Goal: Task Accomplishment & Management: Use online tool/utility

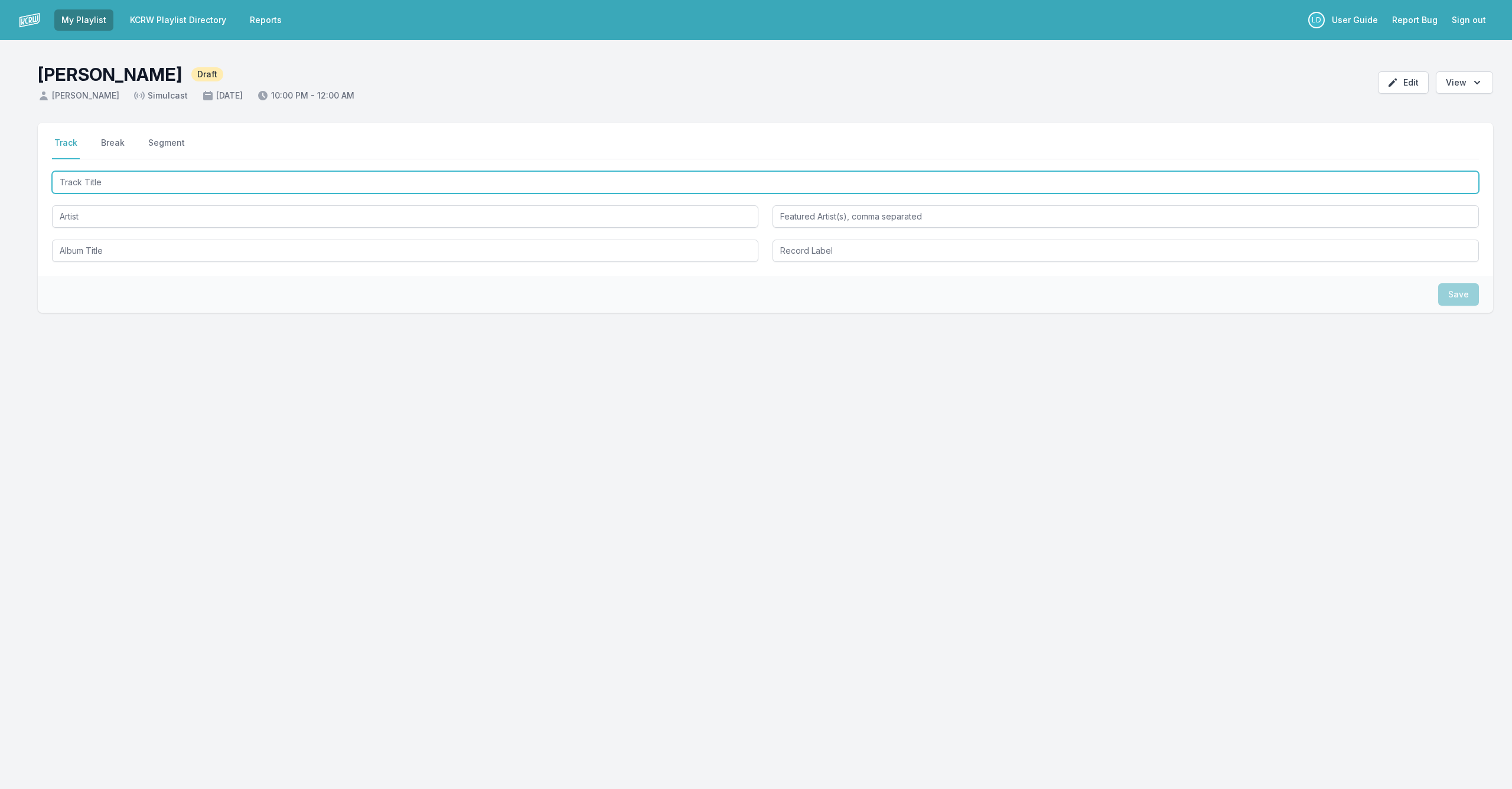
click at [273, 183] on input "Track Title" at bounding box center [764, 182] width 1426 height 22
click at [288, 177] on input "Track Title" at bounding box center [764, 182] width 1426 height 22
type input "M"
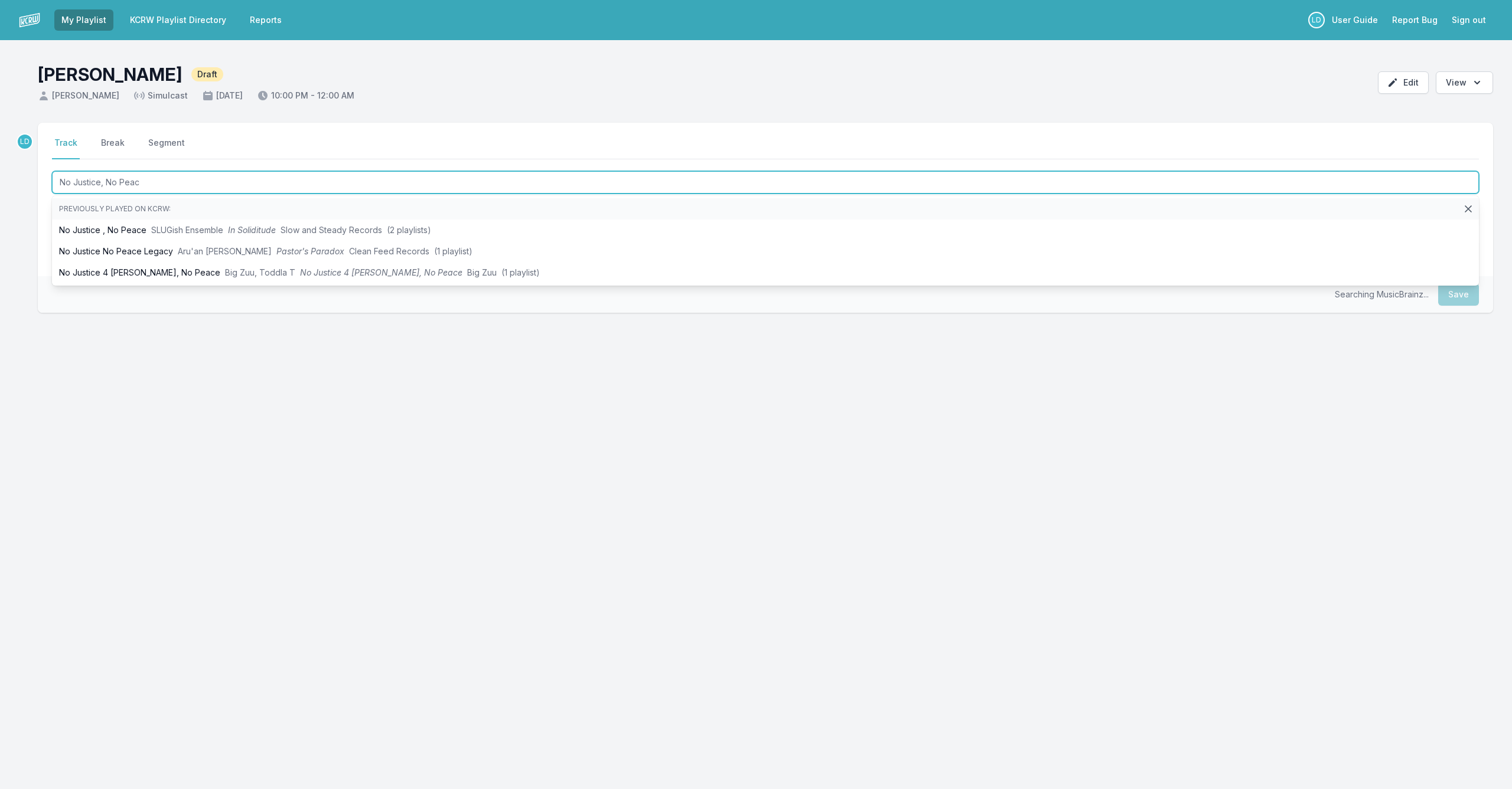
type input "No Justice, No Peace"
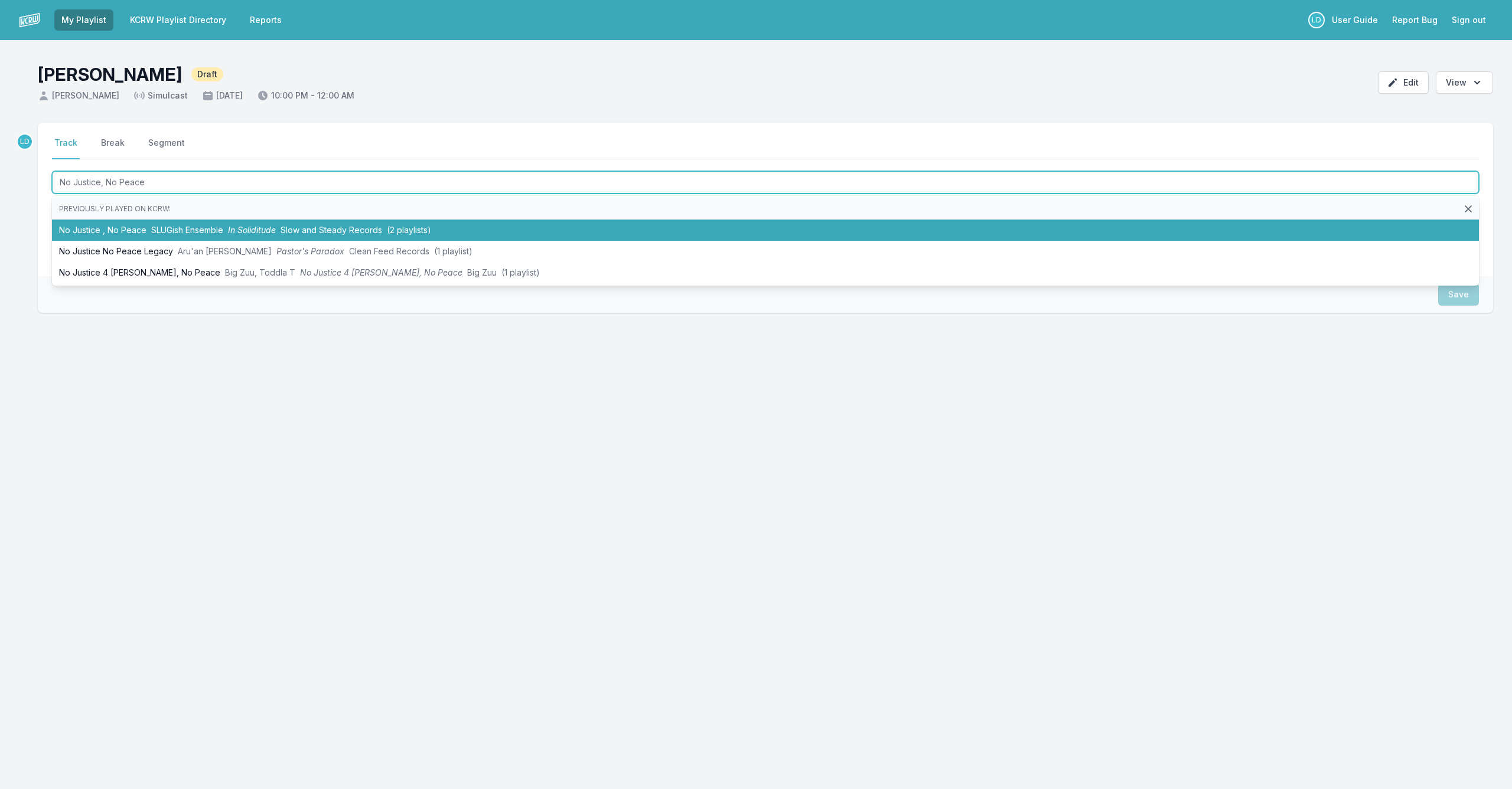
click at [290, 230] on span "Slow and Steady Records" at bounding box center [331, 229] width 102 height 10
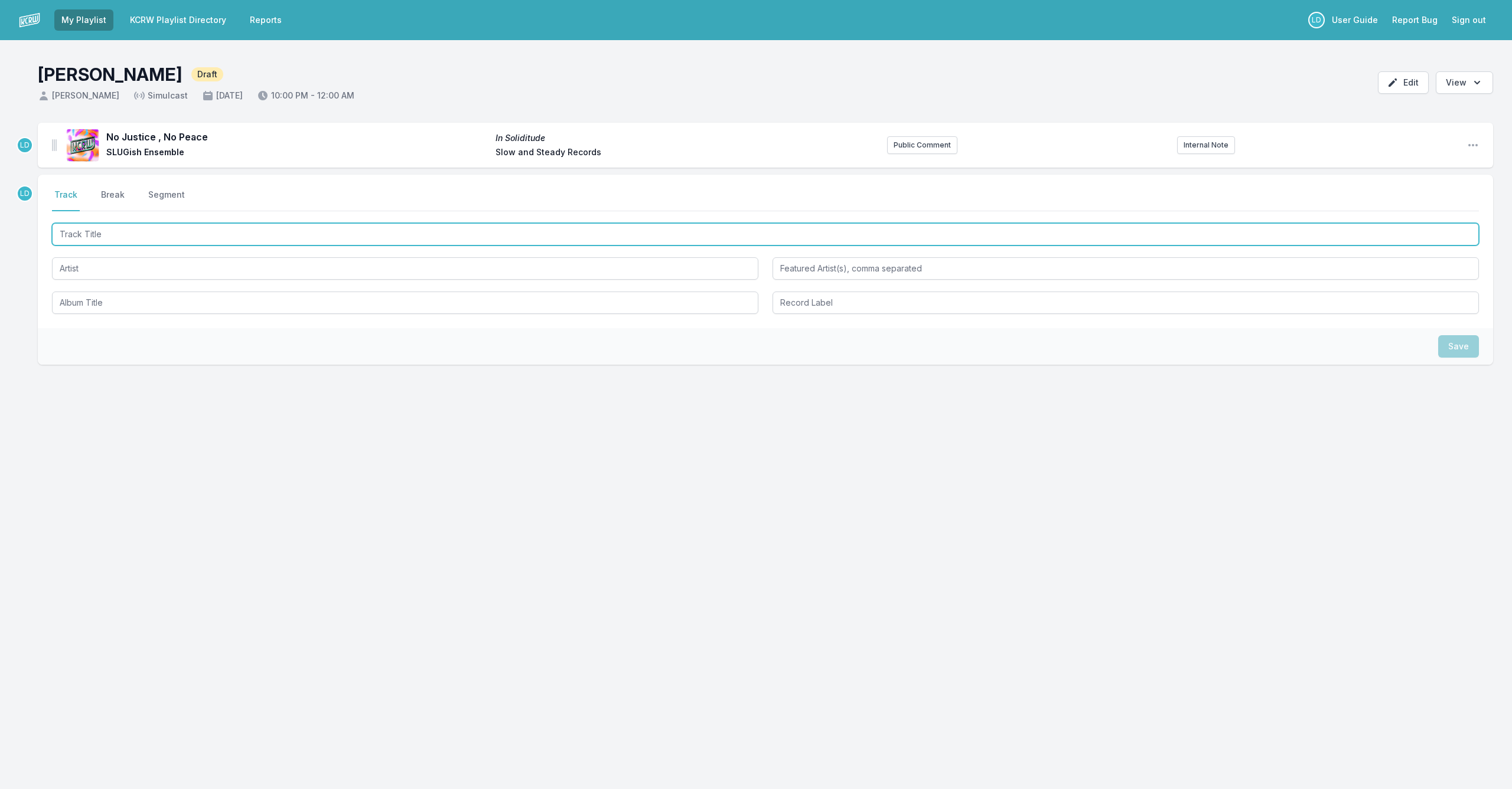
click at [247, 237] on input "Track Title" at bounding box center [764, 234] width 1426 height 22
type input "Musicians and Magic Interview"
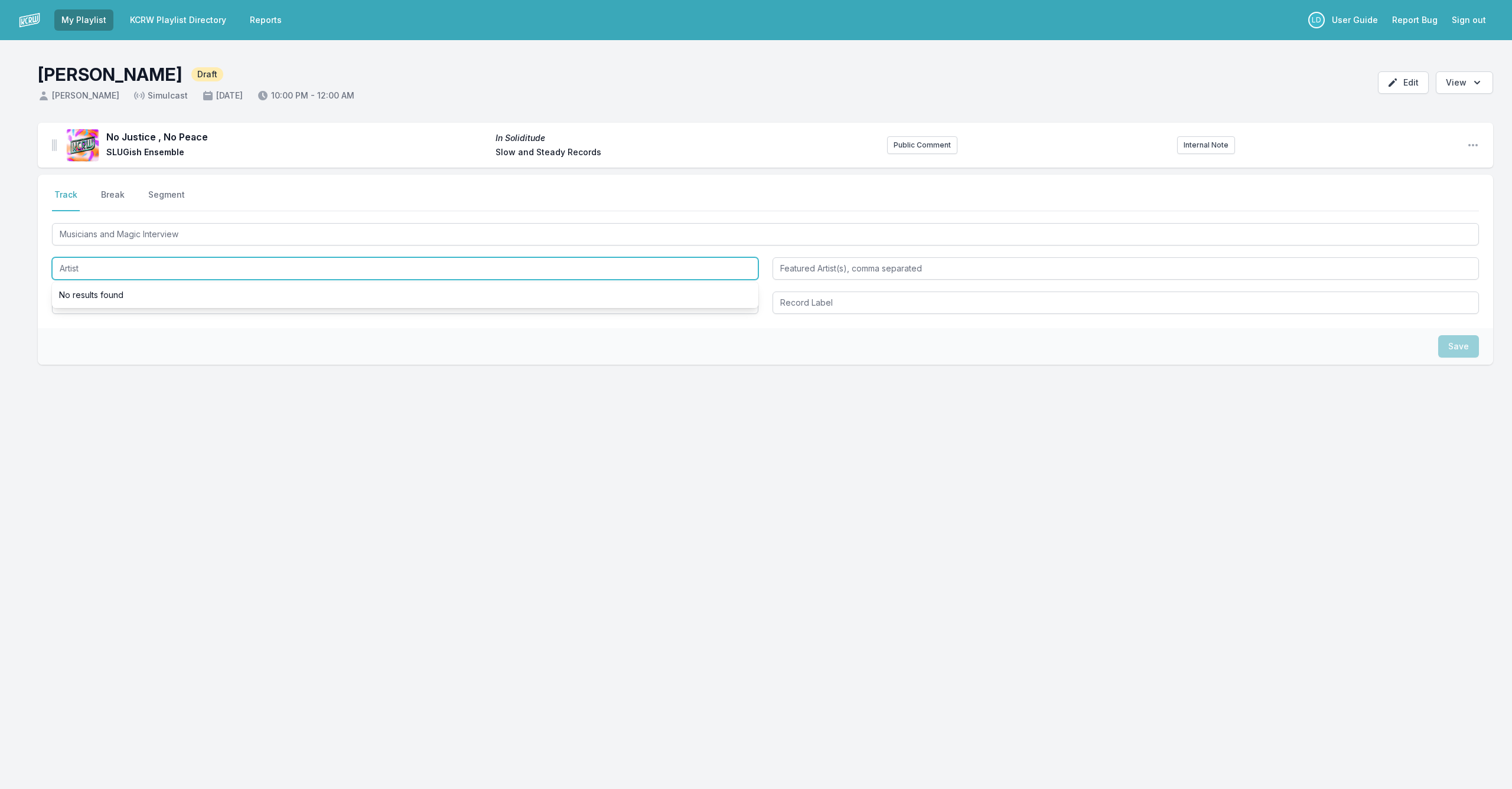
click at [253, 267] on input "Artist" at bounding box center [405, 268] width 706 height 22
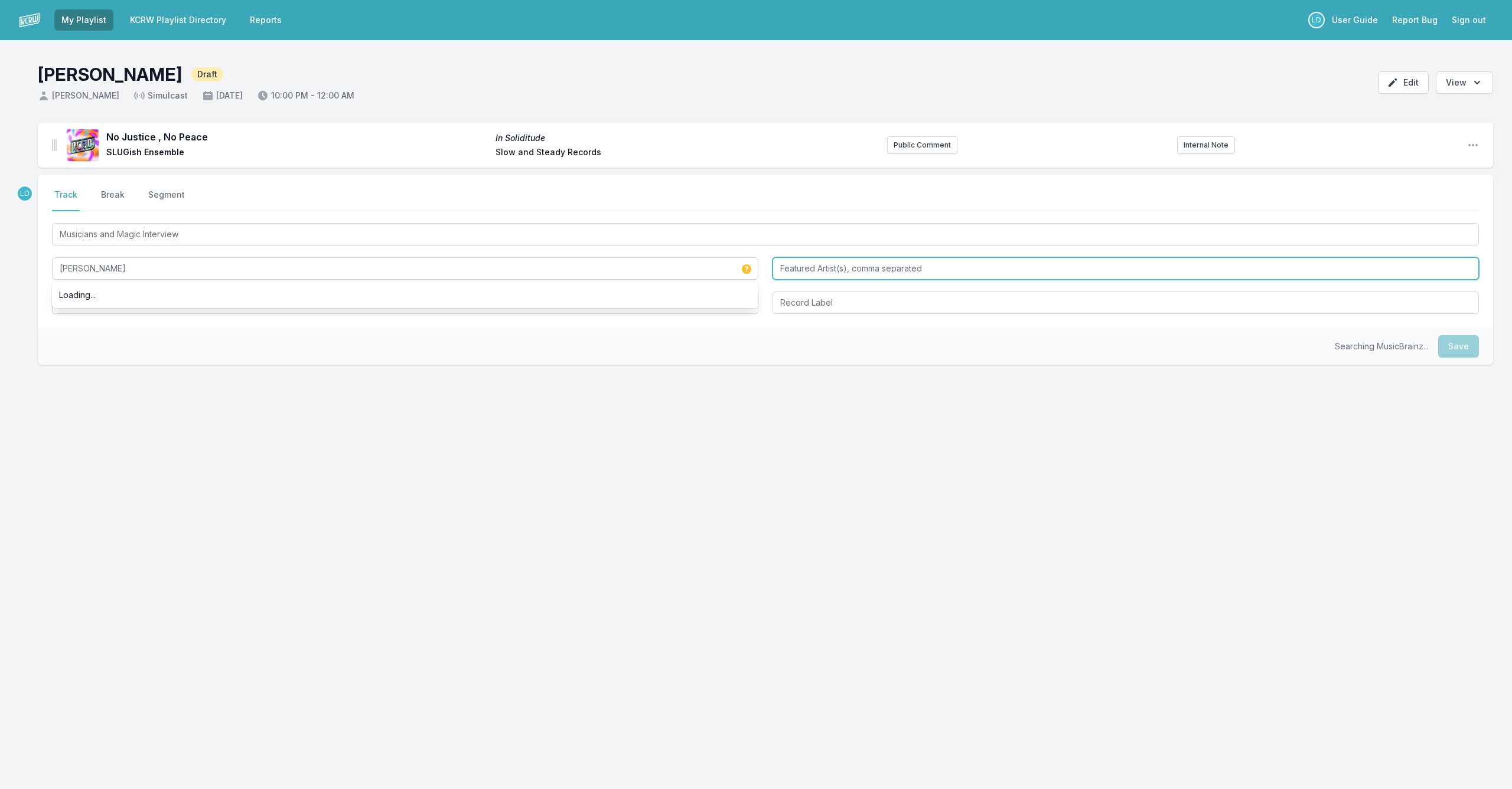
type input "[PERSON_NAME]"
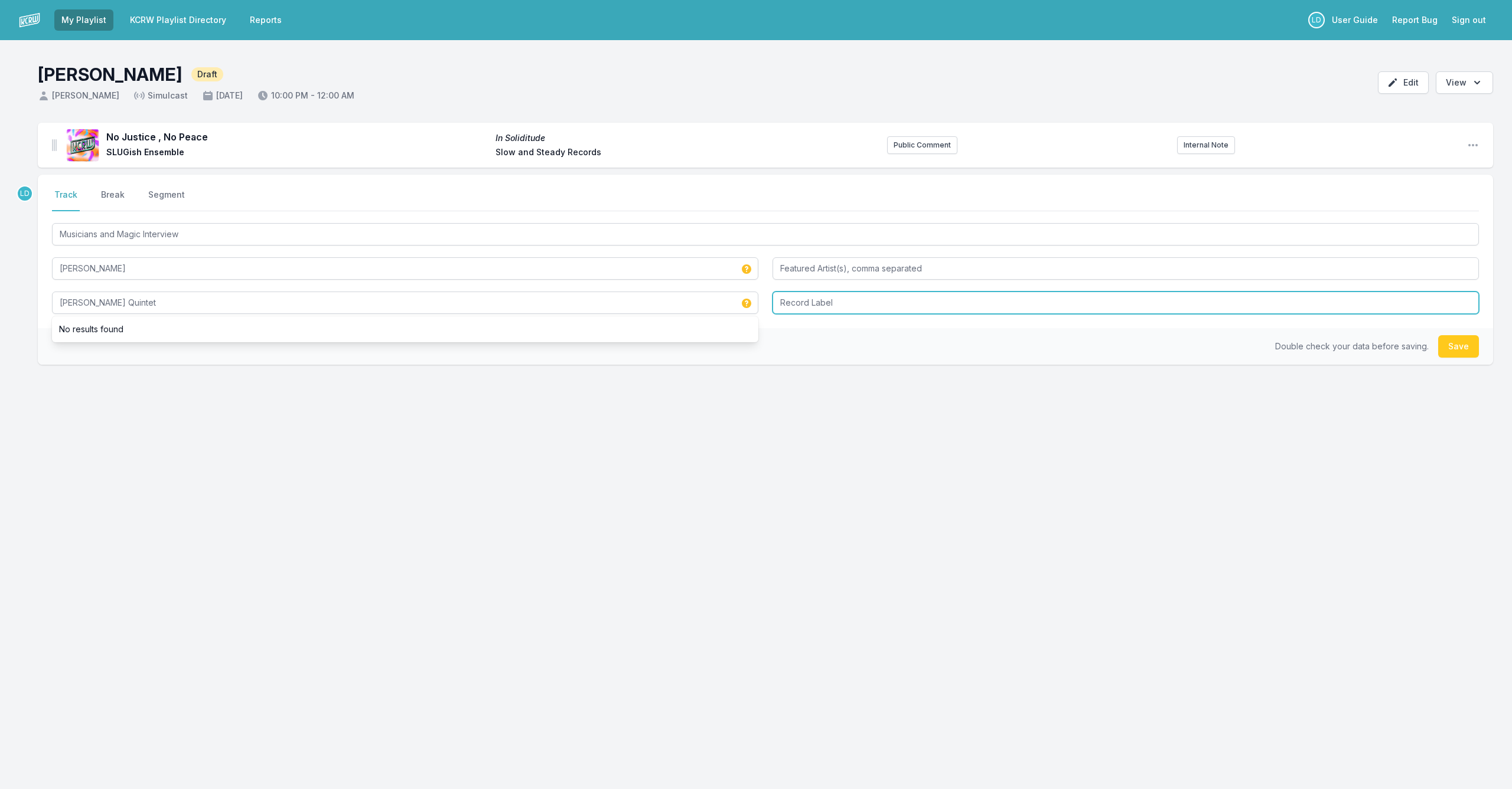
type input "[PERSON_NAME] Quintet"
type input "ESP"
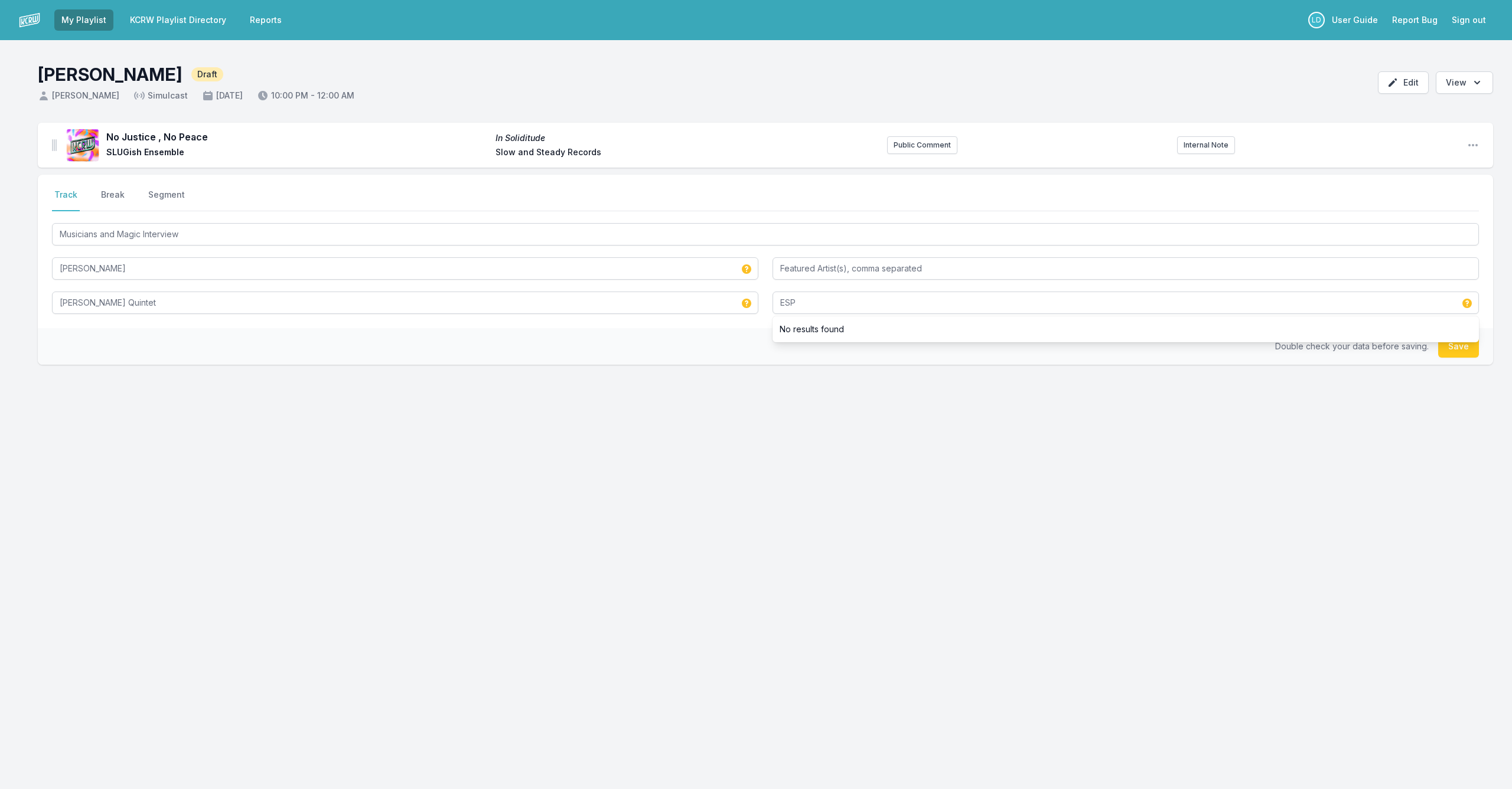
click at [1457, 345] on button "Save" at bounding box center [1458, 346] width 41 height 22
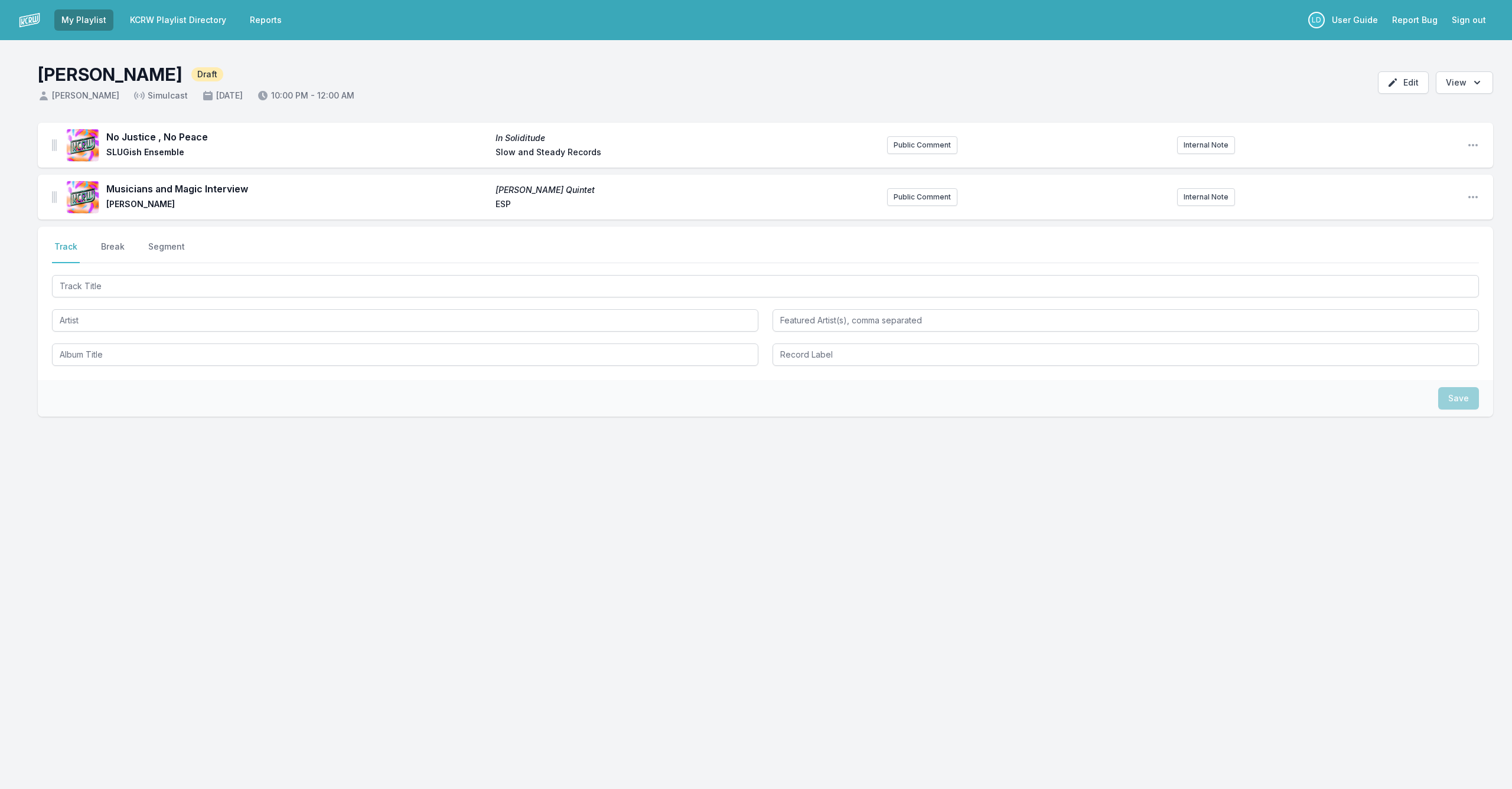
click at [417, 298] on div at bounding box center [764, 319] width 1426 height 94
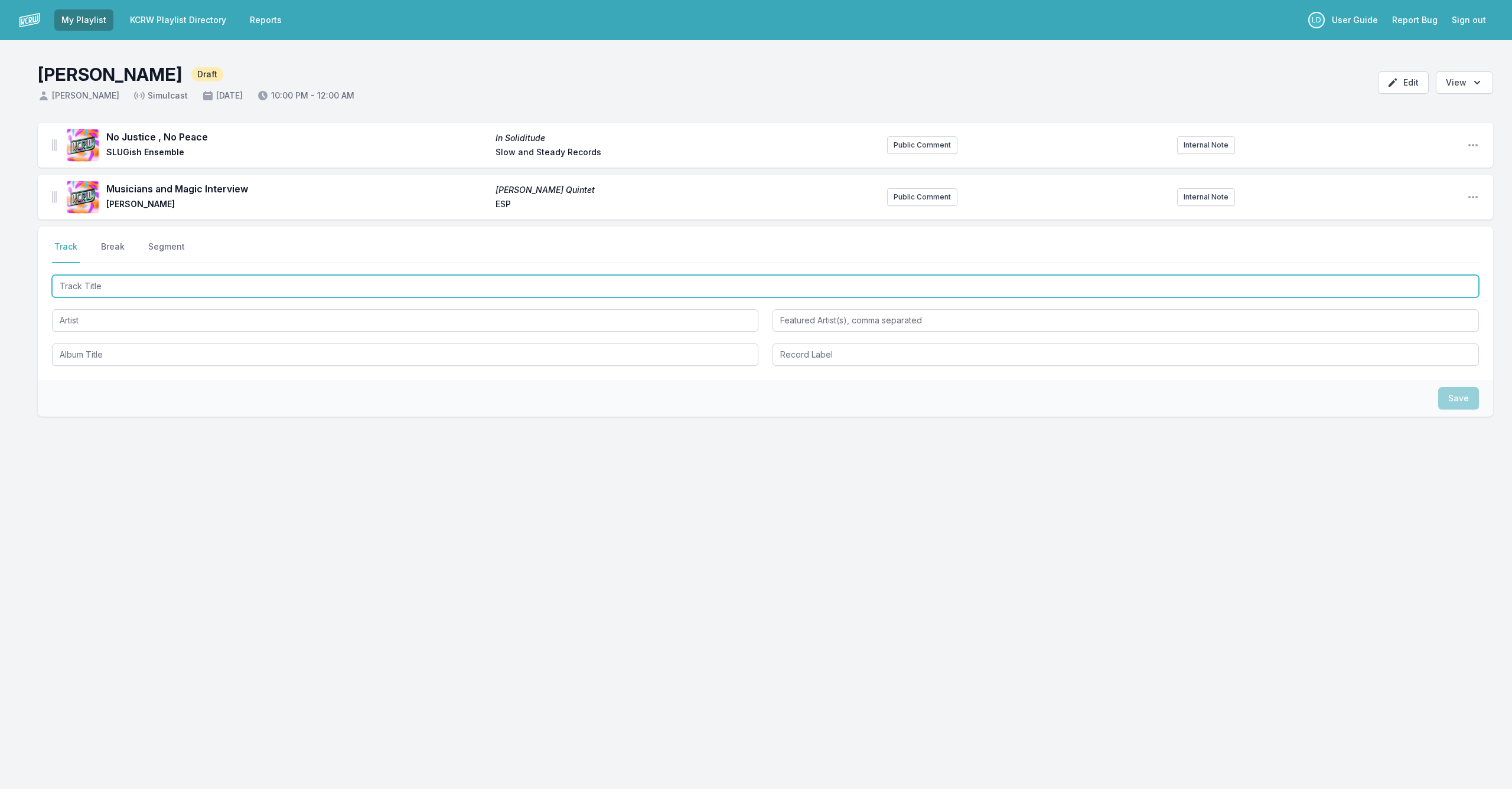
click at [420, 289] on input "Track Title" at bounding box center [764, 285] width 1426 height 22
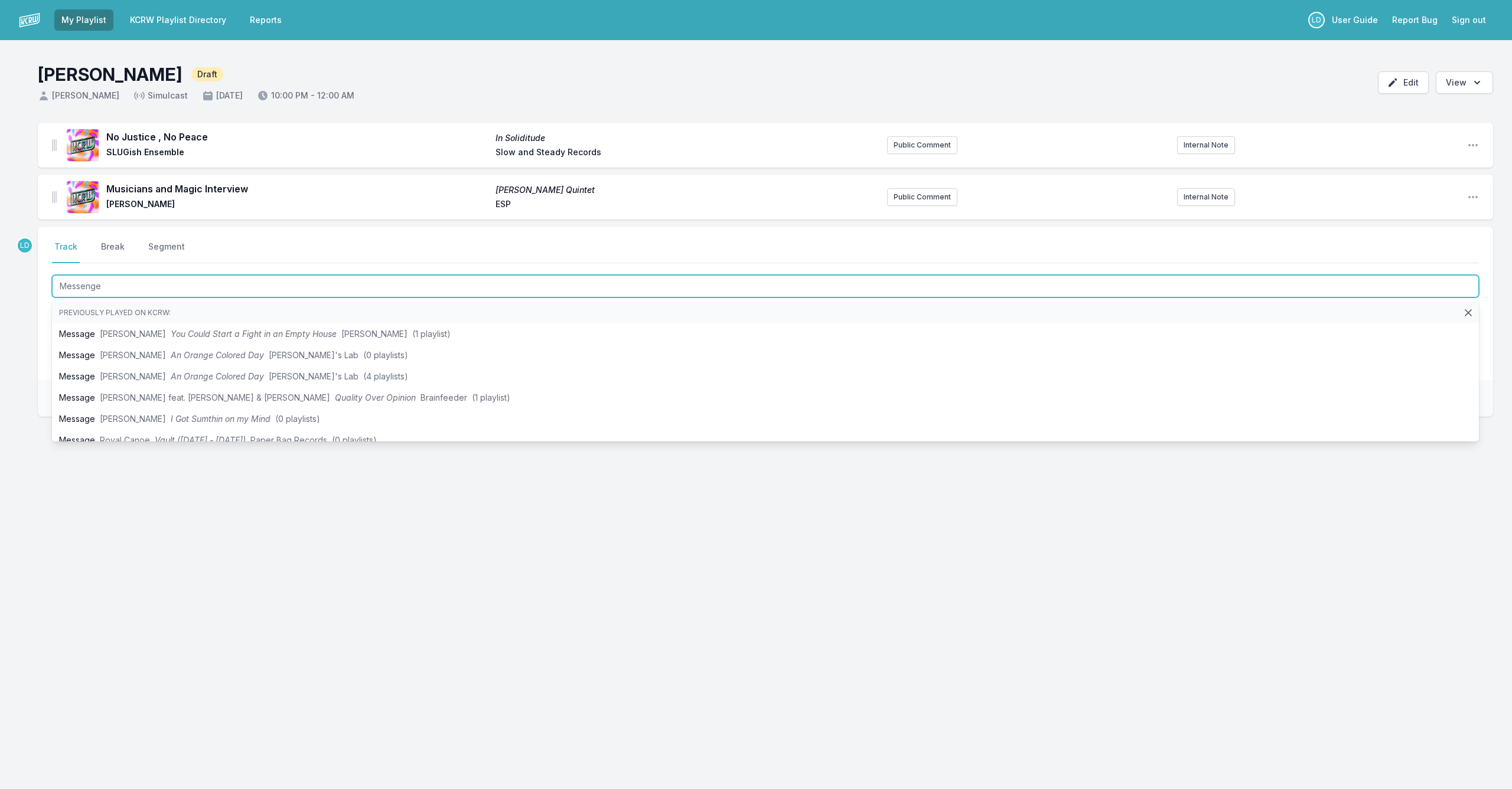
type input "Messenger"
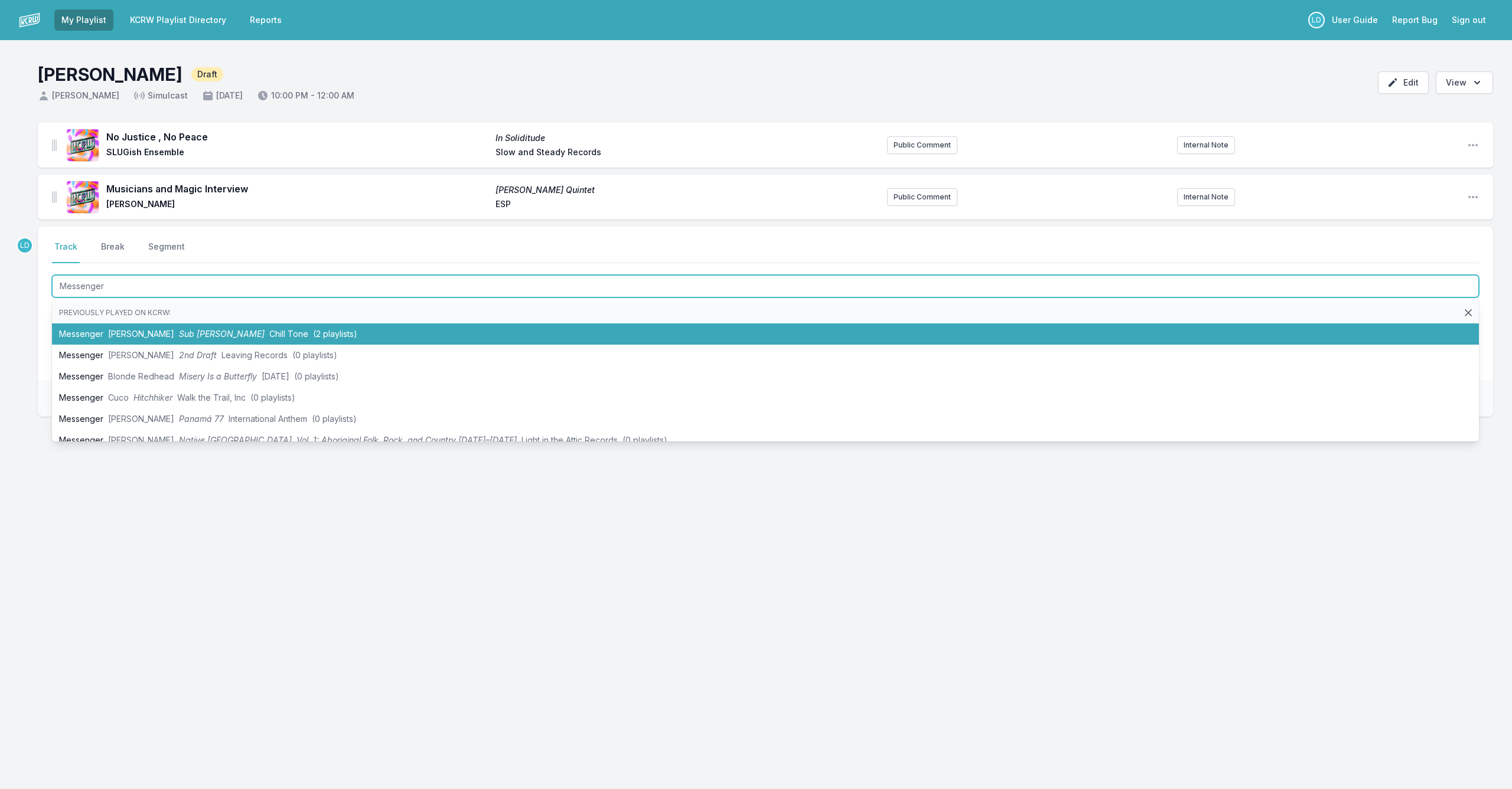
click at [284, 339] on li "Messenger [PERSON_NAME] Sub [PERSON_NAME] (2 playlists)" at bounding box center [764, 334] width 1426 height 21
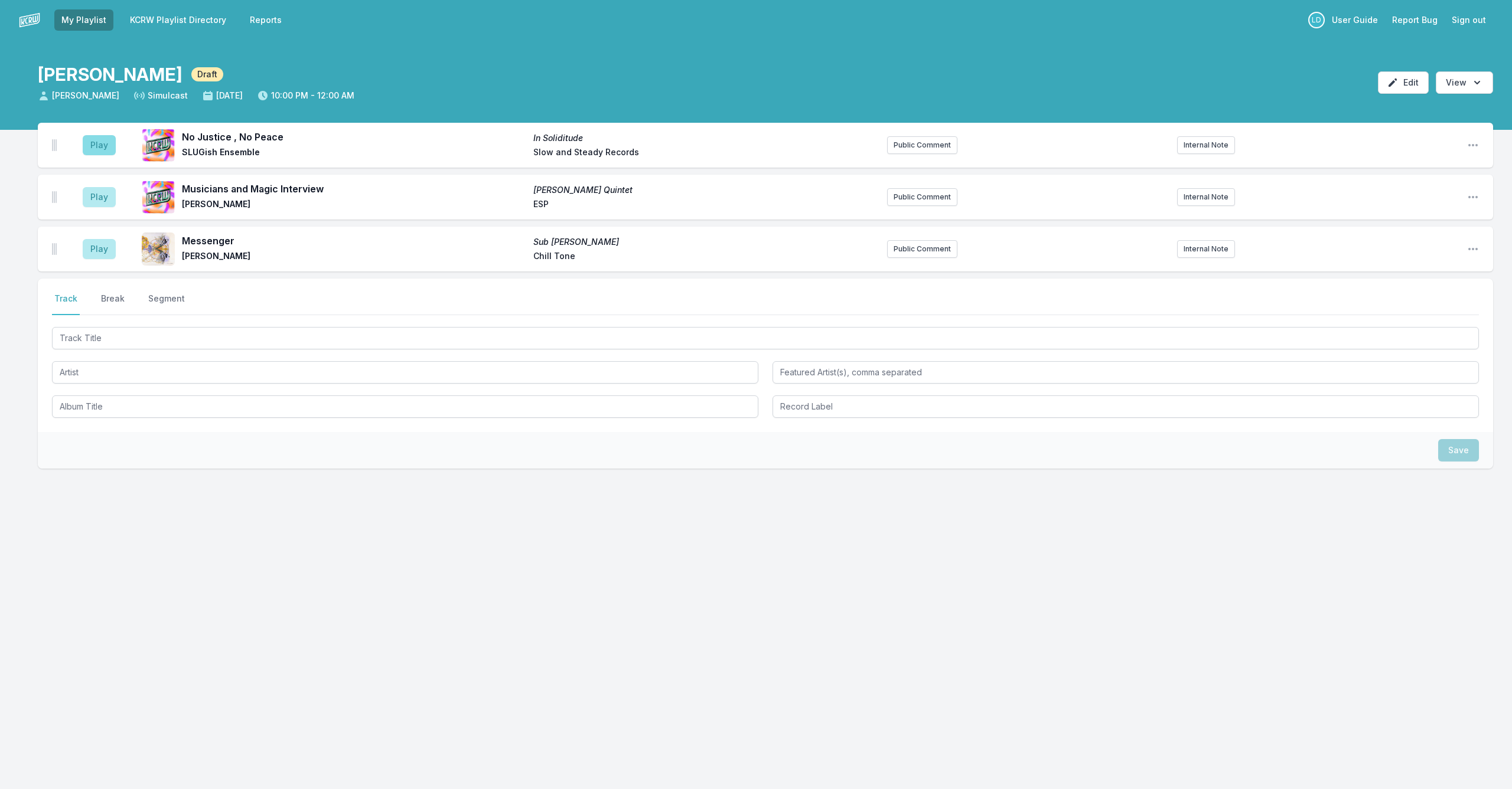
click at [109, 144] on button "Play" at bounding box center [99, 145] width 33 height 21
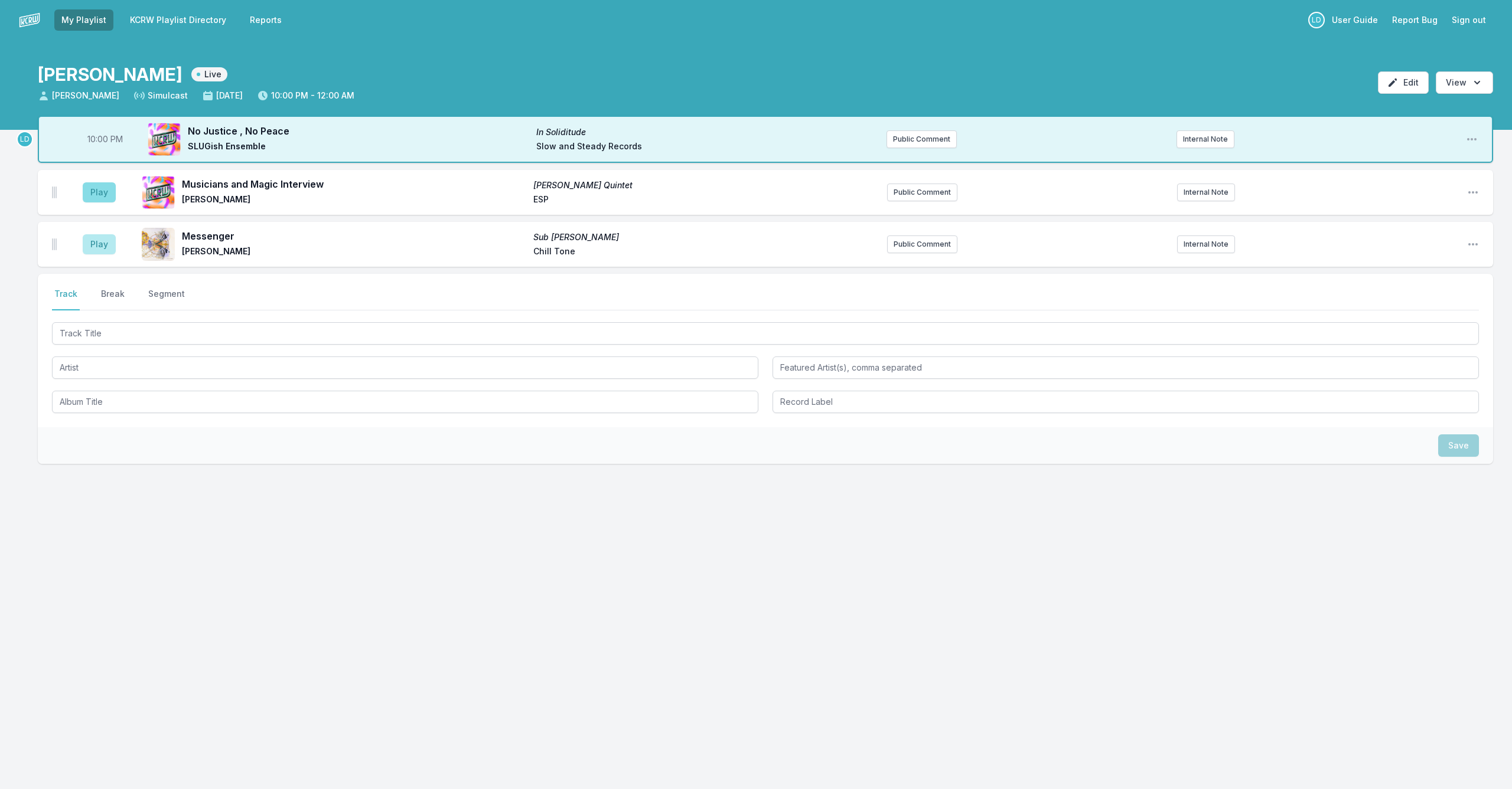
click at [97, 193] on button "Play" at bounding box center [99, 193] width 33 height 21
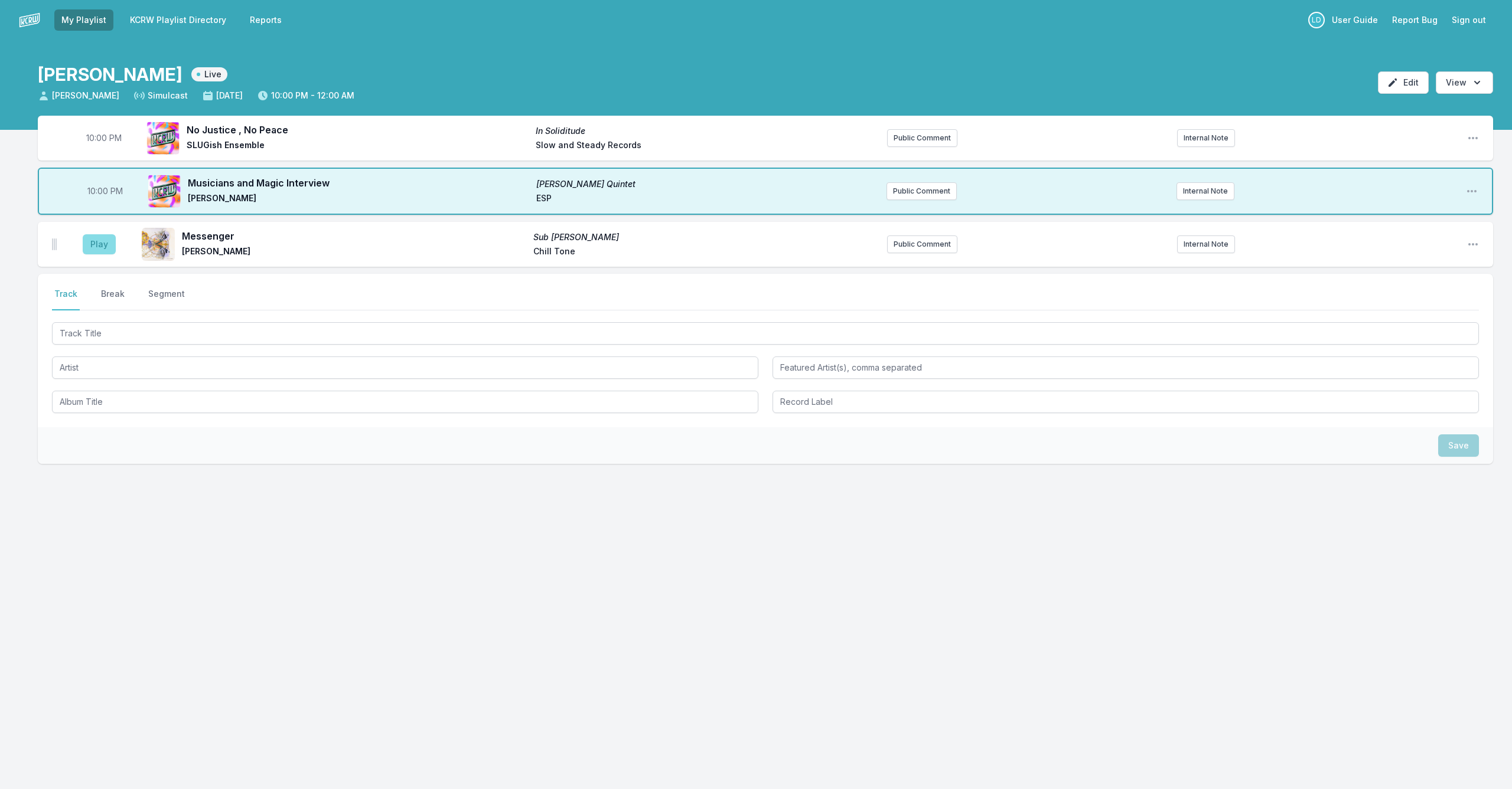
drag, startPoint x: 97, startPoint y: 243, endPoint x: 109, endPoint y: 243, distance: 12.0
click at [97, 243] on button "Play" at bounding box center [99, 244] width 33 height 21
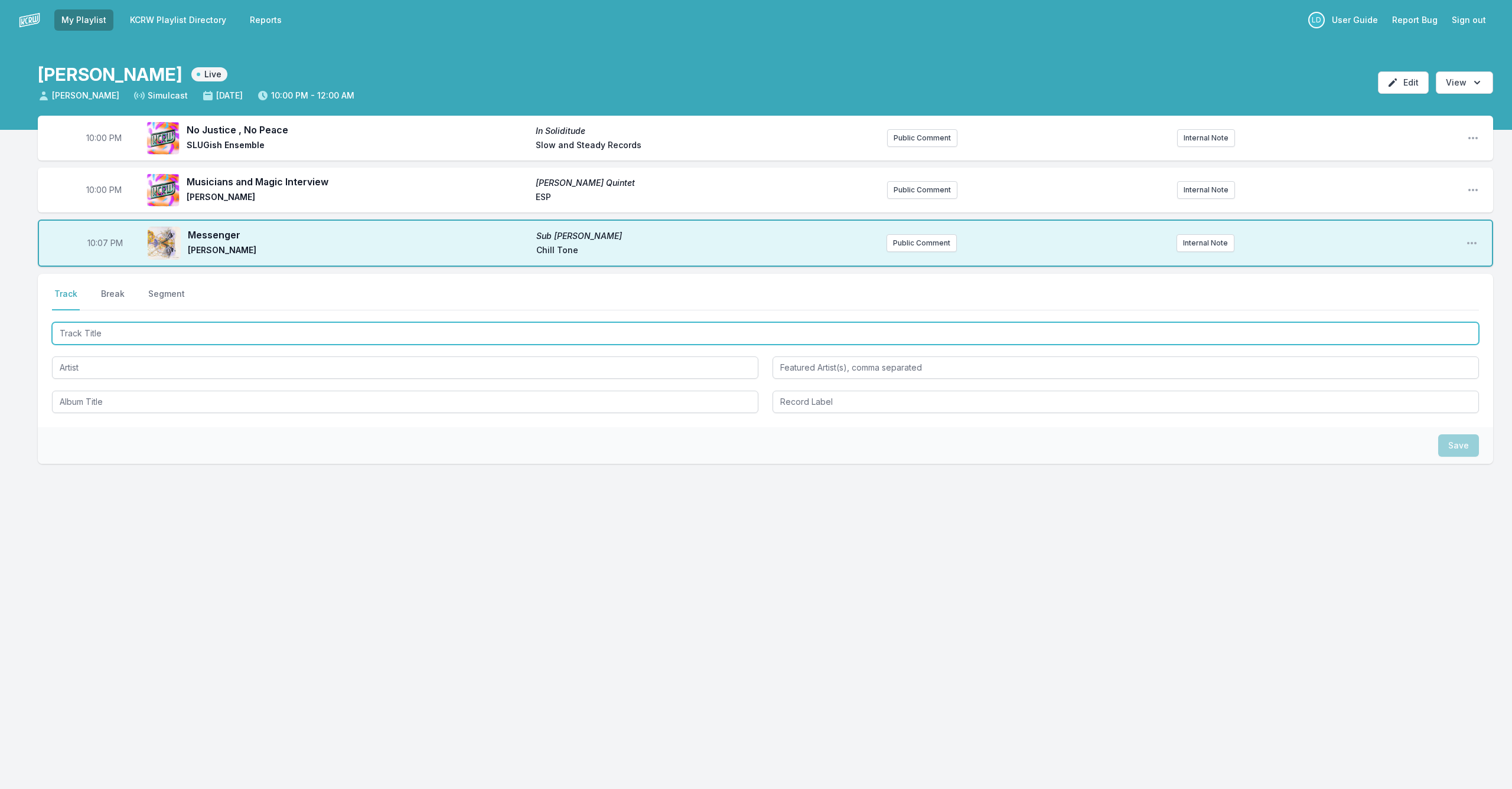
drag, startPoint x: 191, startPoint y: 324, endPoint x: 219, endPoint y: 332, distance: 29.1
click at [197, 325] on input "Track Title" at bounding box center [764, 333] width 1426 height 22
click at [219, 333] on input "Track Title" at bounding box center [764, 333] width 1426 height 22
type input "R"
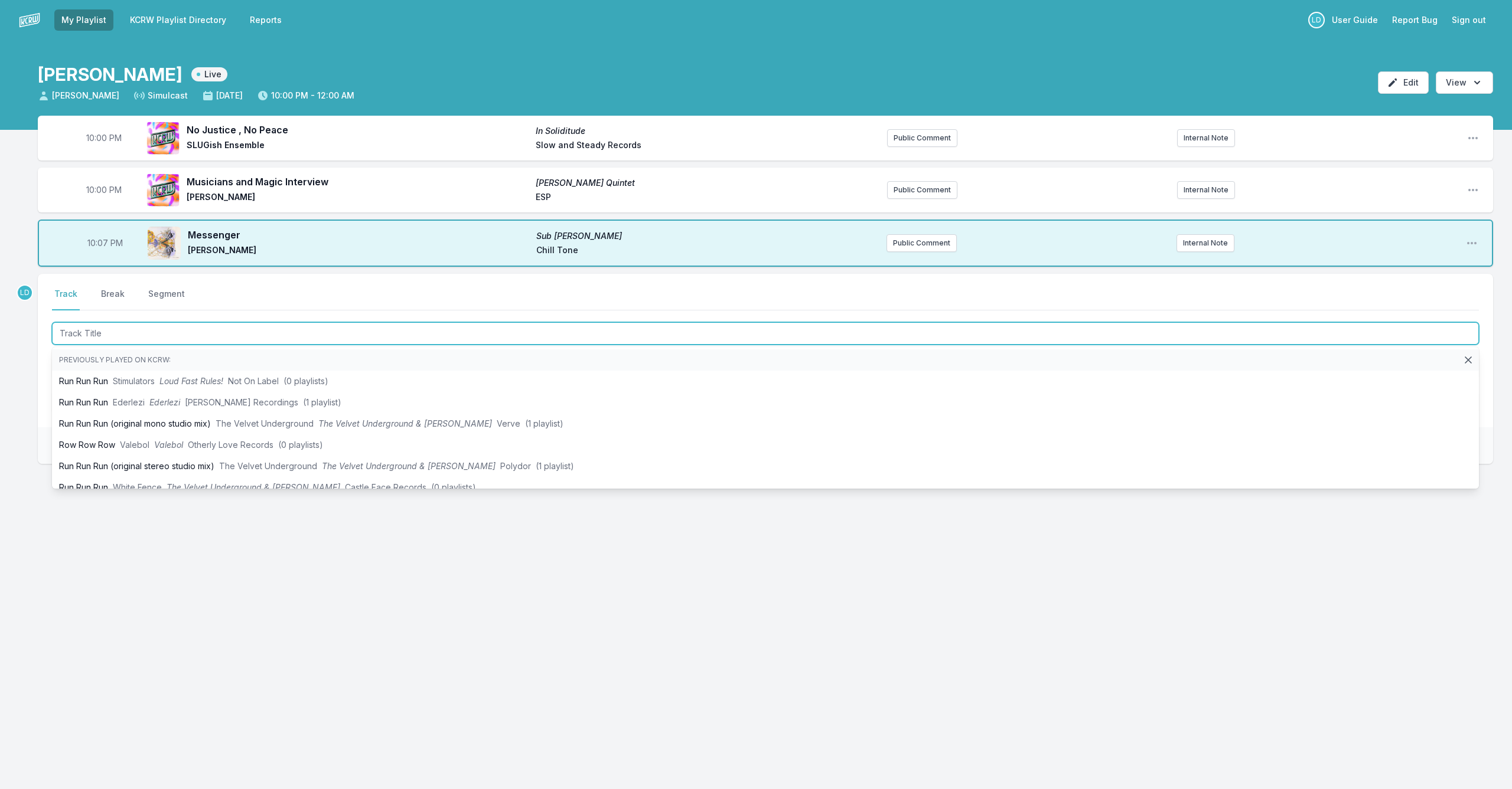
scroll to position [0, 1]
click at [223, 332] on input "Track Title" at bounding box center [764, 333] width 1426 height 22
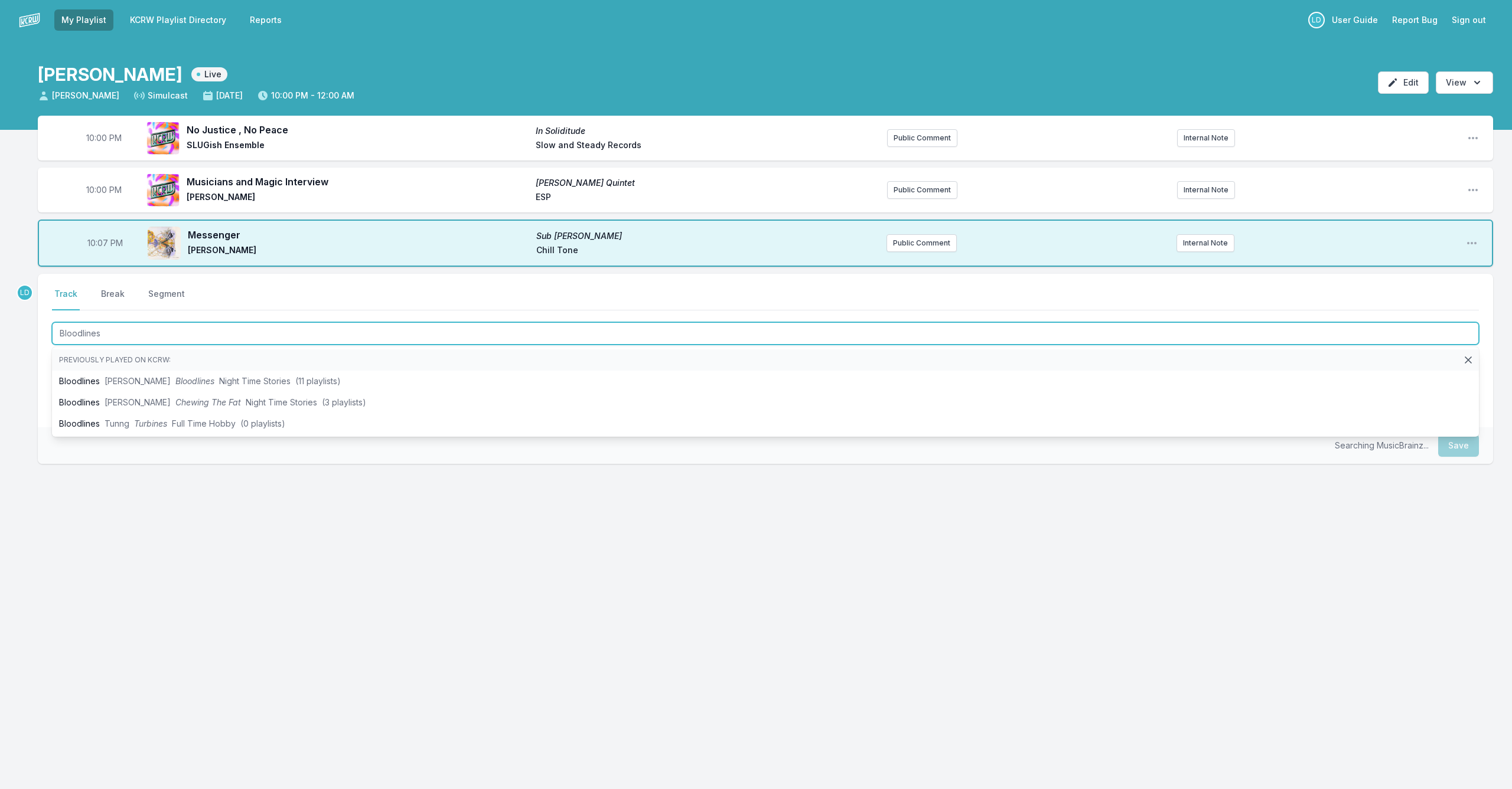
type input "Bloodlines"
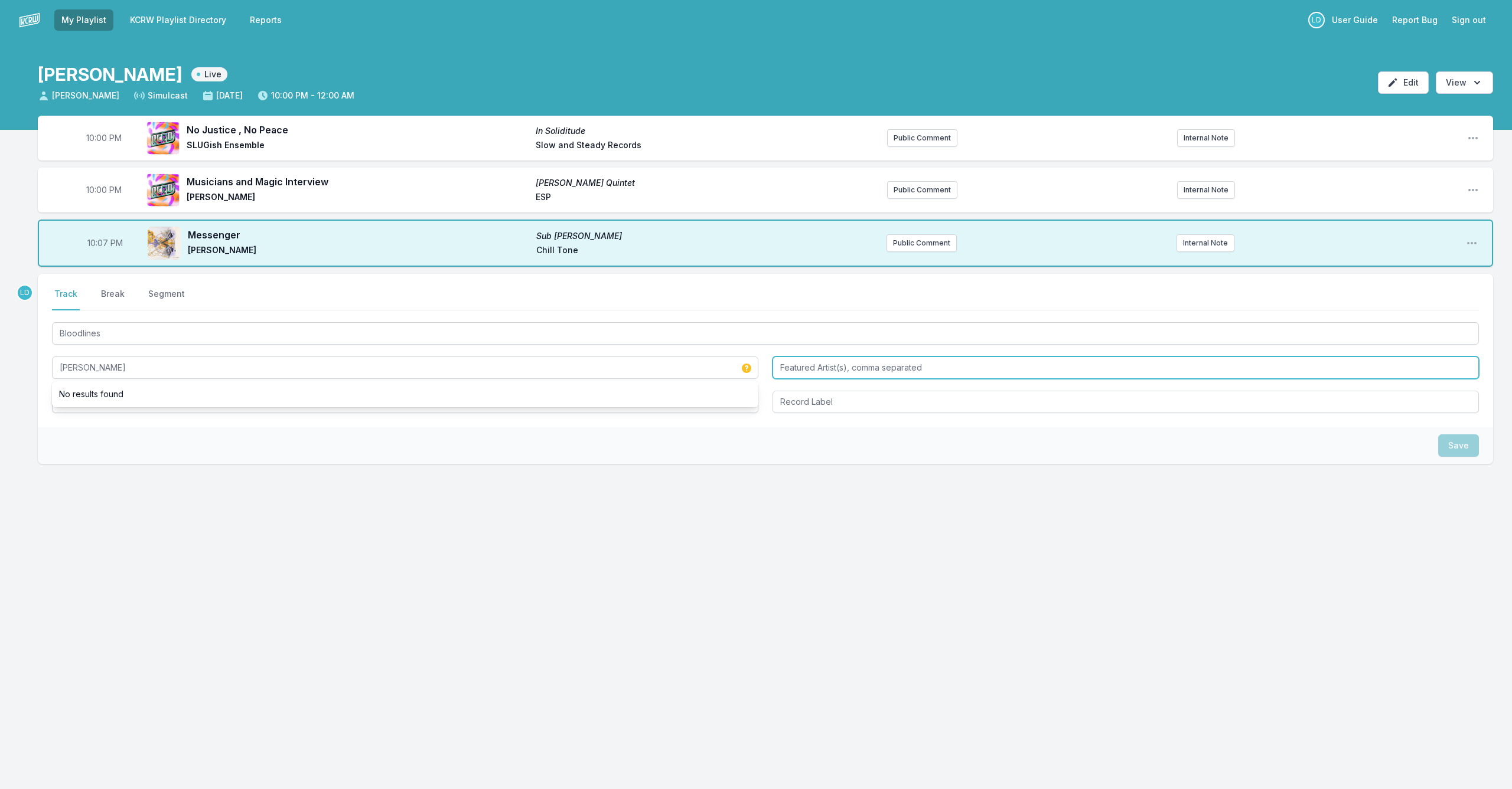
type input "[PERSON_NAME]"
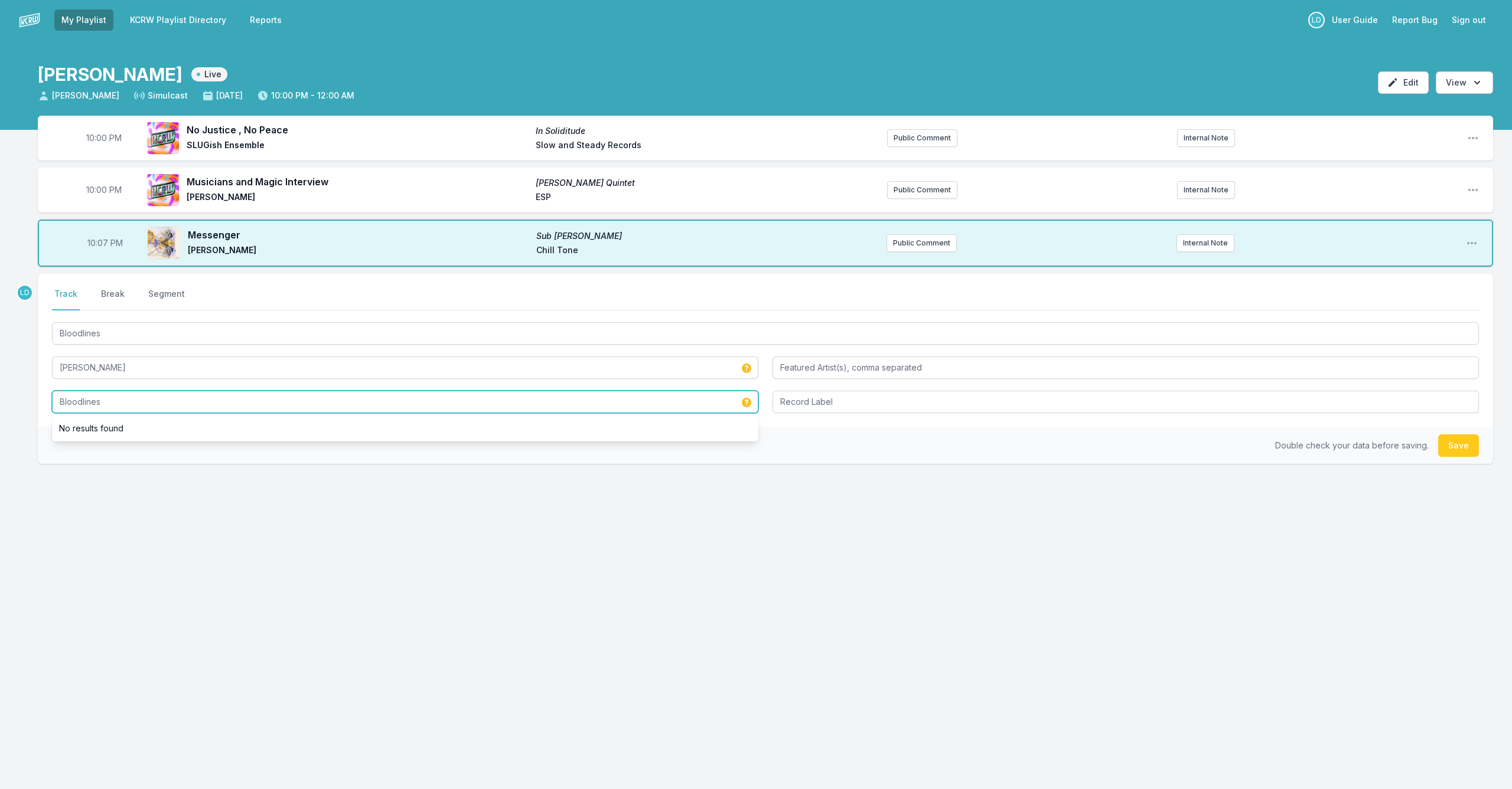
drag, startPoint x: 149, startPoint y: 407, endPoint x: 14, endPoint y: 404, distance: 135.0
click at [15, 404] on div "10:00 PM No Justice , No Peace In Soliditude SLUGish Ensemble Slow and Steady R…" at bounding box center [756, 347] width 1512 height 462
type input "Bloodlines"
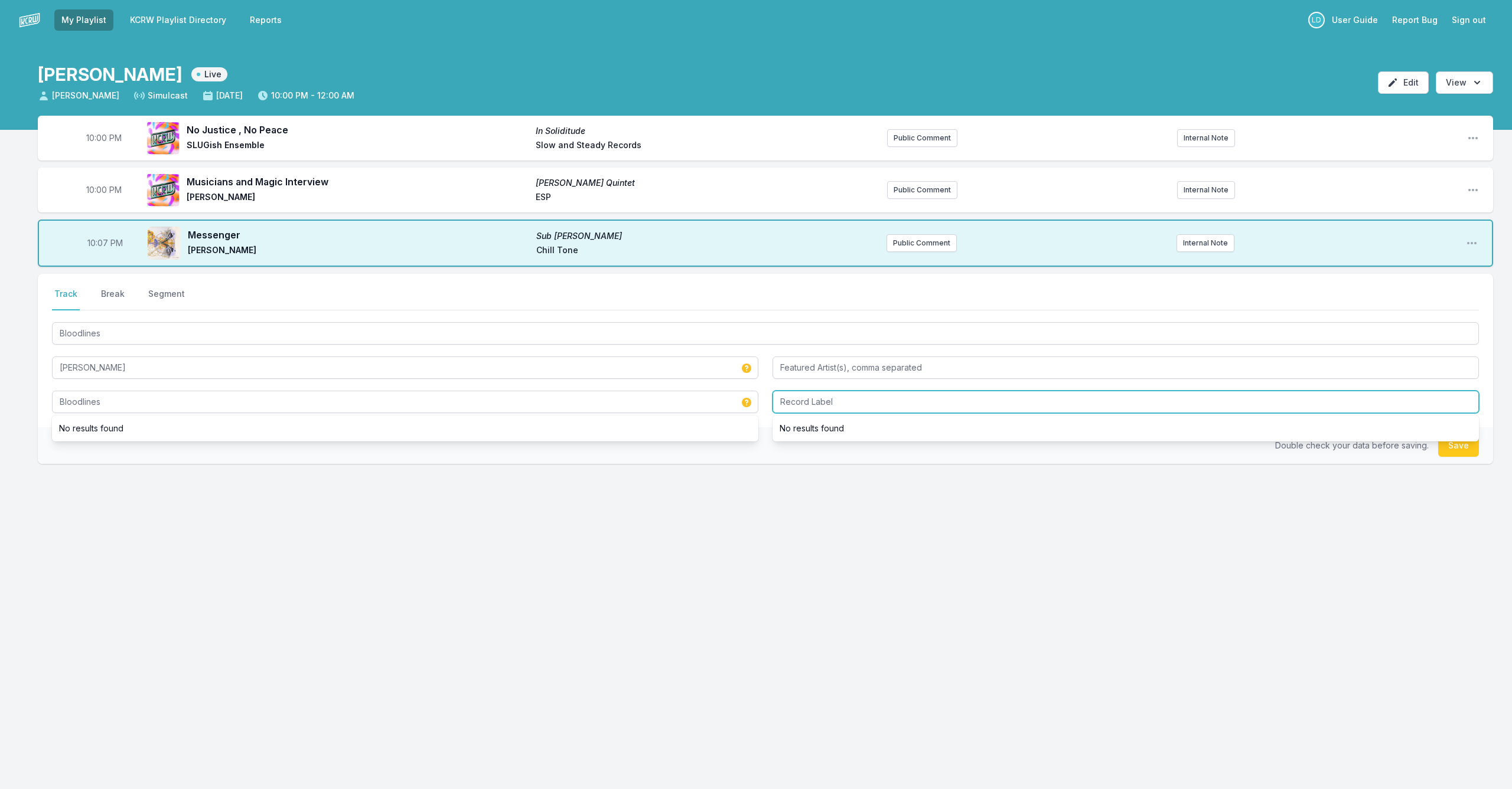
click at [814, 406] on input "Record Label" at bounding box center [1126, 401] width 706 height 22
type input "Giant Step Arts"
click at [1459, 448] on button "Save" at bounding box center [1458, 445] width 41 height 22
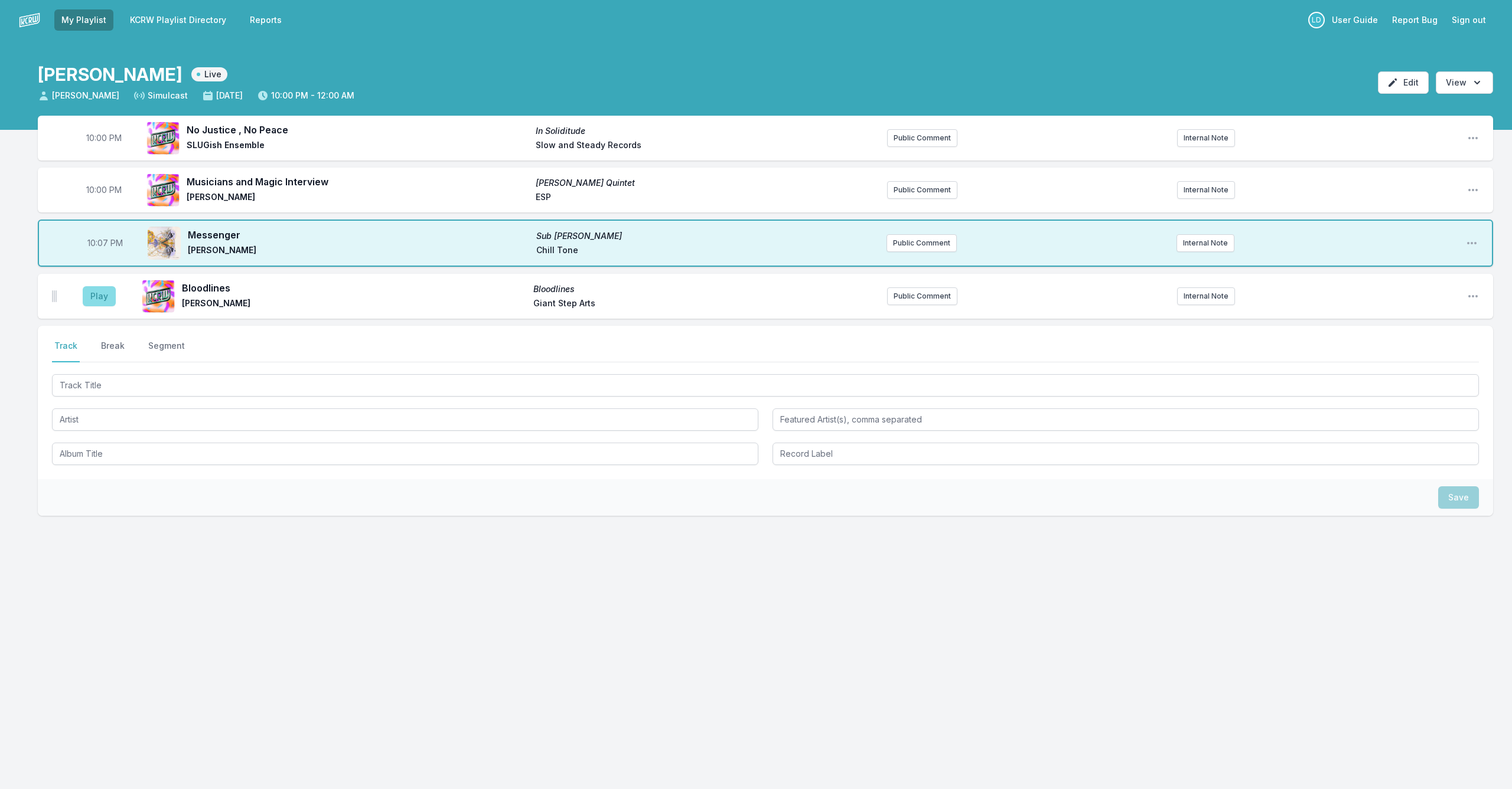
click at [100, 293] on button "Play" at bounding box center [99, 296] width 33 height 21
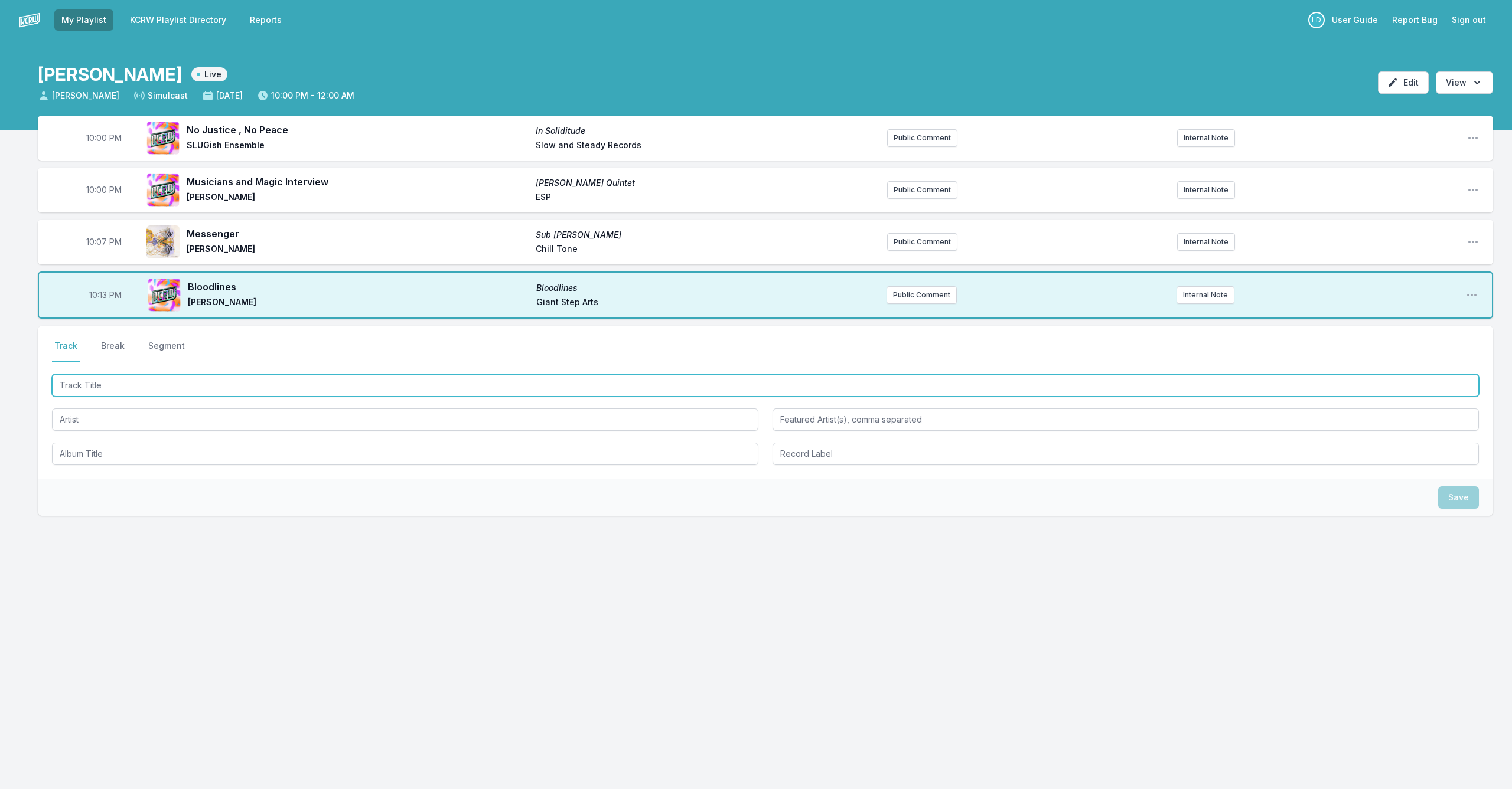
click at [101, 382] on input "Track Title" at bounding box center [764, 385] width 1426 height 22
type input "Axoloytl"
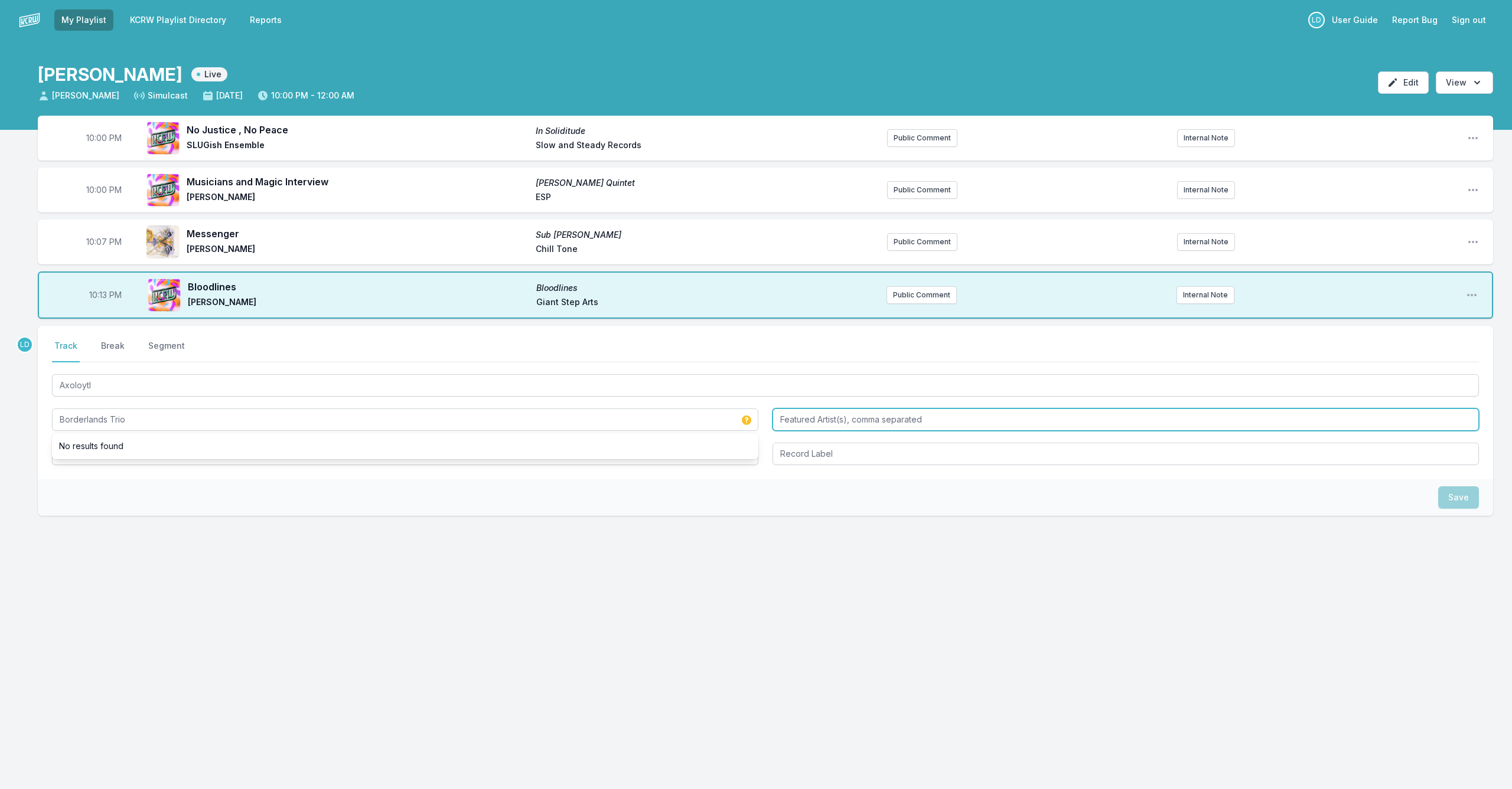
type input "Borderlands Trio"
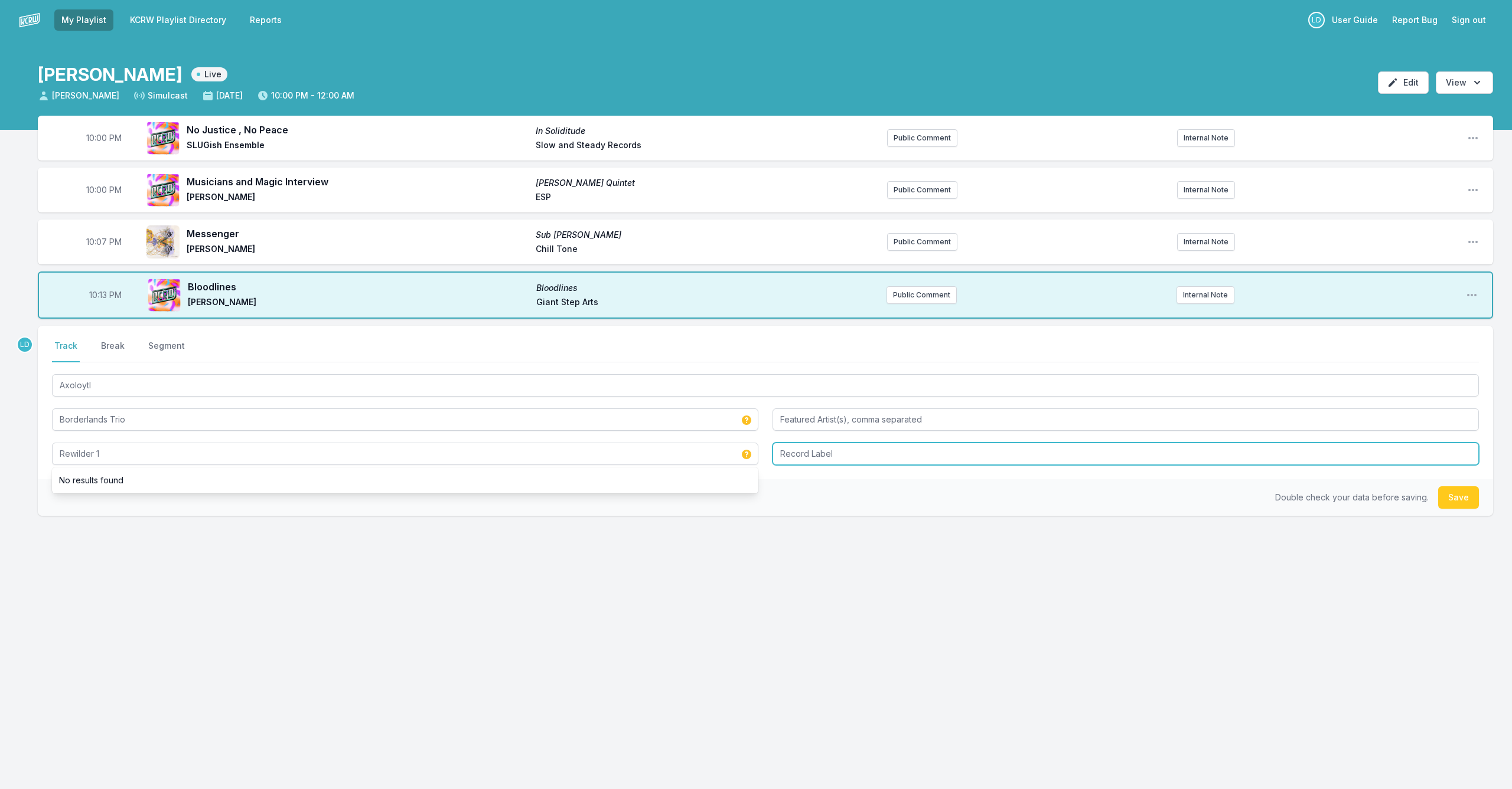
type input "Rewilder 1"
type input "NA"
click at [387, 440] on div "Axoloytl Borderlands Trio Rewilder 1 NA No results found" at bounding box center [764, 418] width 1426 height 94
click at [1467, 500] on button "Save" at bounding box center [1458, 497] width 41 height 22
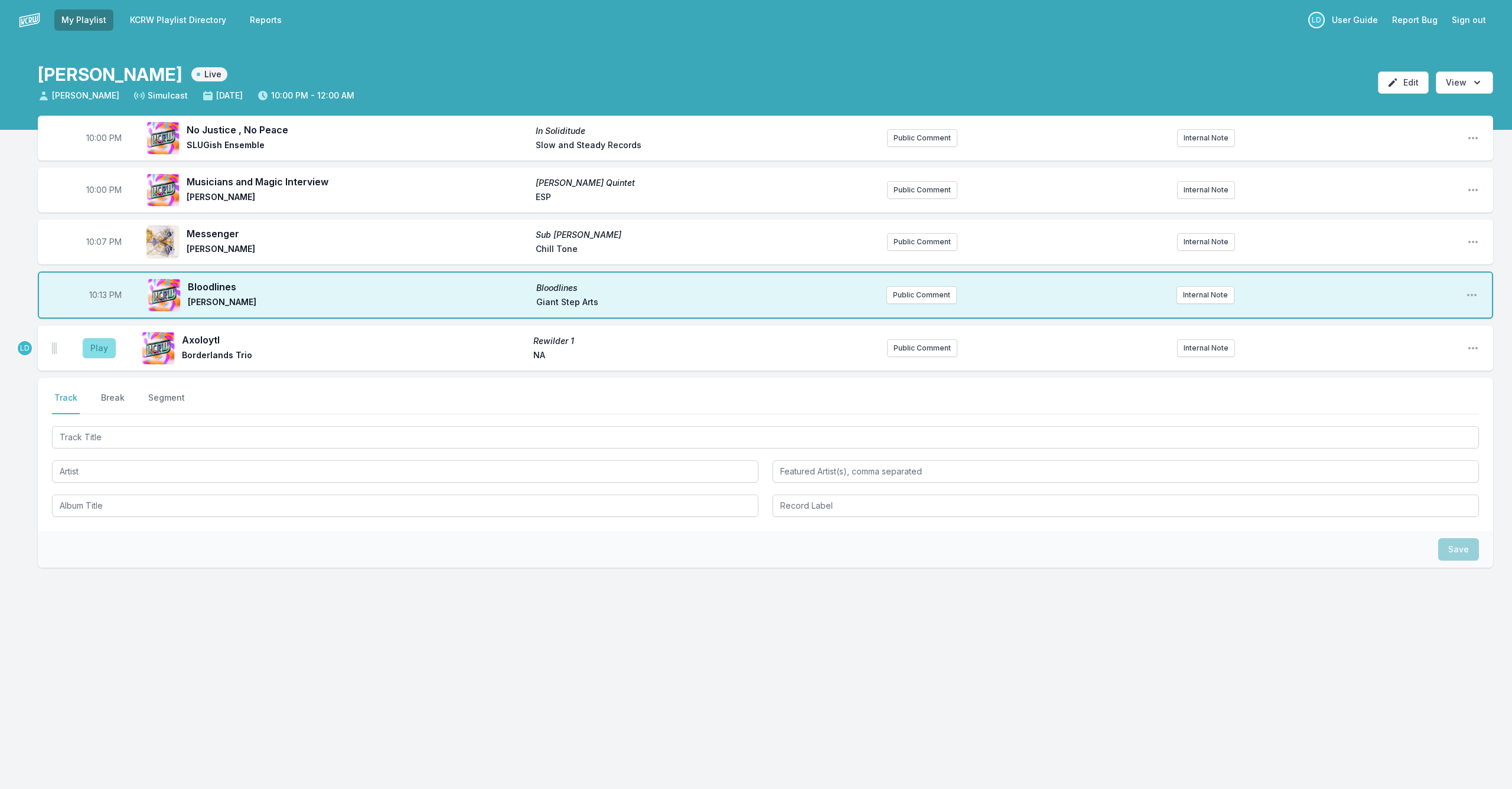
click at [95, 346] on button "Play" at bounding box center [99, 348] width 33 height 21
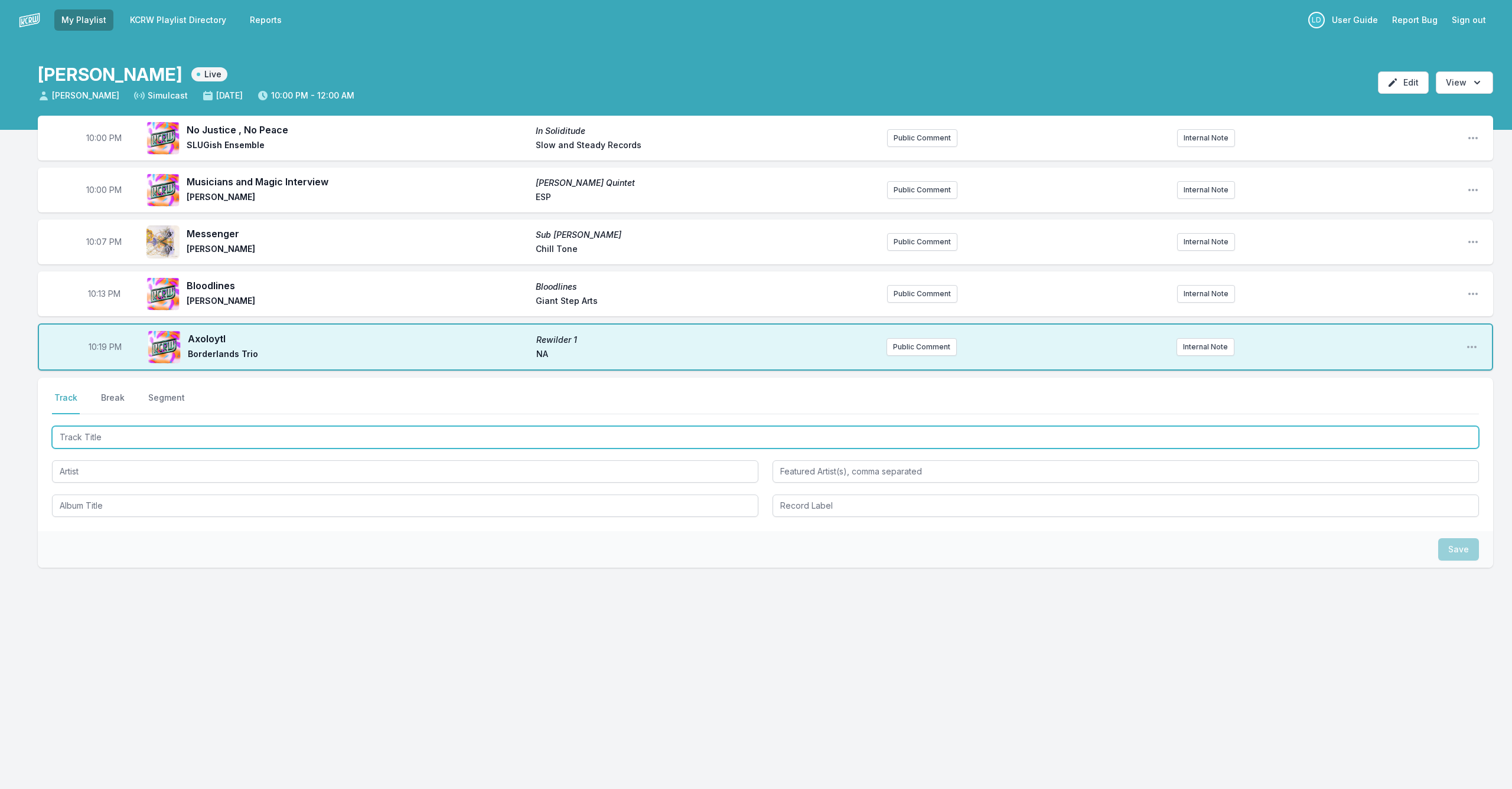
click at [103, 435] on input "Track Title" at bounding box center [764, 437] width 1426 height 22
type input "[PERSON_NAME] & [PERSON_NAME]"
drag, startPoint x: 190, startPoint y: 436, endPoint x: 43, endPoint y: 435, distance: 147.0
click at [43, 435] on div "Select a tab Track Break Segment Track Break Segment [PERSON_NAME] & [PERSON_NA…" at bounding box center [764, 455] width 1455 height 153
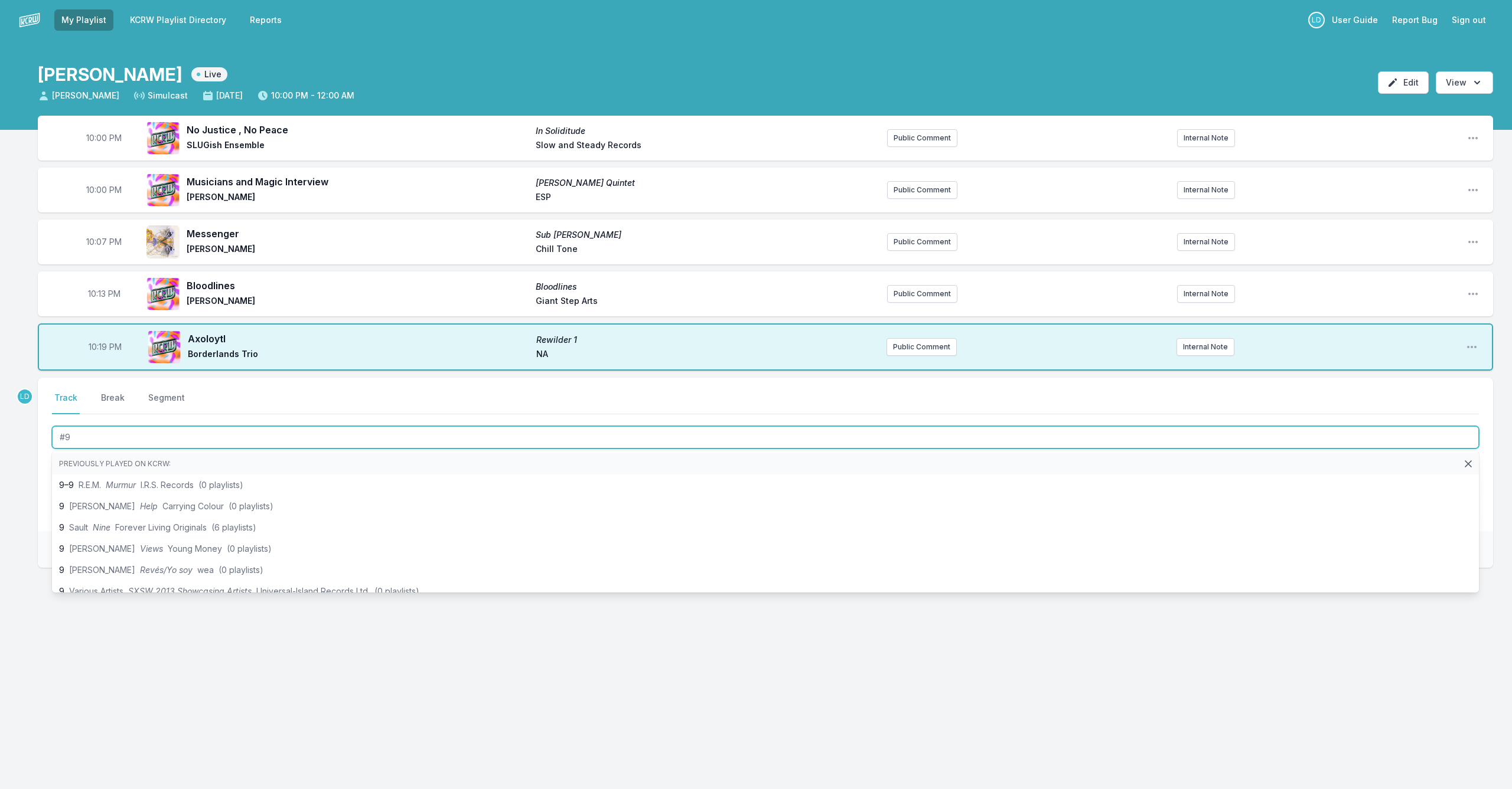
type input "#9"
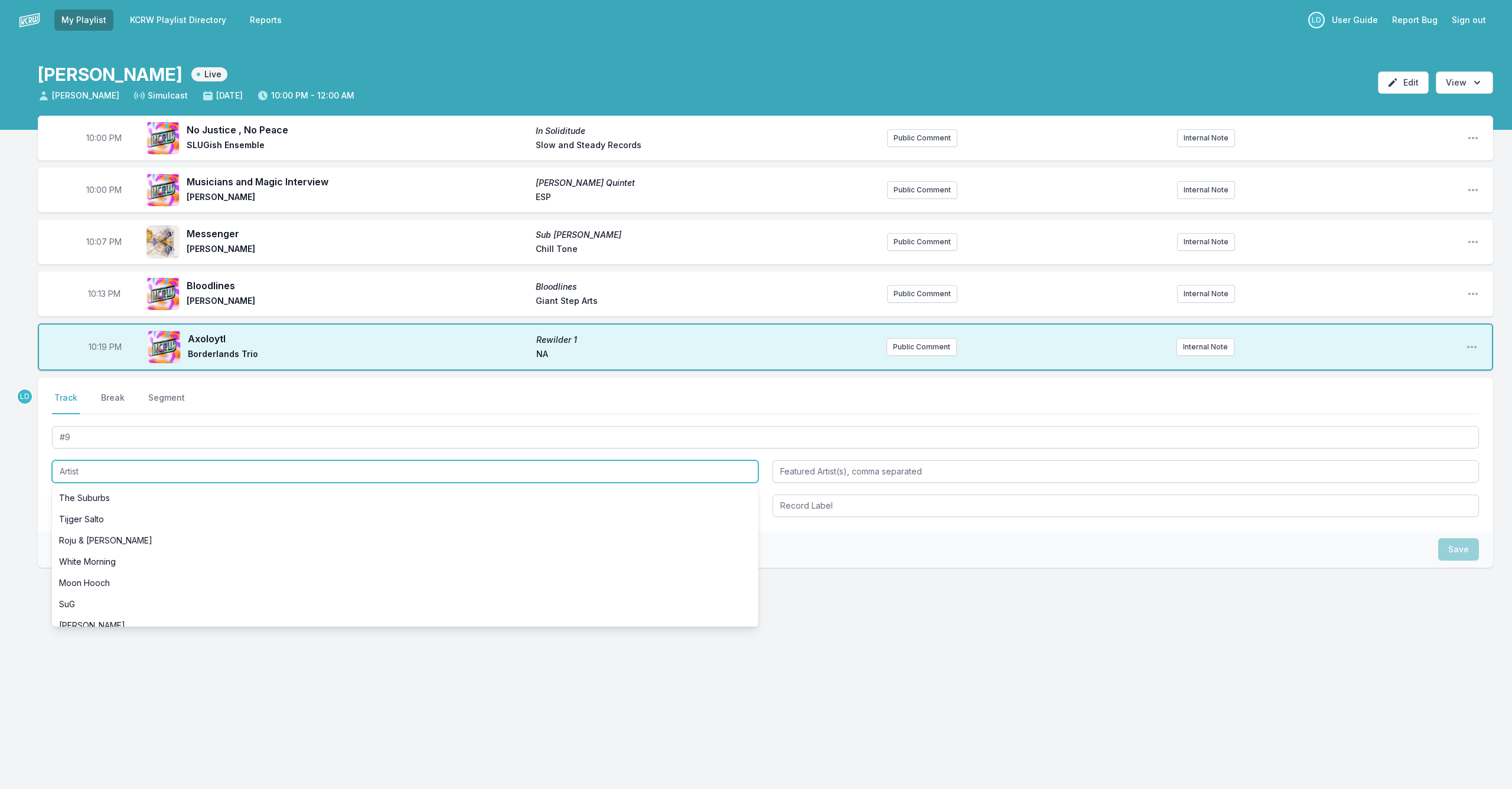
paste input "[PERSON_NAME] & [PERSON_NAME]"
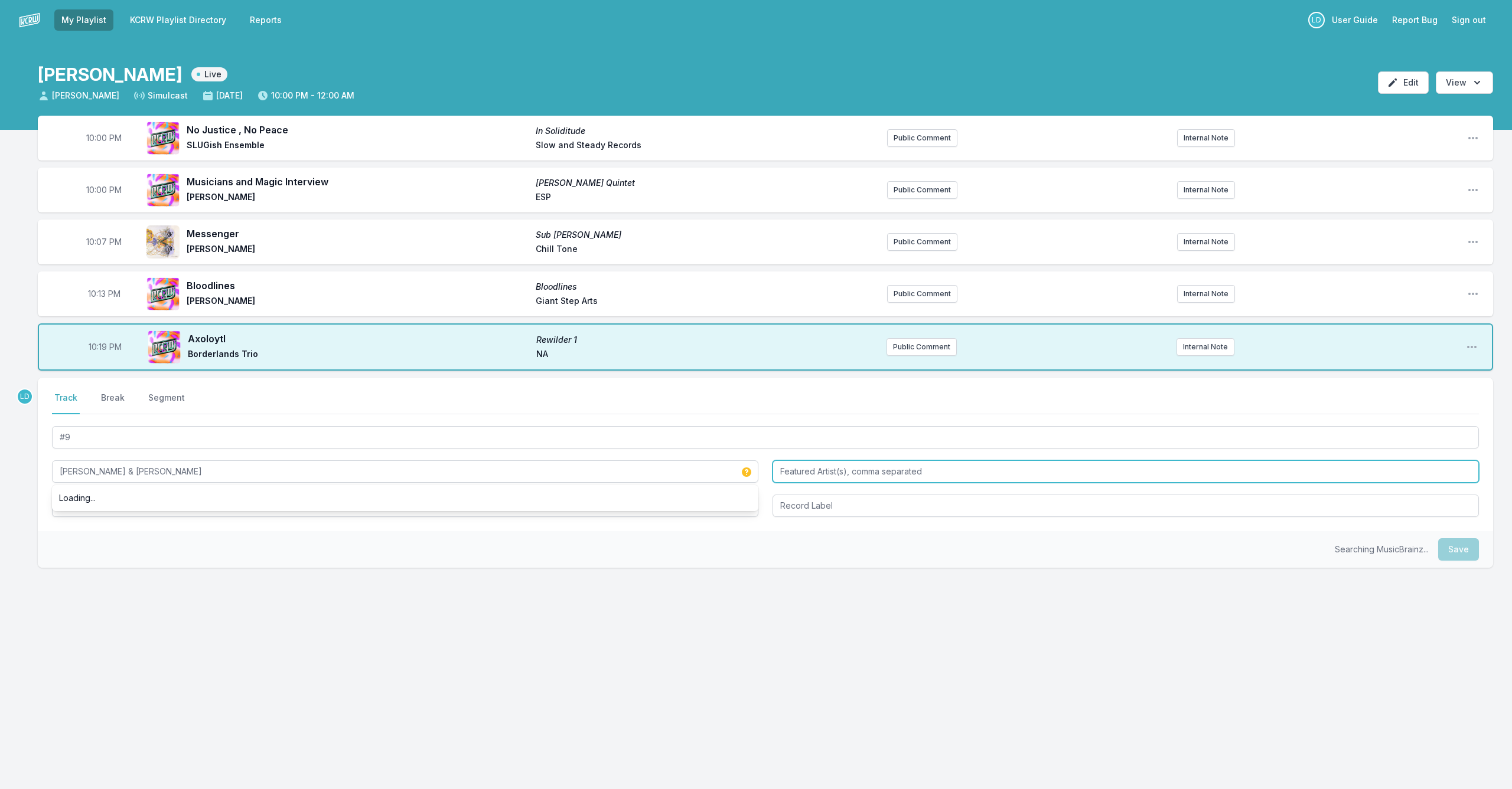
type input "[PERSON_NAME] & [PERSON_NAME]"
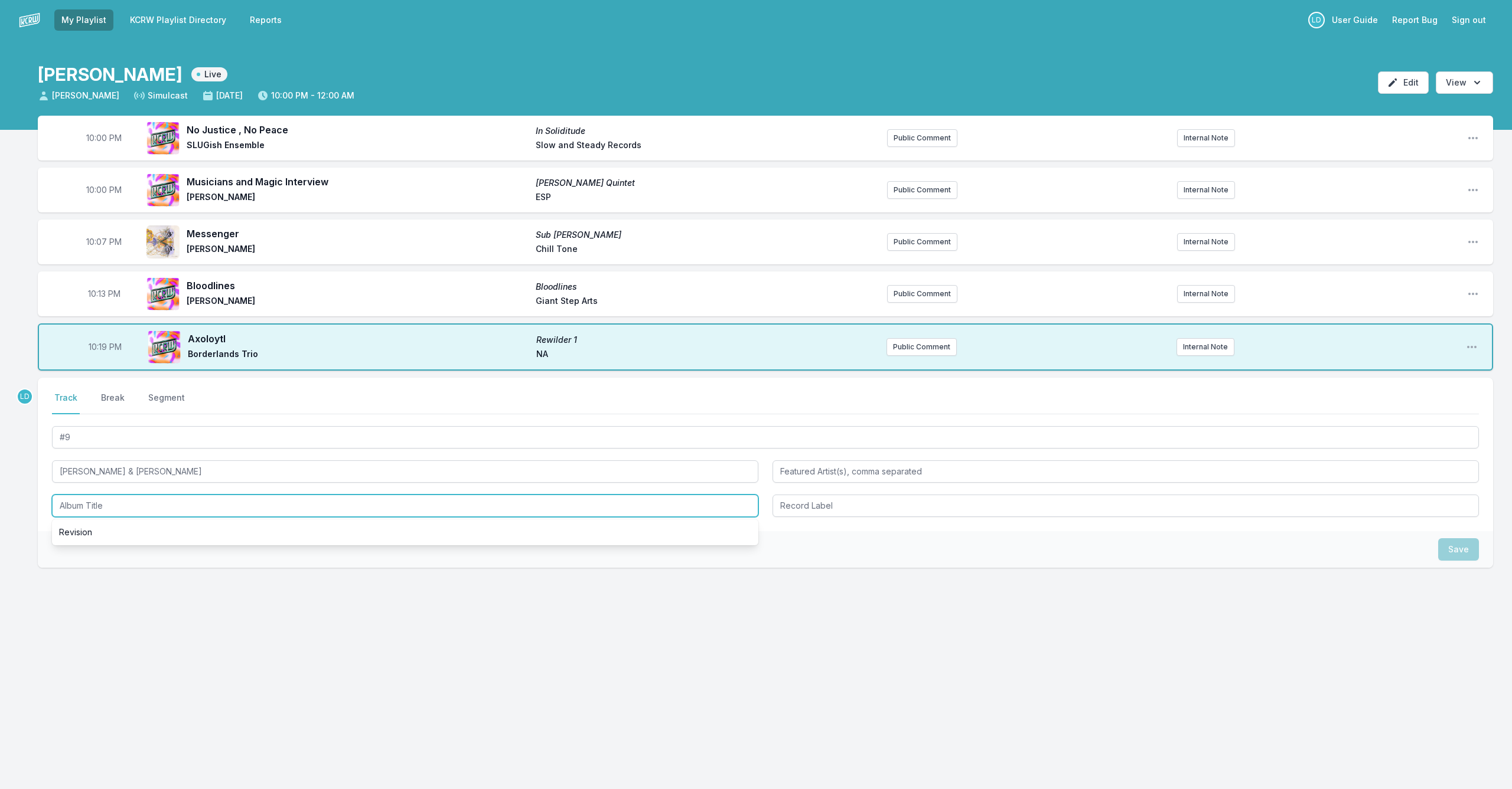
scroll to position [0, 1]
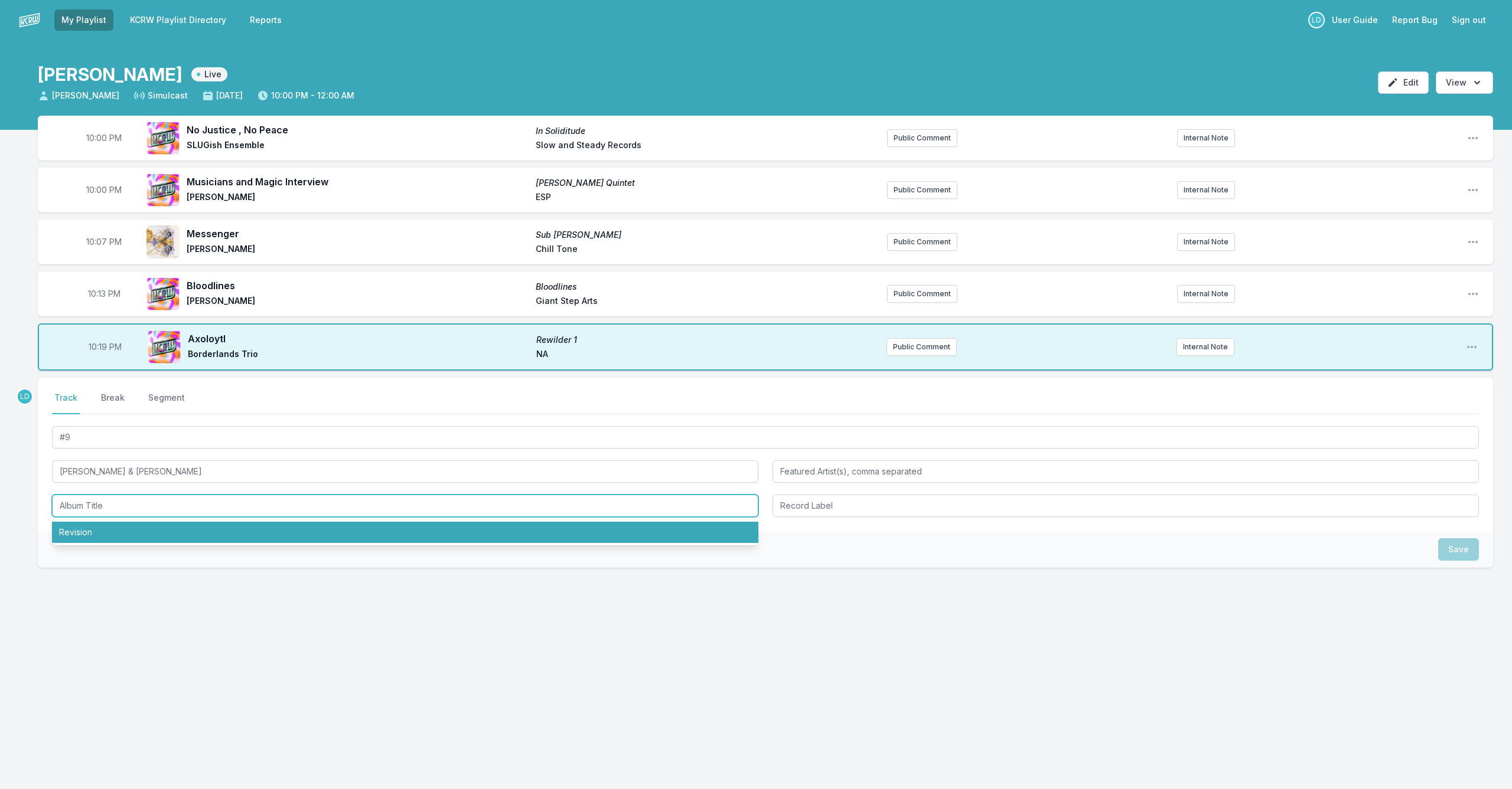
click at [98, 525] on li "Revision" at bounding box center [405, 532] width 706 height 21
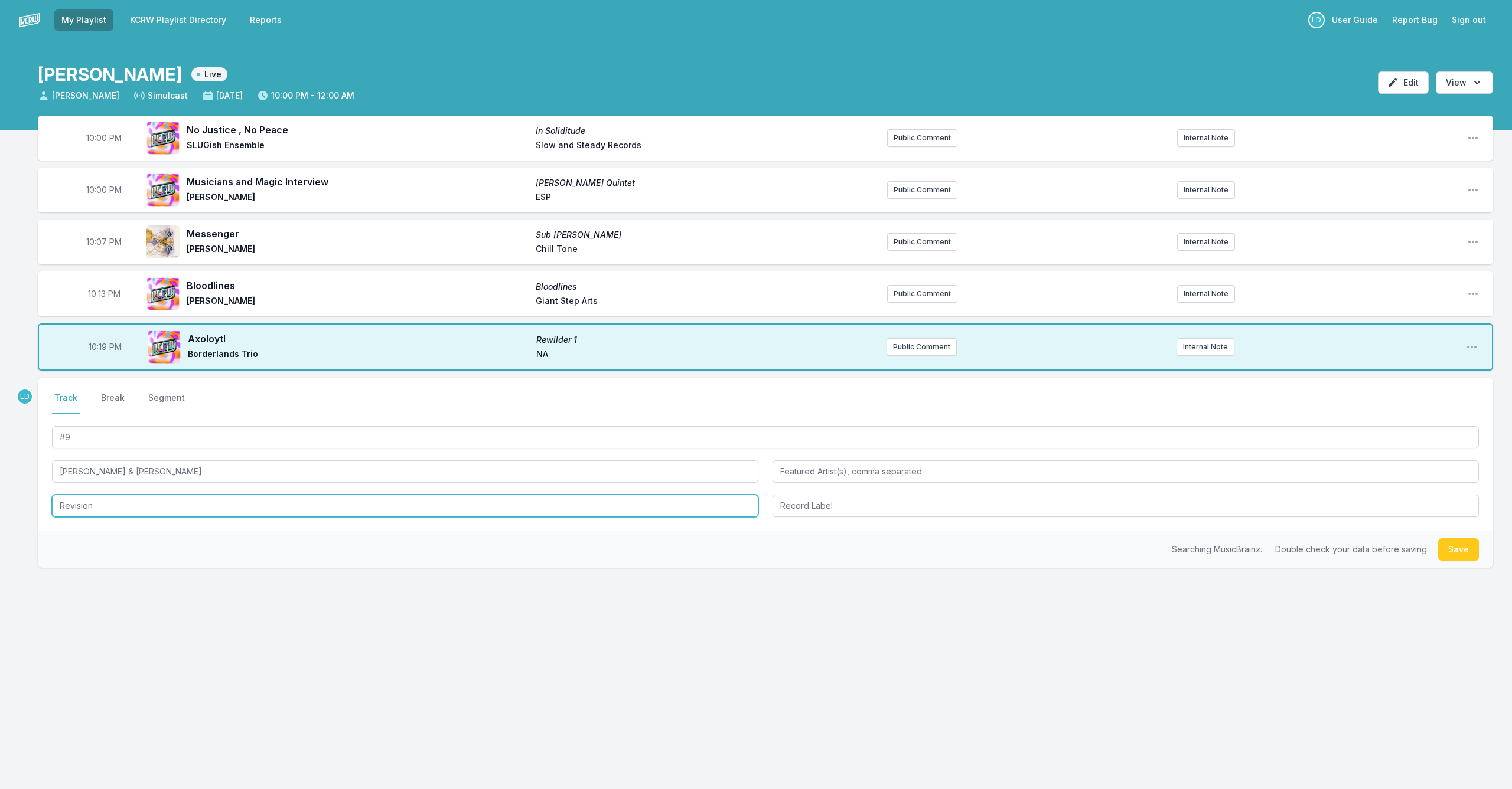
scroll to position [0, 0]
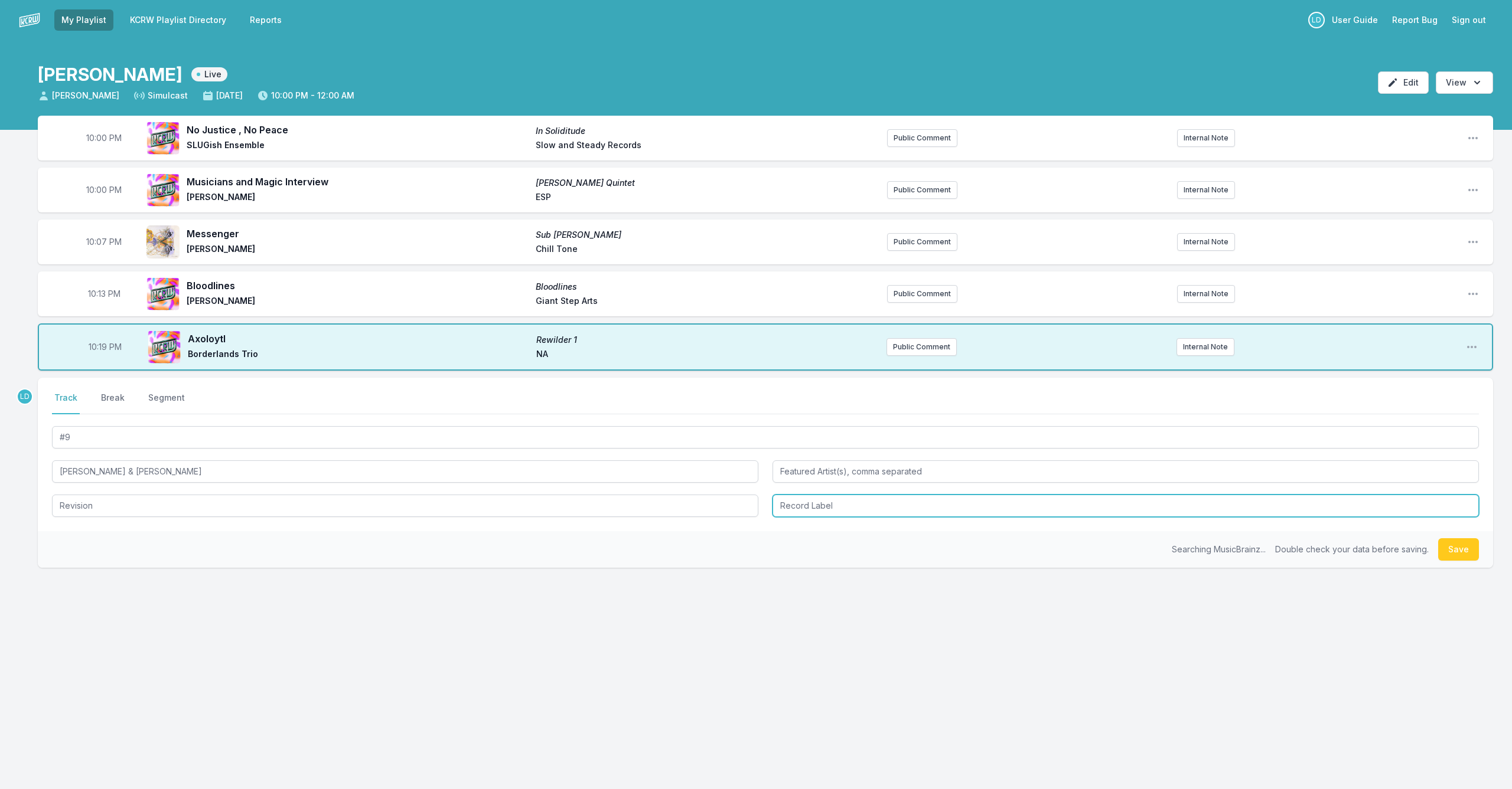
type input "Revision"
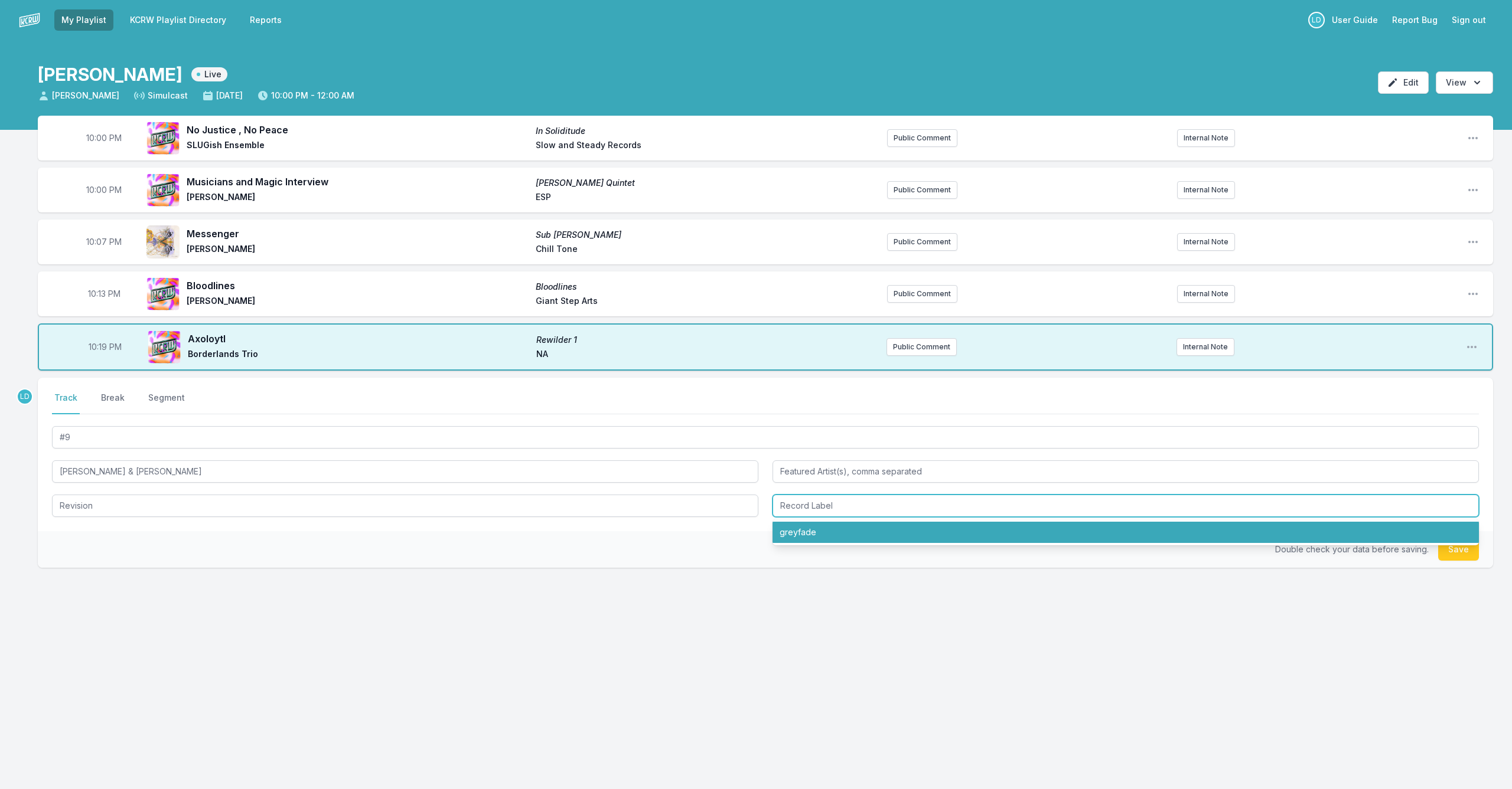
drag, startPoint x: 834, startPoint y: 537, endPoint x: 842, endPoint y: 538, distance: 8.1
click at [834, 537] on li "greyfade" at bounding box center [1126, 532] width 706 height 21
type input "greyfade"
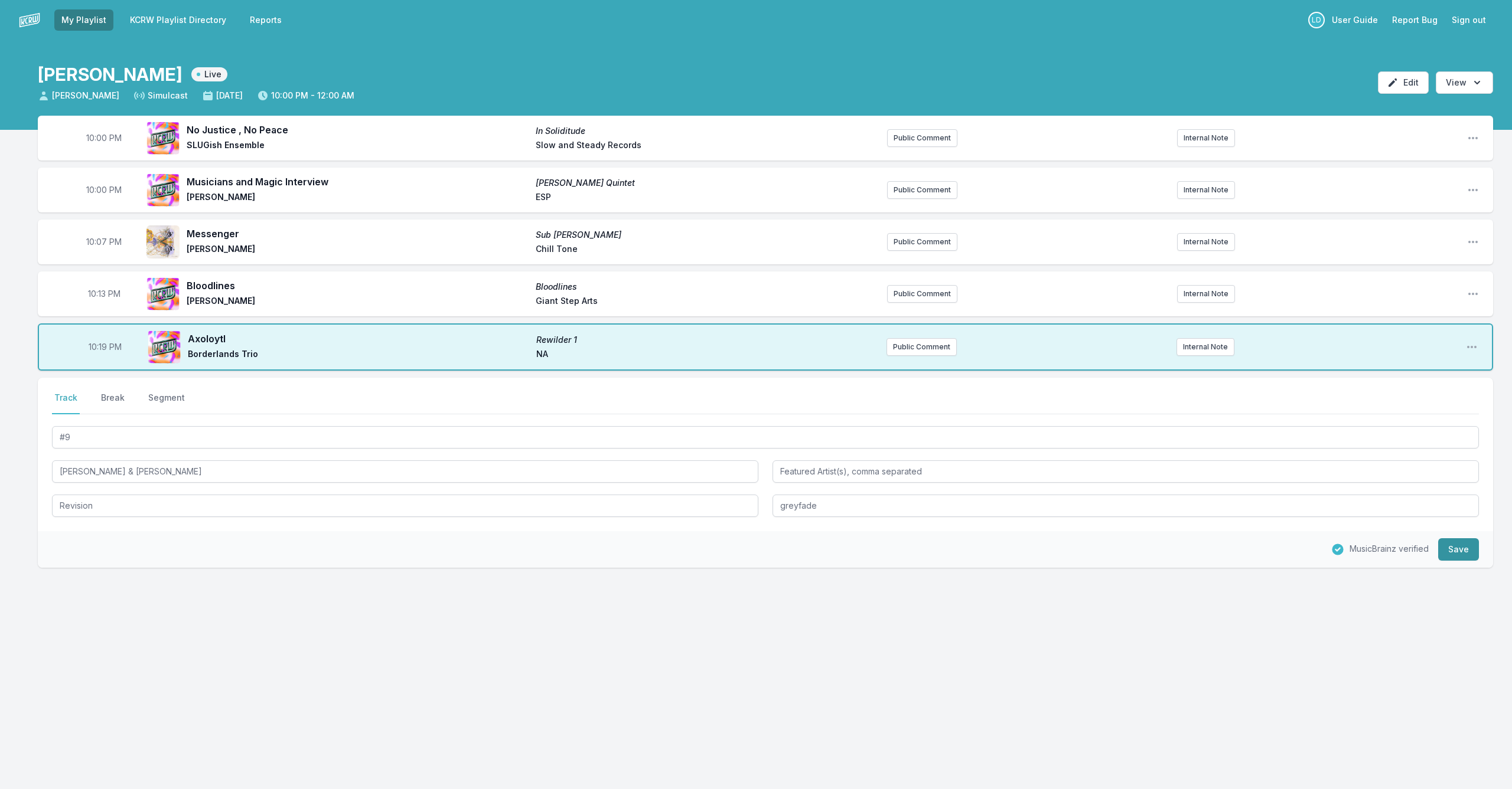
click at [1459, 555] on button "Save" at bounding box center [1458, 549] width 41 height 22
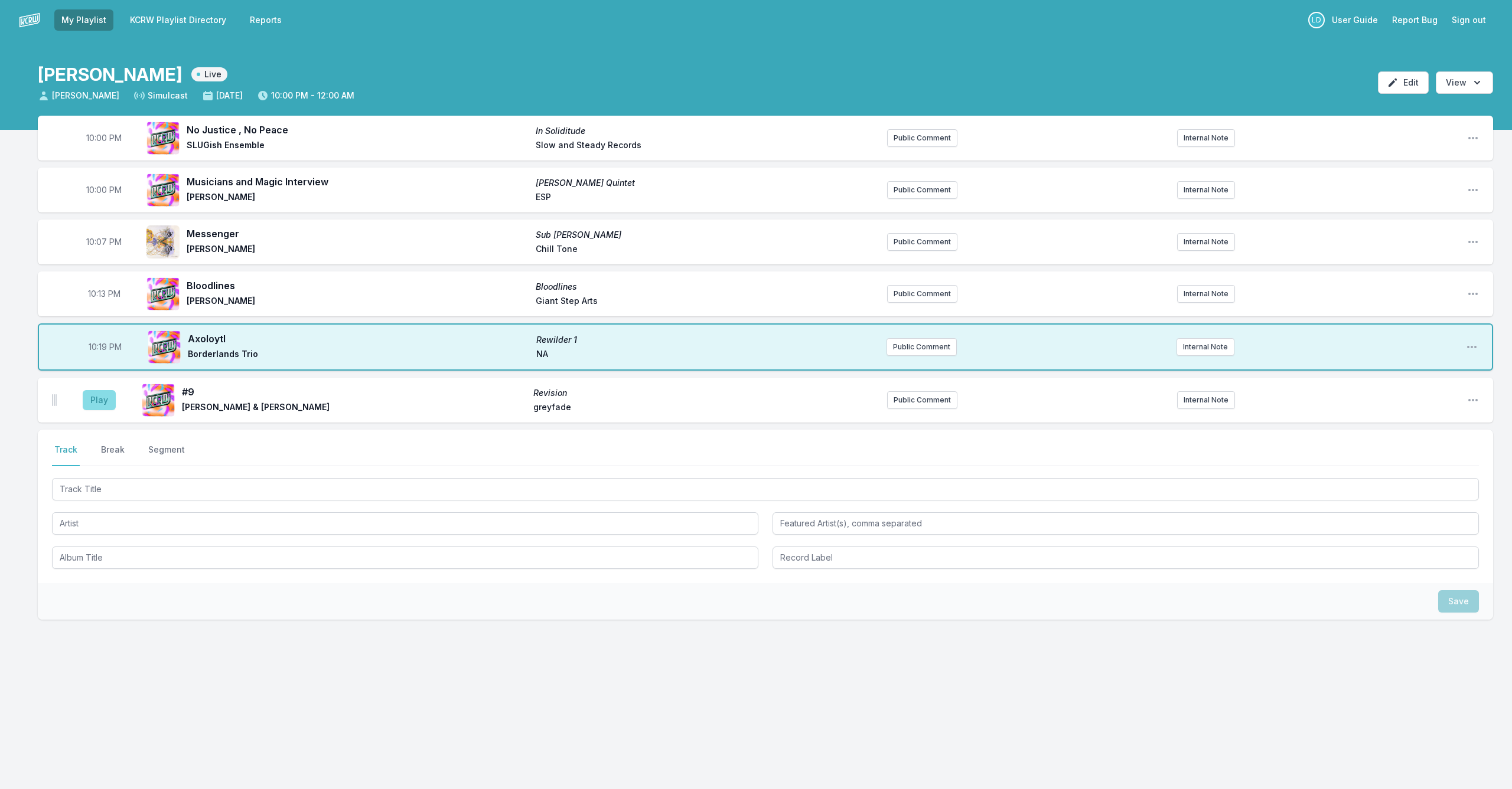
click at [107, 404] on button "Play" at bounding box center [99, 400] width 33 height 21
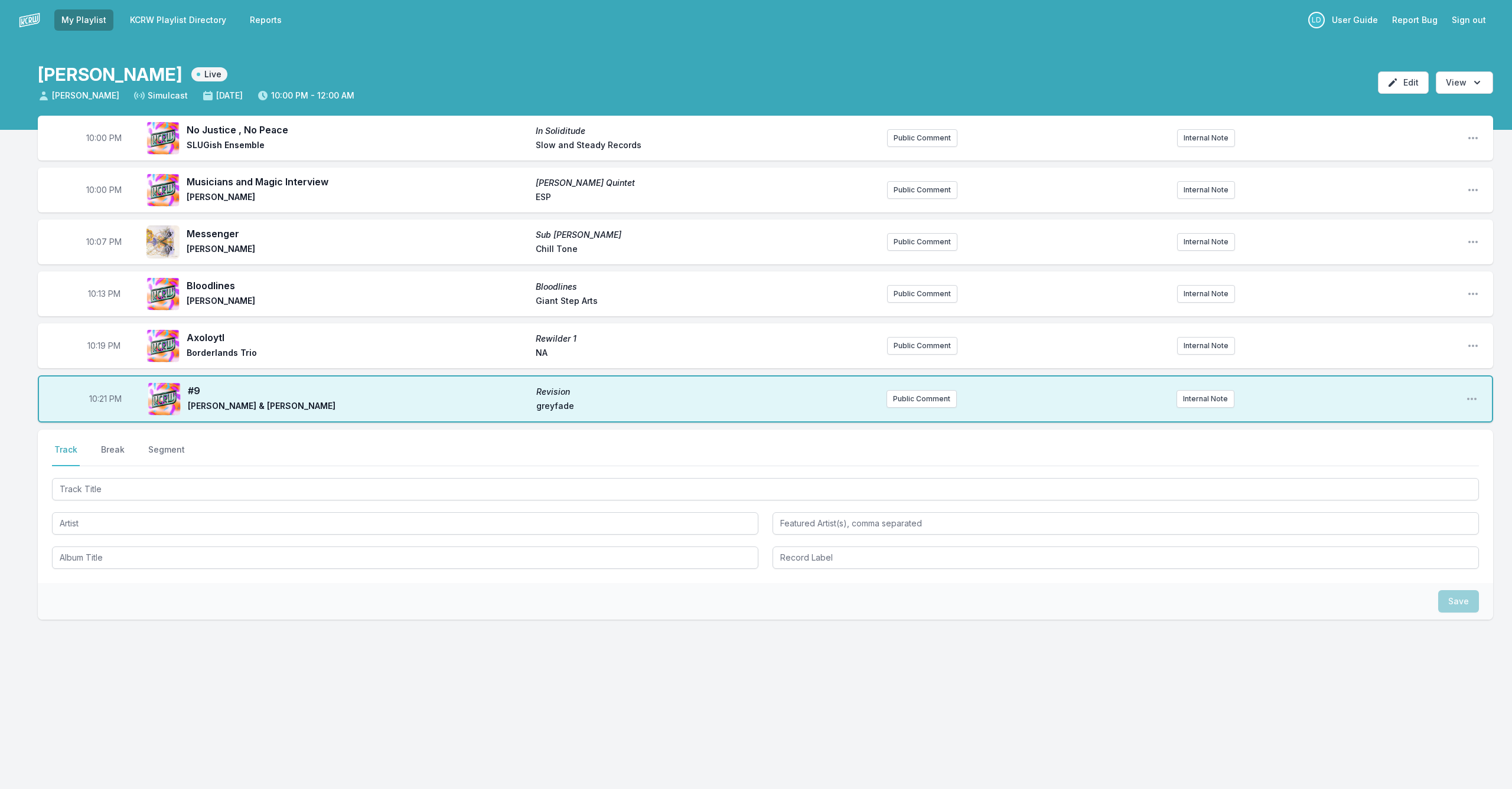
drag, startPoint x: 286, startPoint y: 504, endPoint x: 291, endPoint y: 498, distance: 7.8
click at [291, 500] on div at bounding box center [764, 522] width 1426 height 94
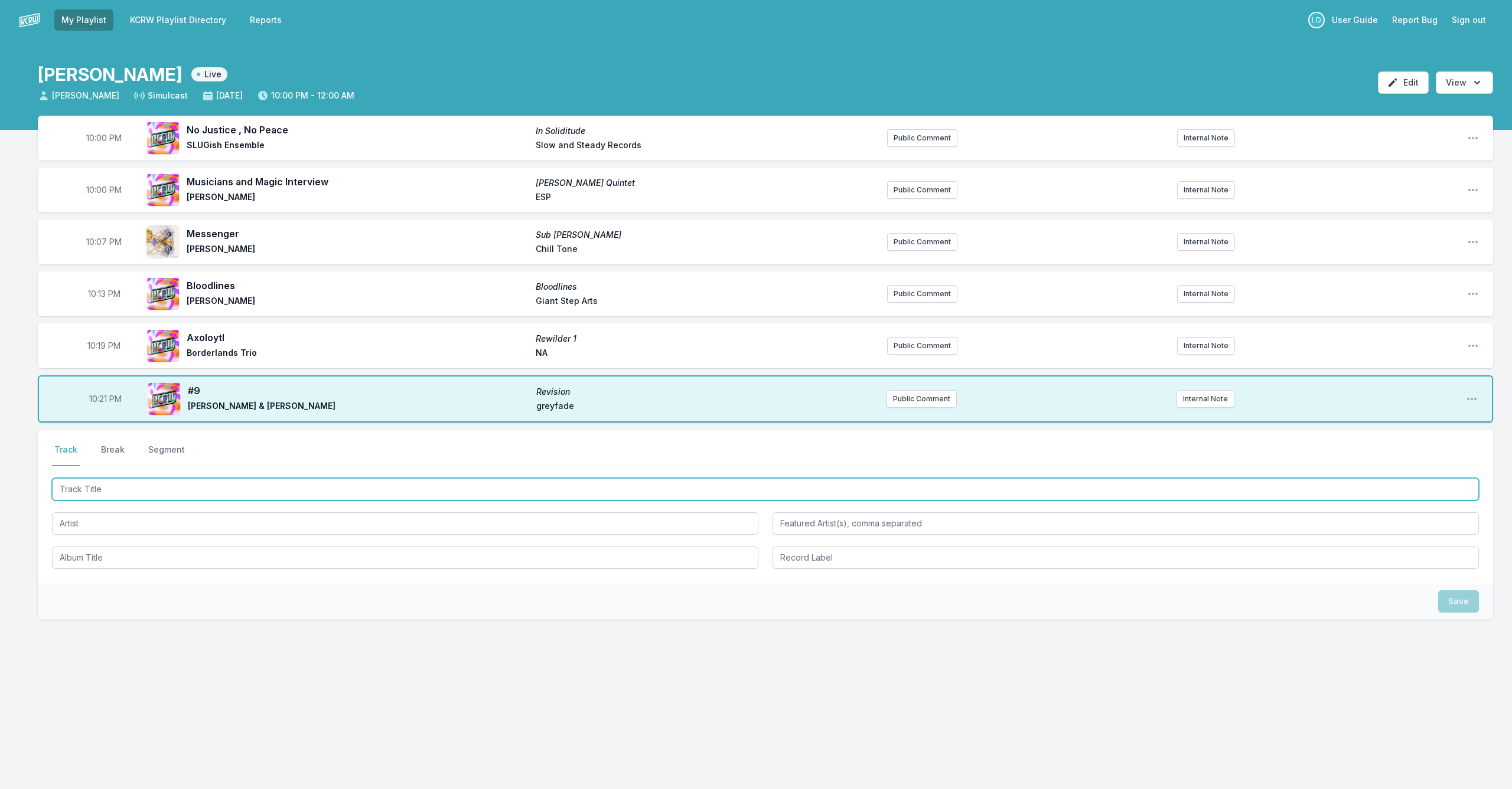
click at [292, 493] on input "Track Title" at bounding box center [764, 489] width 1426 height 22
click at [293, 493] on input "Track Title" at bounding box center [764, 489] width 1426 height 22
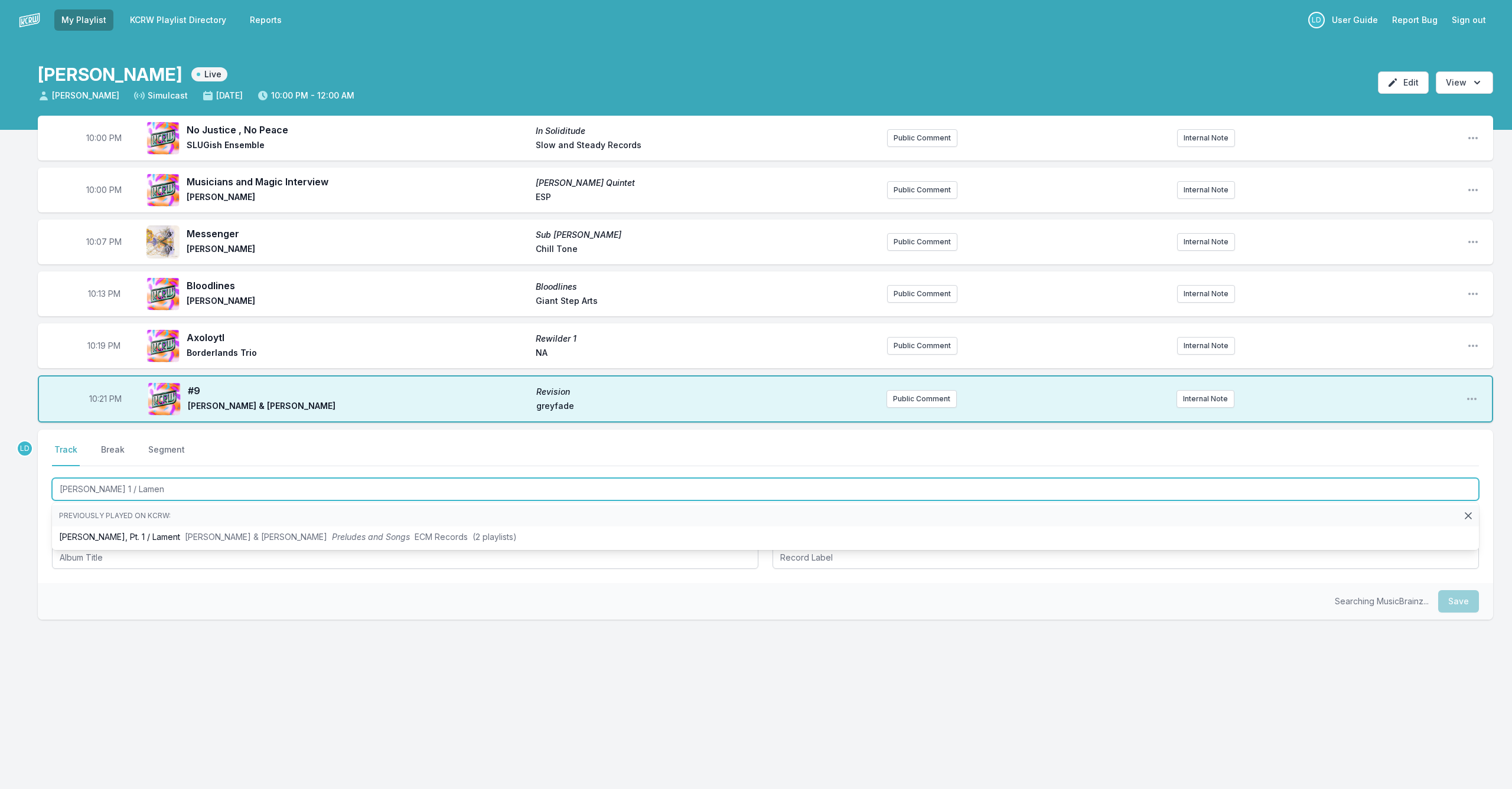
type input "[PERSON_NAME] 1 / Lament"
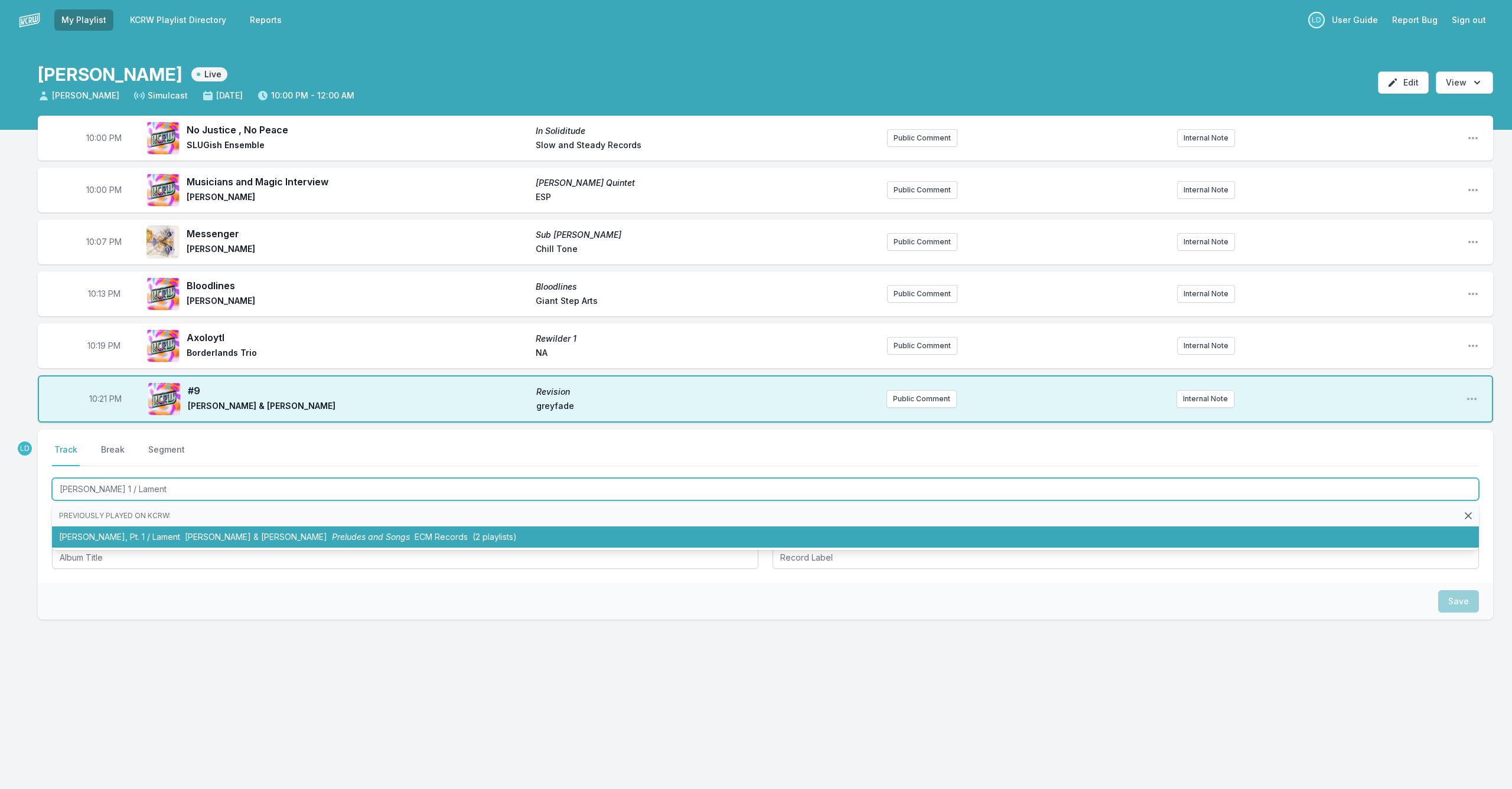
click at [294, 534] on span "[PERSON_NAME] & [PERSON_NAME]" at bounding box center [256, 536] width 143 height 10
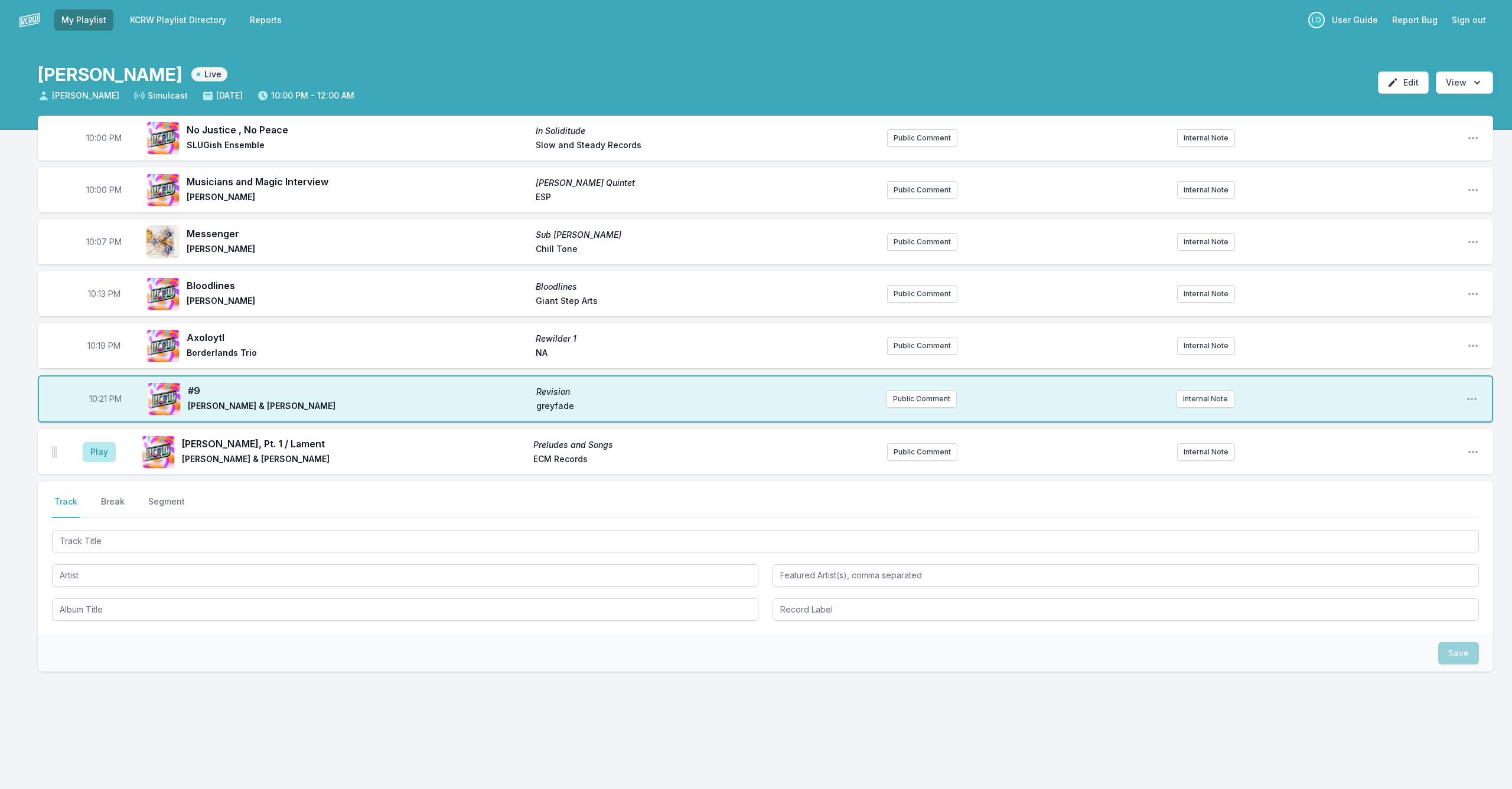
drag, startPoint x: 96, startPoint y: 451, endPoint x: 136, endPoint y: 467, distance: 43.1
click at [97, 451] on button "Play" at bounding box center [99, 452] width 33 height 21
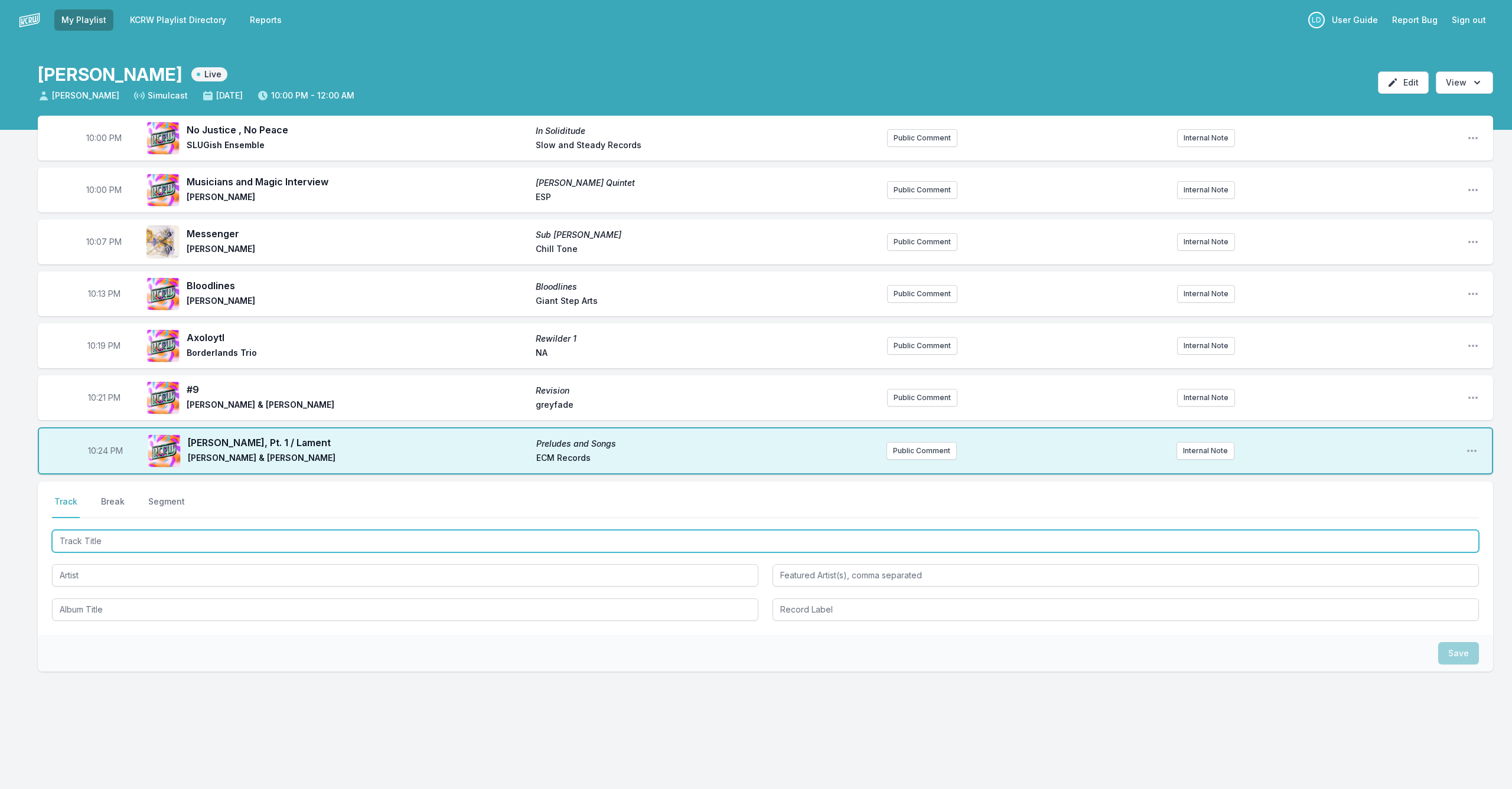
click at [209, 537] on input "Track Title" at bounding box center [764, 540] width 1426 height 22
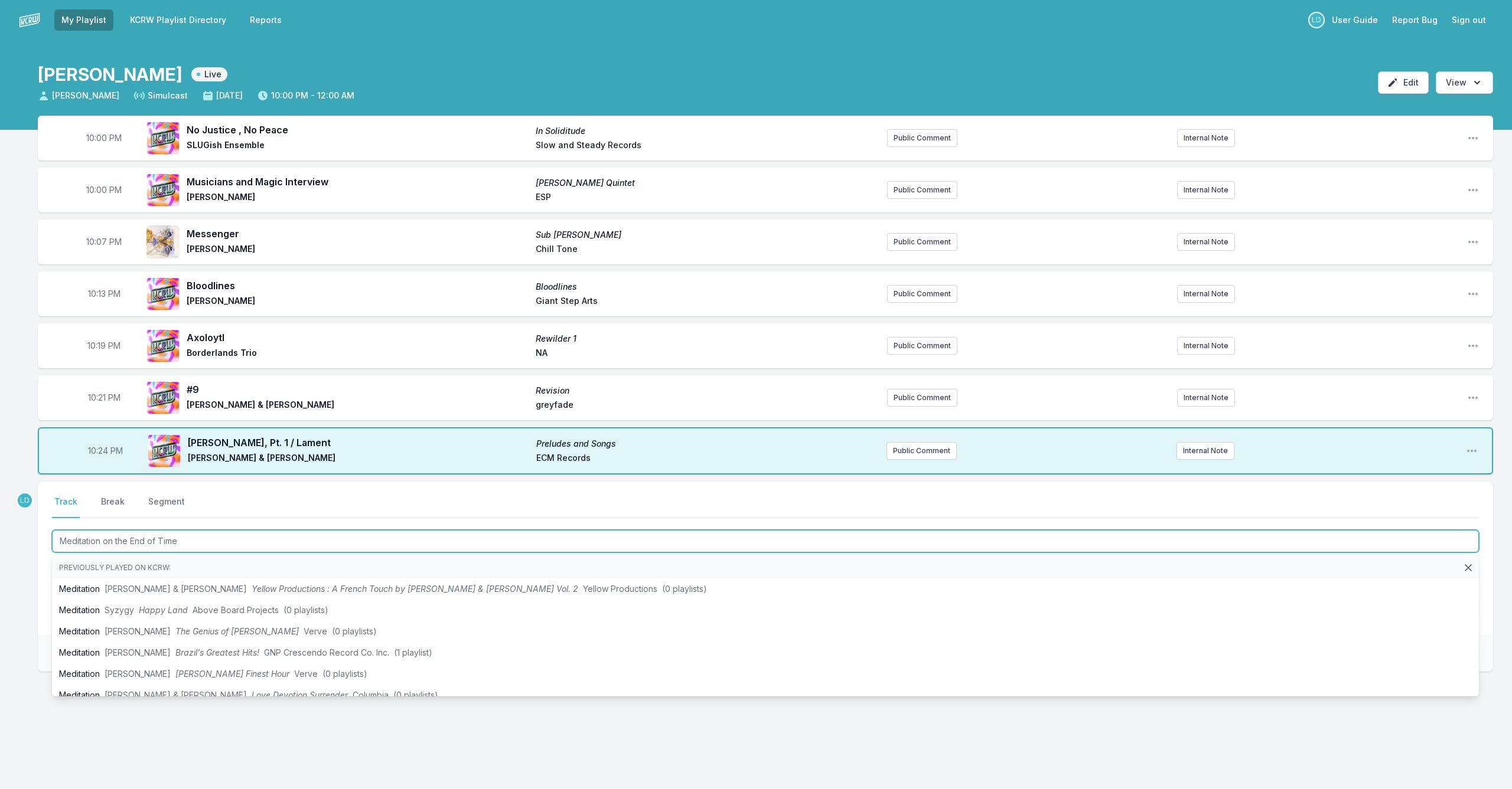
type input "Meditation on the End of Times"
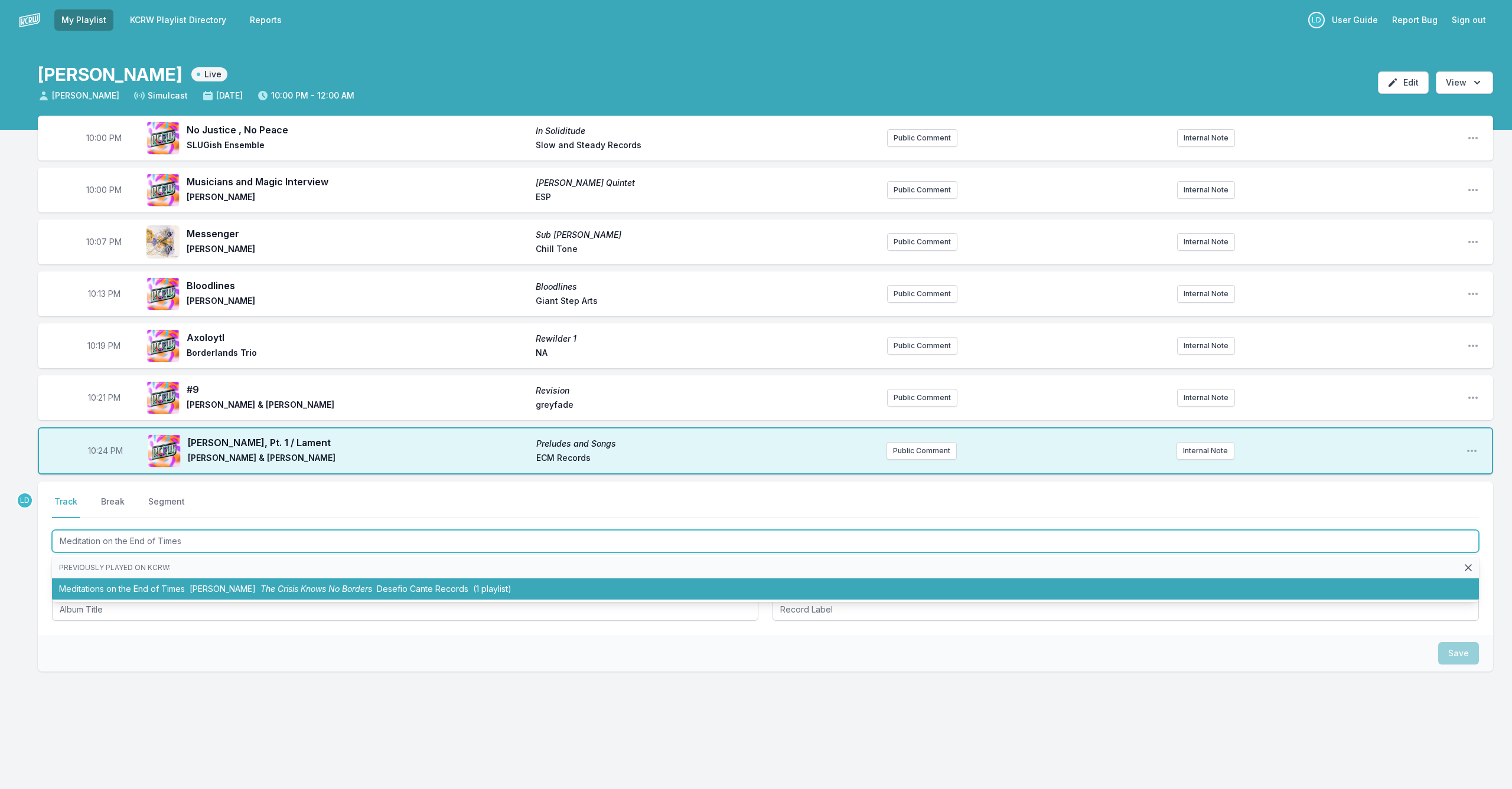
click at [217, 589] on span "[PERSON_NAME]" at bounding box center [222, 588] width 66 height 10
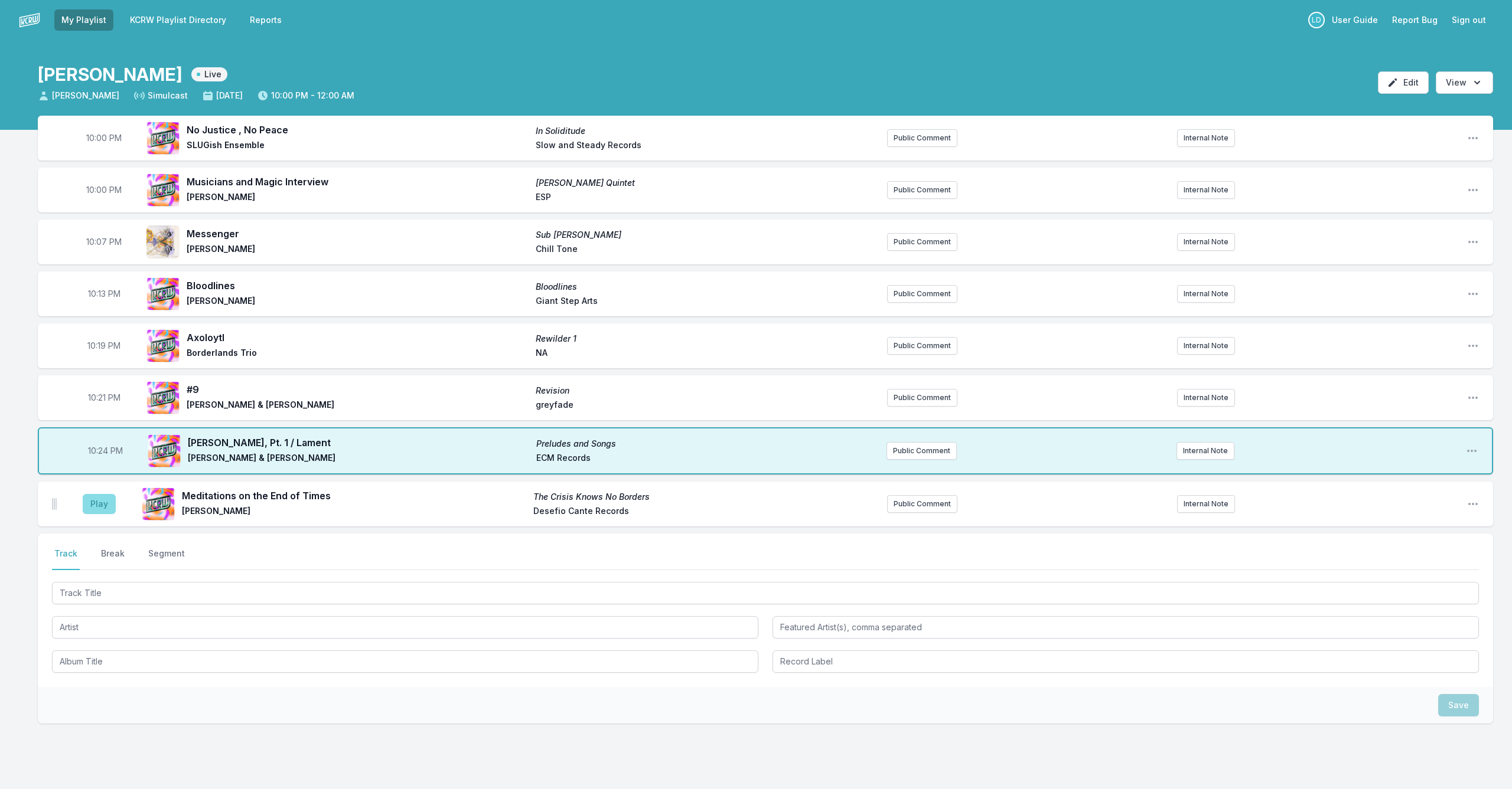
click at [100, 503] on button "Play" at bounding box center [99, 504] width 33 height 21
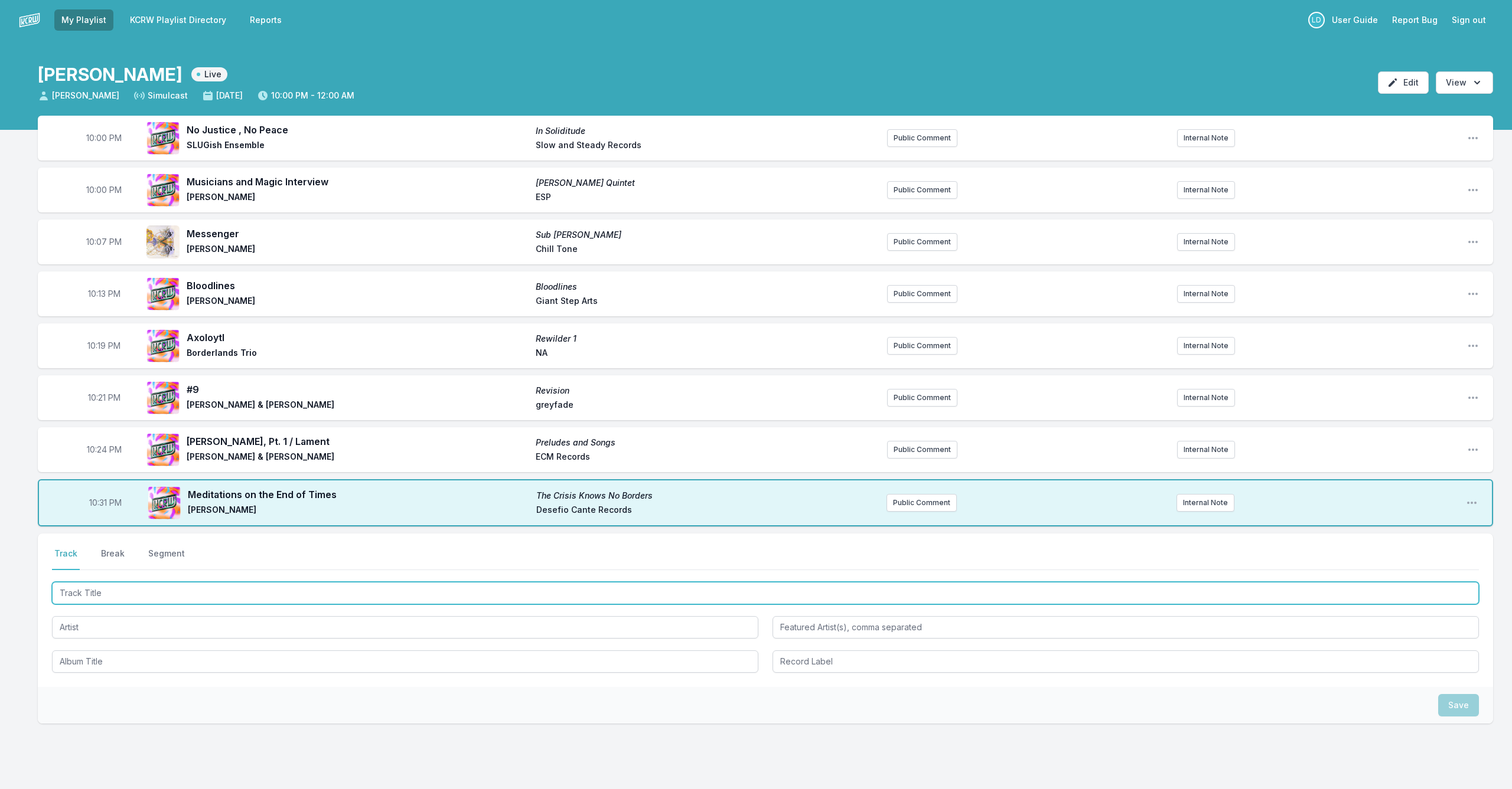
click at [246, 589] on input "Track Title" at bounding box center [764, 593] width 1426 height 22
type input "M.I.S.T.A.G."
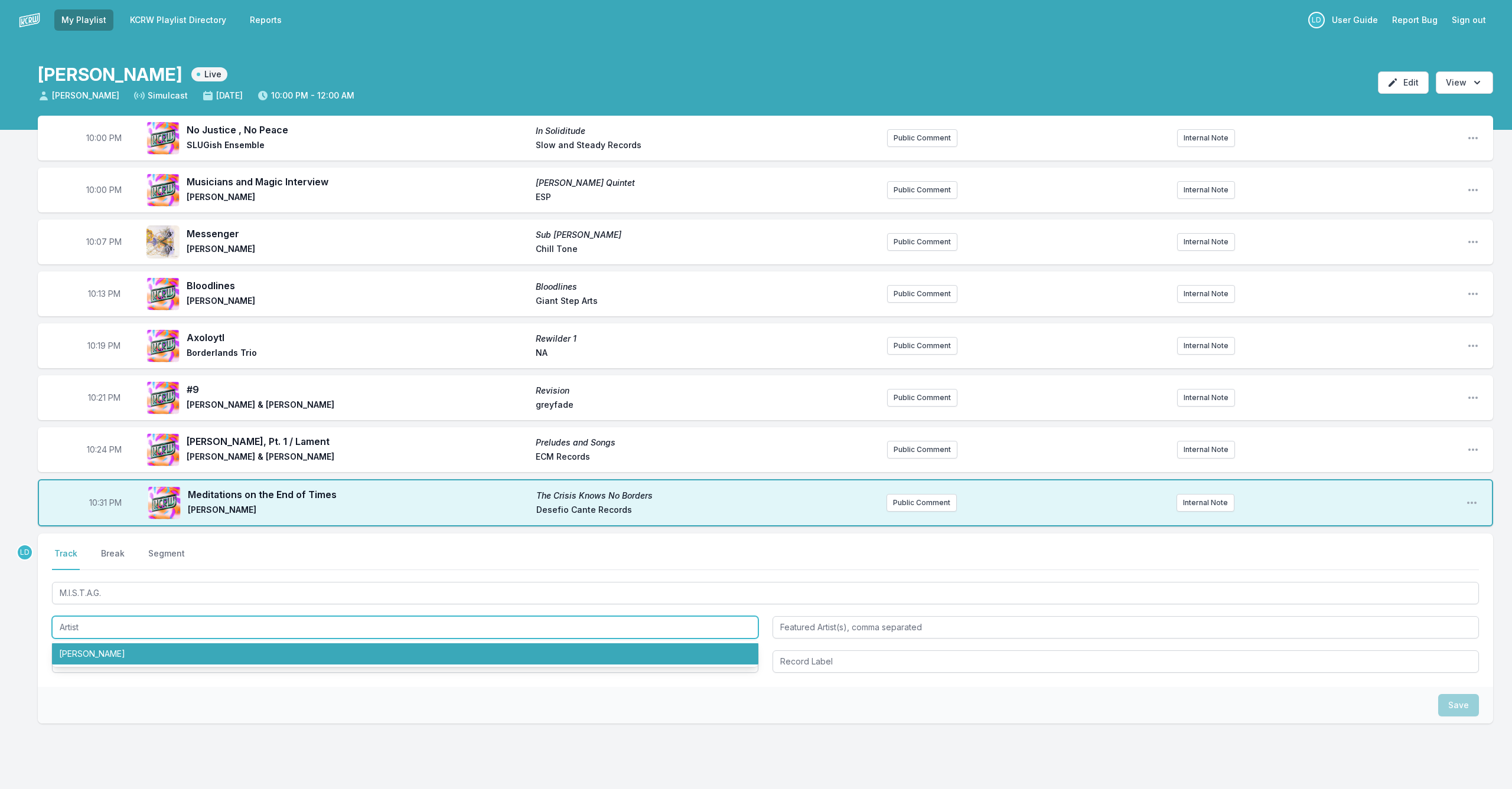
click at [244, 651] on li "[PERSON_NAME]" at bounding box center [405, 654] width 706 height 21
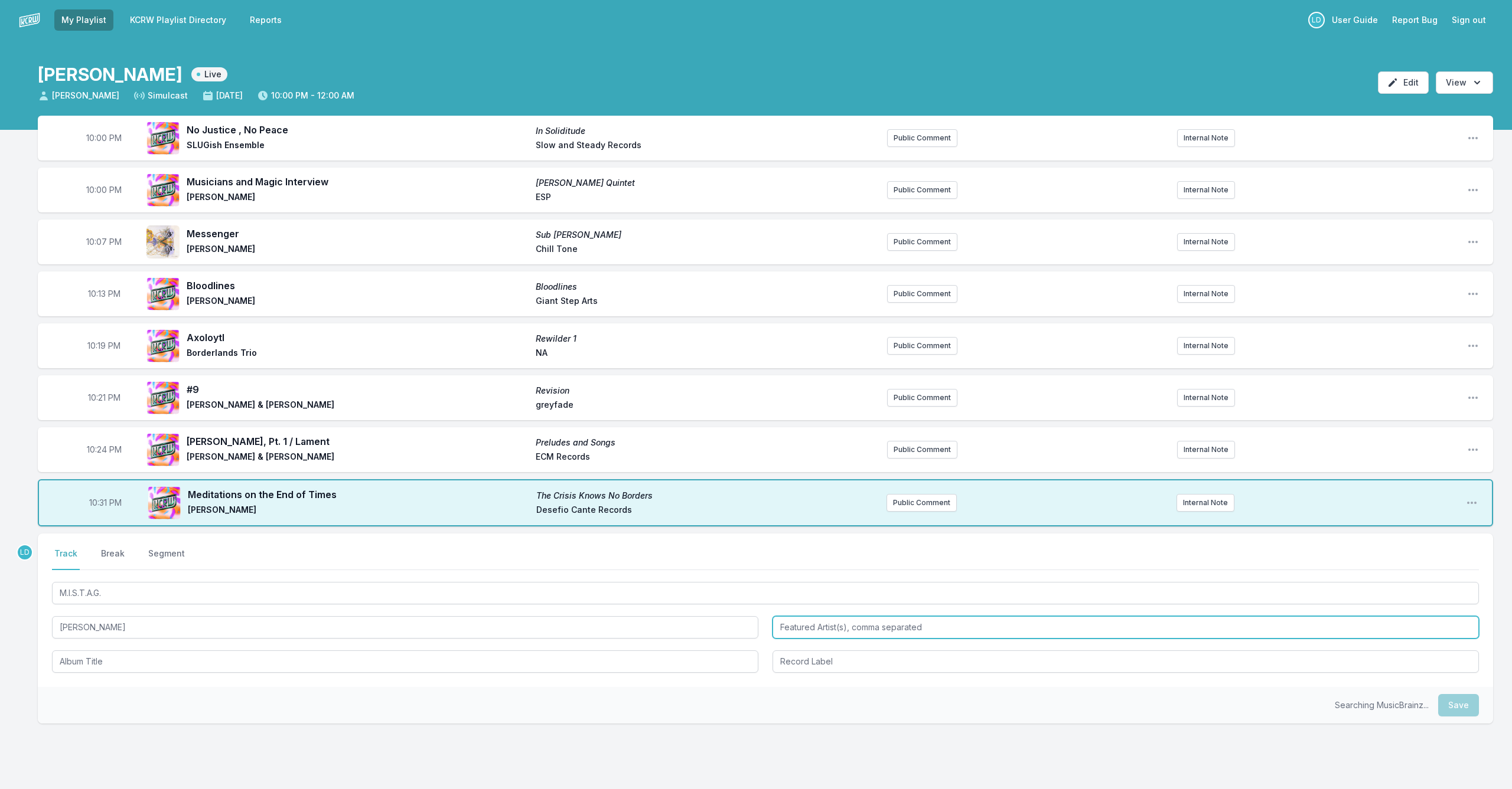
type input "[PERSON_NAME]"
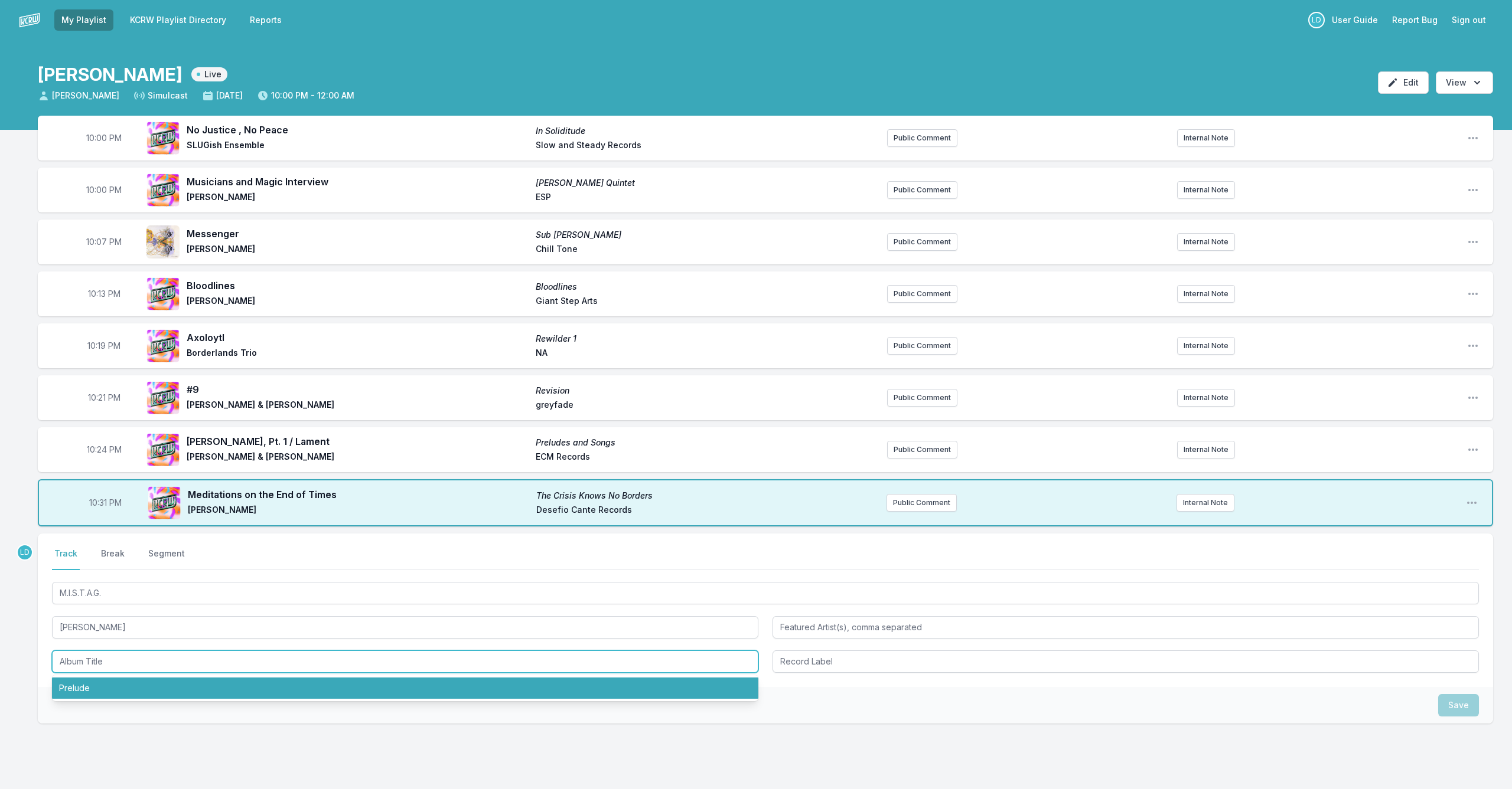
click at [369, 686] on li "Prelude" at bounding box center [405, 688] width 706 height 21
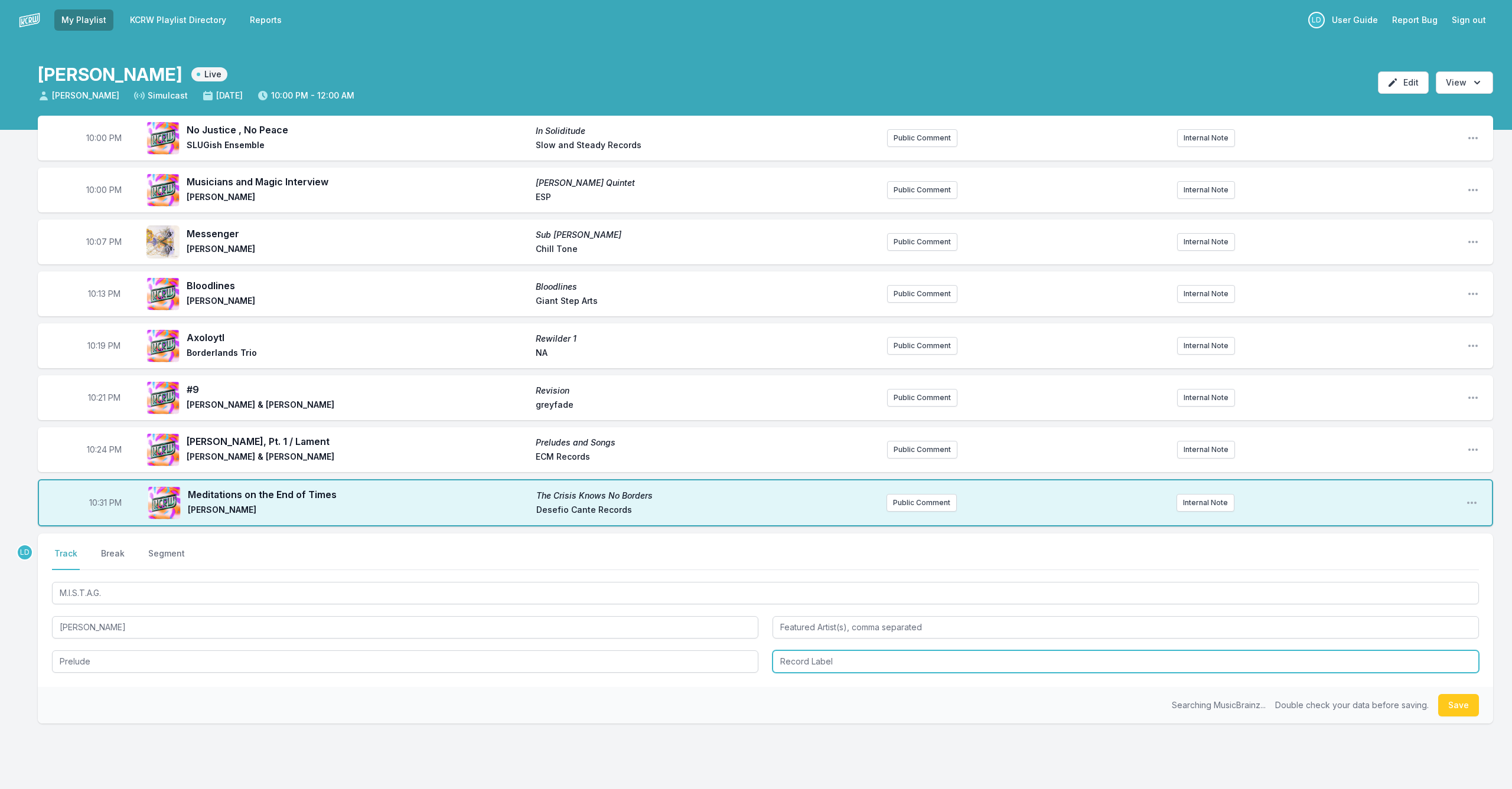
type input "Prelude"
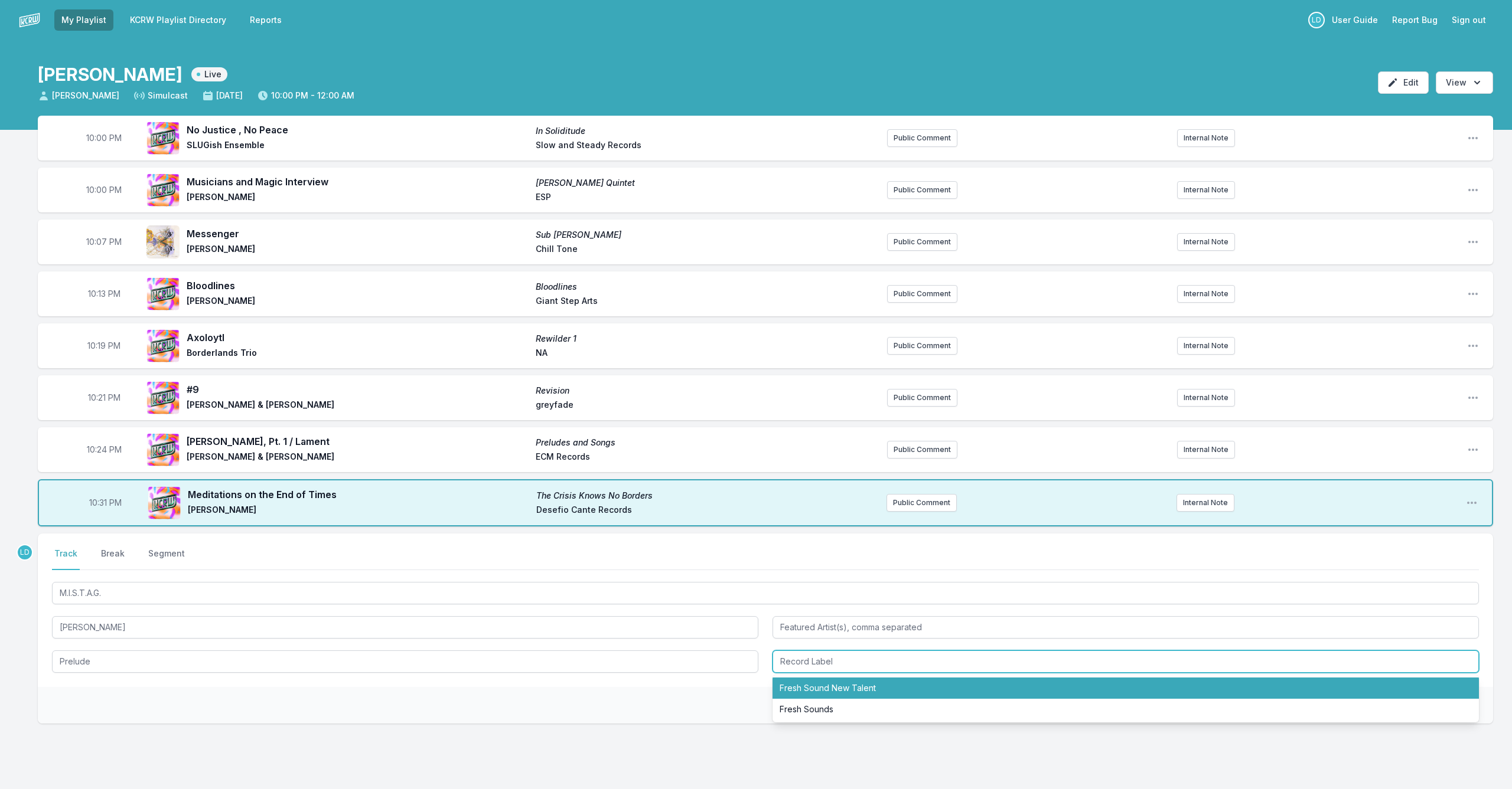
drag, startPoint x: 803, startPoint y: 686, endPoint x: 777, endPoint y: 685, distance: 26.0
click at [803, 687] on li "Fresh Sound New Talent" at bounding box center [1126, 688] width 706 height 21
type input "Fresh Sound New Talent"
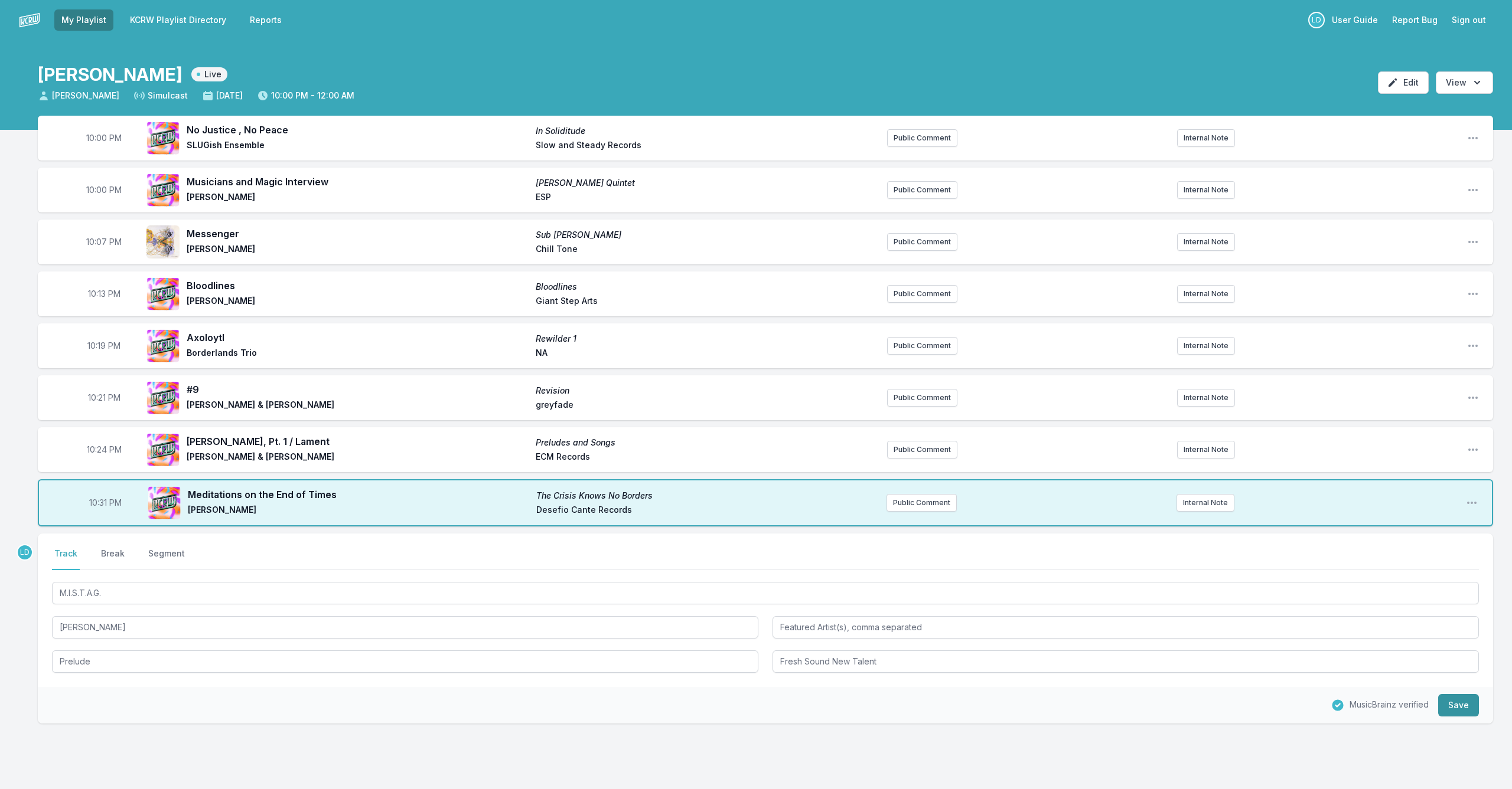
drag, startPoint x: 1458, startPoint y: 706, endPoint x: 1446, endPoint y: 706, distance: 12.0
click at [1458, 706] on button "Save" at bounding box center [1458, 704] width 41 height 22
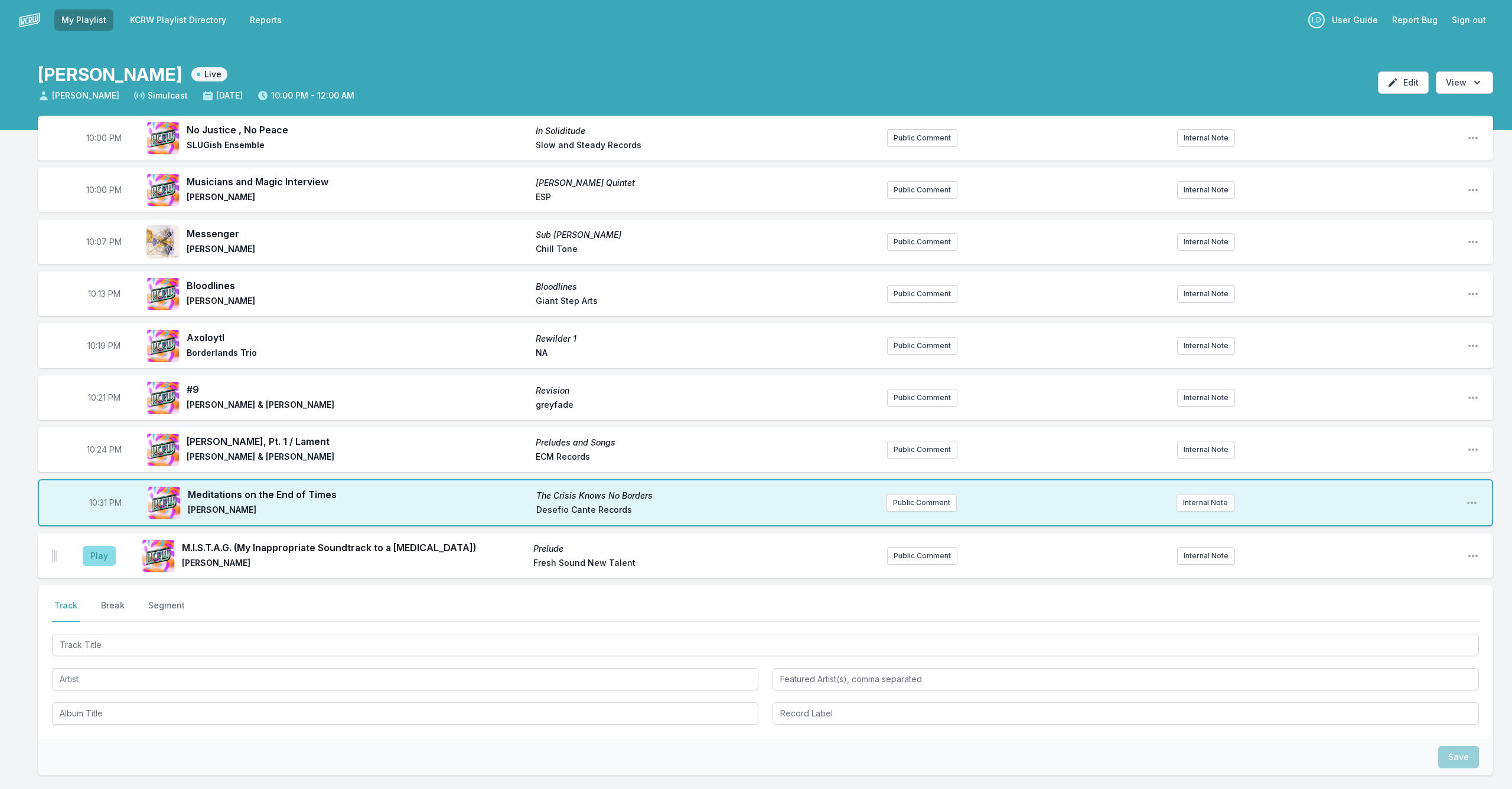
click at [94, 557] on button "Play" at bounding box center [99, 555] width 33 height 21
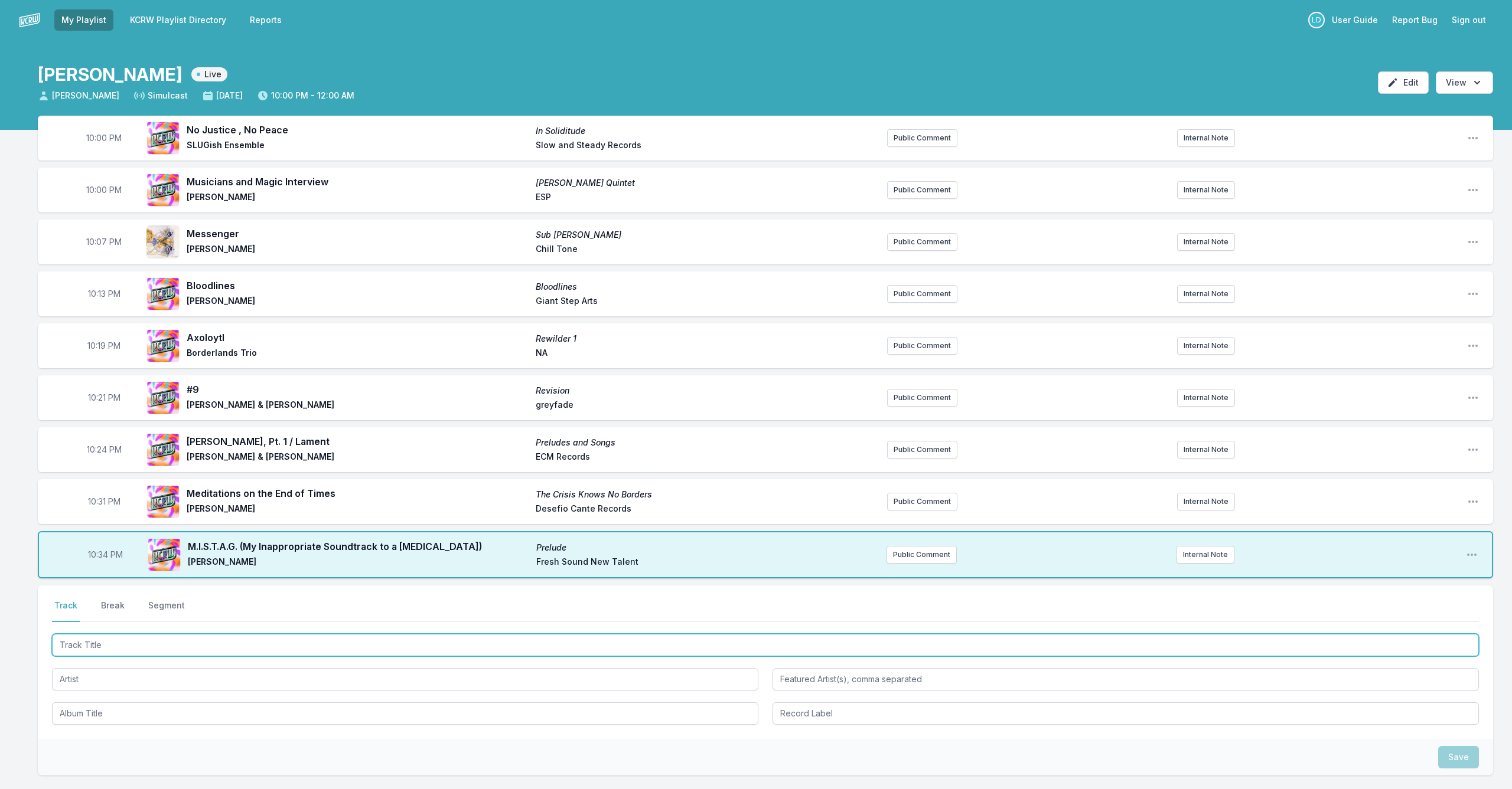
click at [145, 645] on input "Track Title" at bounding box center [764, 645] width 1426 height 22
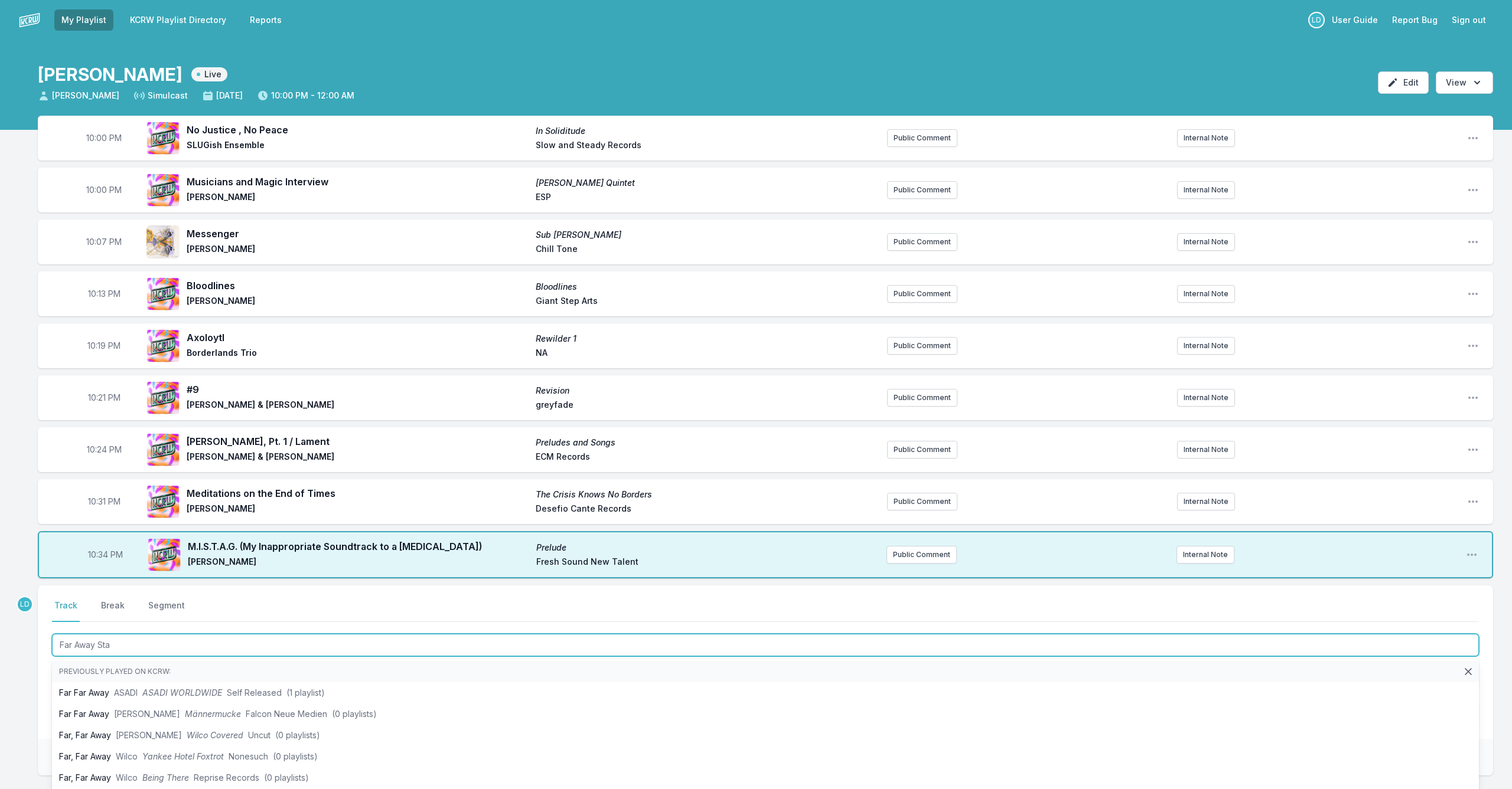
type input "Far Away Star"
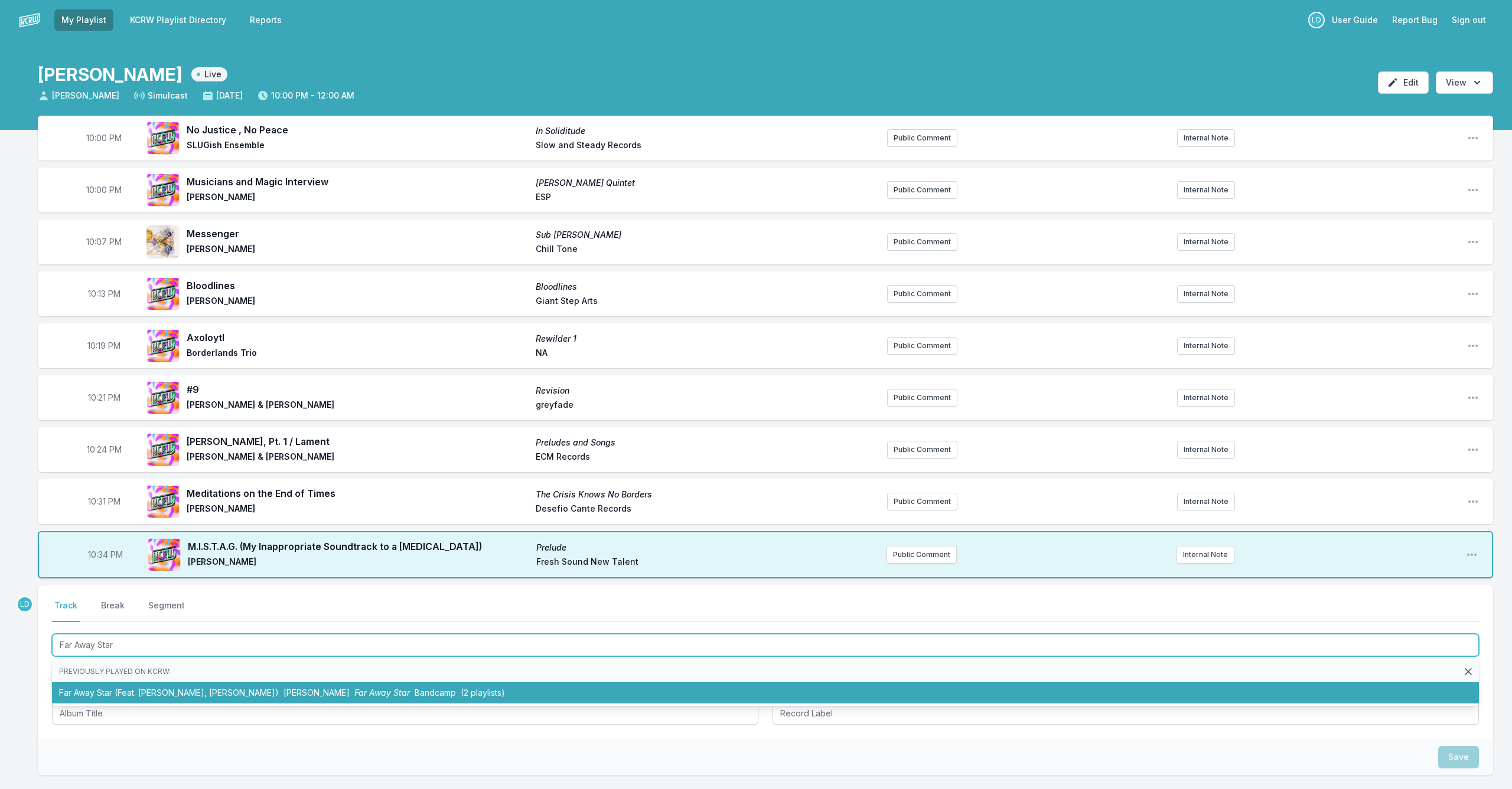
click at [164, 687] on li "Far Away Star (Feat. [PERSON_NAME], [PERSON_NAME]) [PERSON_NAME] Far Away Star …" at bounding box center [764, 693] width 1426 height 21
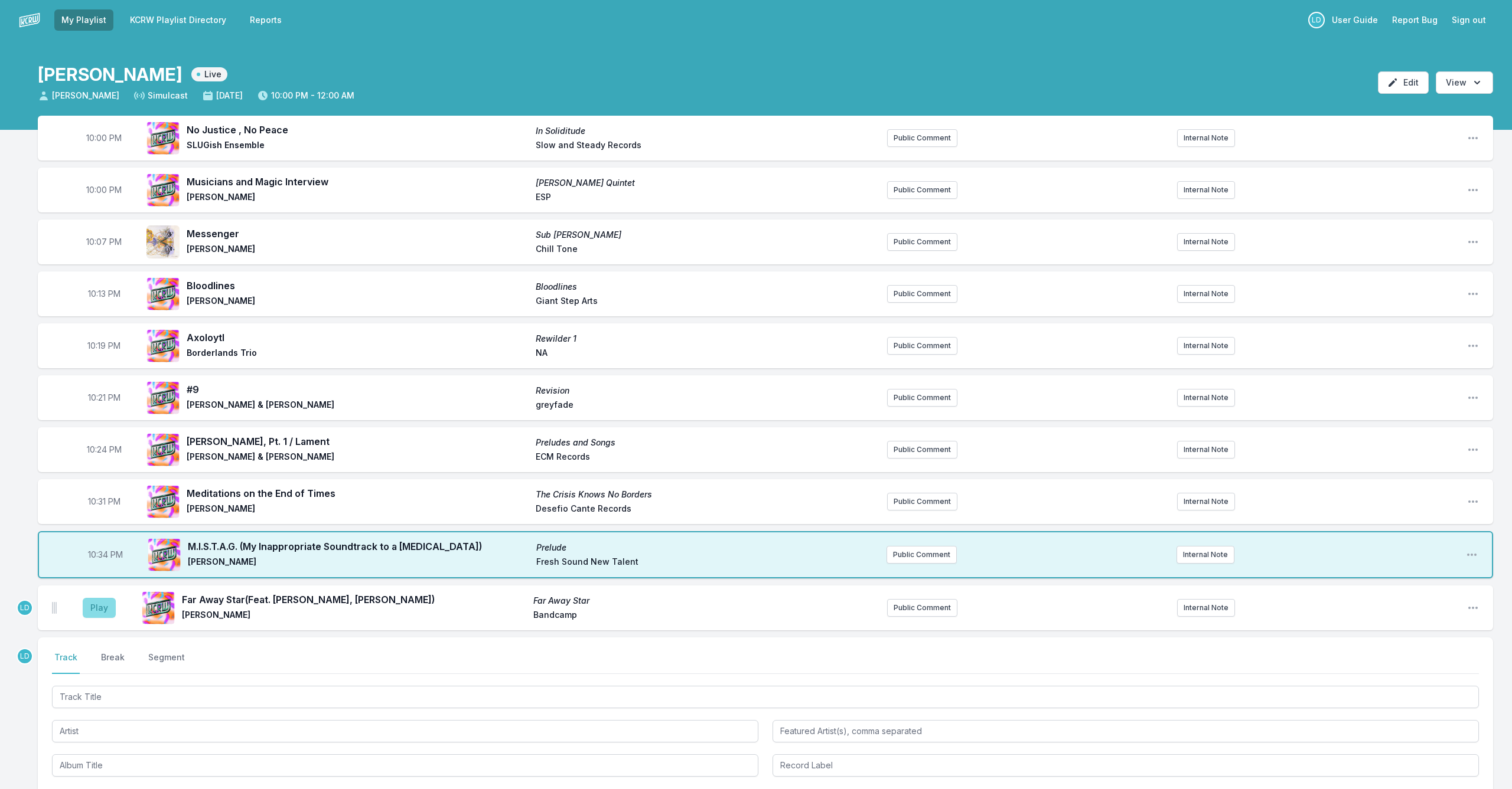
click at [89, 611] on button "Play" at bounding box center [99, 608] width 33 height 21
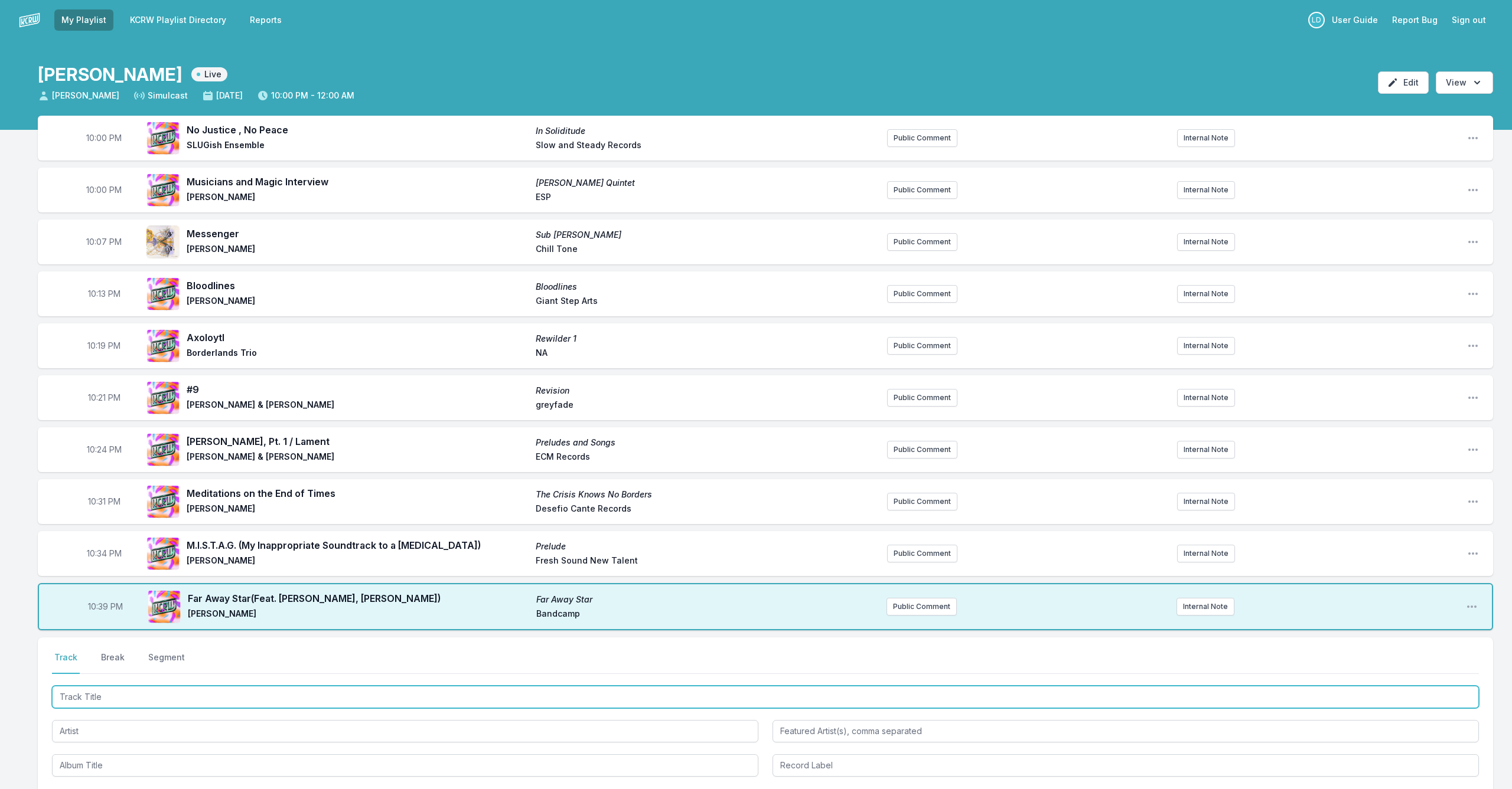
click at [181, 689] on input "Track Title" at bounding box center [764, 696] width 1426 height 22
type input ":"
type input "Slow Song"
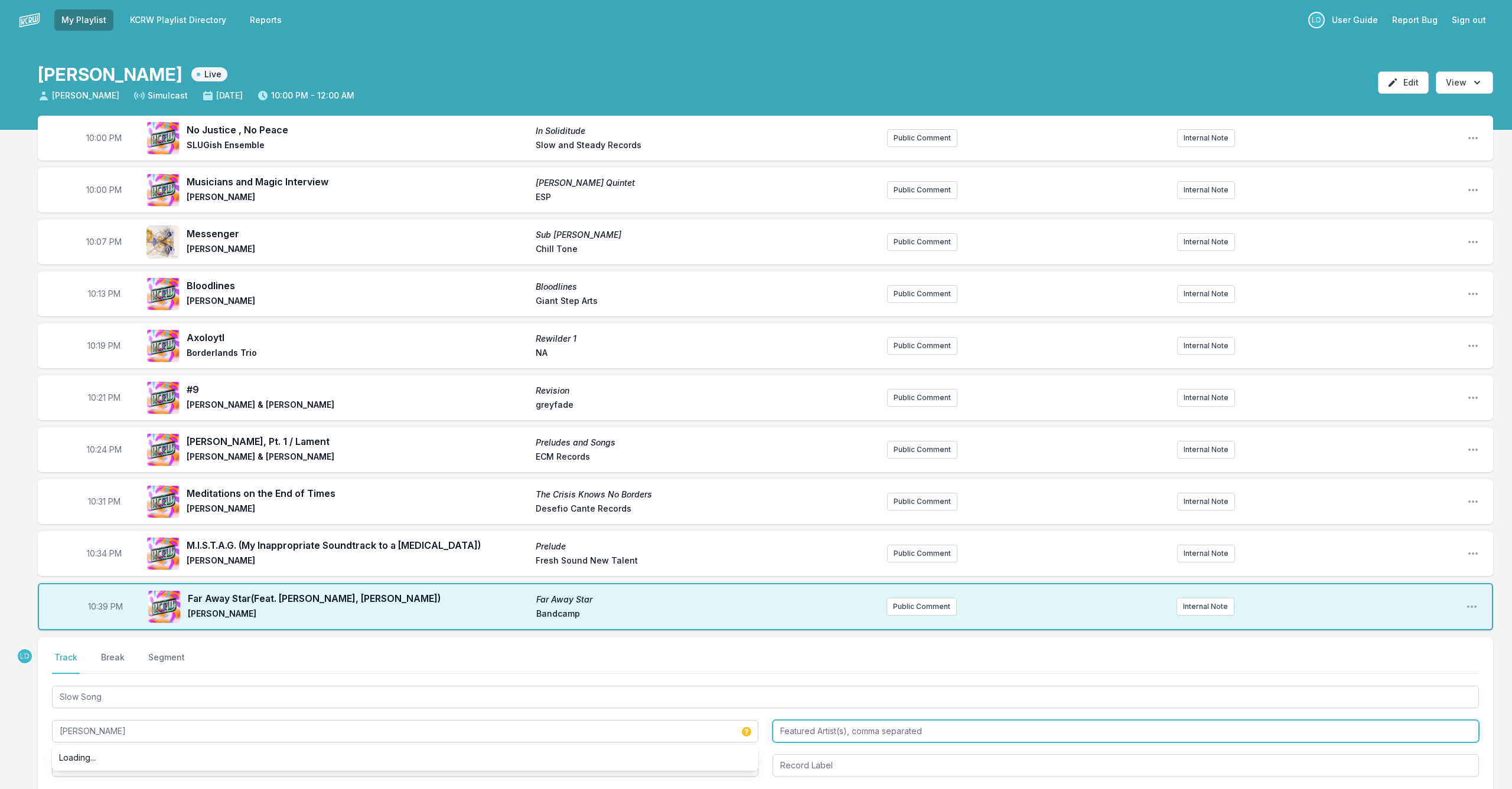
type input "[PERSON_NAME]"
type input "Y"
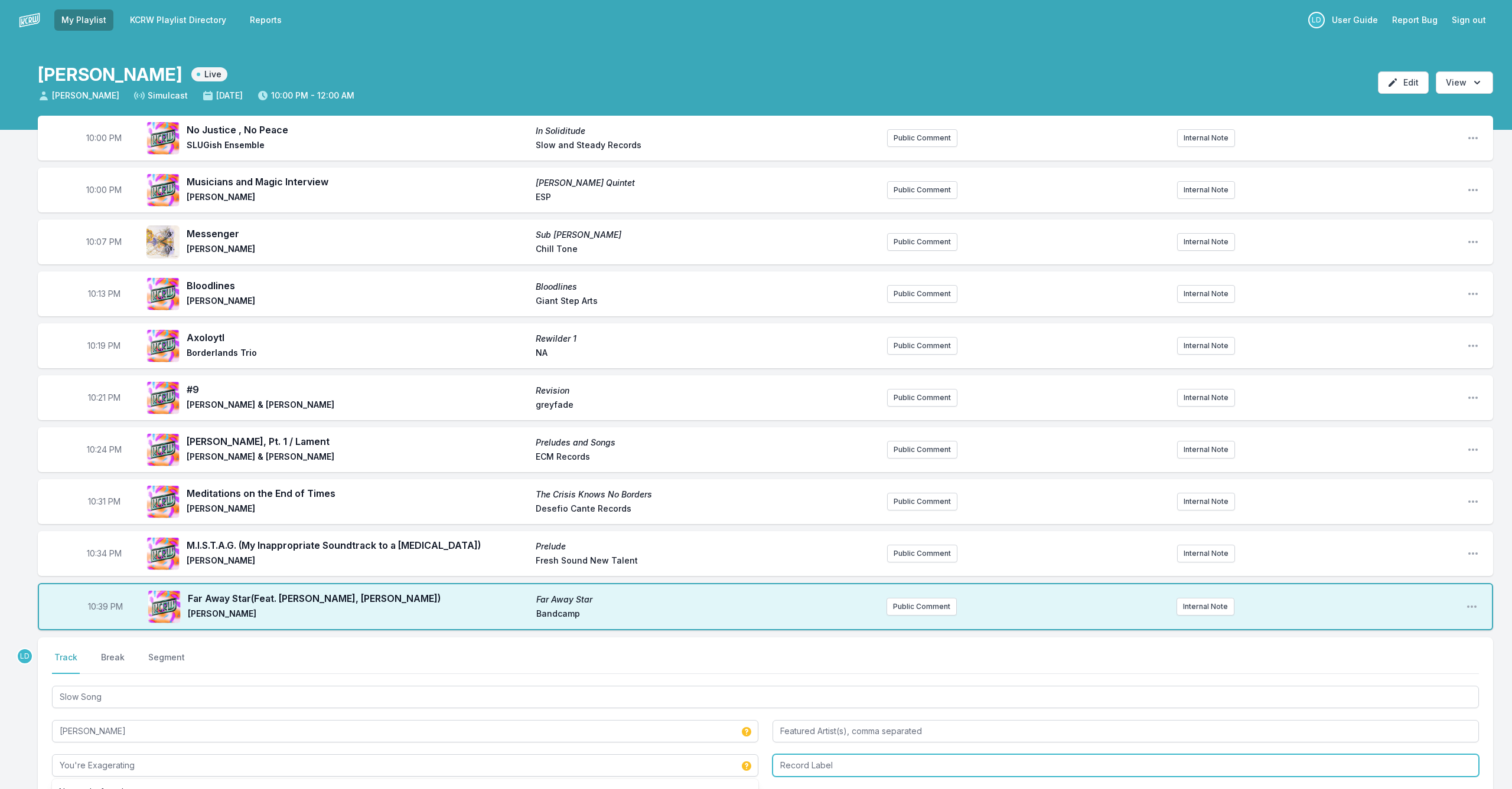
type input "You're Exagerating"
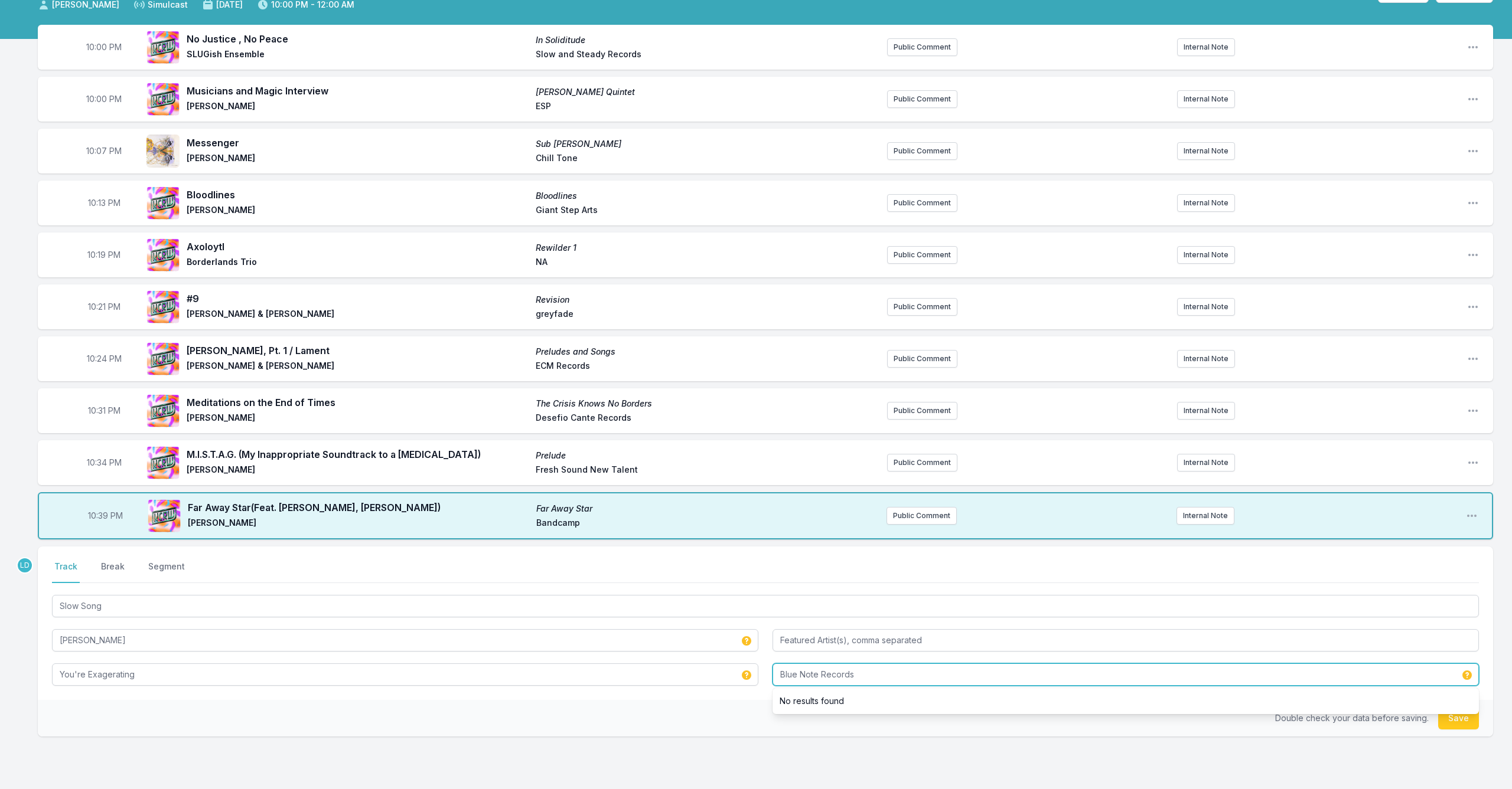
scroll to position [92, 0]
type input "Blue Note Records"
click at [1464, 722] on button "Save" at bounding box center [1458, 717] width 41 height 22
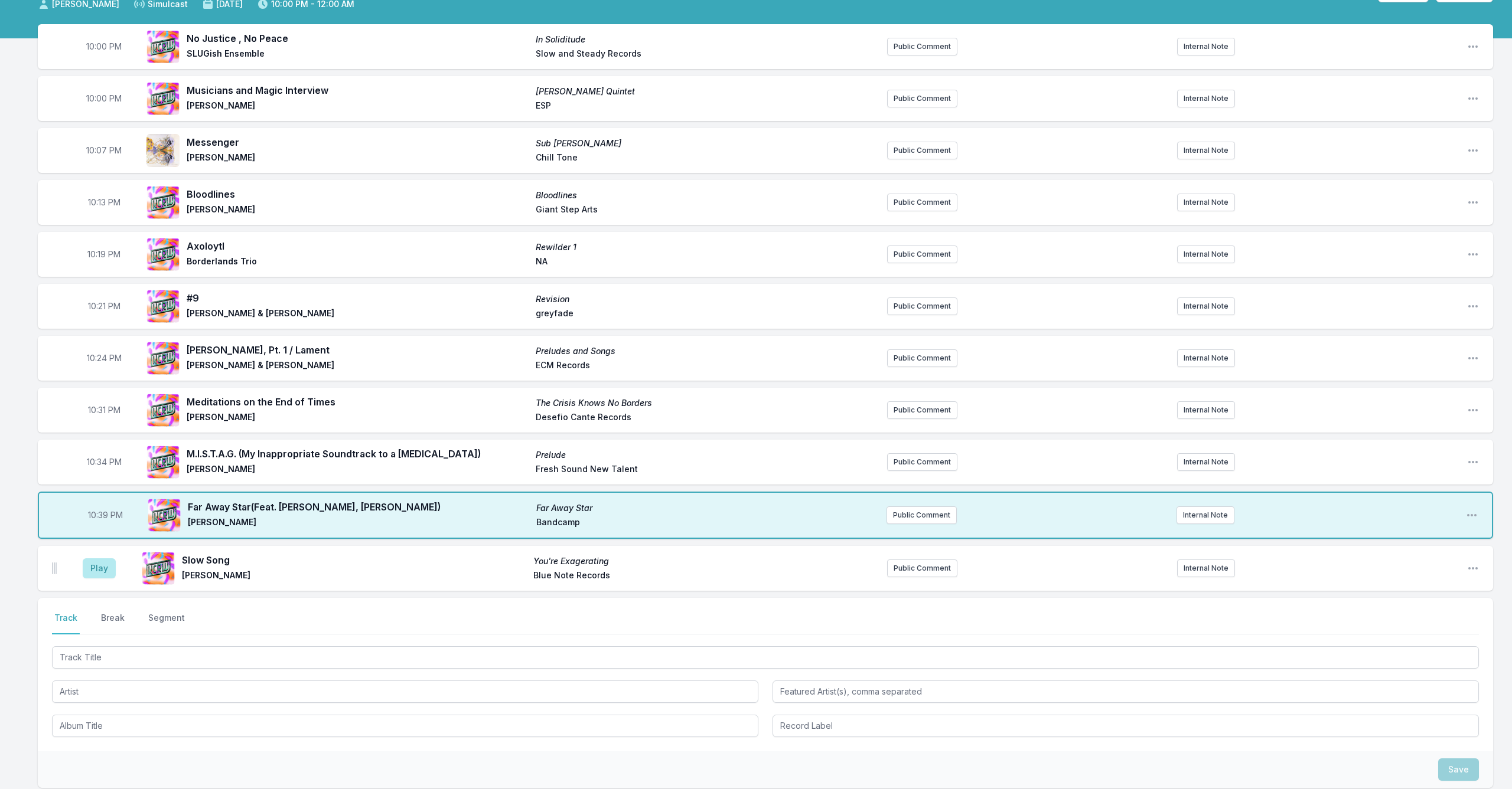
click at [88, 579] on aside "Play" at bounding box center [99, 568] width 66 height 37
click at [97, 571] on button "Play" at bounding box center [99, 568] width 33 height 21
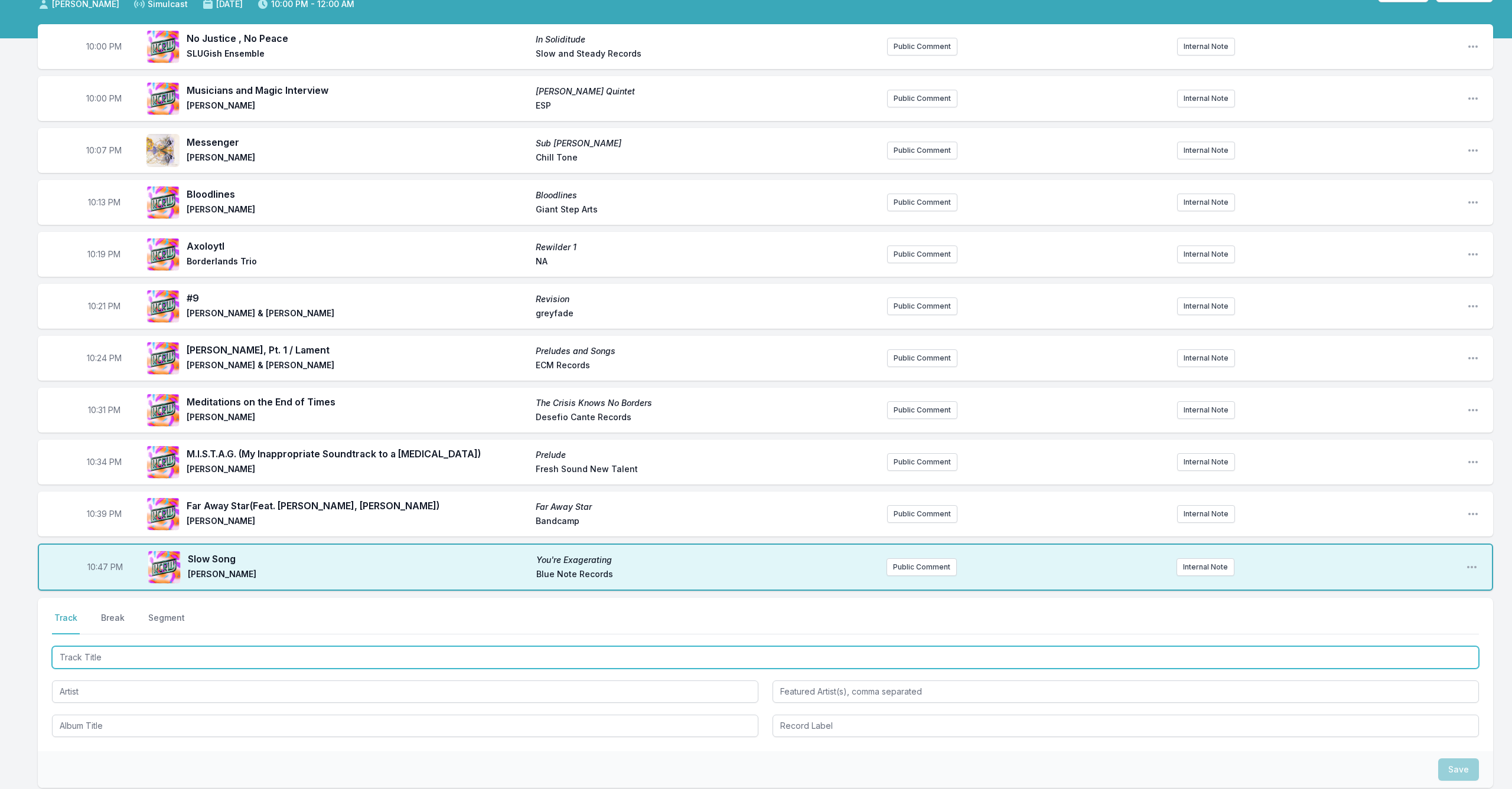
click at [174, 652] on input "Track Title" at bounding box center [764, 657] width 1426 height 22
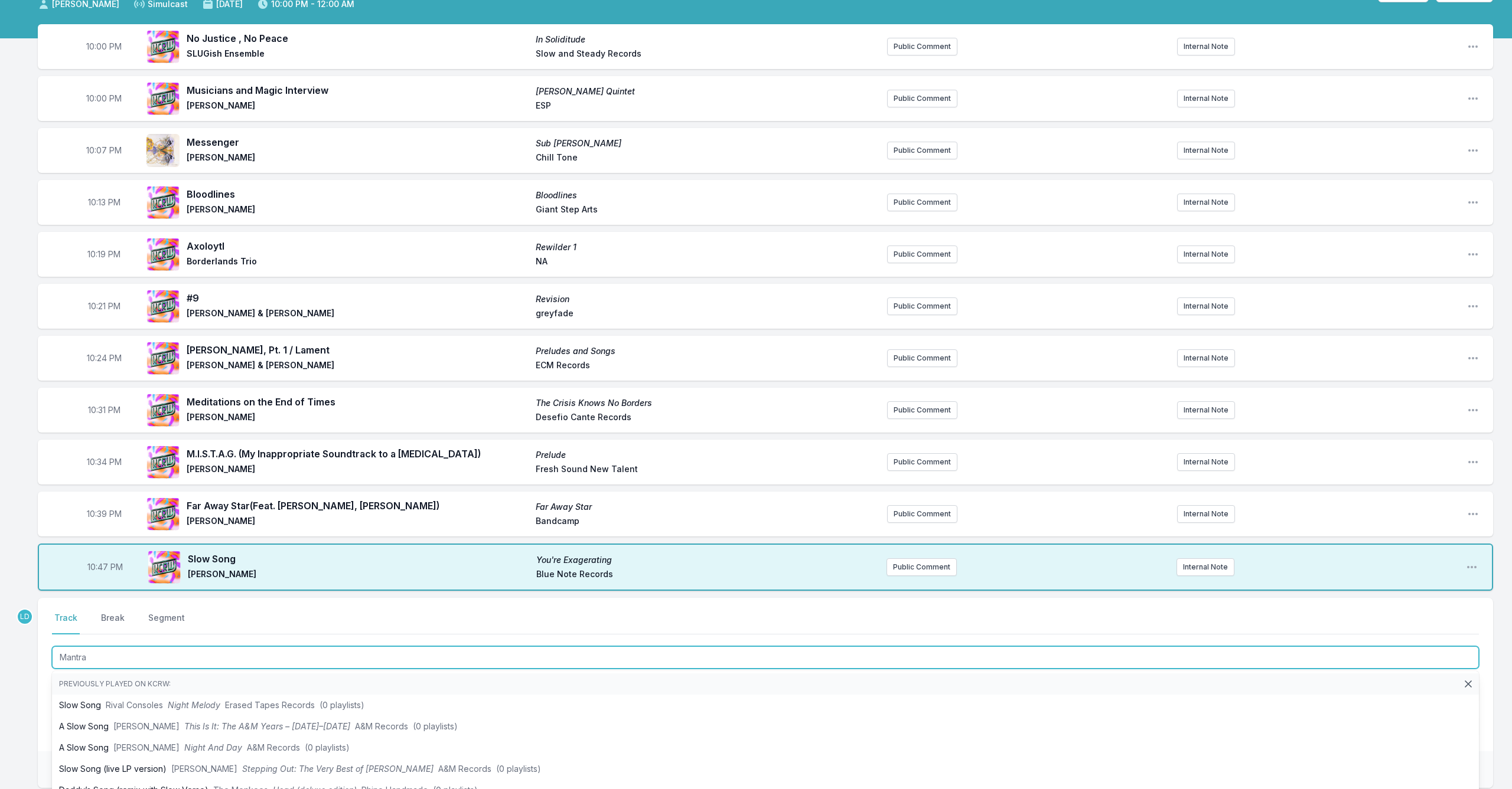
type input "Mantra"
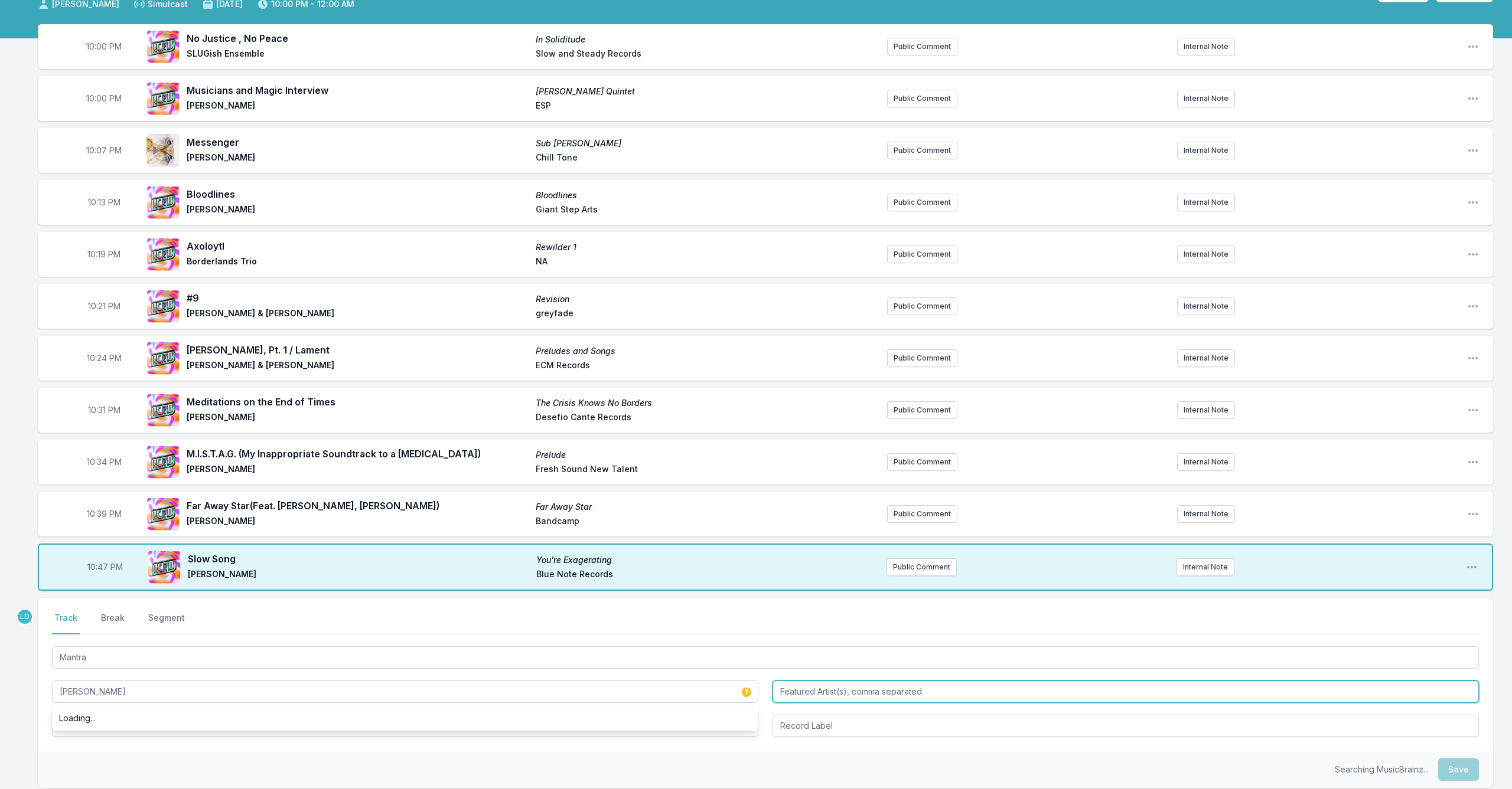
type input "[PERSON_NAME]"
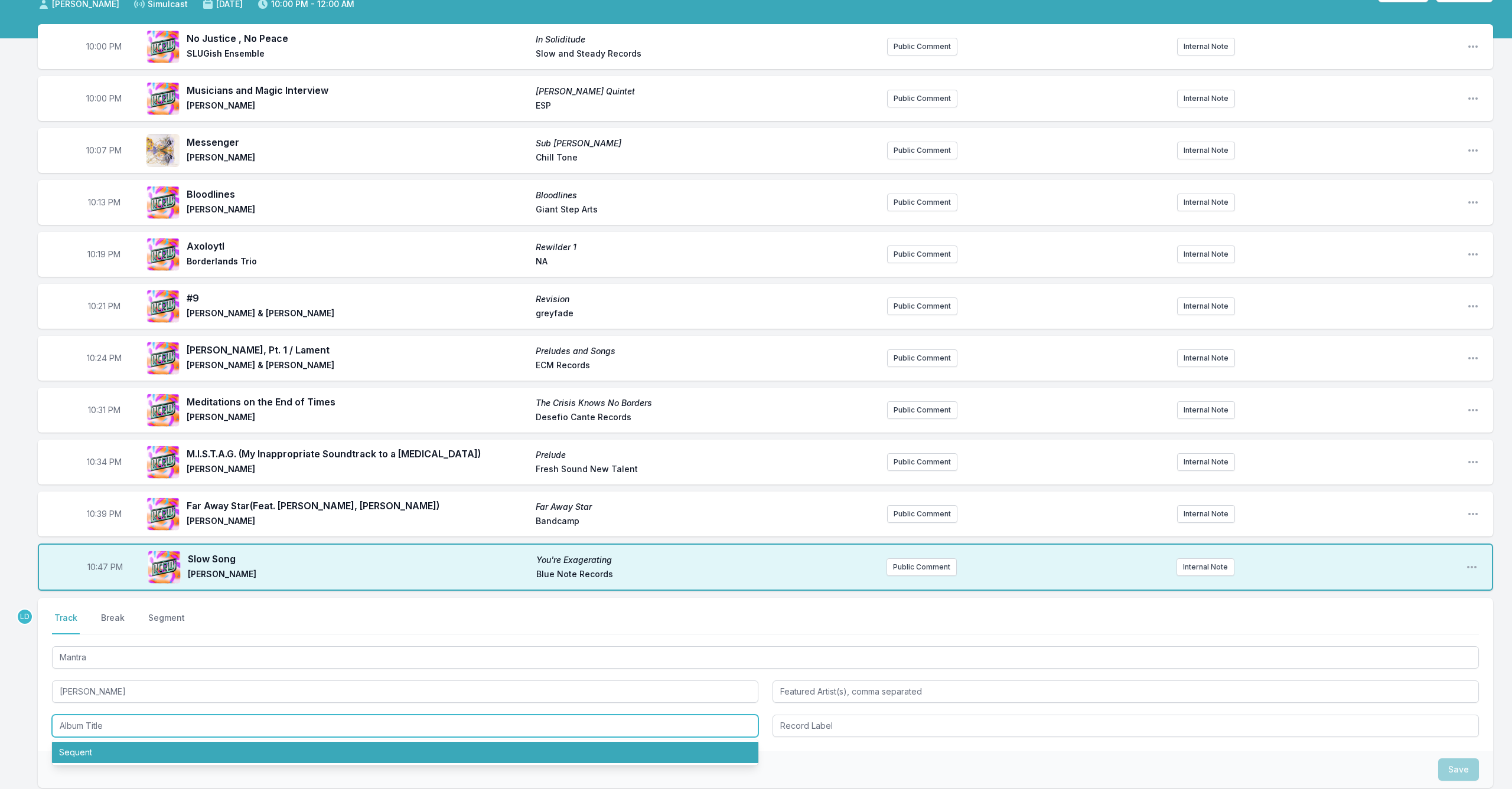
click at [104, 748] on li "Sequent" at bounding box center [405, 752] width 706 height 21
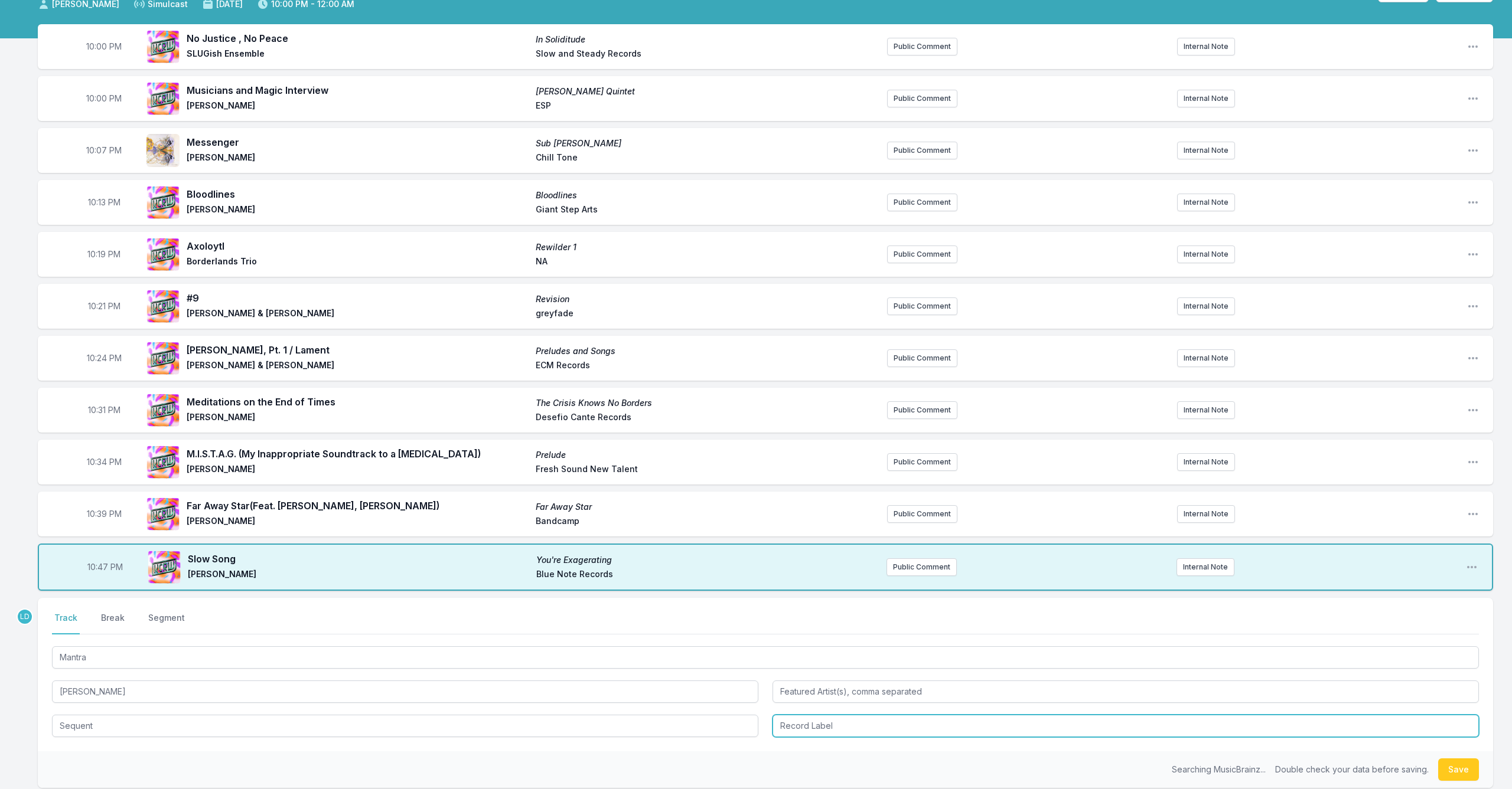
type input "Sequent"
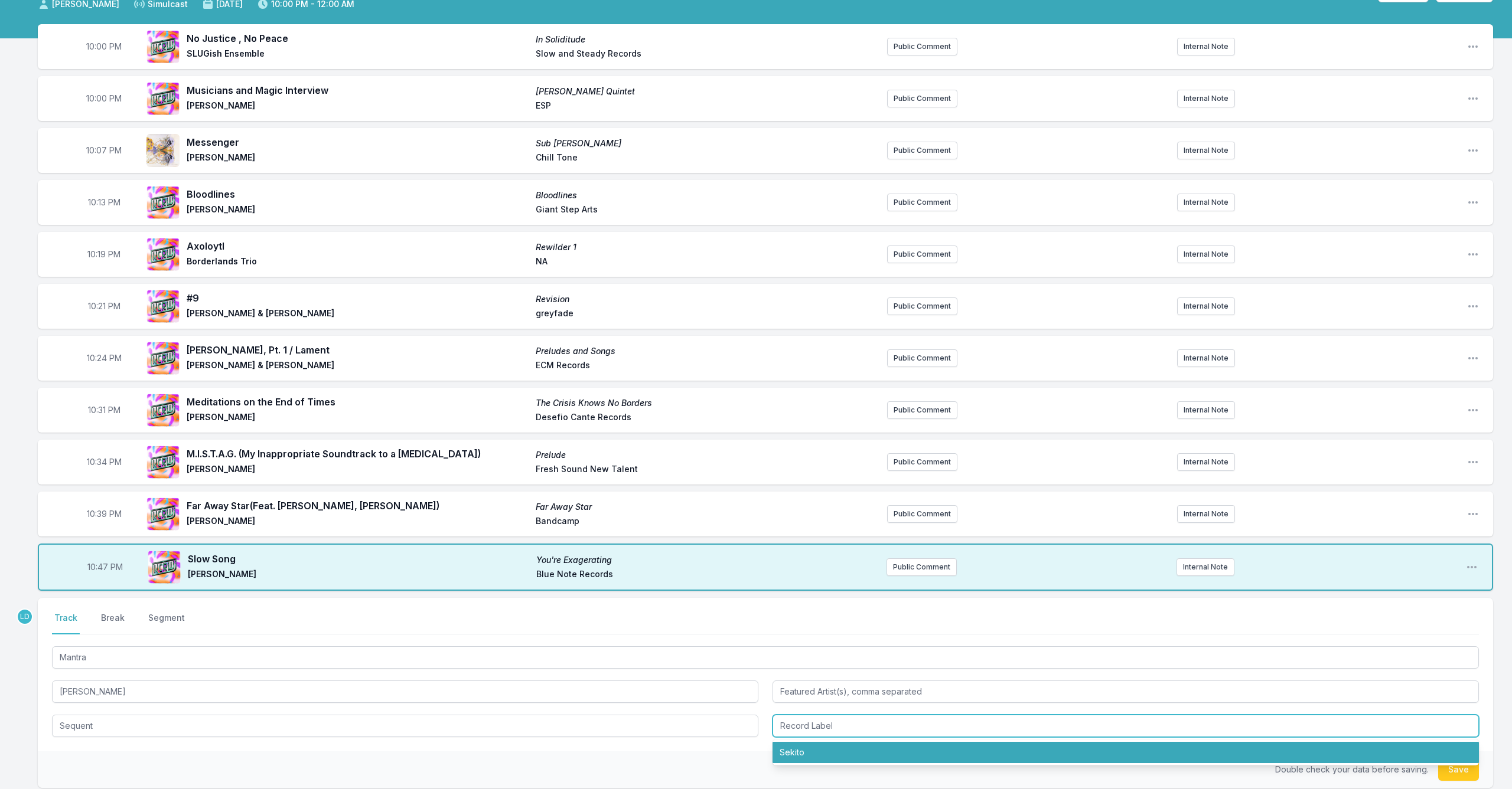
drag, startPoint x: 792, startPoint y: 752, endPoint x: 783, endPoint y: 757, distance: 10.3
click at [792, 752] on li "Sekito" at bounding box center [1126, 752] width 706 height 21
type input "Sekito"
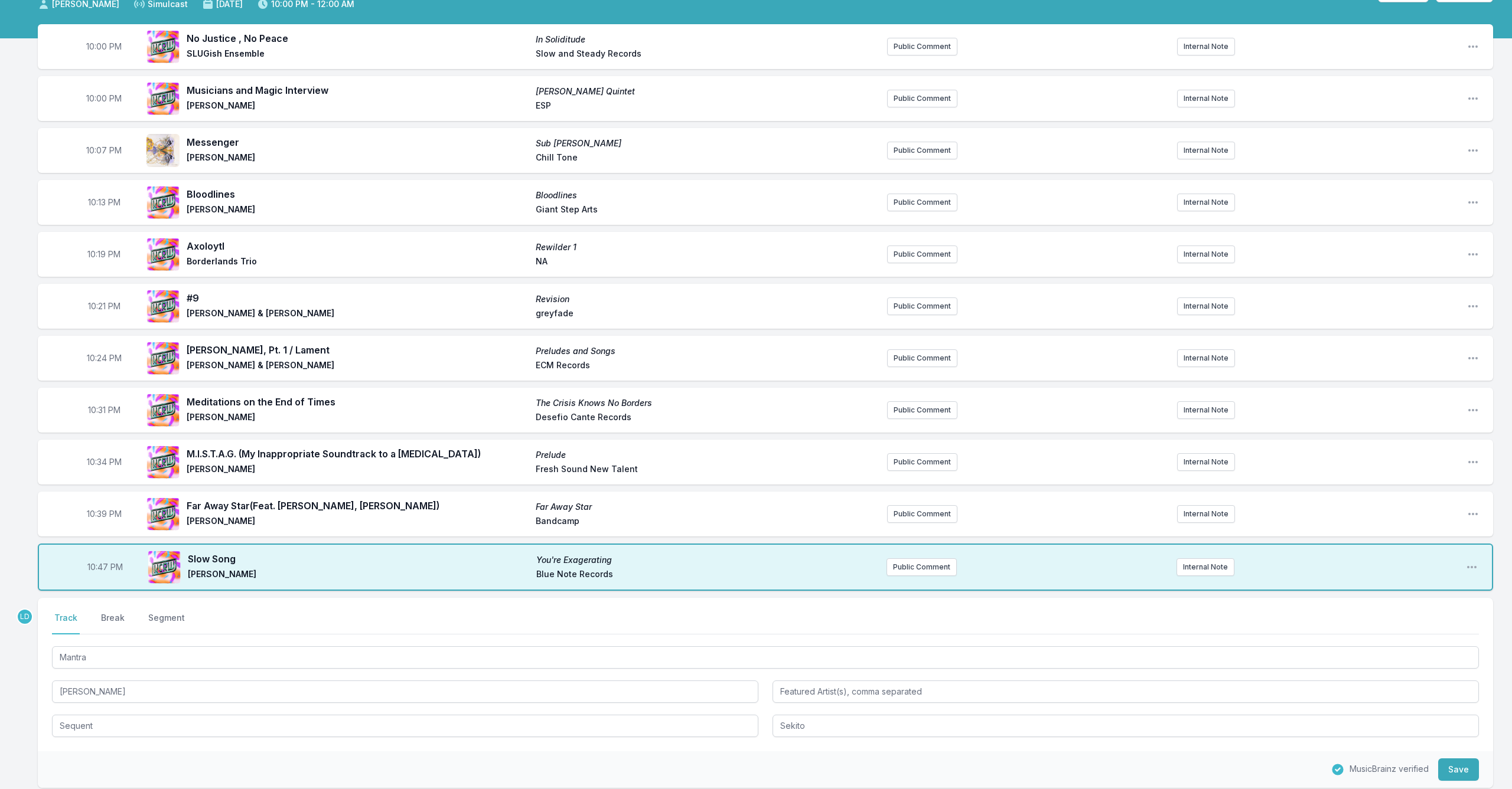
drag, startPoint x: 1452, startPoint y: 771, endPoint x: 1330, endPoint y: 769, distance: 122.0
click at [1444, 771] on button "Save" at bounding box center [1458, 769] width 41 height 22
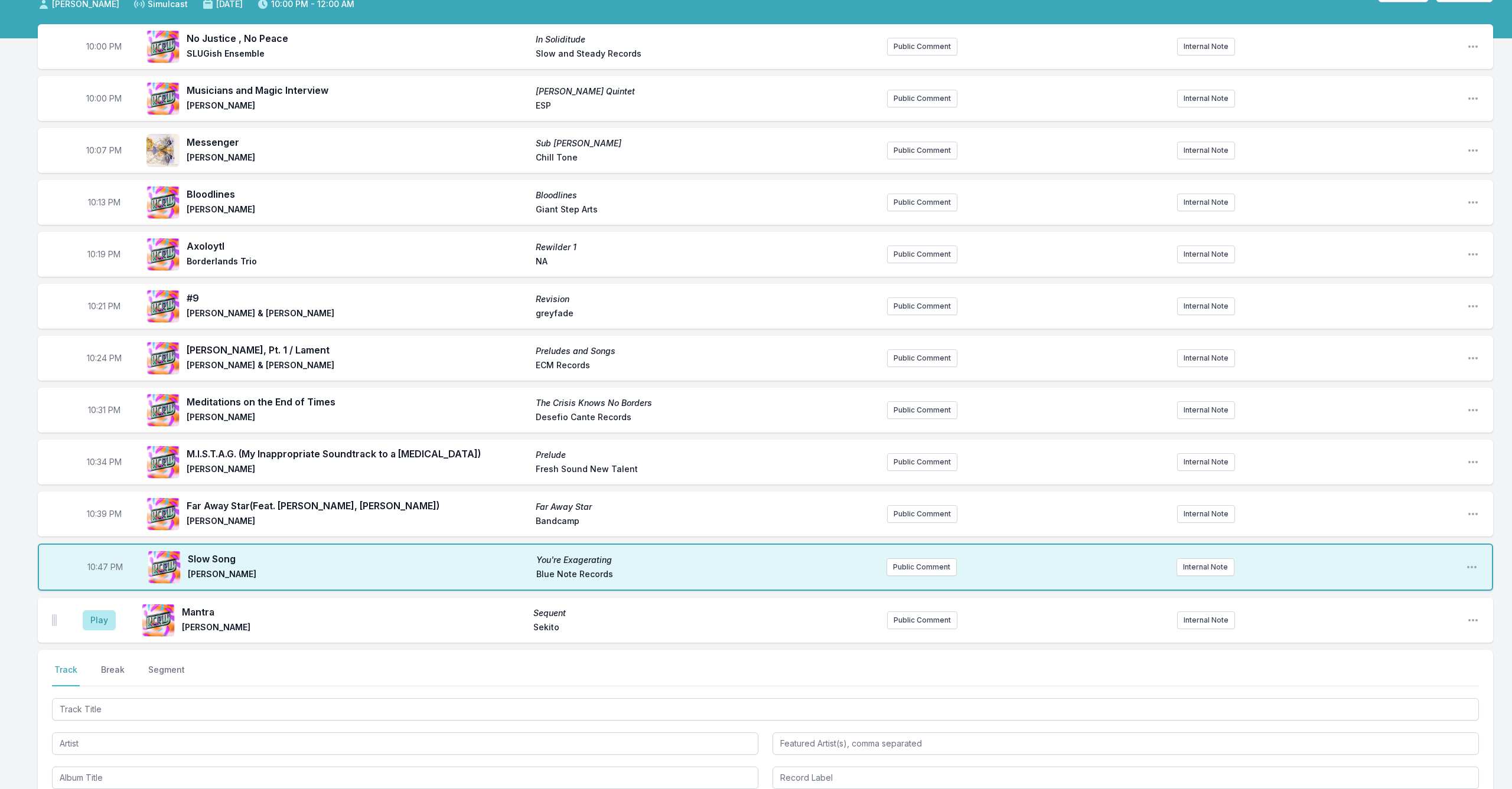
drag, startPoint x: 103, startPoint y: 627, endPoint x: 141, endPoint y: 627, distance: 38.0
click at [104, 626] on button "Play" at bounding box center [99, 620] width 33 height 21
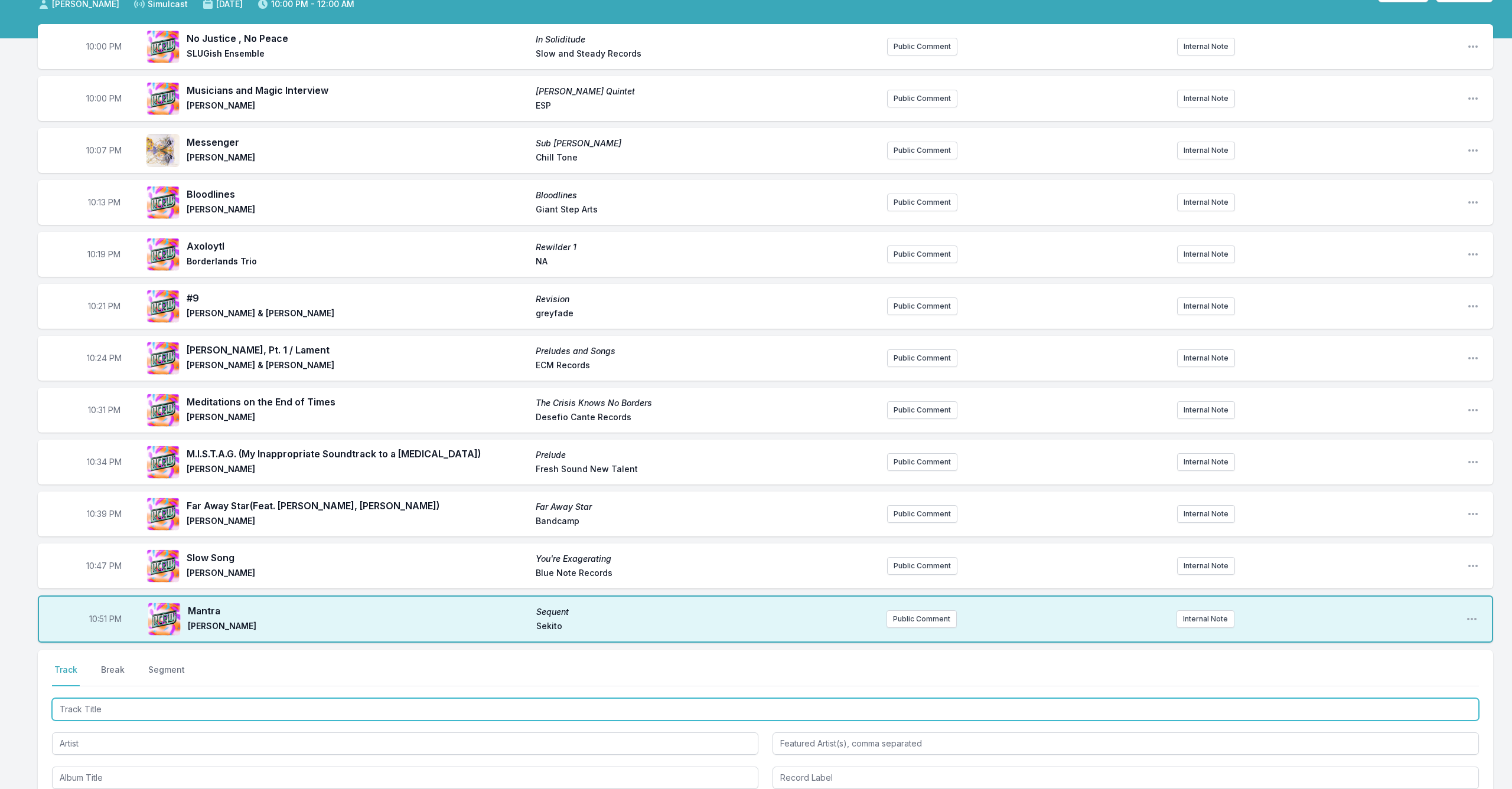
click at [293, 707] on input "Track Title" at bounding box center [764, 709] width 1426 height 22
type input "The Eternal Now"
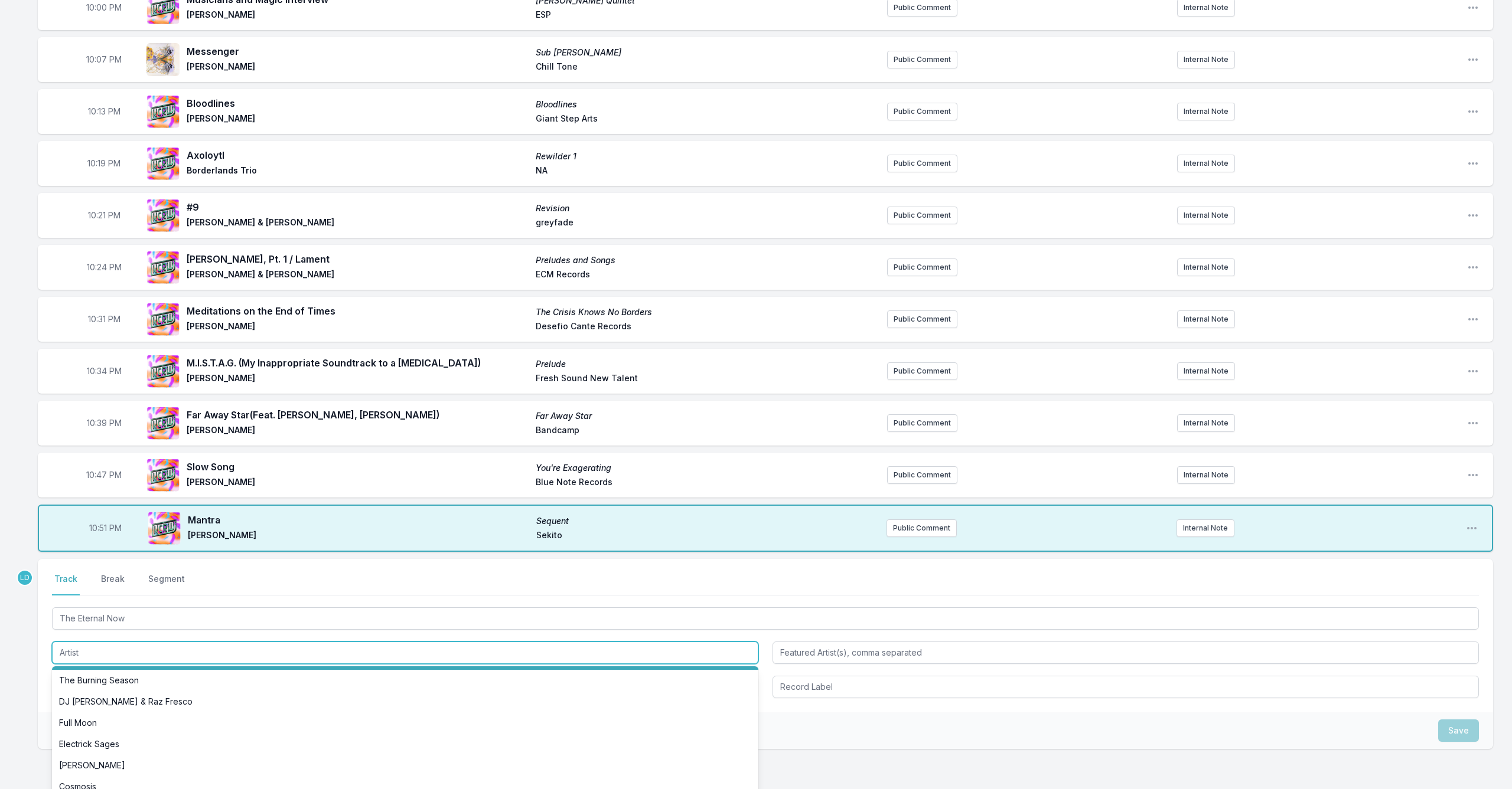
scroll to position [85, 0]
click at [291, 652] on input "Artist" at bounding box center [405, 653] width 706 height 22
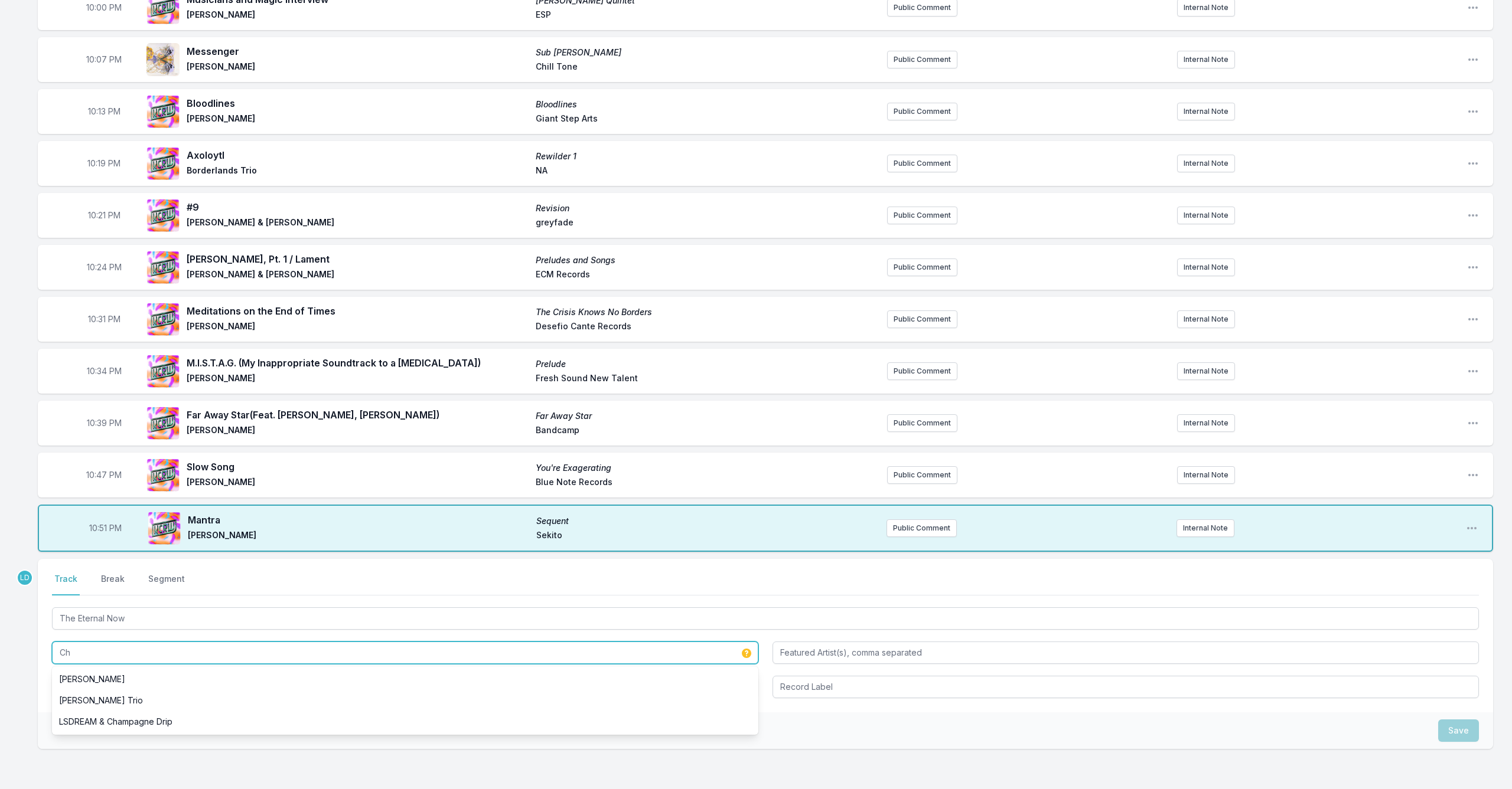
scroll to position [0, 0]
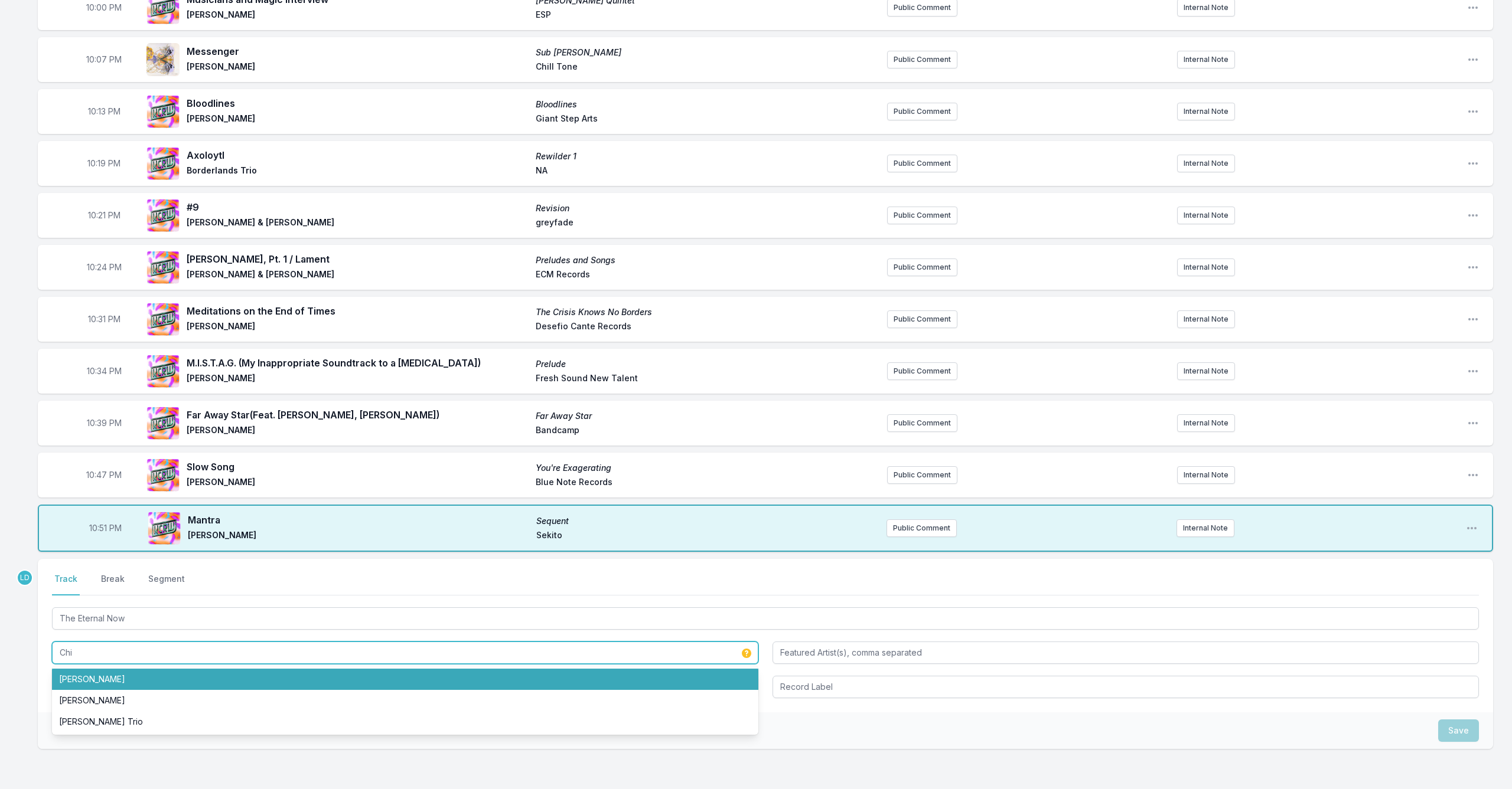
click at [265, 683] on li "[PERSON_NAME]" at bounding box center [405, 679] width 706 height 21
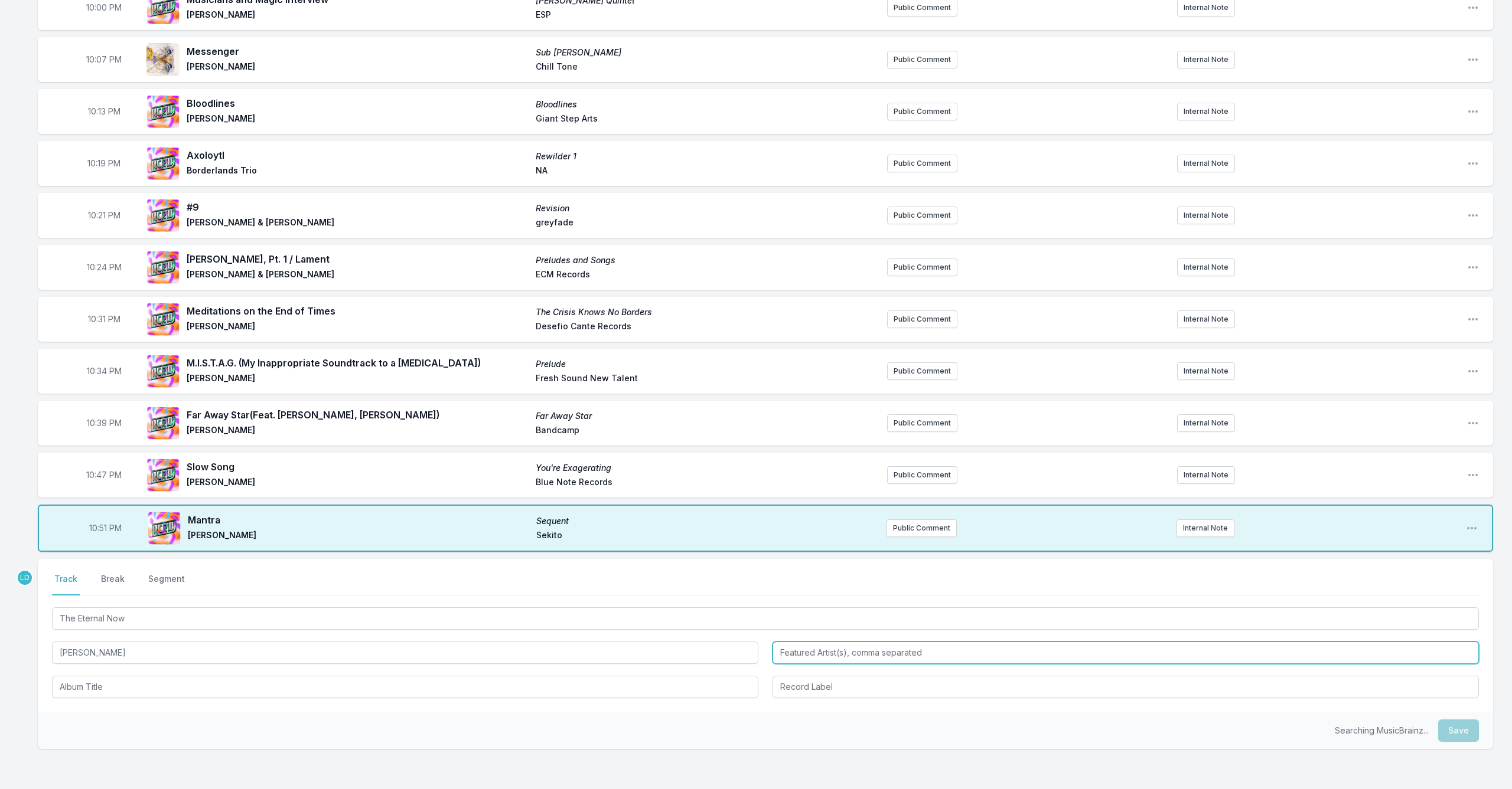
type input "[PERSON_NAME]"
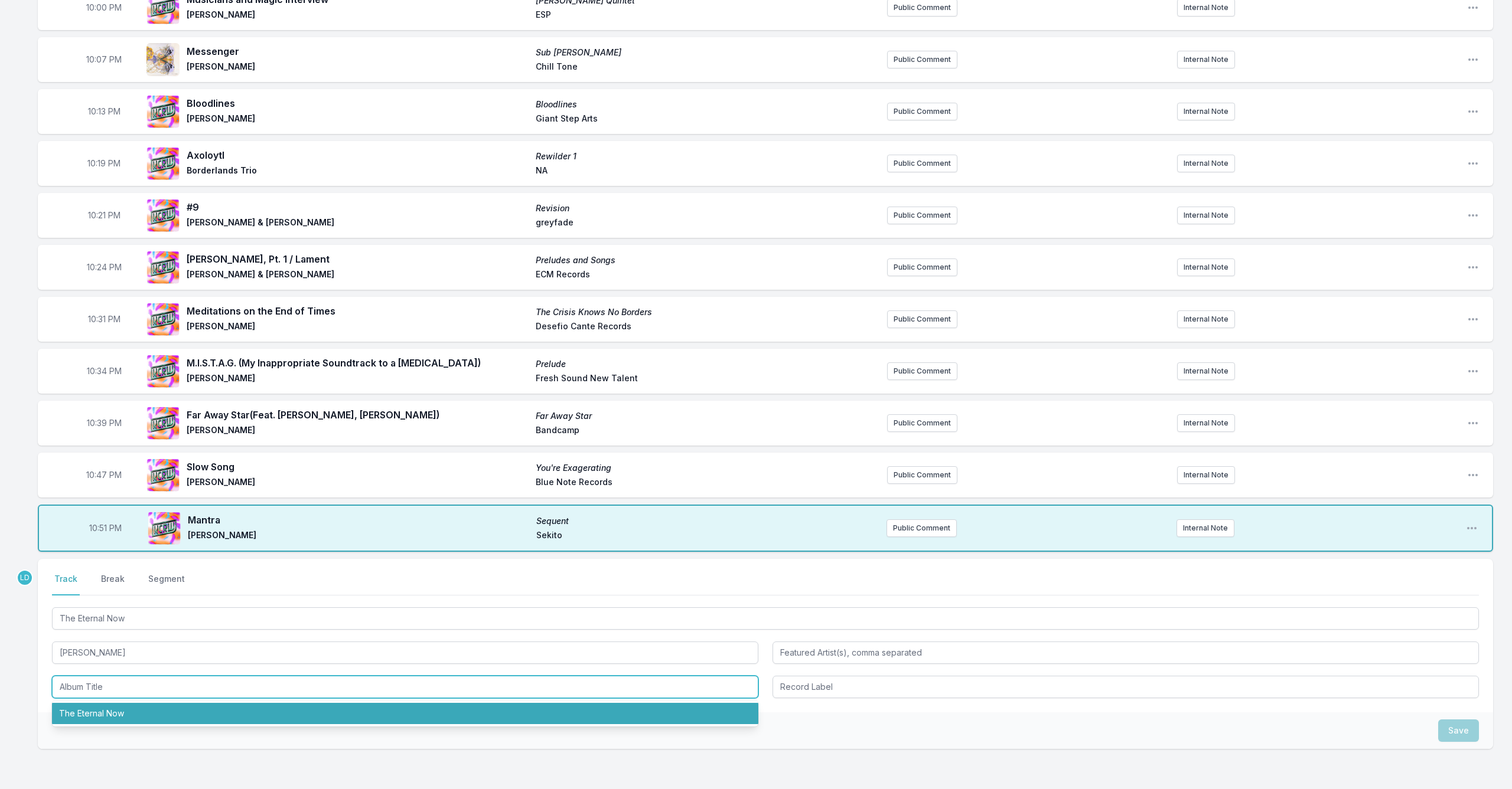
click at [253, 714] on li "The Eternal Now" at bounding box center [405, 713] width 706 height 21
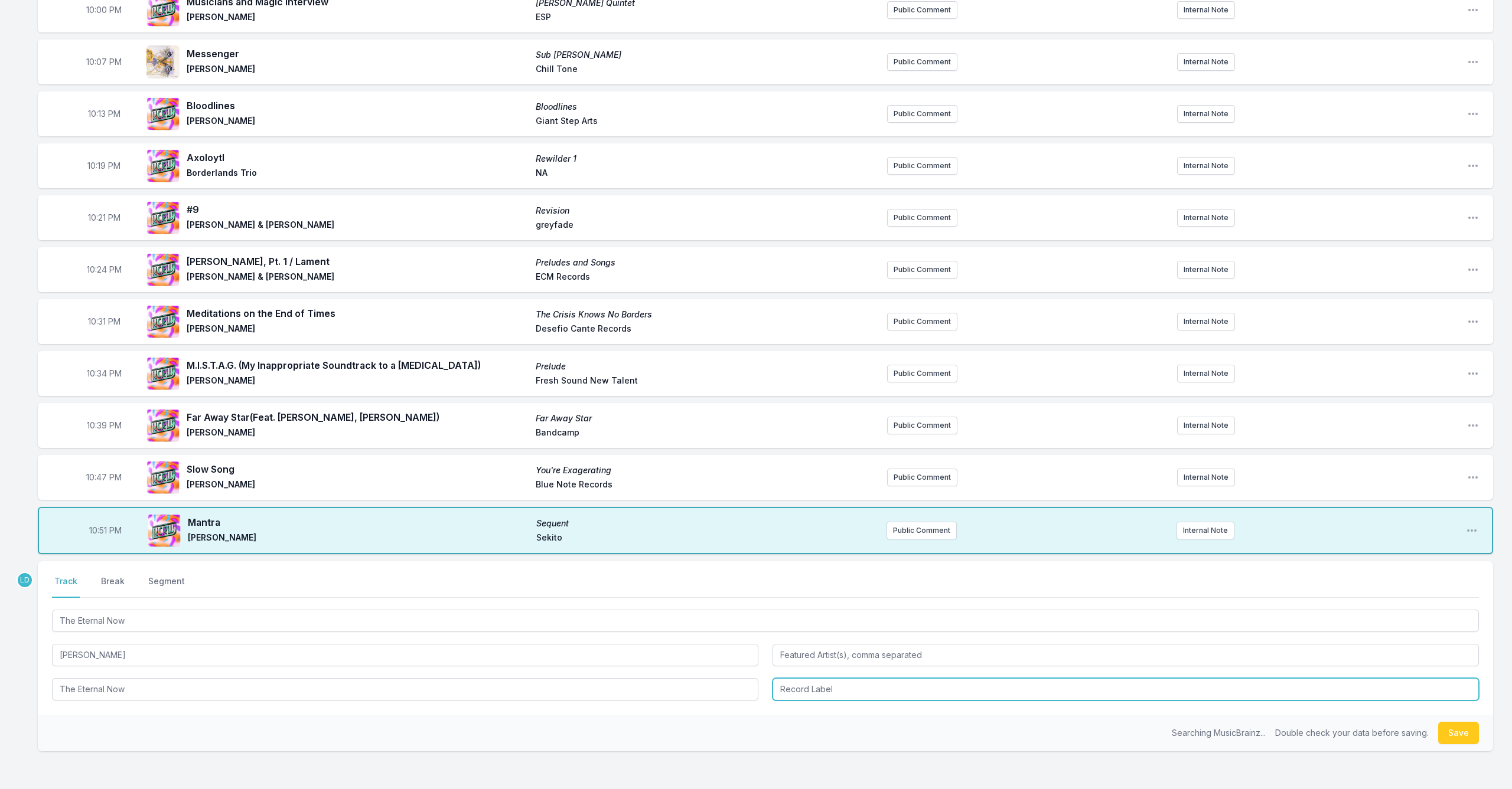
type input "The Eternal Now"
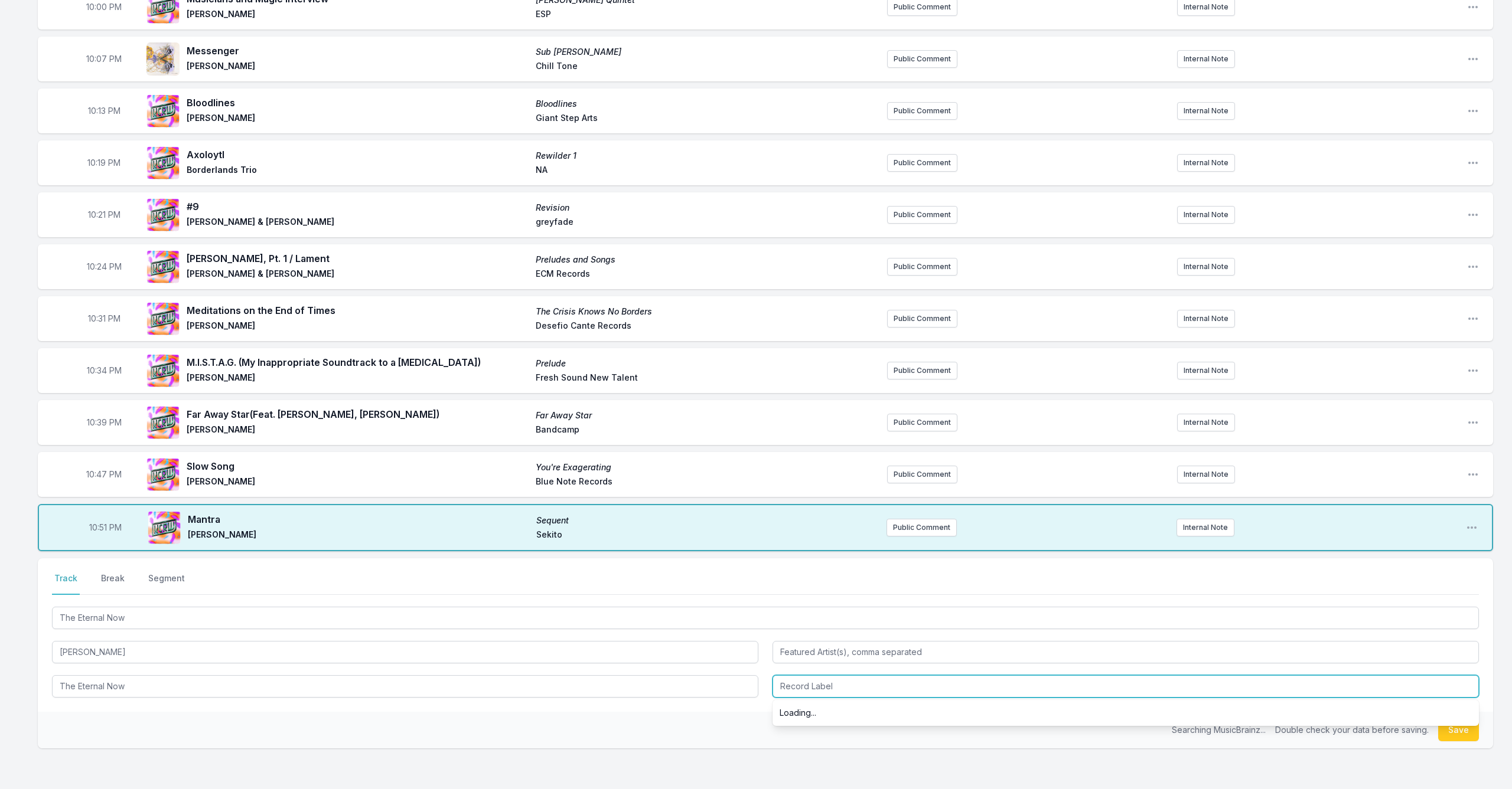
scroll to position [185, 0]
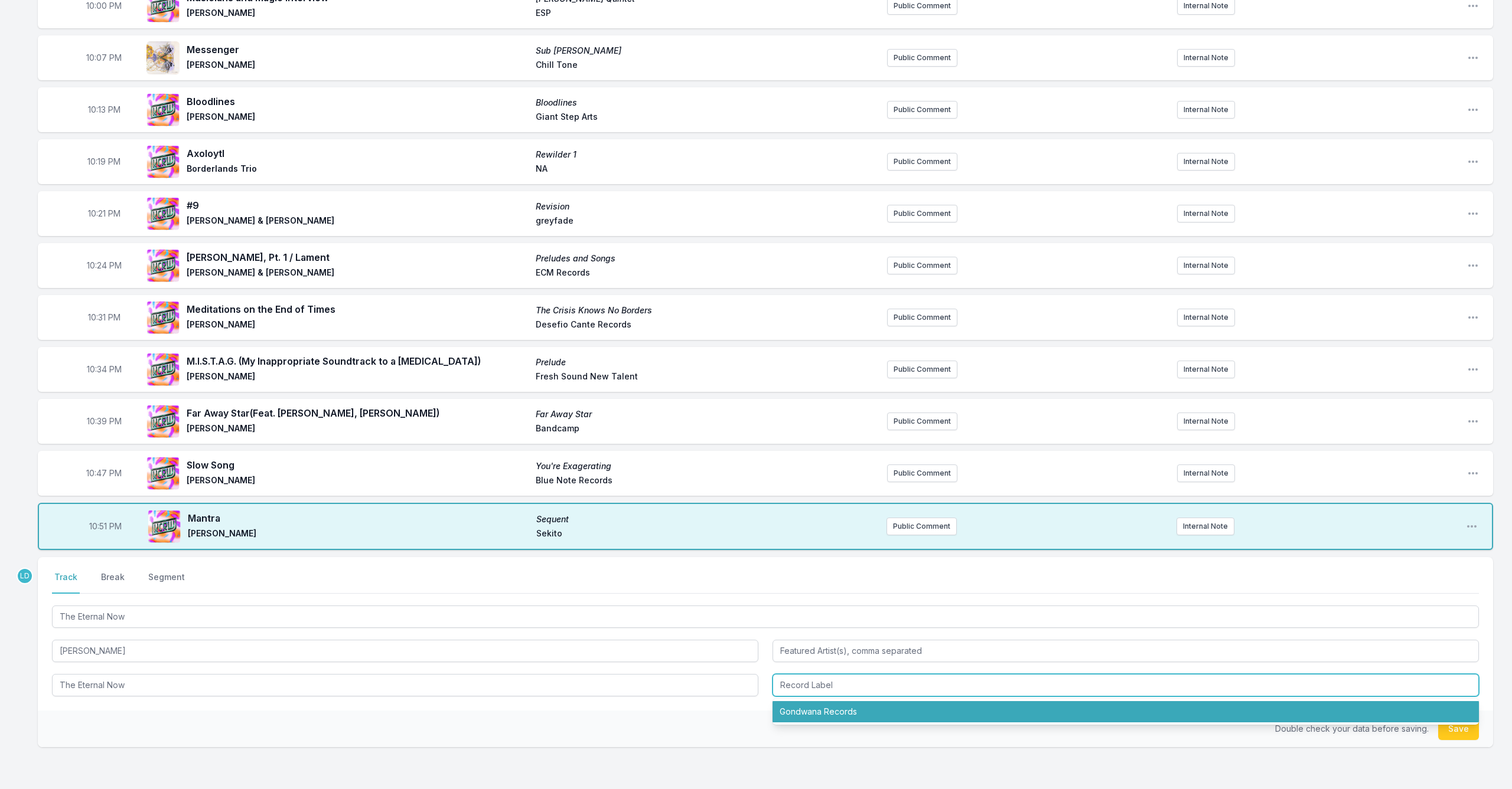
click at [790, 712] on li "Gondwana Records" at bounding box center [1126, 711] width 706 height 21
type input "Gondwana Records"
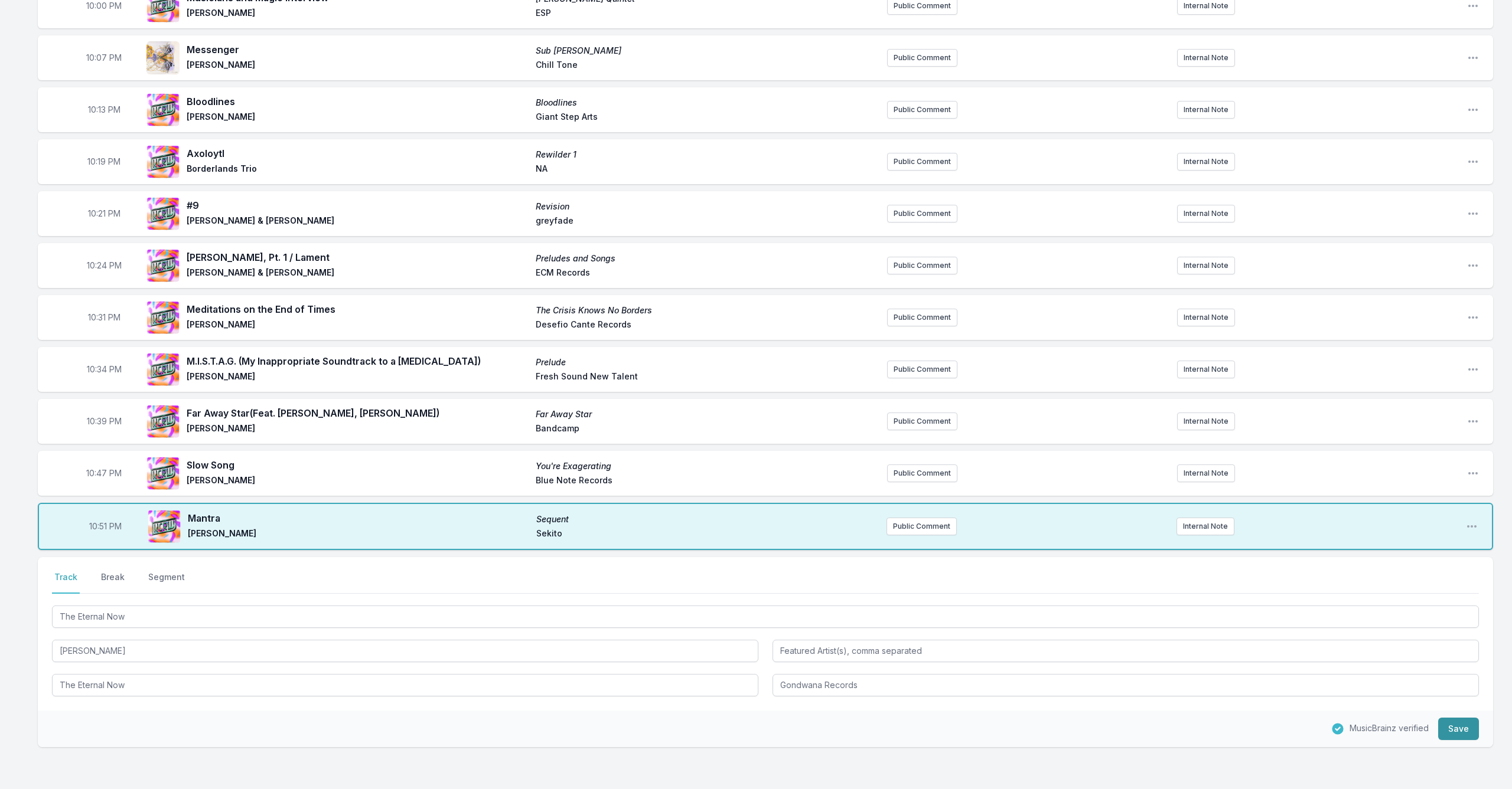
click at [1468, 733] on button "Save" at bounding box center [1458, 728] width 41 height 22
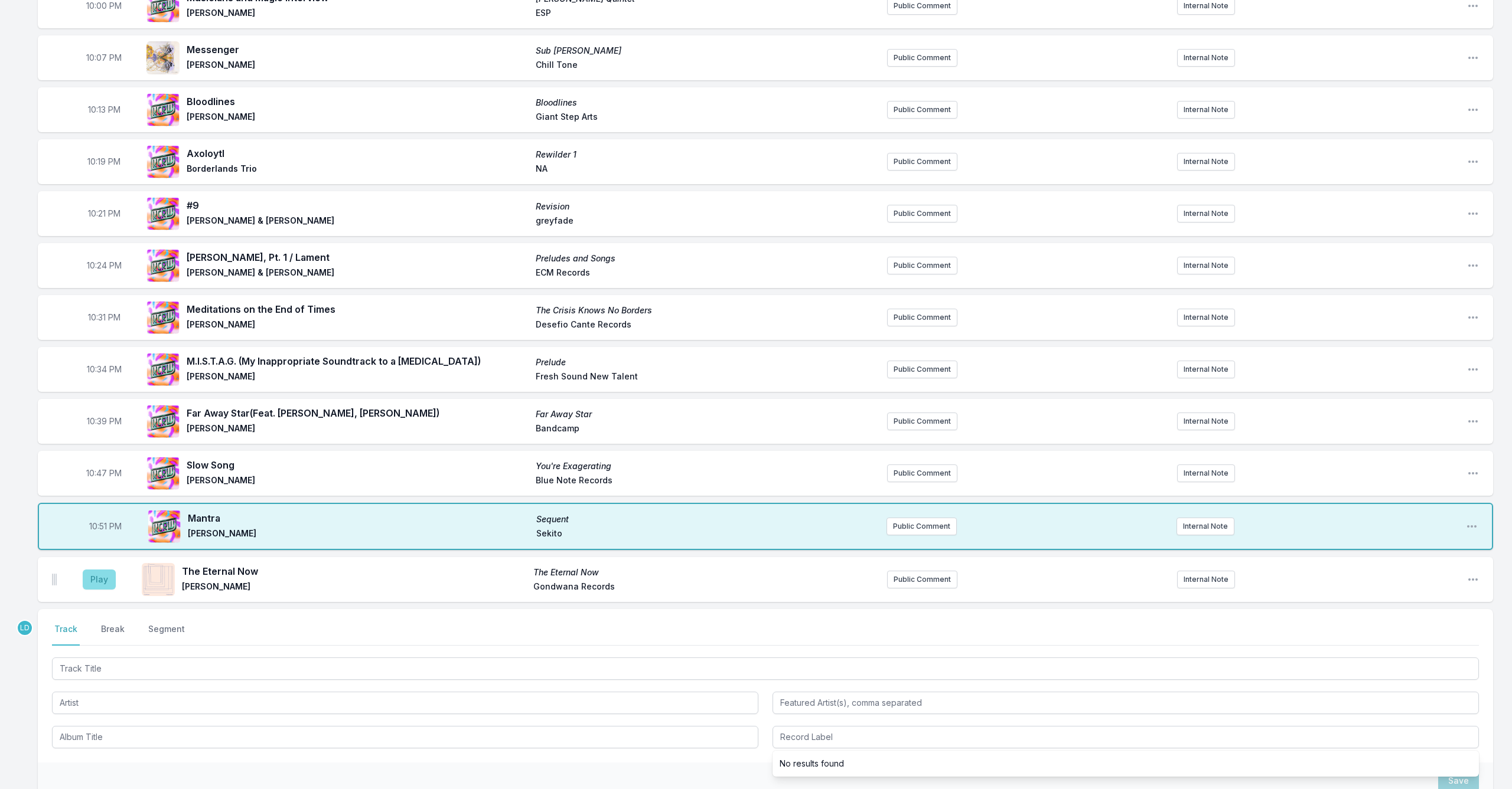
click at [105, 579] on button "Play" at bounding box center [99, 579] width 33 height 21
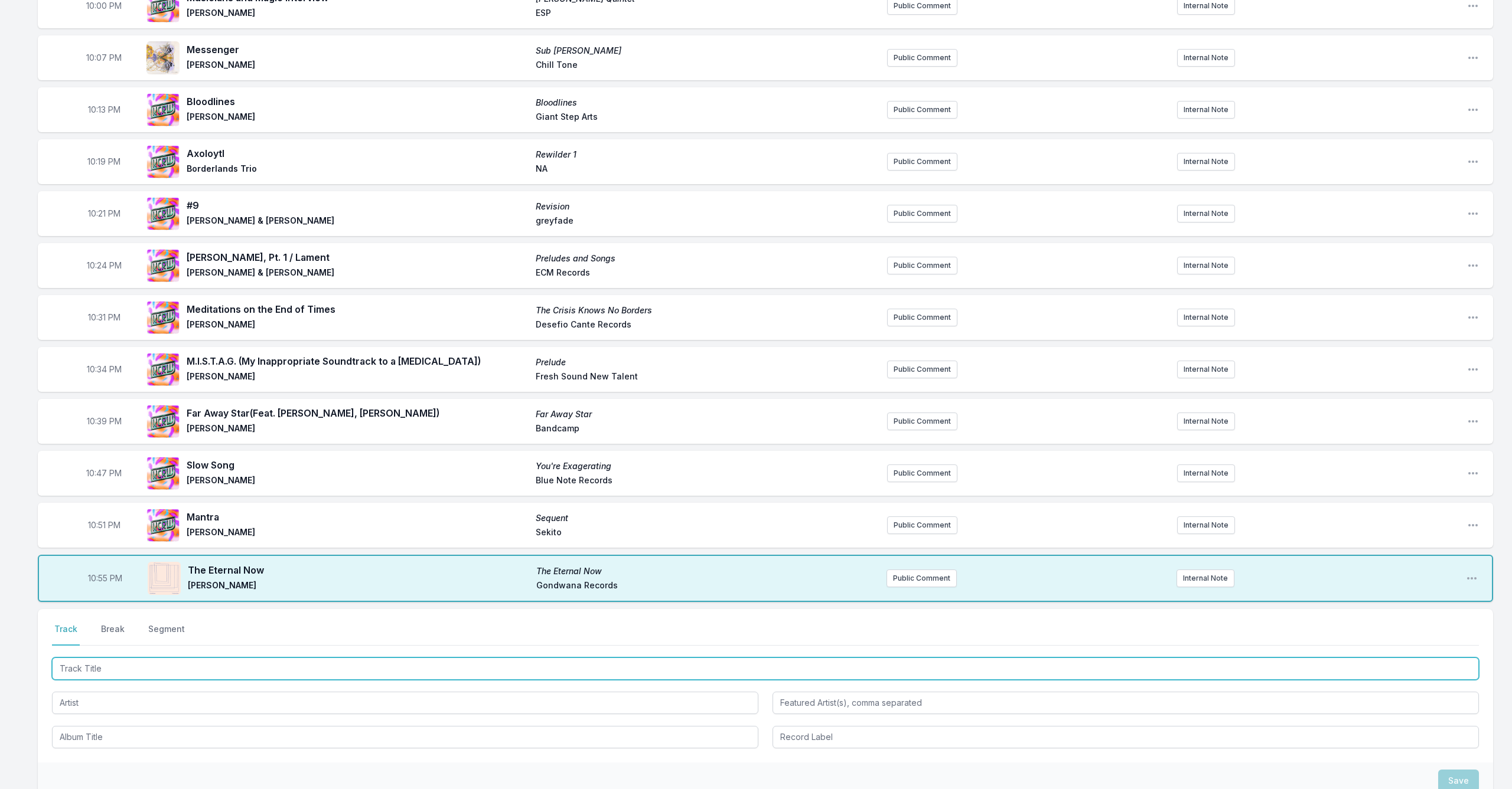
click at [208, 662] on input "Track Title" at bounding box center [764, 668] width 1426 height 22
type input "Pancha Bootah"
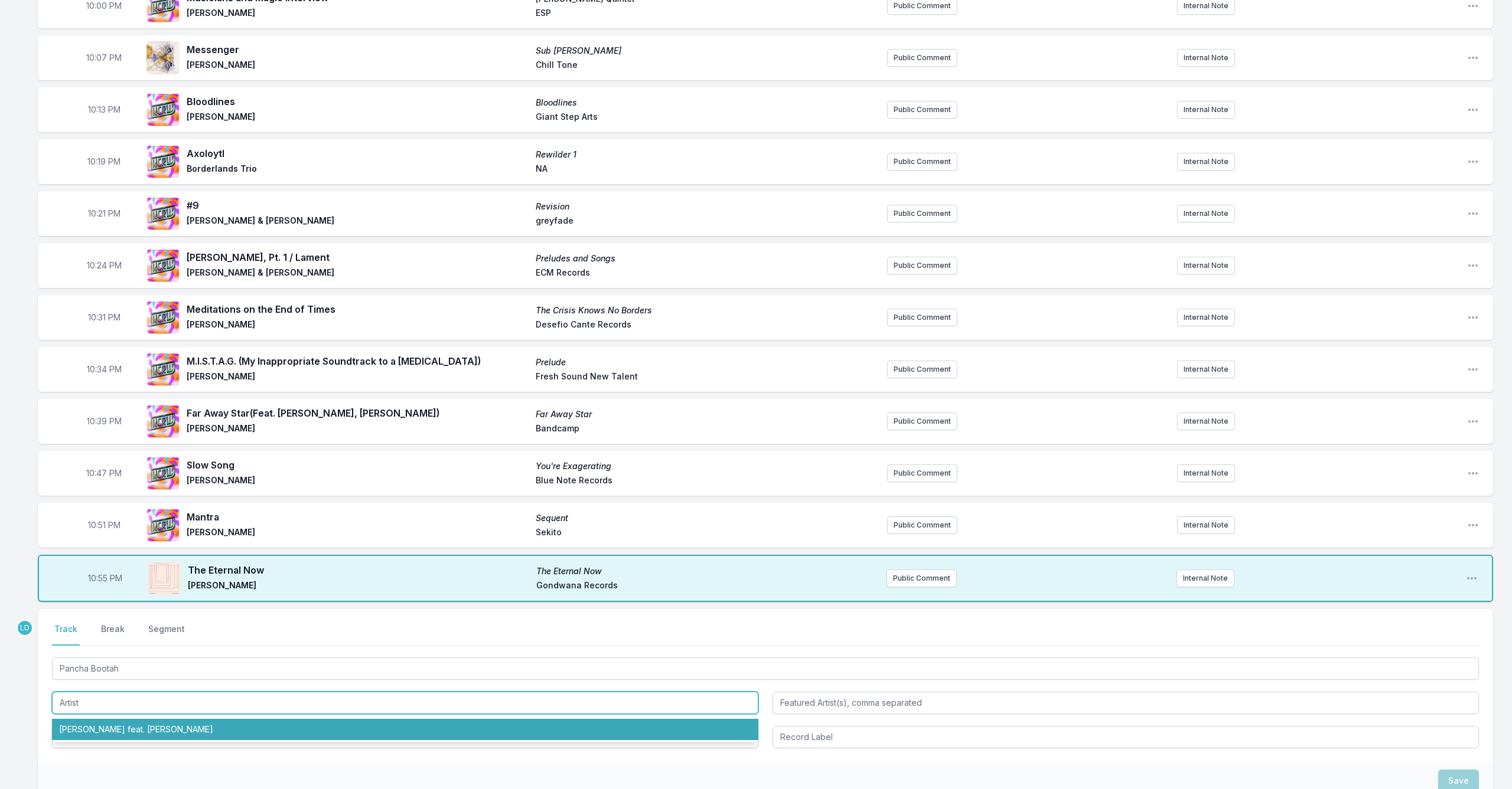
click at [225, 736] on li "[PERSON_NAME] feat. [PERSON_NAME]" at bounding box center [405, 729] width 706 height 21
type input "[PERSON_NAME]"
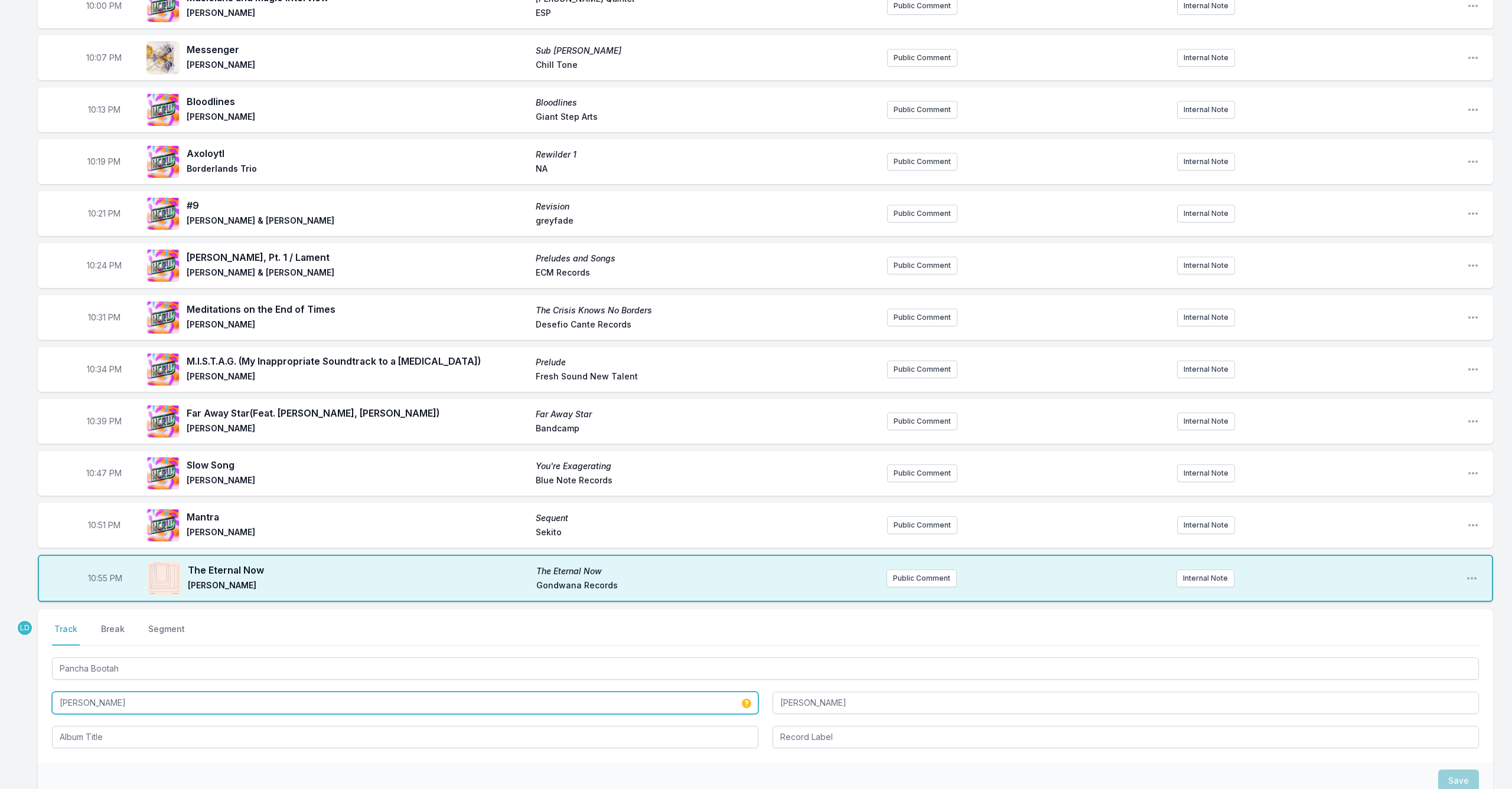
scroll to position [187, 0]
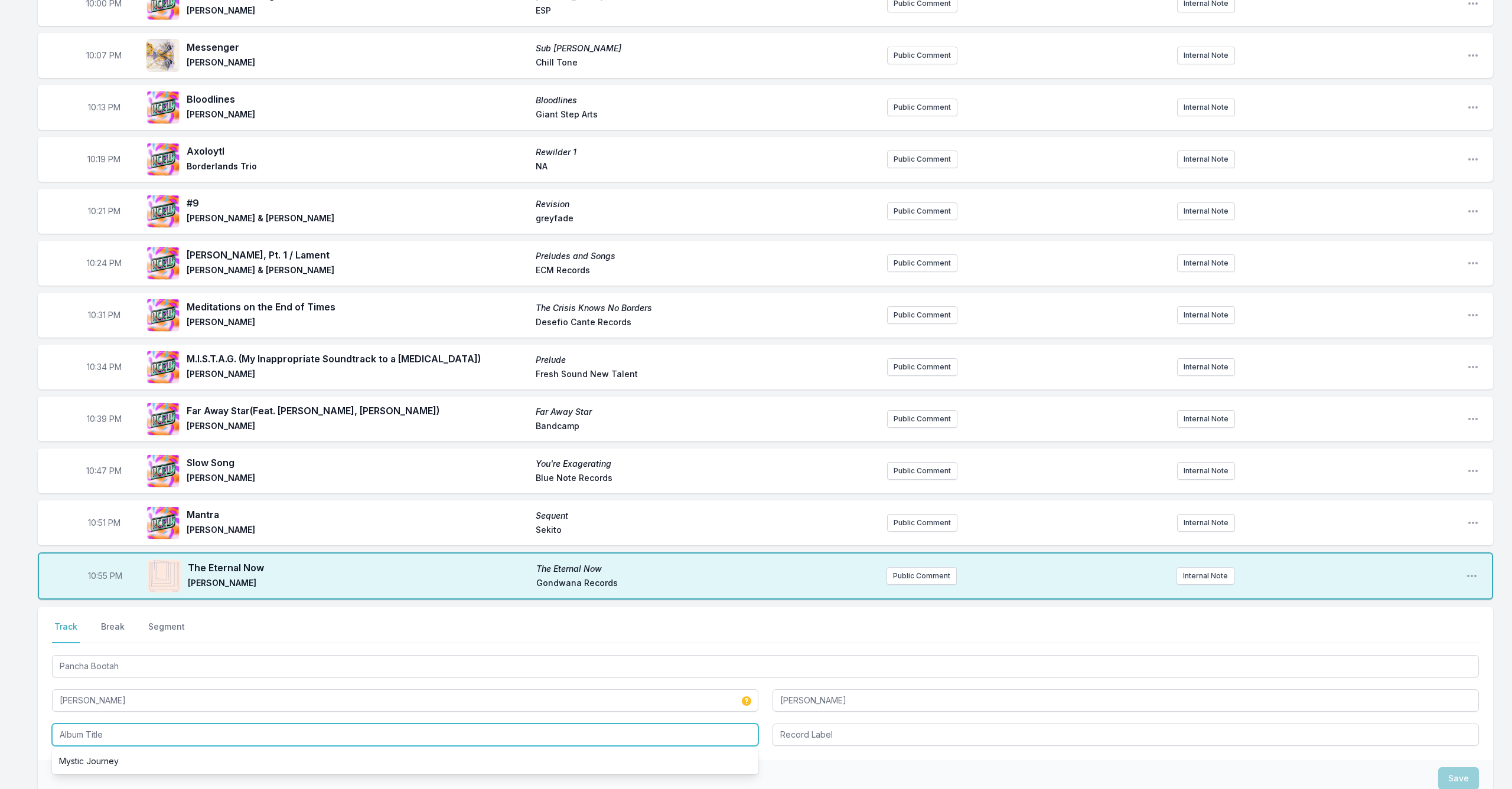
click at [225, 737] on input "Album Title" at bounding box center [405, 735] width 706 height 22
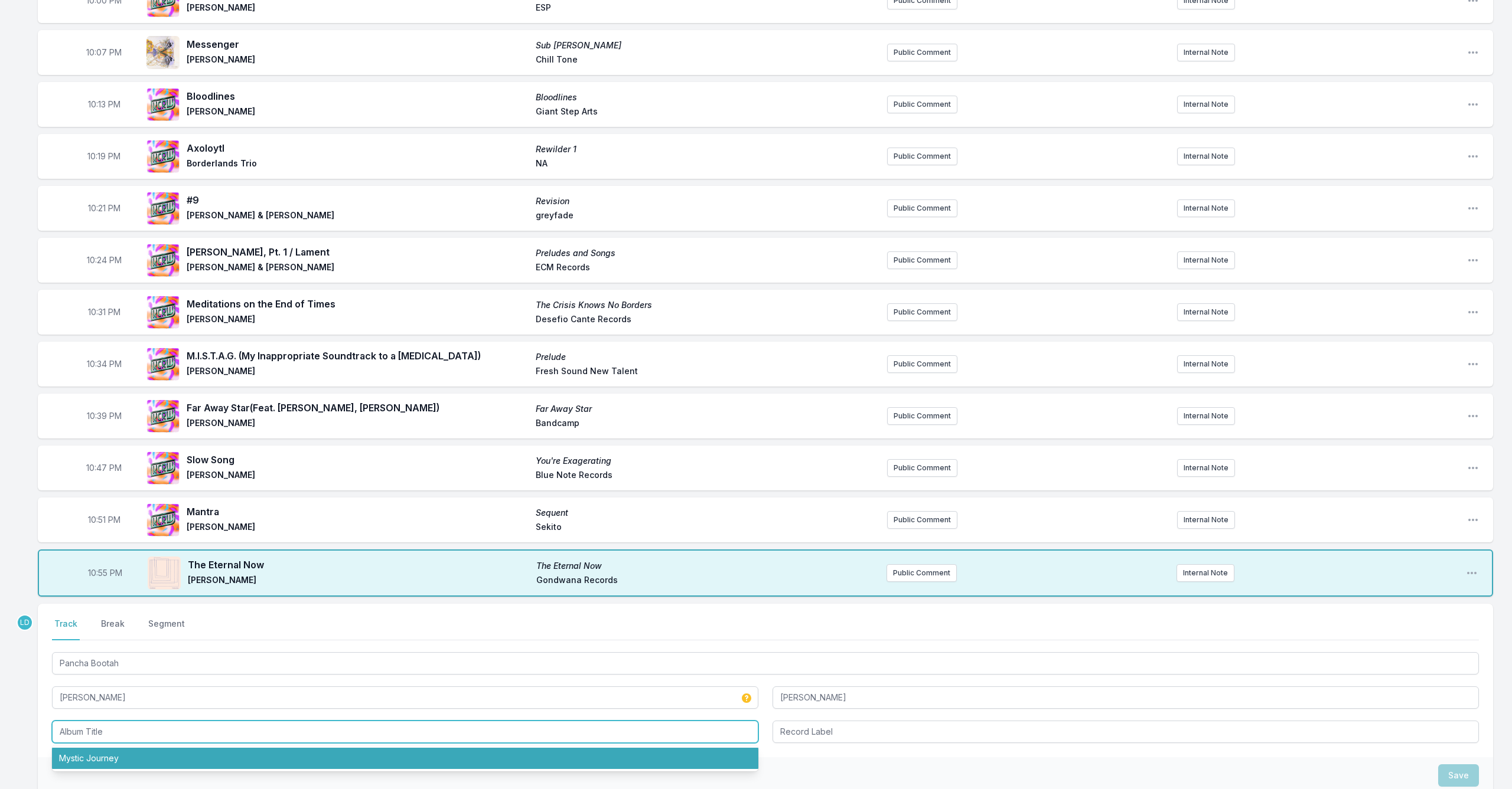
drag, startPoint x: 224, startPoint y: 760, endPoint x: 229, endPoint y: 757, distance: 5.8
click at [224, 760] on li "Mystic Journey" at bounding box center [405, 759] width 706 height 21
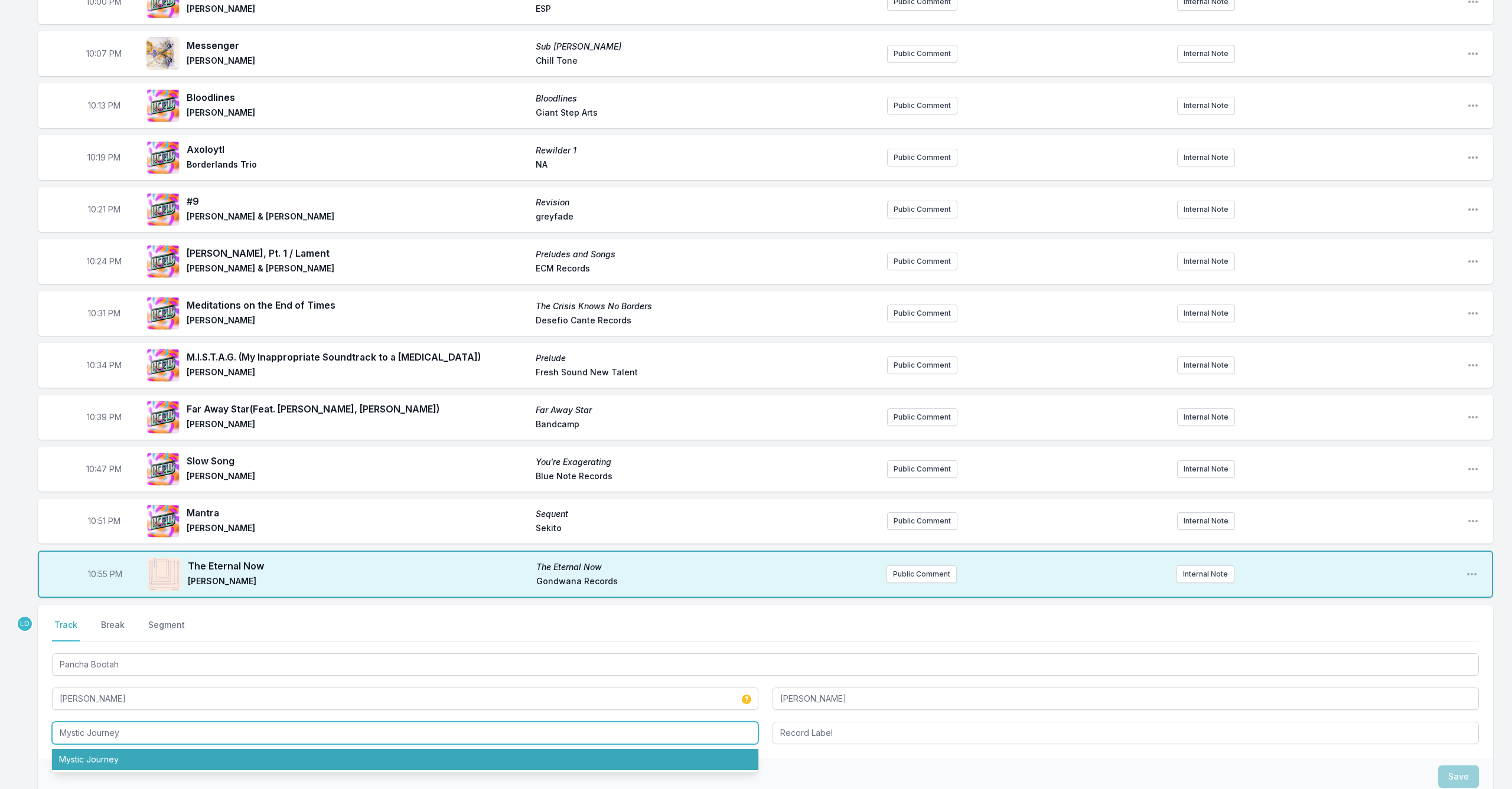
scroll to position [188, 0]
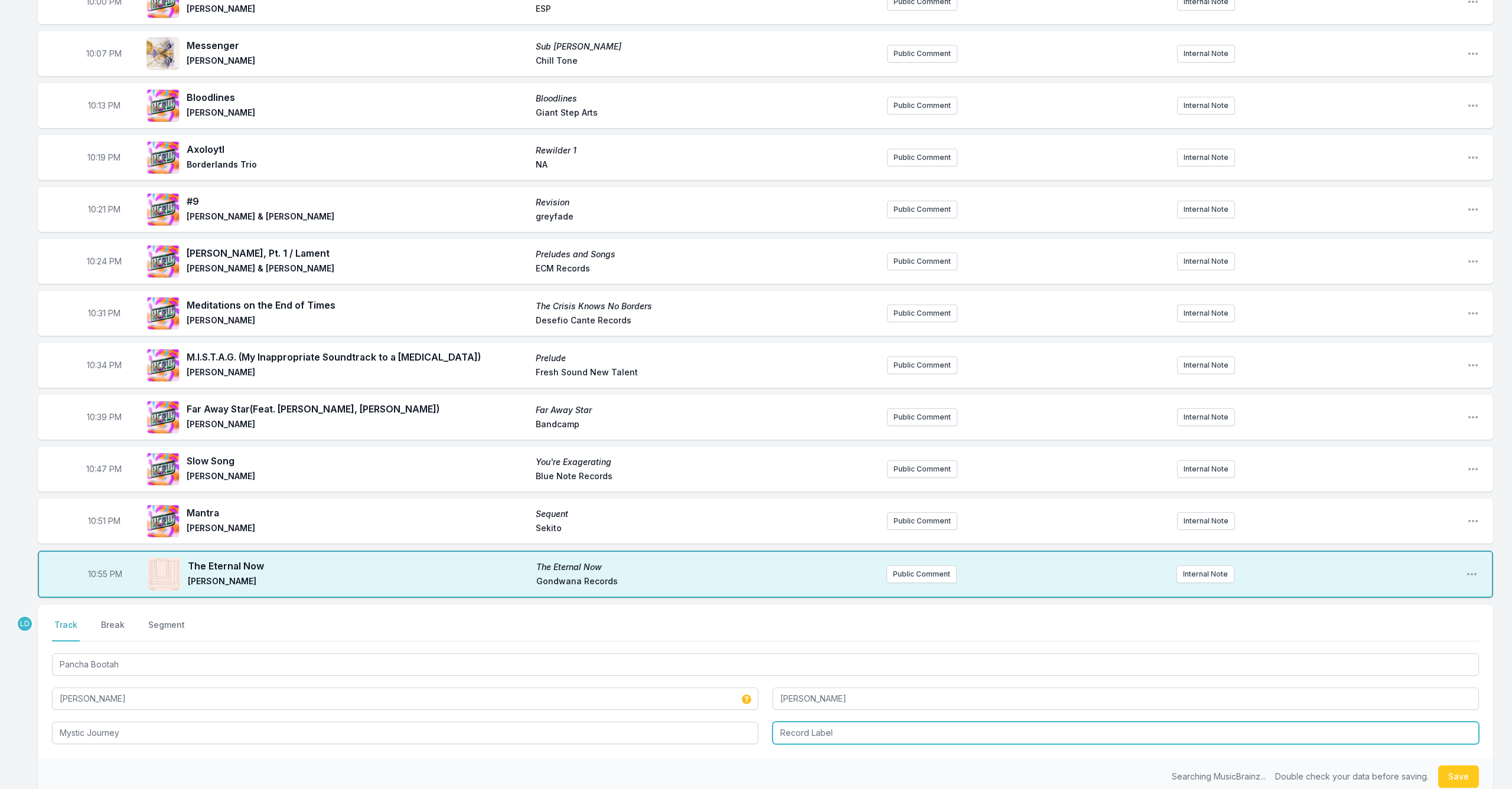
type input "Mystic Journey"
type input "NA"
drag, startPoint x: 1454, startPoint y: 783, endPoint x: 1421, endPoint y: 781, distance: 33.1
click at [1438, 782] on div "Double check your data before saving. Save" at bounding box center [764, 777] width 1455 height 37
click at [1469, 777] on button "Save" at bounding box center [1458, 777] width 41 height 22
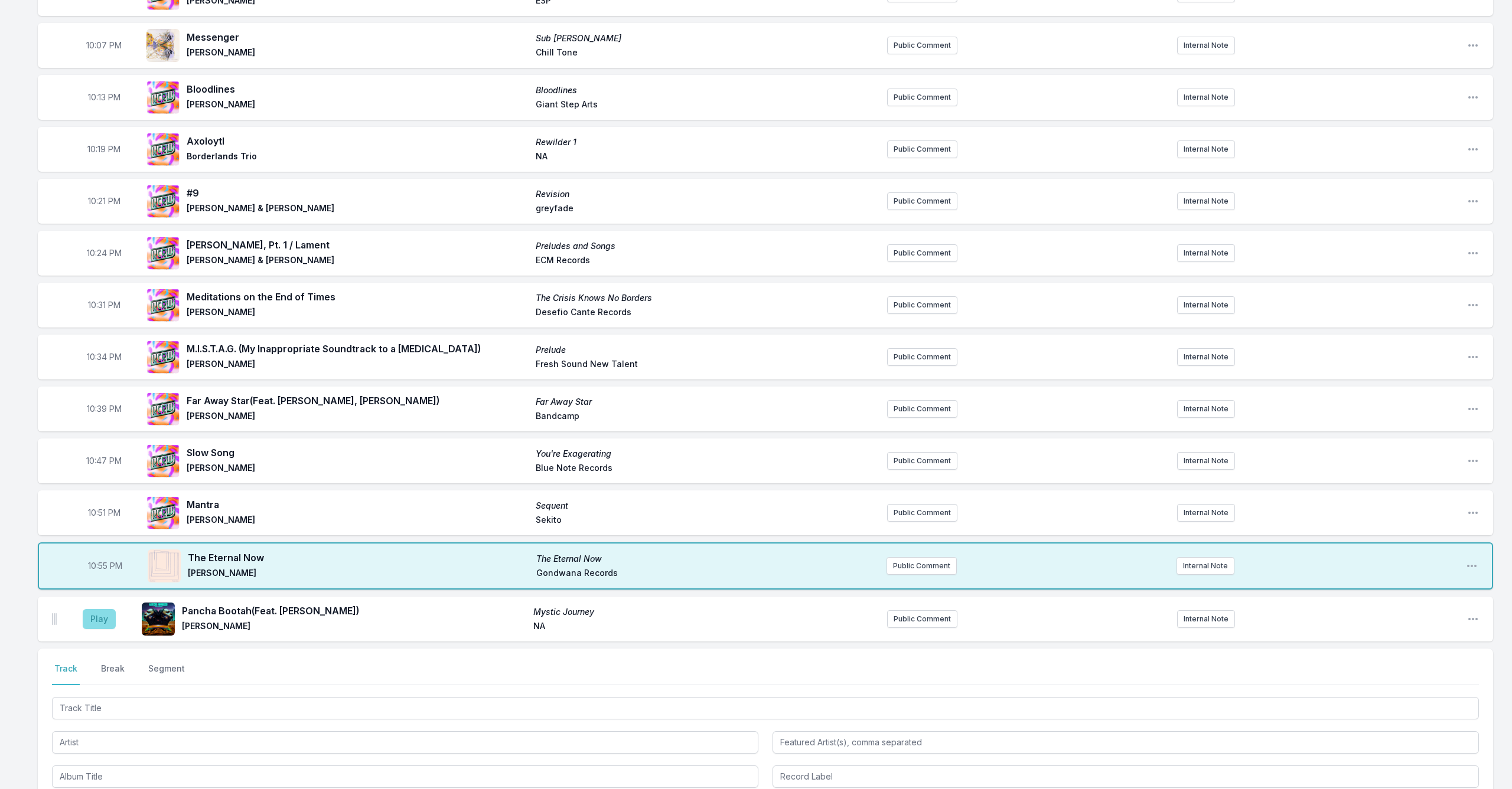
scroll to position [198, 0]
drag, startPoint x: 95, startPoint y: 621, endPoint x: 120, endPoint y: 629, distance: 26.2
click at [98, 621] on button "Play" at bounding box center [99, 618] width 33 height 21
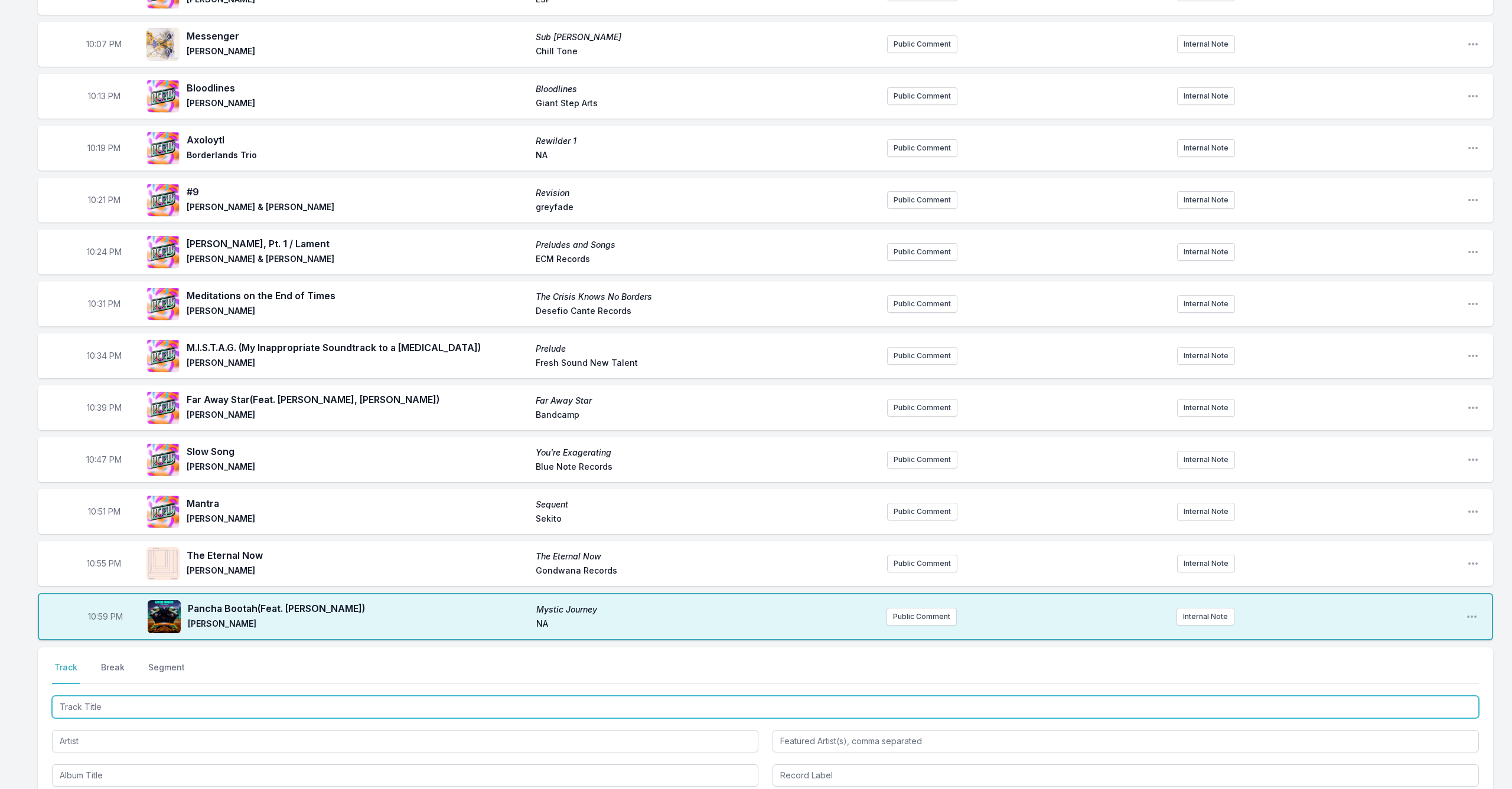
click at [294, 697] on input "Track Title" at bounding box center [764, 706] width 1426 height 22
type input "Melquiadez Los Giatanos y La Profecia"
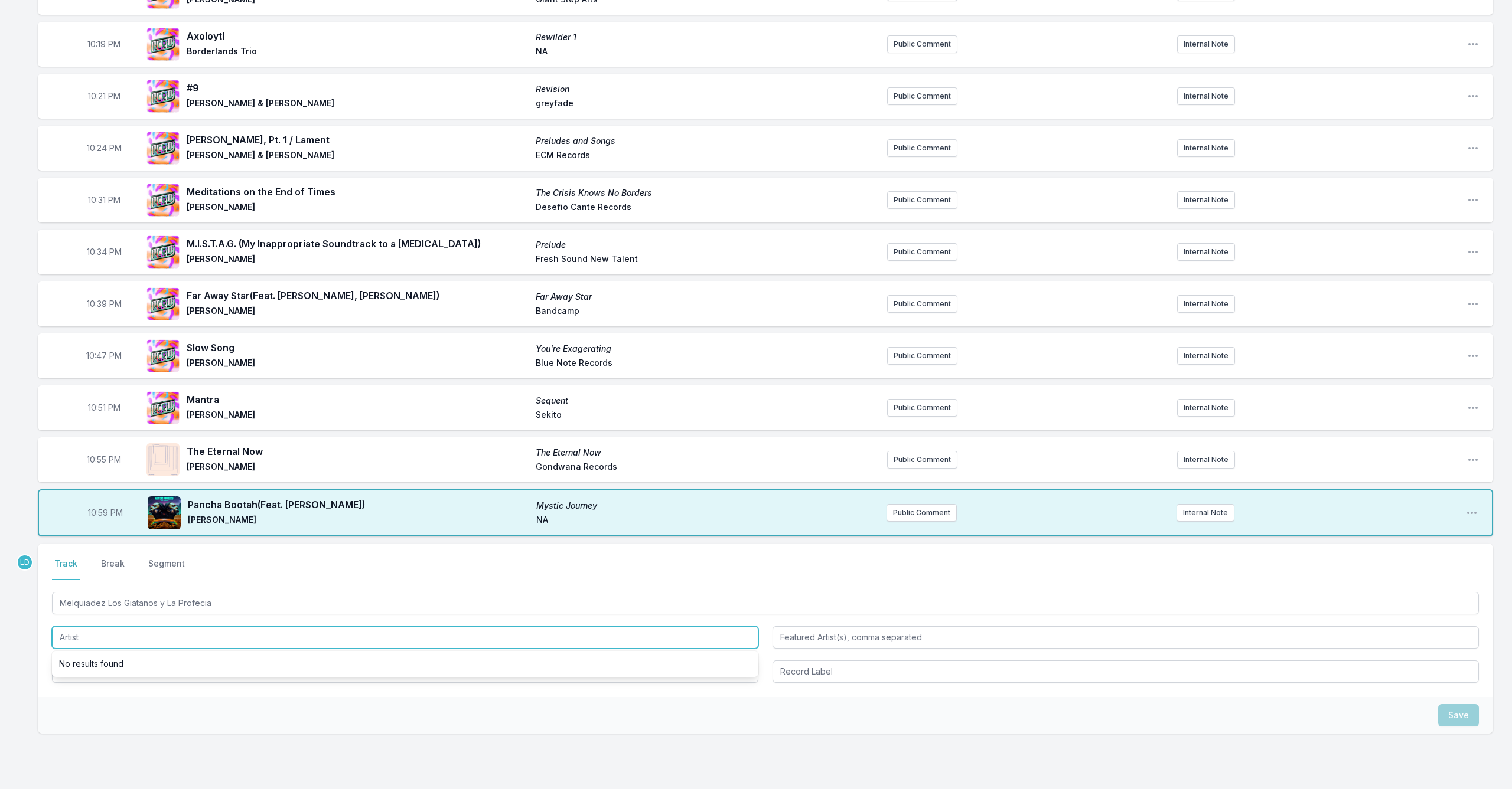
scroll to position [302, 0]
click at [285, 634] on input "Artist" at bounding box center [405, 637] width 706 height 22
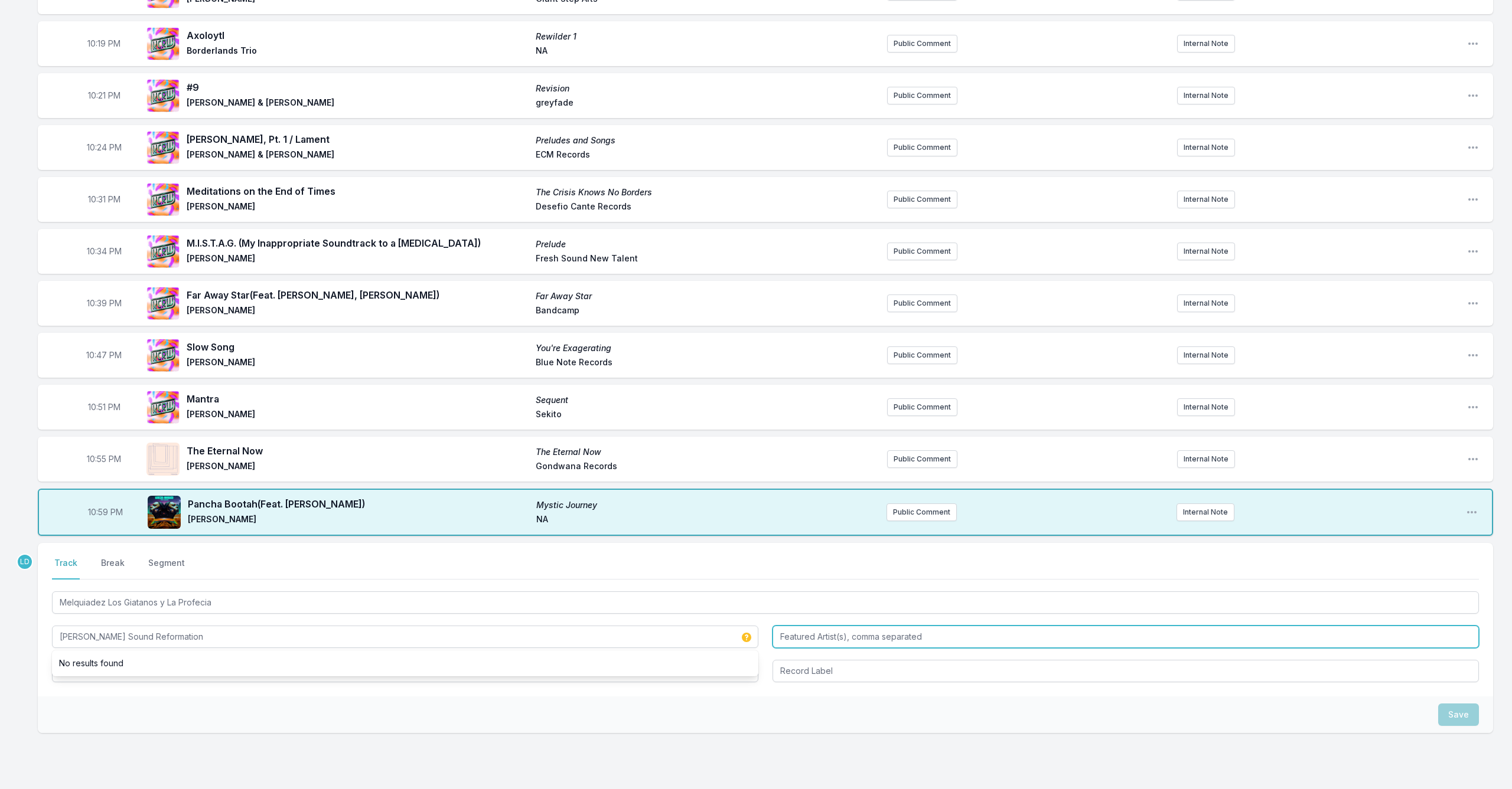
type input "[PERSON_NAME] Sound Reformation"
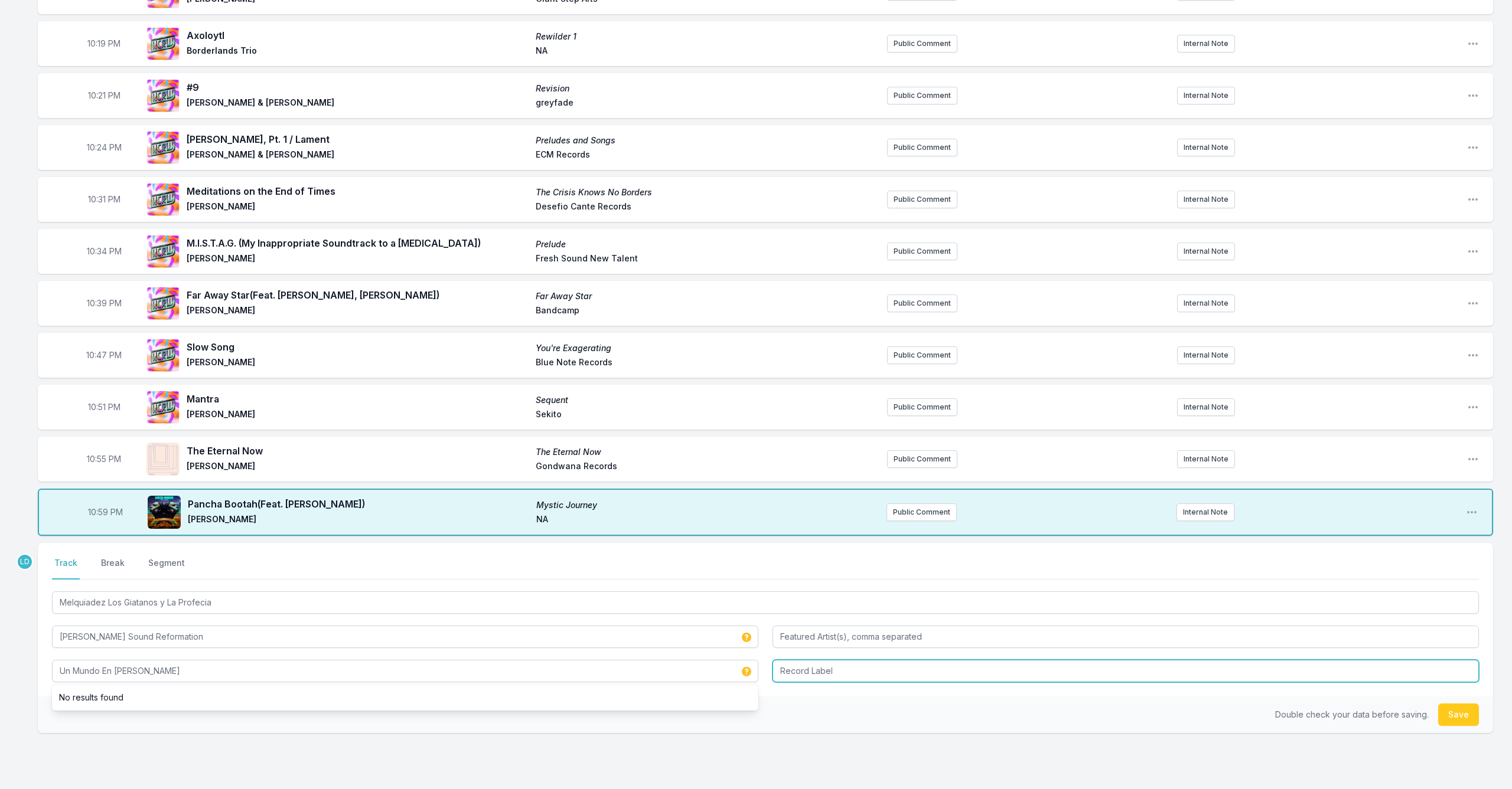
type input "Un Mundo En [PERSON_NAME]"
type input "NA"
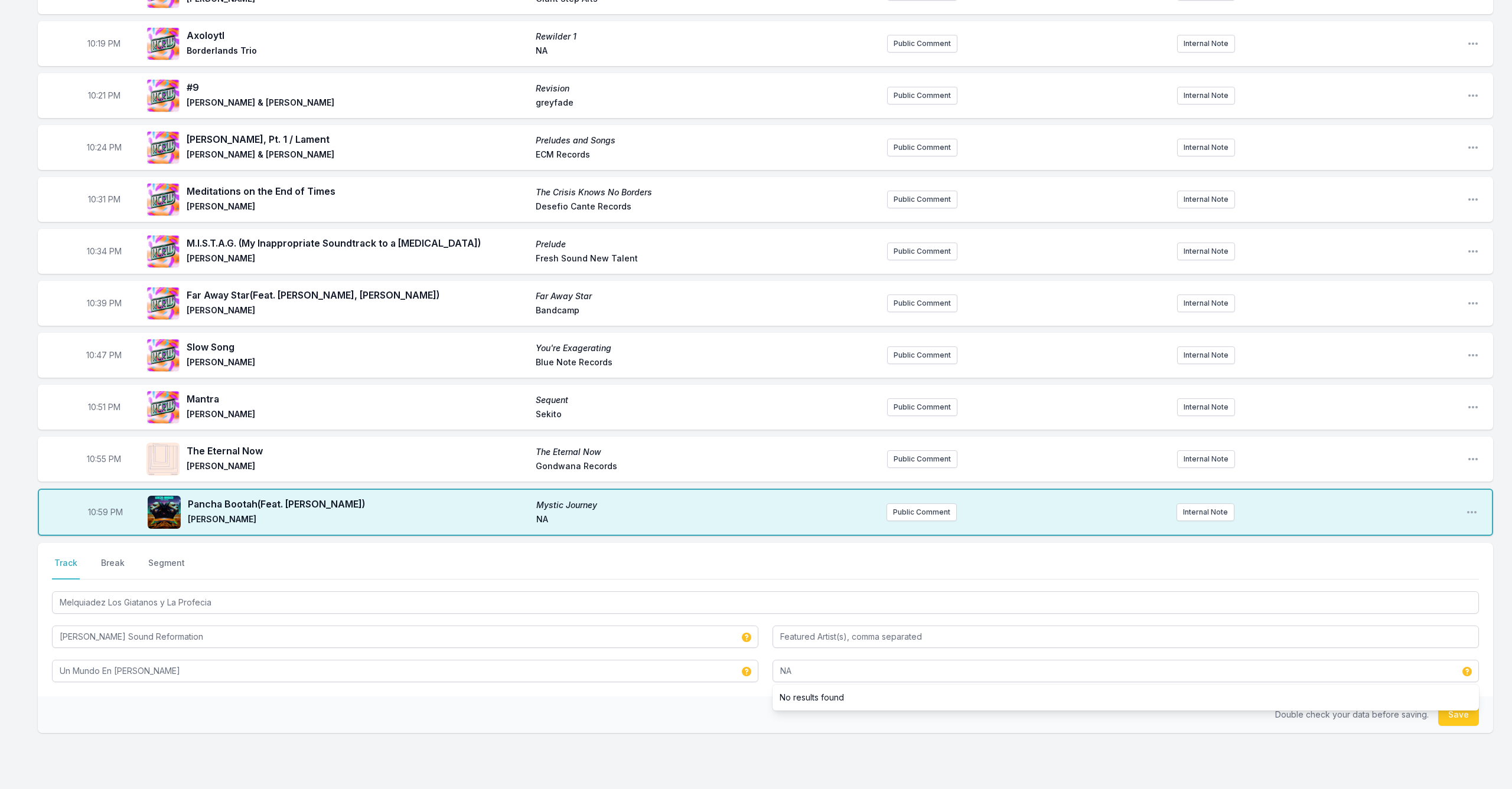
click at [1454, 714] on button "Save" at bounding box center [1458, 714] width 41 height 22
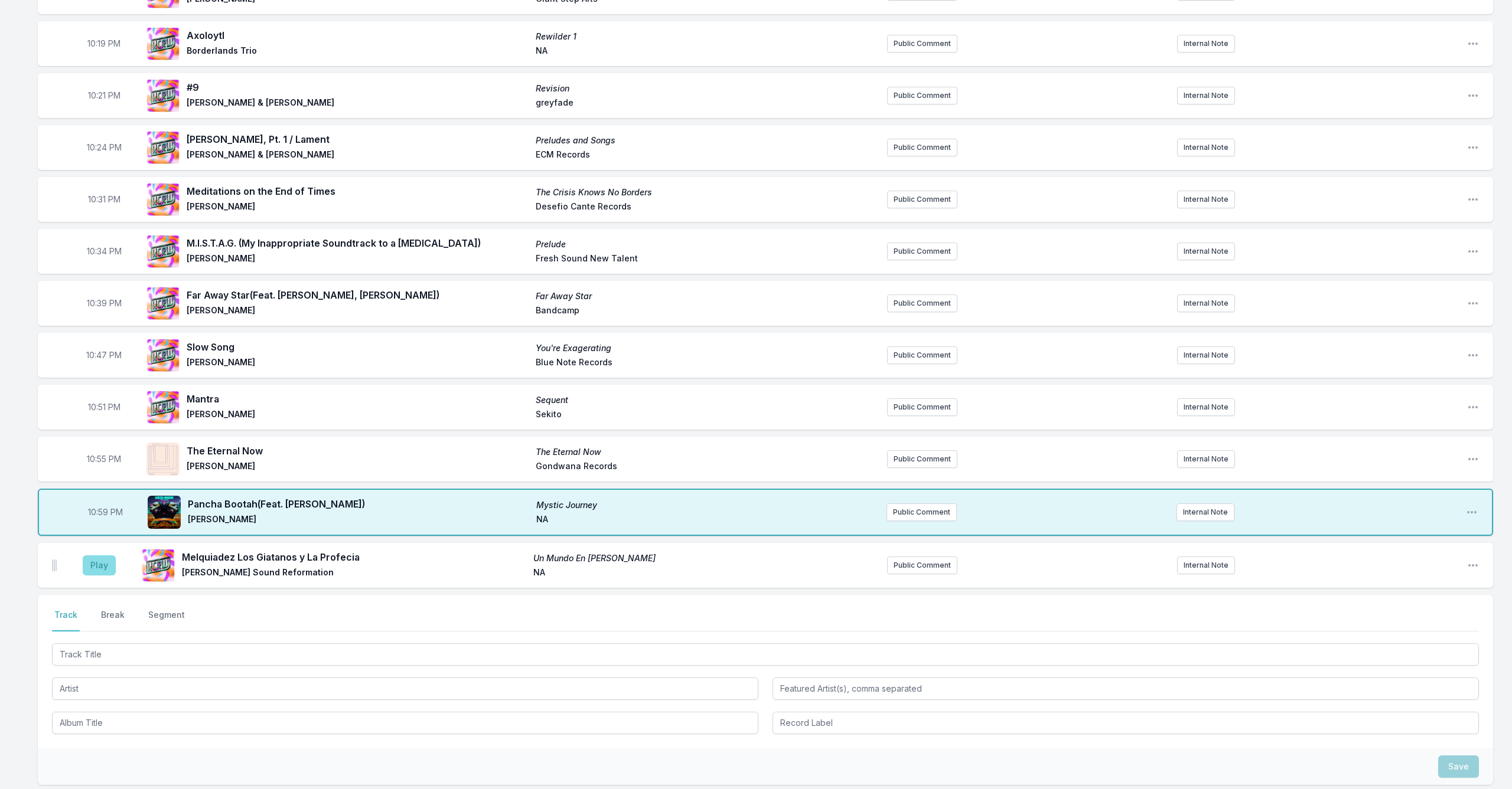
click at [97, 563] on button "Play" at bounding box center [99, 565] width 33 height 21
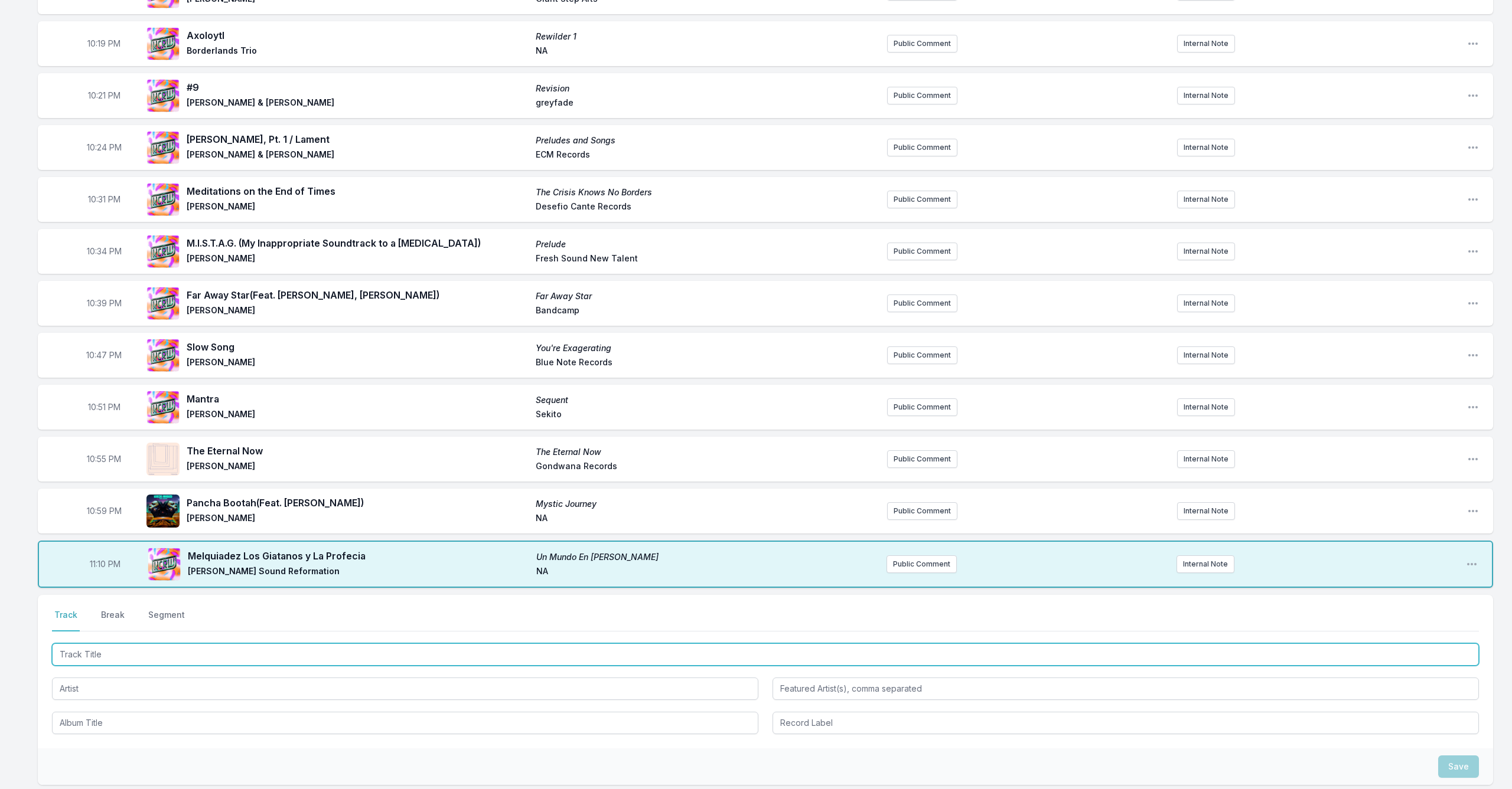
click at [112, 656] on input "Track Title" at bounding box center [764, 654] width 1426 height 22
type input "Beware of Captain [PERSON_NAME]"
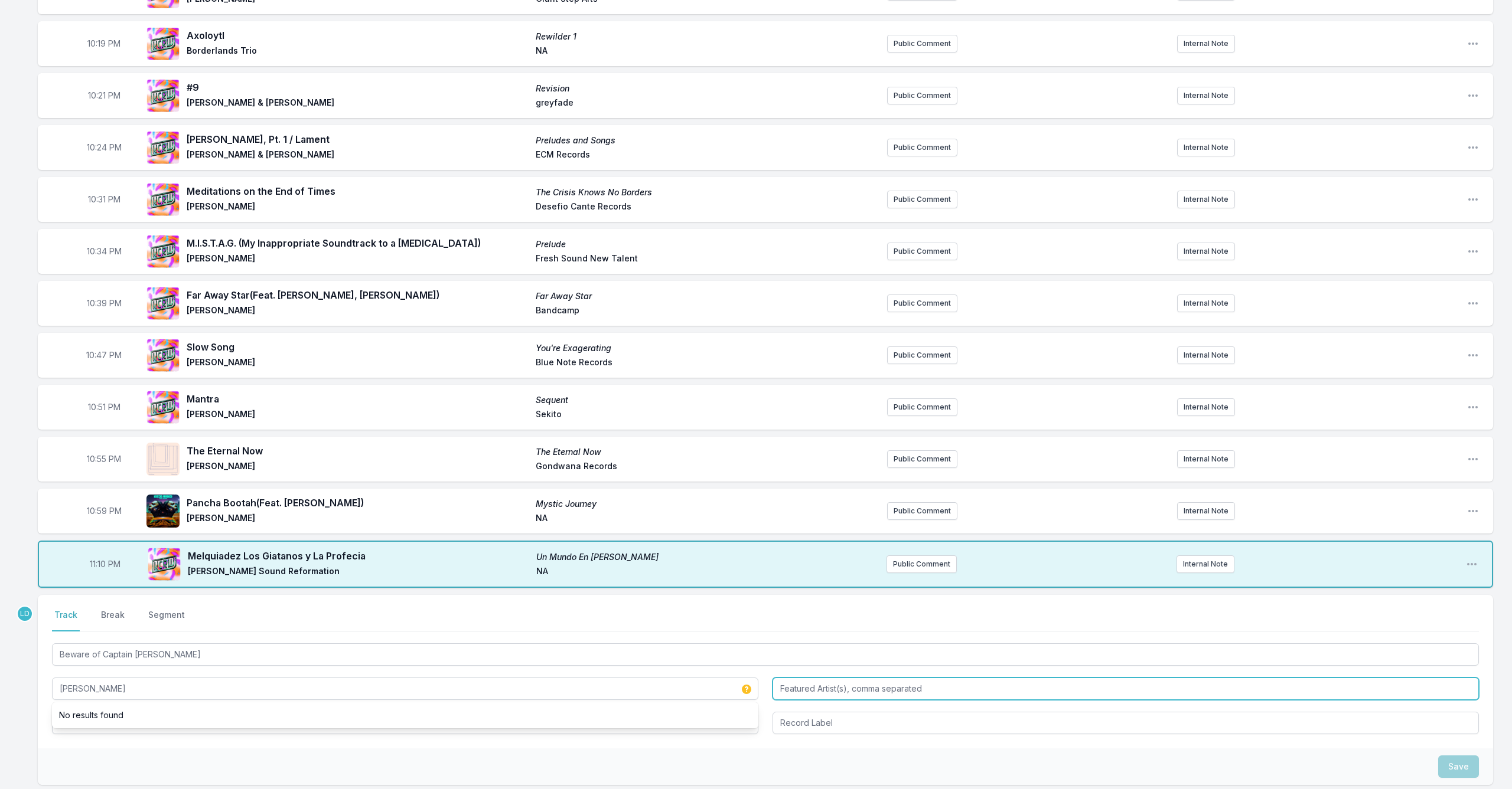
type input "[PERSON_NAME]"
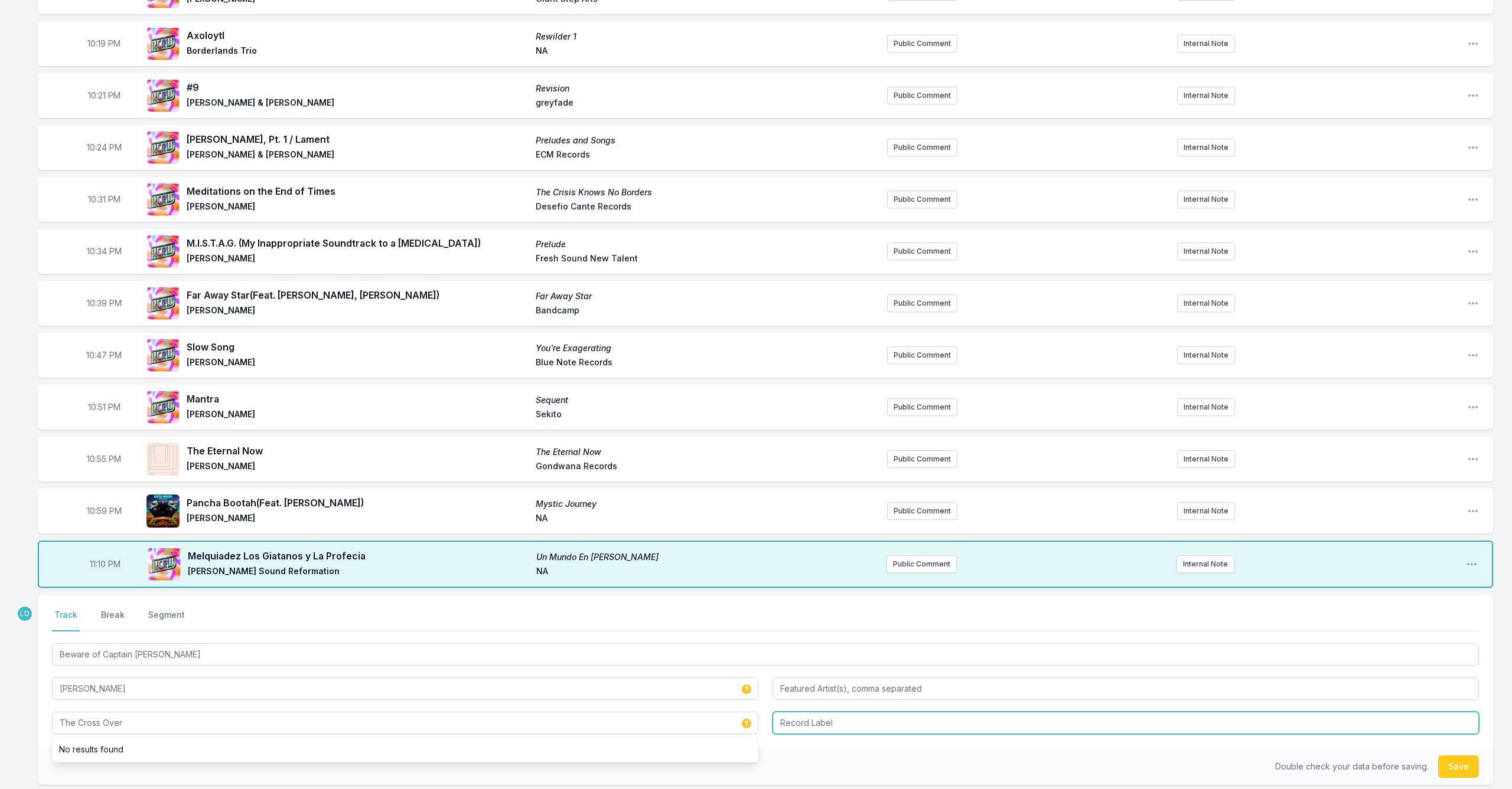
type input "The Cross Over"
type input "Giant Step Arts"
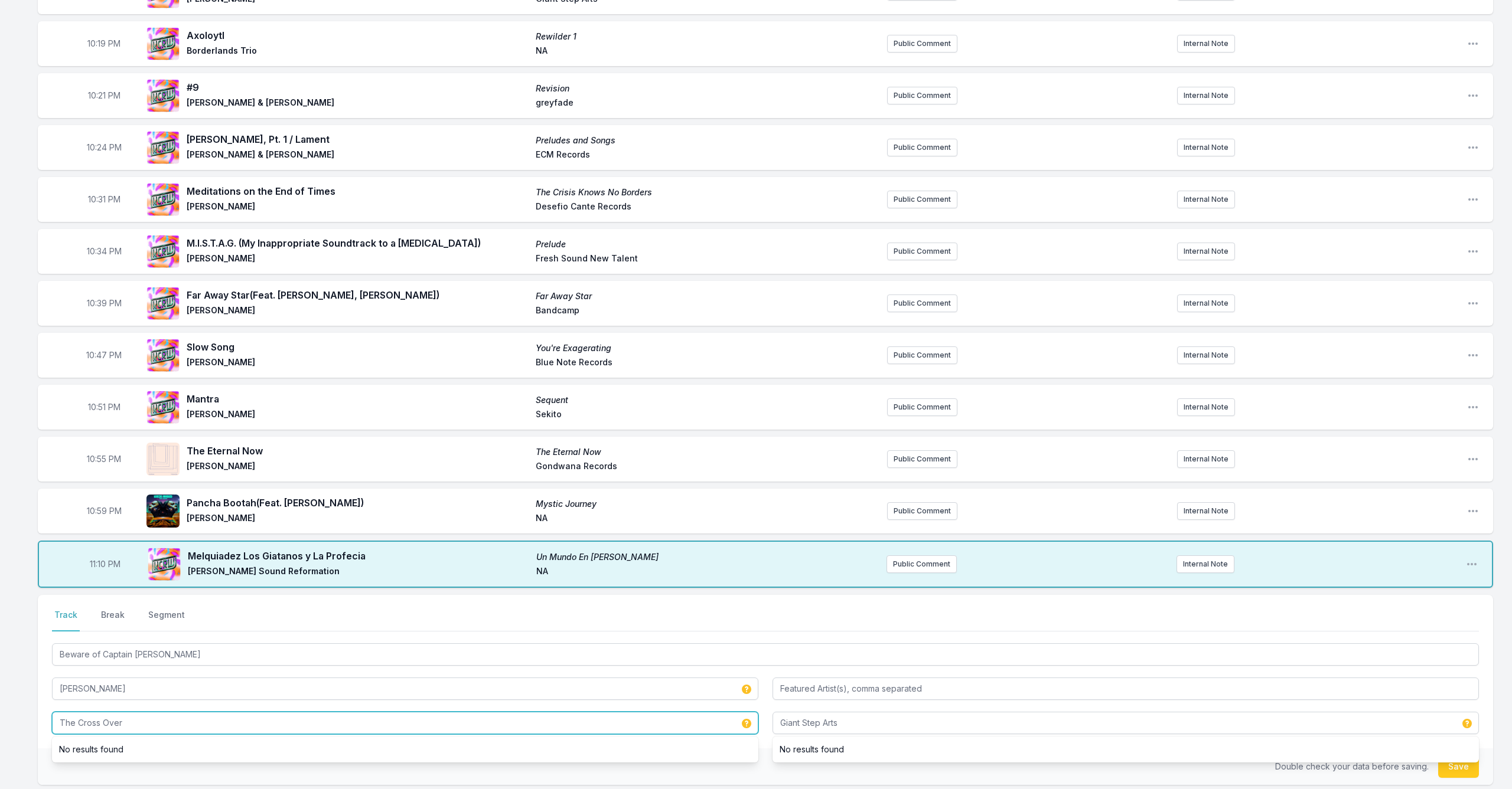
click at [341, 729] on input "The Cross Over" at bounding box center [405, 722] width 706 height 22
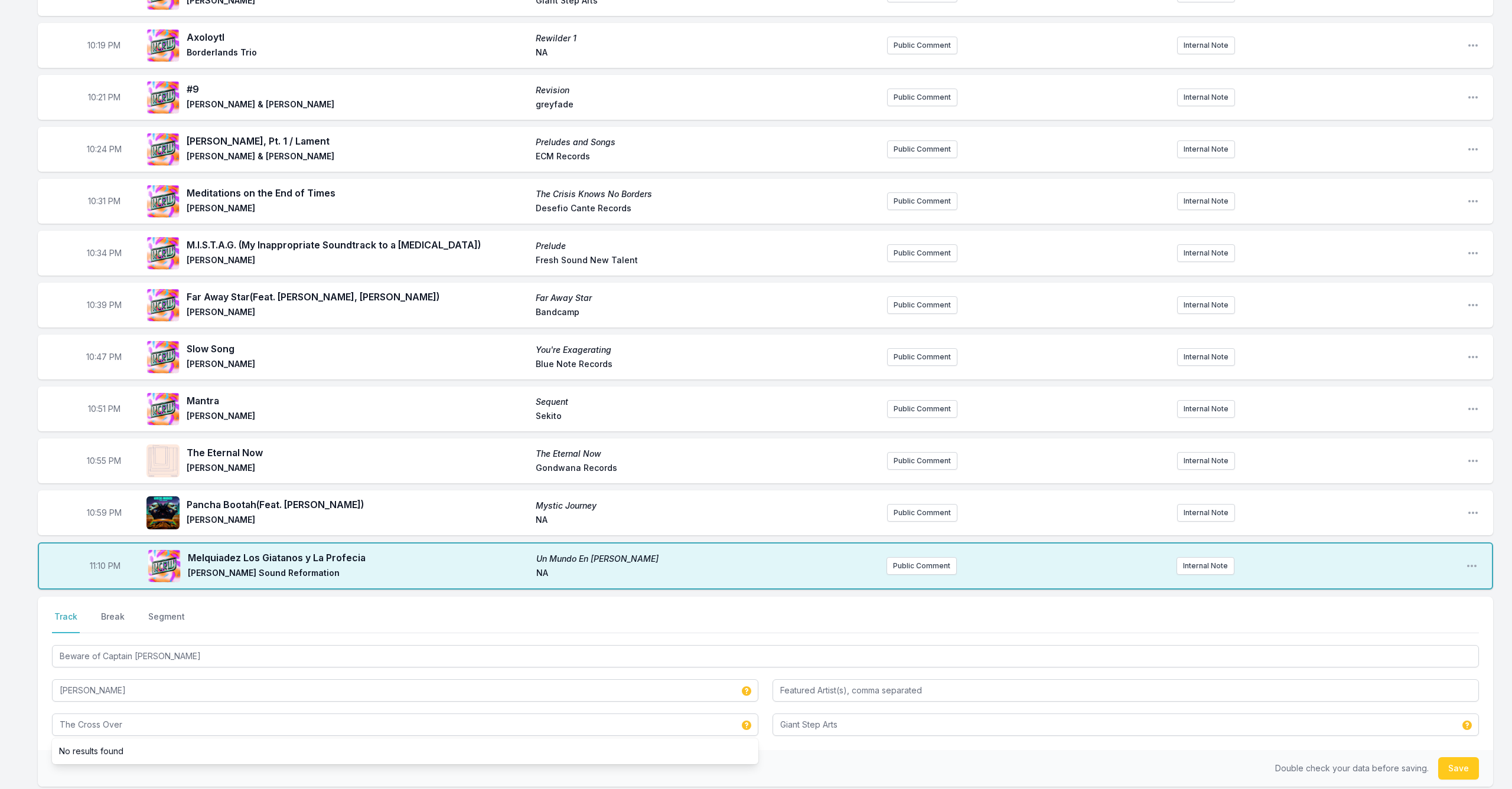
drag, startPoint x: 1461, startPoint y: 764, endPoint x: 1442, endPoint y: 762, distance: 19.1
click at [1460, 764] on button "Save" at bounding box center [1458, 768] width 41 height 22
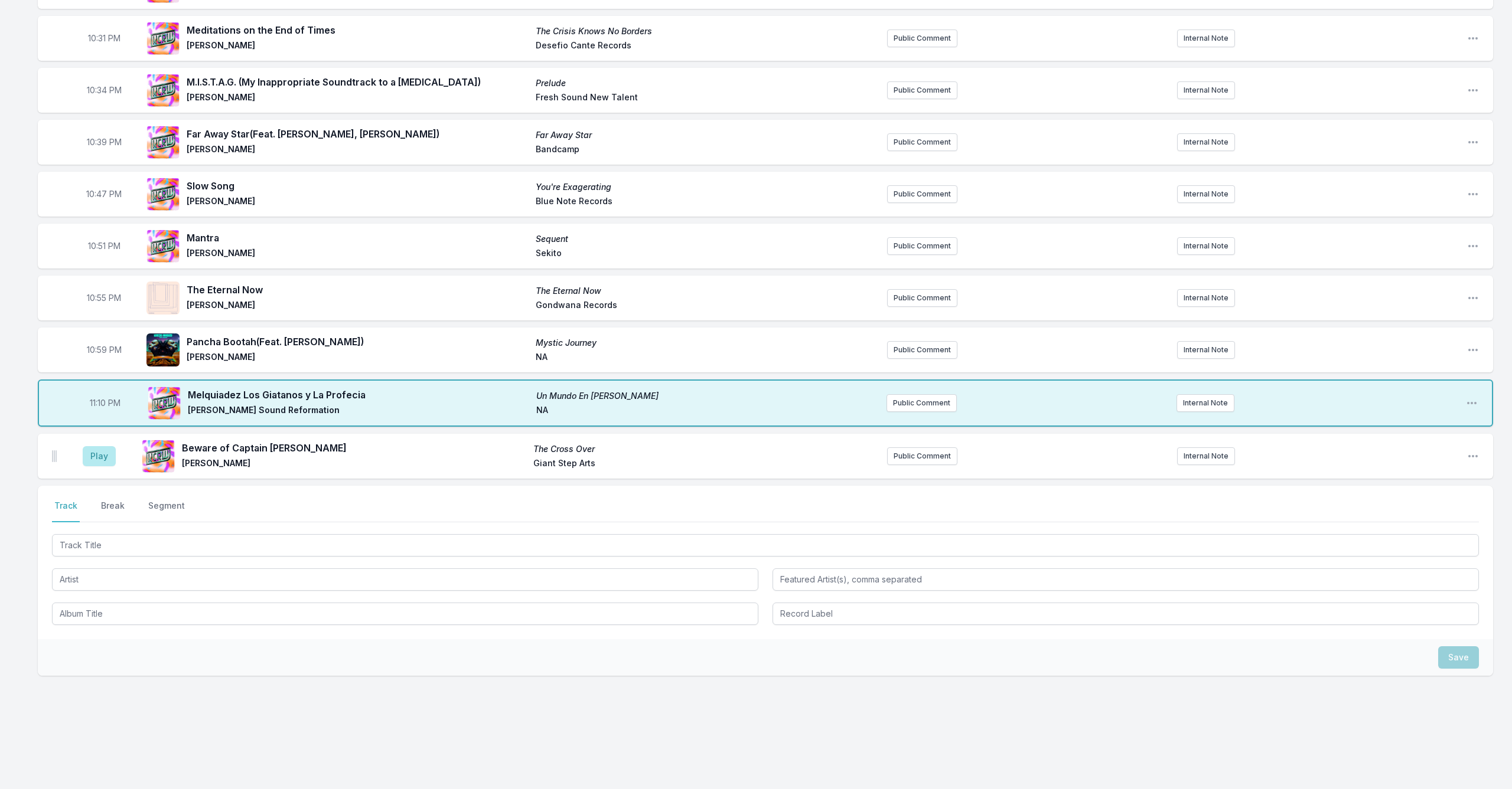
scroll to position [464, 0]
click at [101, 453] on button "Play" at bounding box center [99, 456] width 33 height 21
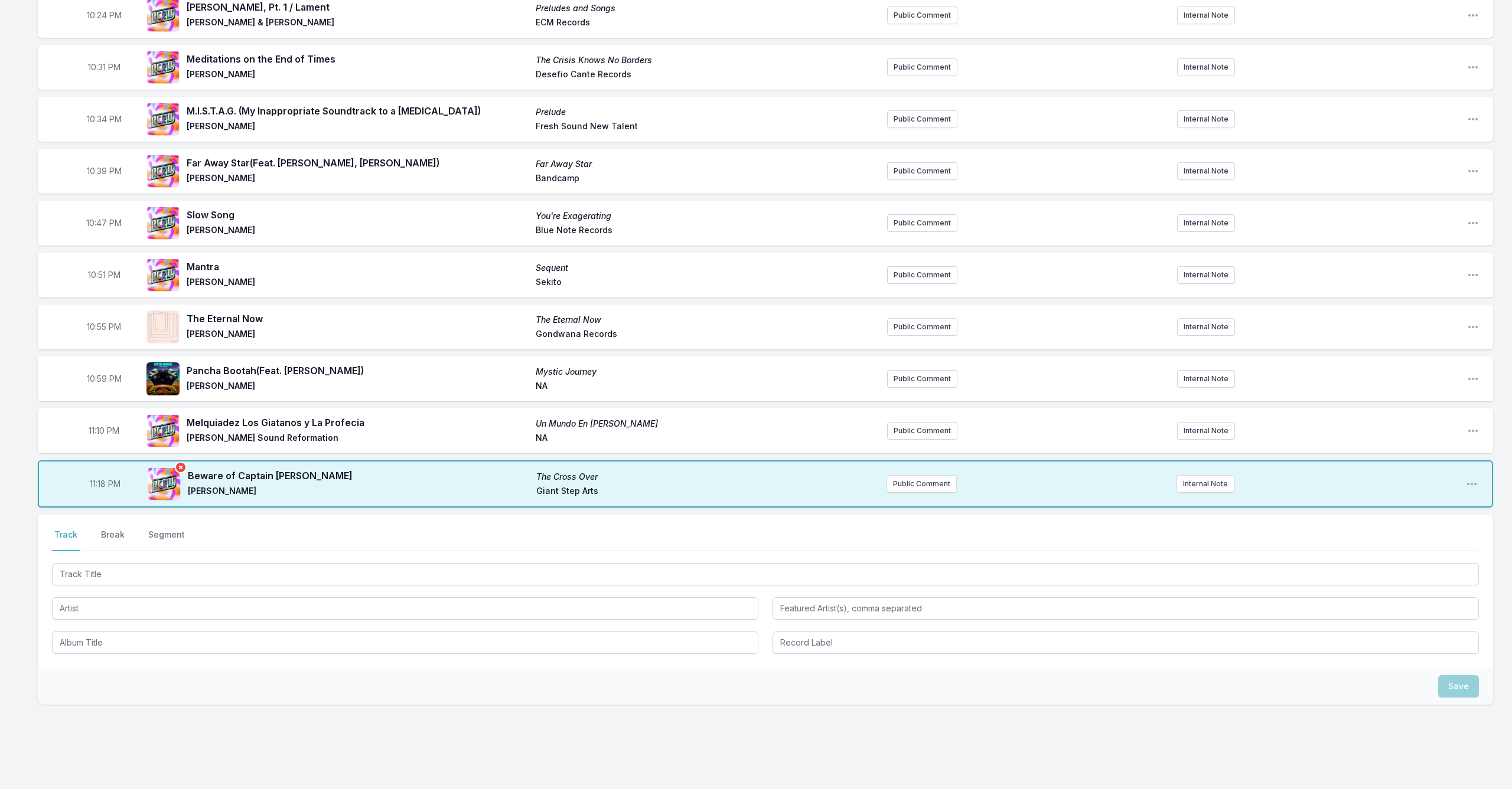
scroll to position [434, 0]
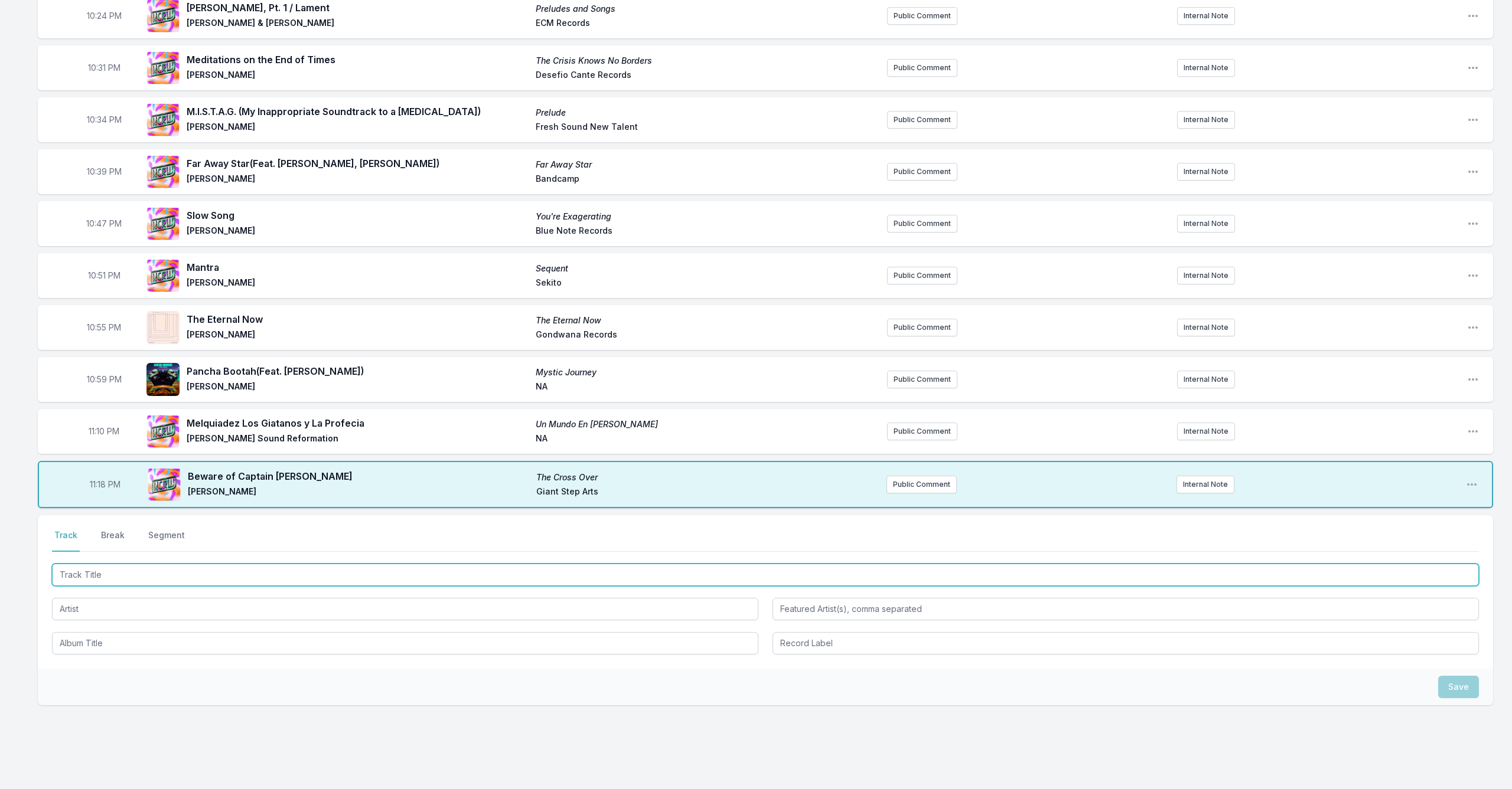
click at [165, 573] on input "Track Title" at bounding box center [764, 574] width 1426 height 22
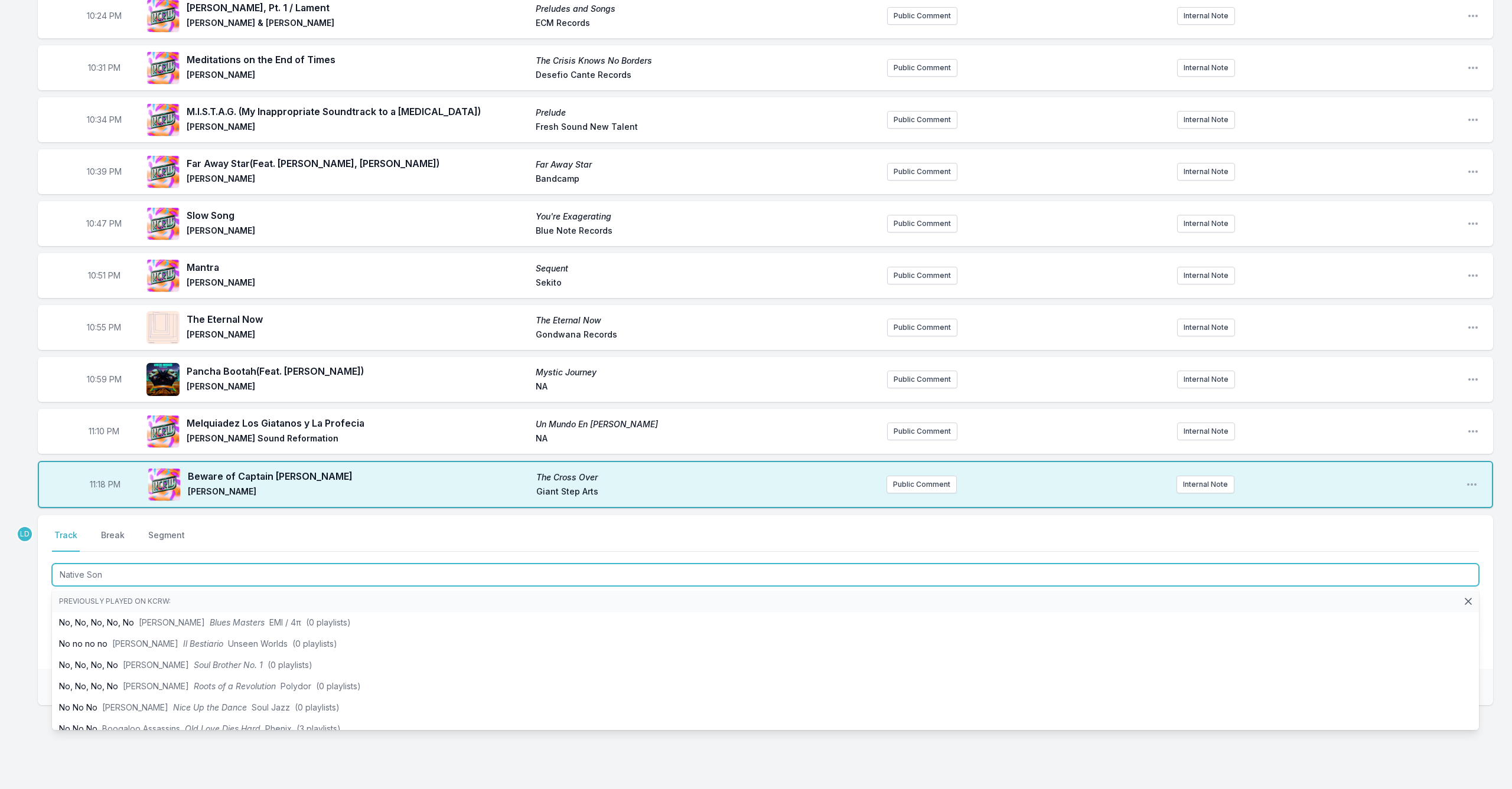
type input "Native Son"
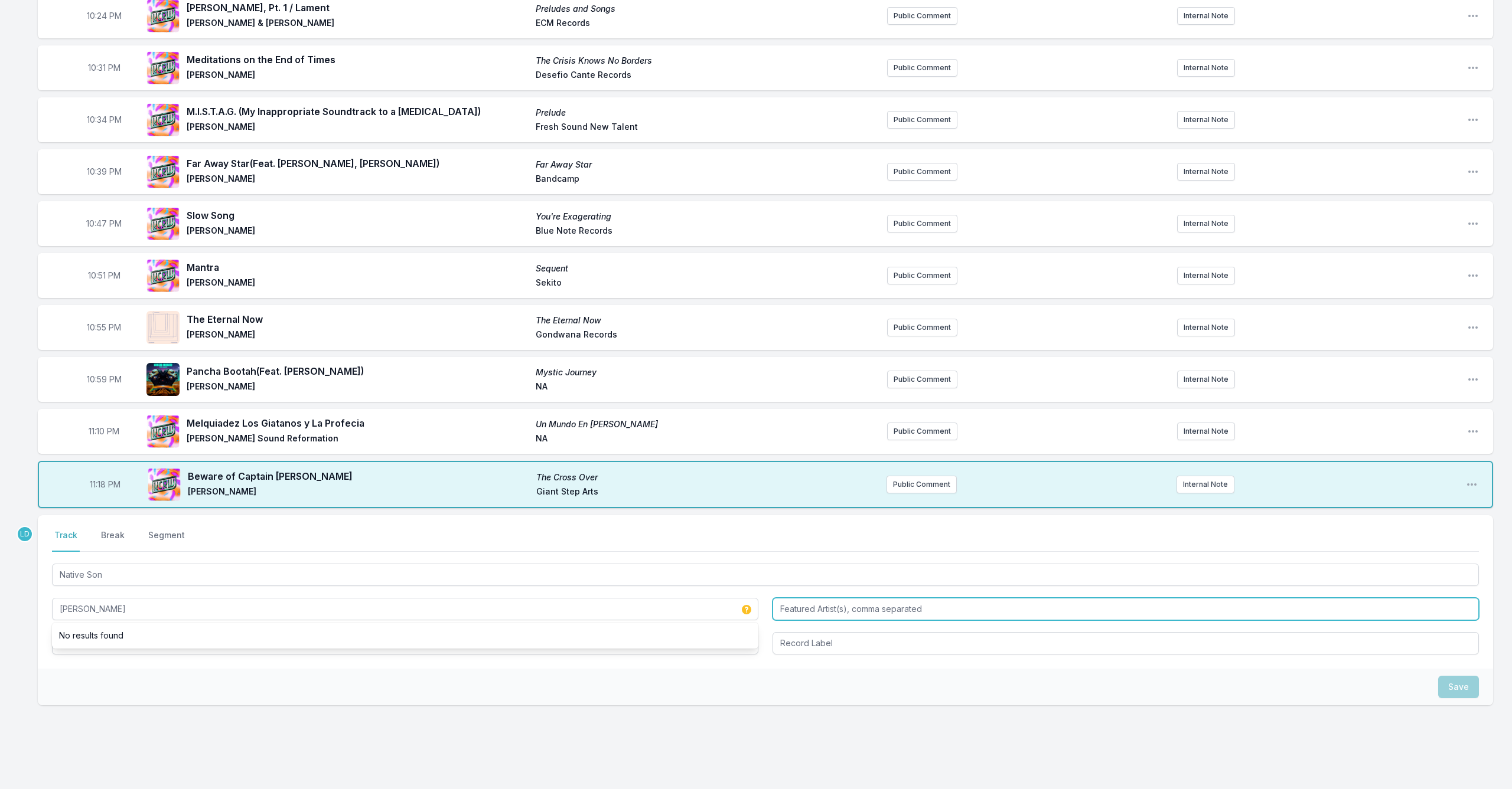
type input "[PERSON_NAME]"
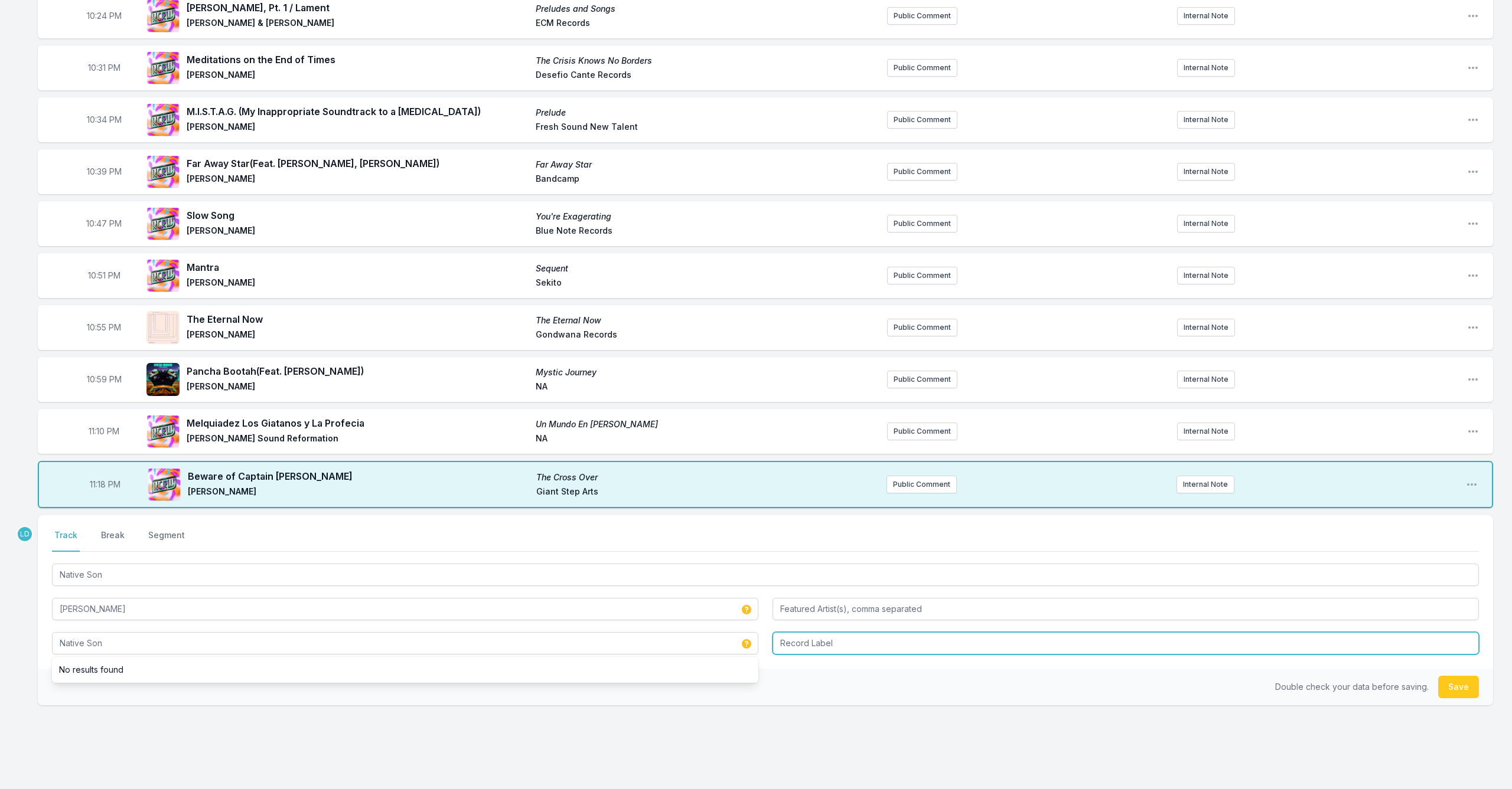
type input "Native Son"
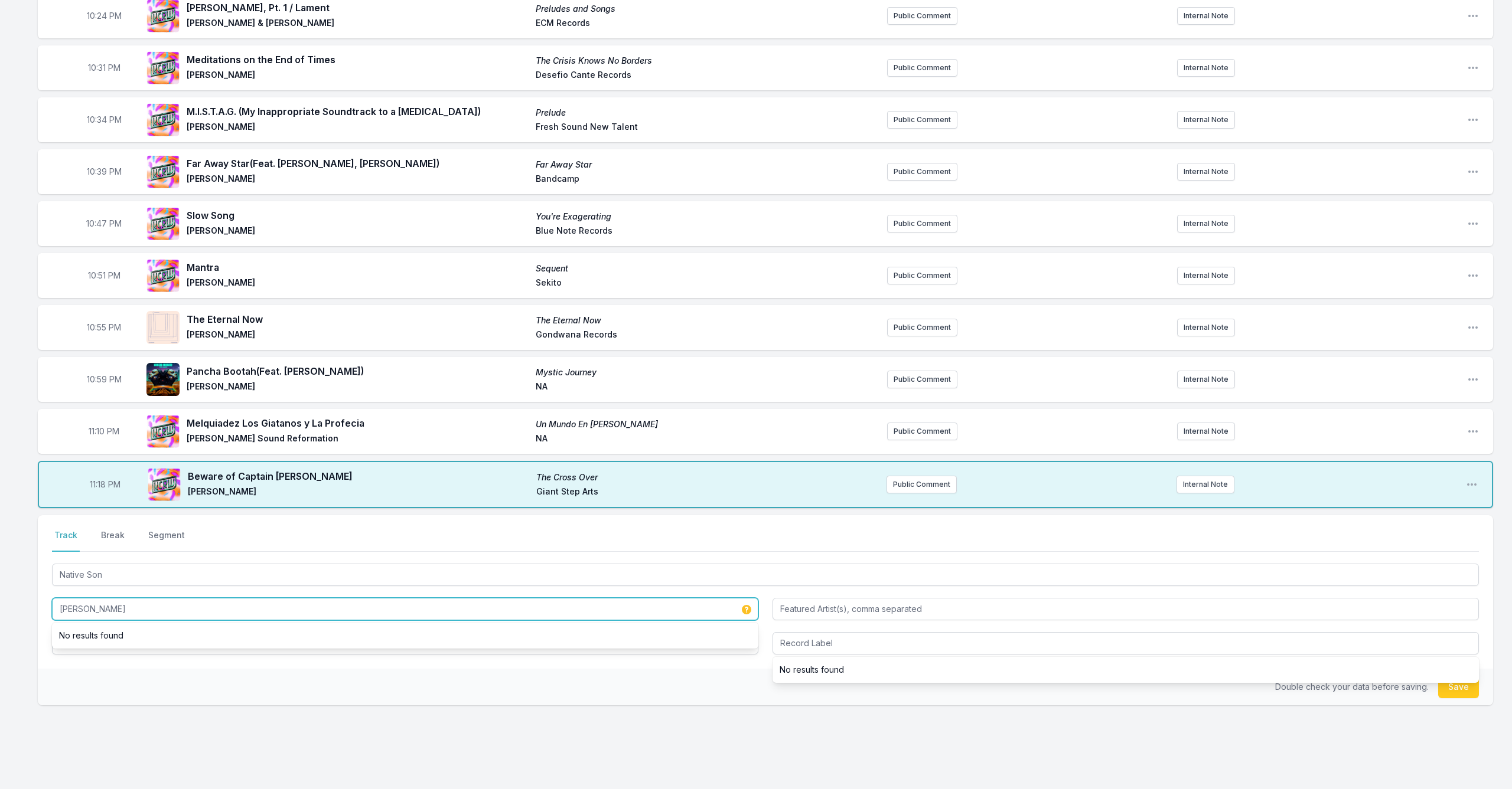
drag, startPoint x: 162, startPoint y: 609, endPoint x: 45, endPoint y: 609, distance: 117.0
click at [45, 609] on div "Select a tab Track Break Segment Track Break Segment Native Son [PERSON_NAME] N…" at bounding box center [764, 592] width 1455 height 153
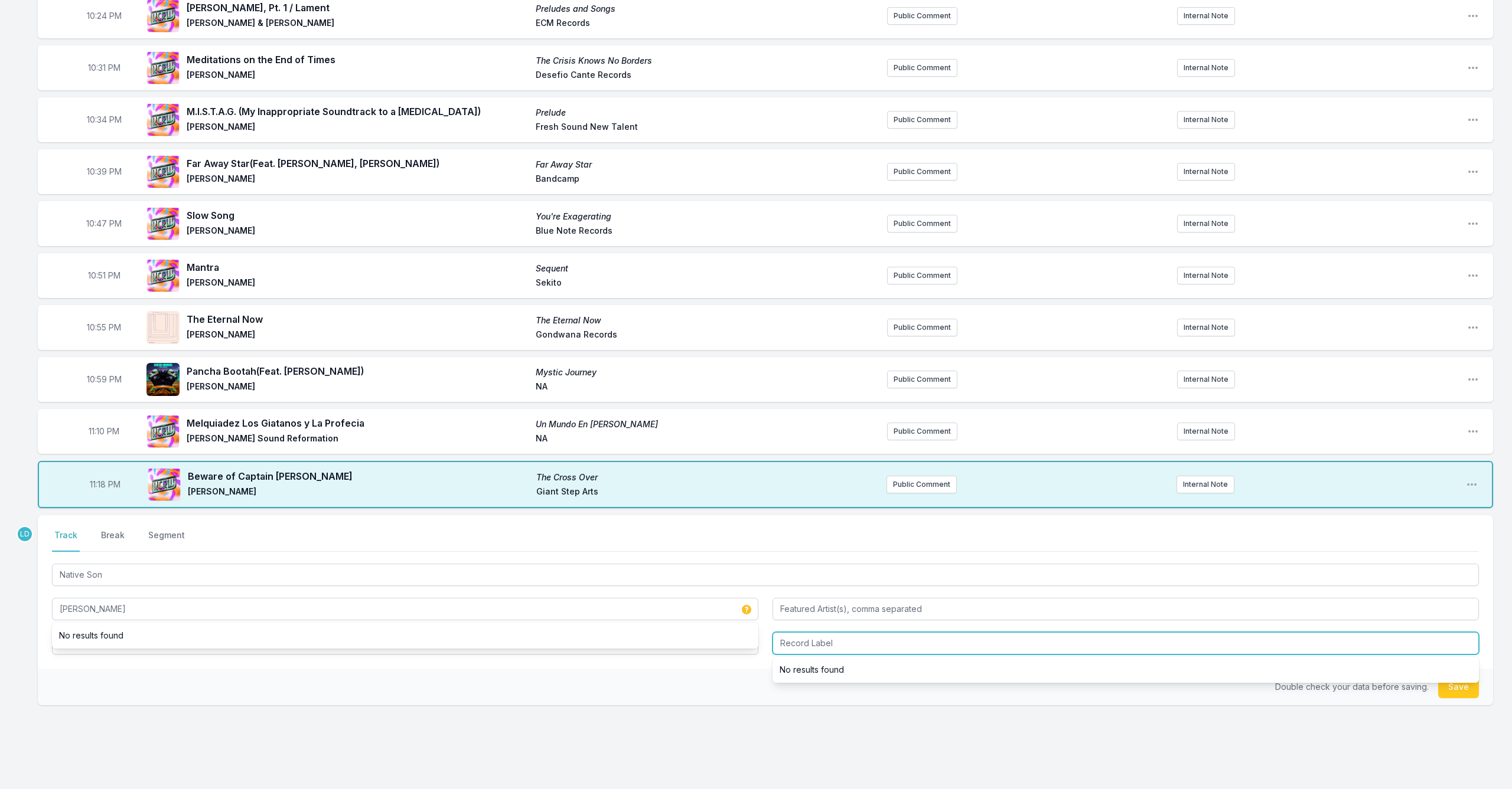
click at [879, 646] on input "Record Label" at bounding box center [1126, 643] width 706 height 22
type input "Origin Records"
click at [1464, 686] on button "Save" at bounding box center [1458, 686] width 41 height 22
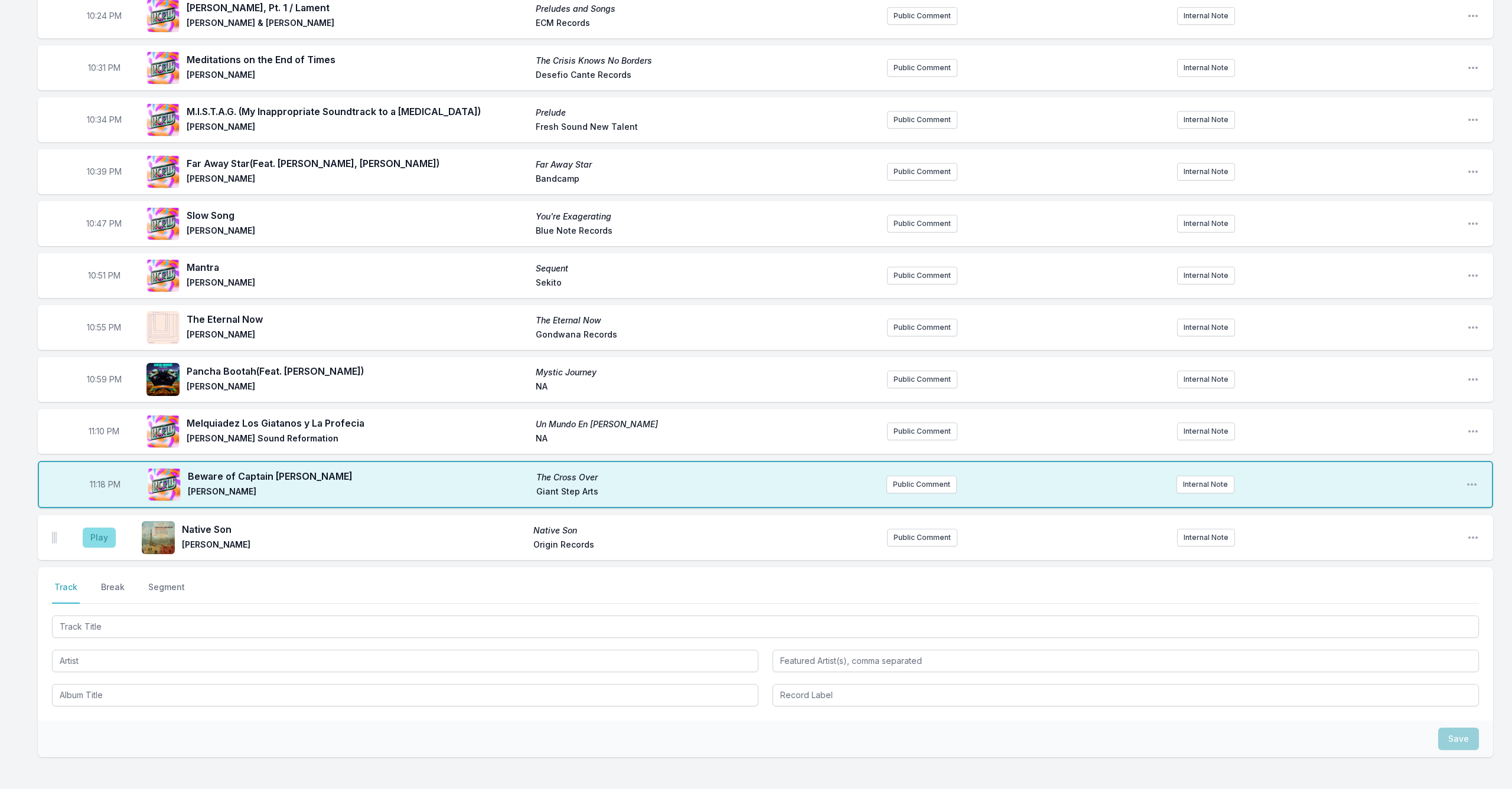
click at [100, 536] on button "Play" at bounding box center [99, 538] width 33 height 21
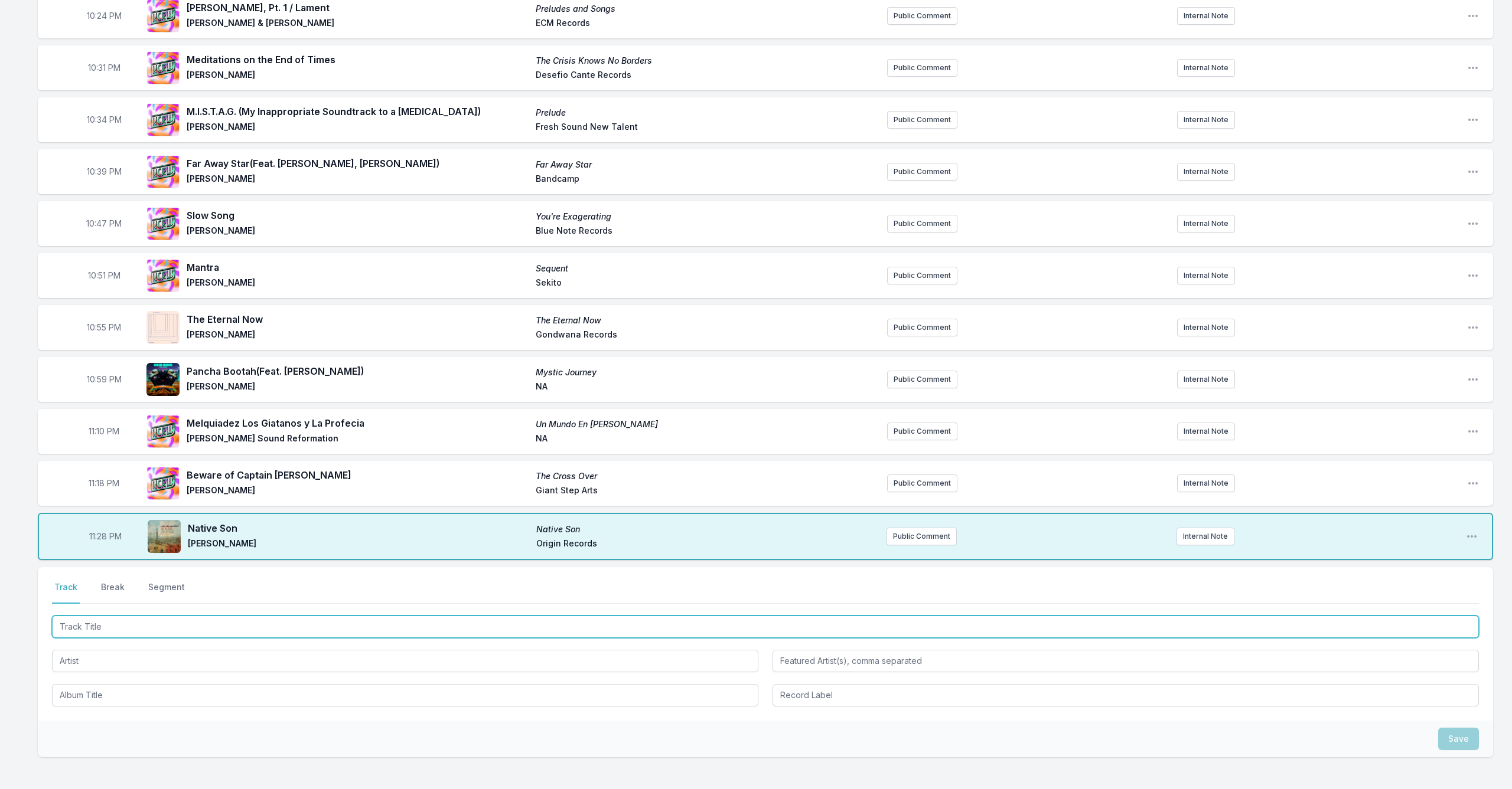
click at [172, 624] on input "Track Title" at bounding box center [764, 626] width 1426 height 22
type input "Olo' Upnea and Lighting"
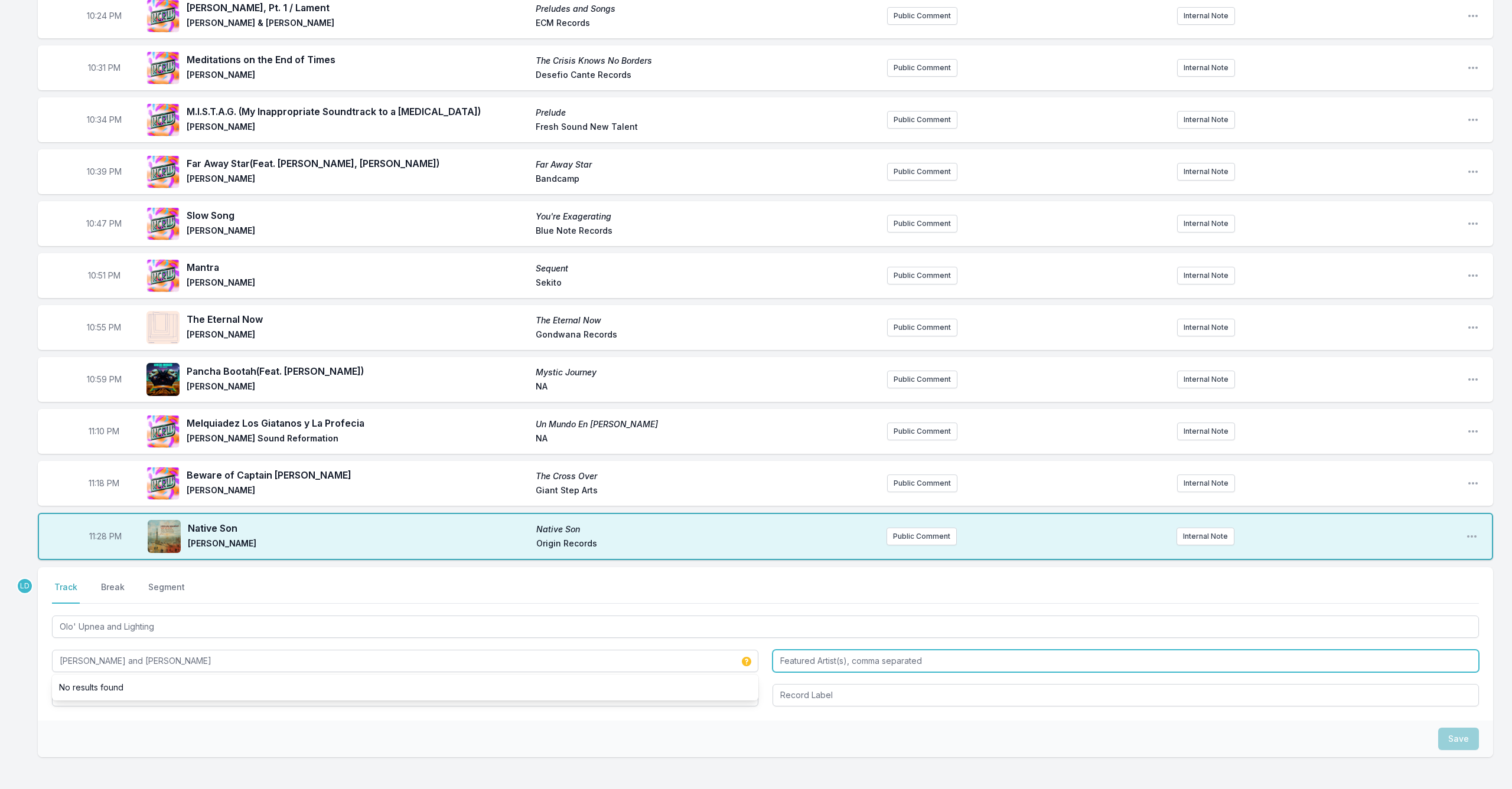
type input "[PERSON_NAME] and [PERSON_NAME]"
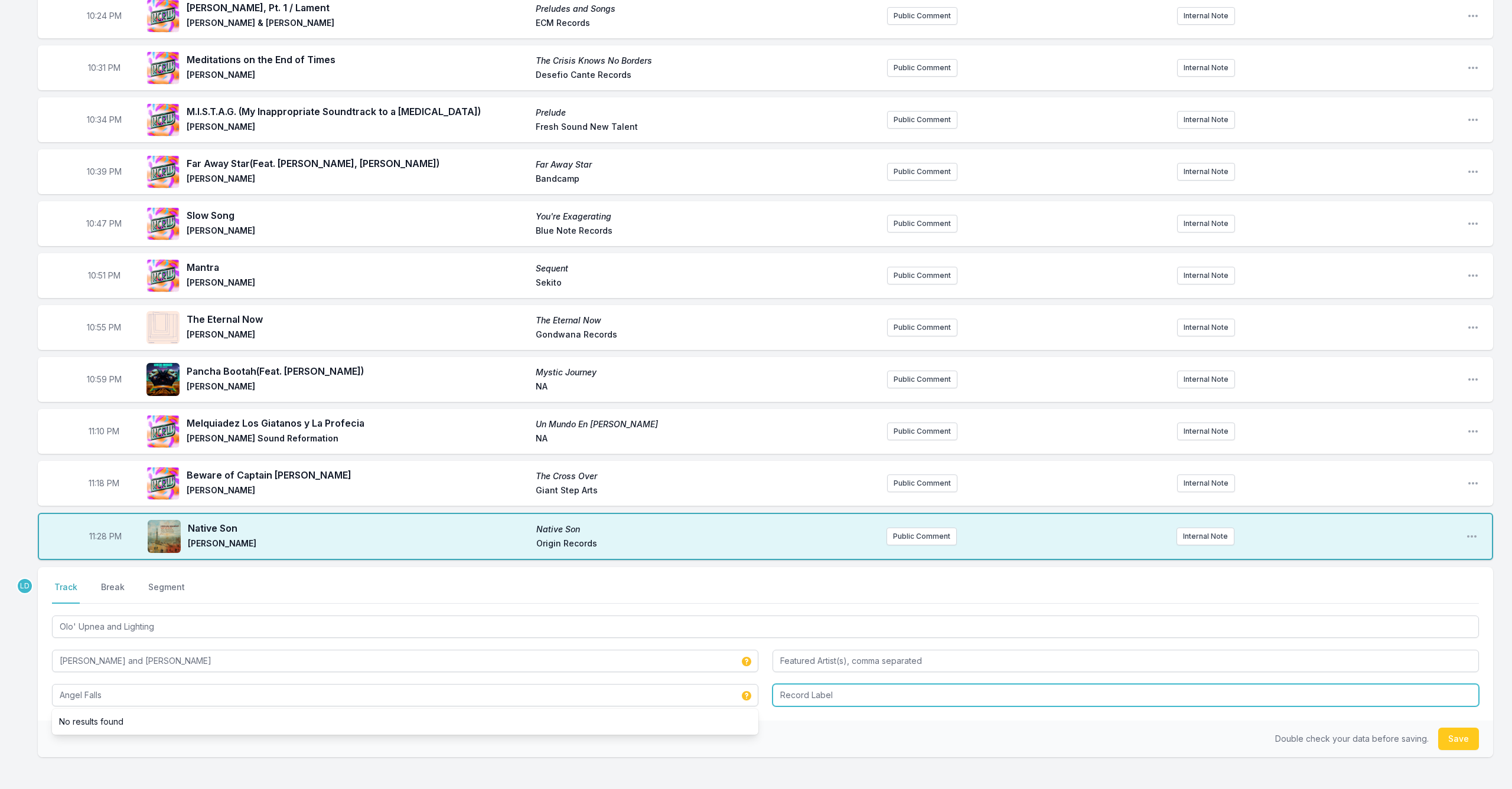
type input "Angel Falls"
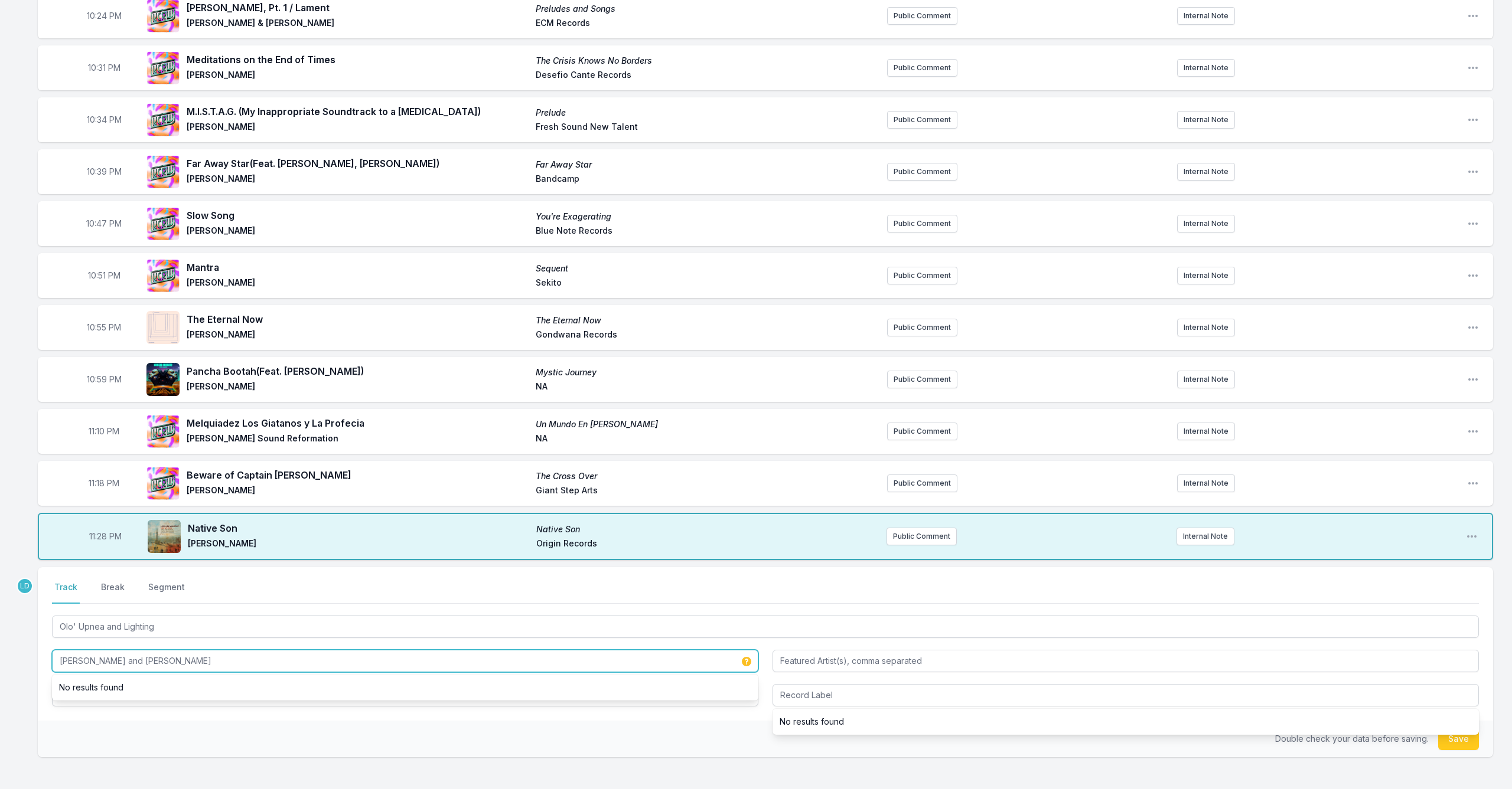
drag, startPoint x: 235, startPoint y: 663, endPoint x: 46, endPoint y: 662, distance: 189.0
click at [46, 662] on div "Select a tab Track Break Segment Track Break Segment Olo' Upnea and Lighting [P…" at bounding box center [764, 644] width 1455 height 153
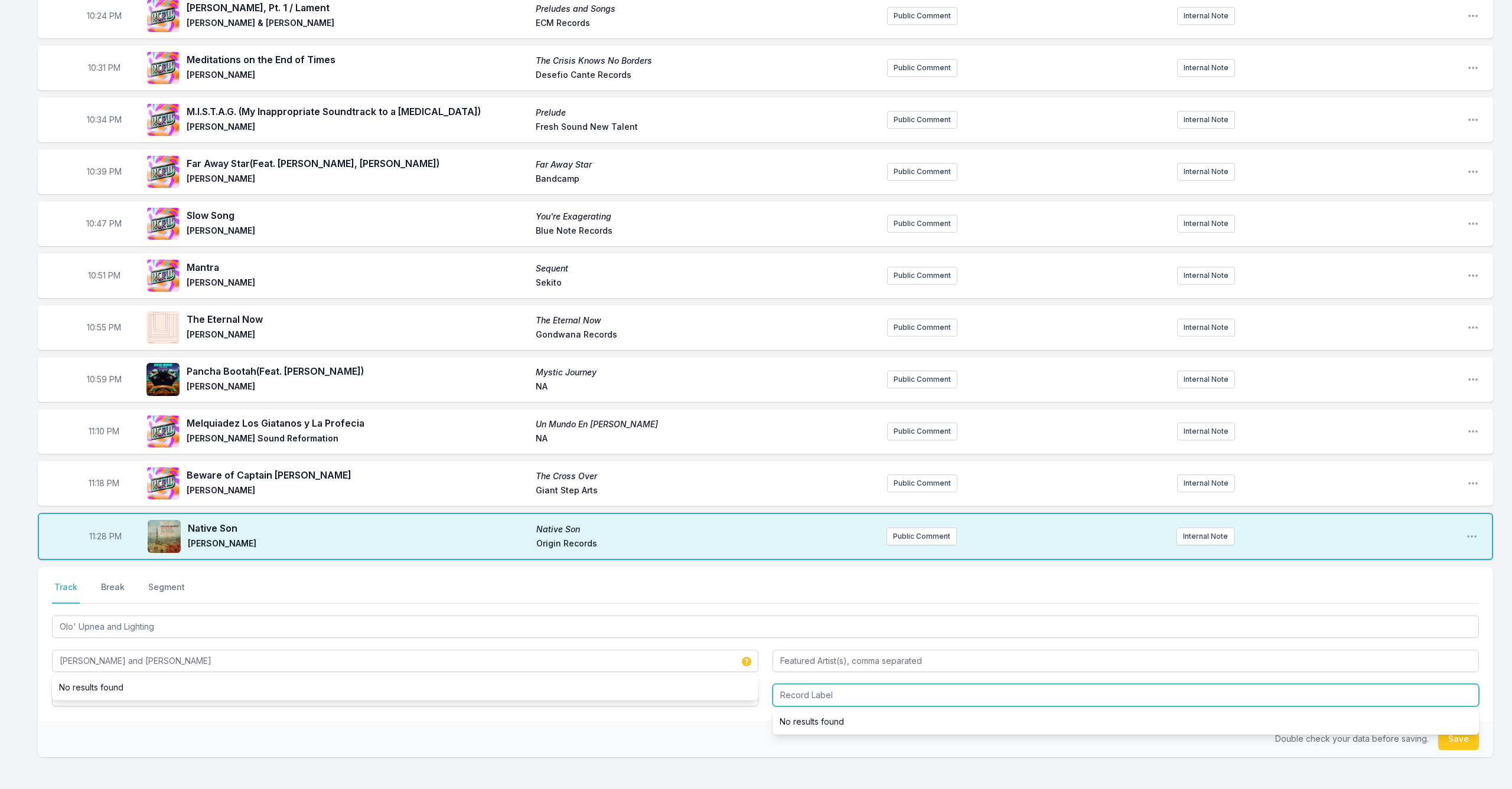
click at [896, 697] on input "Record Label" at bounding box center [1126, 694] width 706 height 22
type input "Intakt Records"
click at [1460, 741] on button "Save" at bounding box center [1458, 738] width 41 height 22
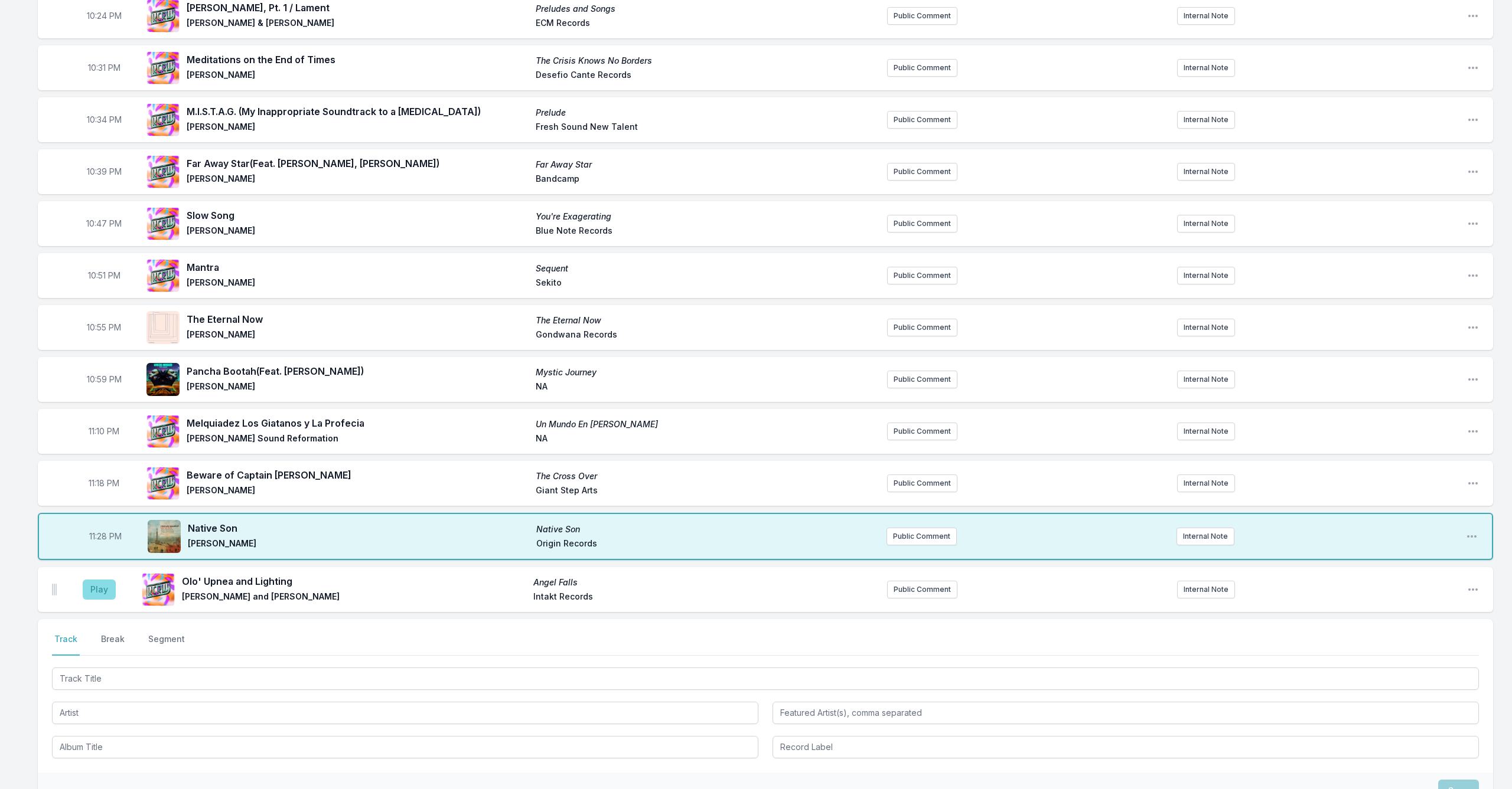
click at [101, 595] on button "Play" at bounding box center [99, 589] width 33 height 21
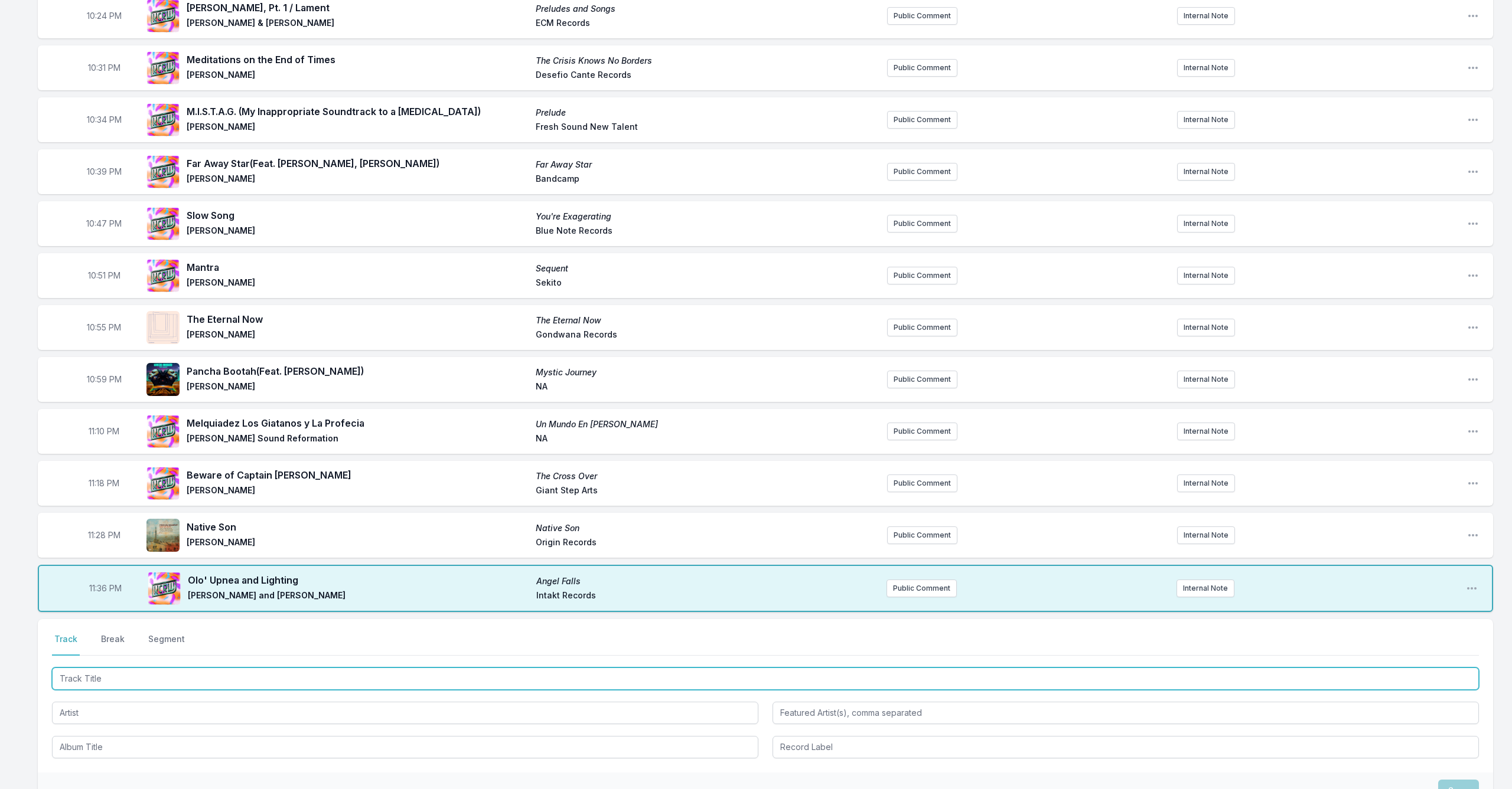
click at [165, 677] on input "Track Title" at bounding box center [764, 678] width 1426 height 22
type input "Blind Pig"
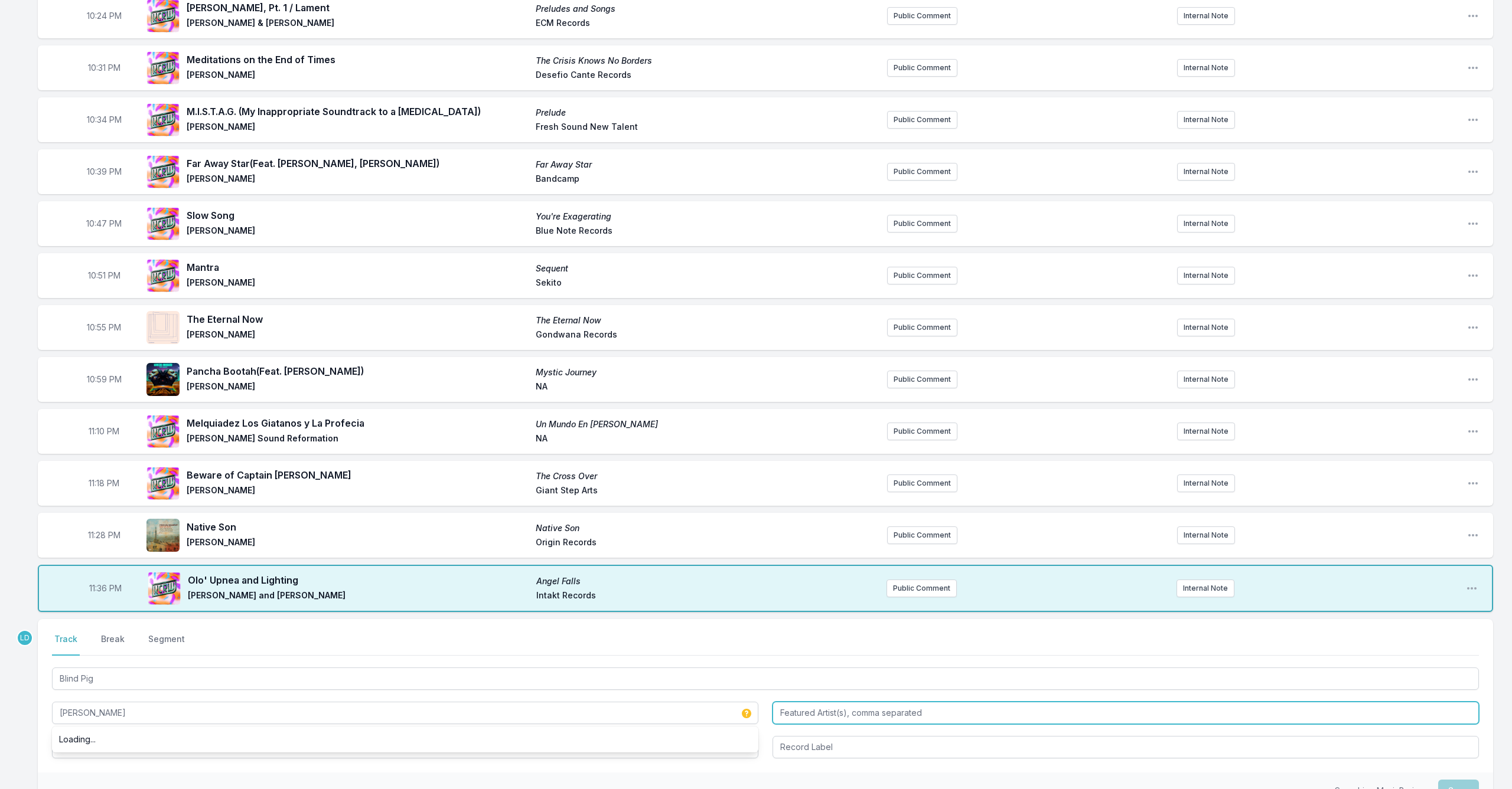
type input "[PERSON_NAME]"
type input "Double Bass Album"
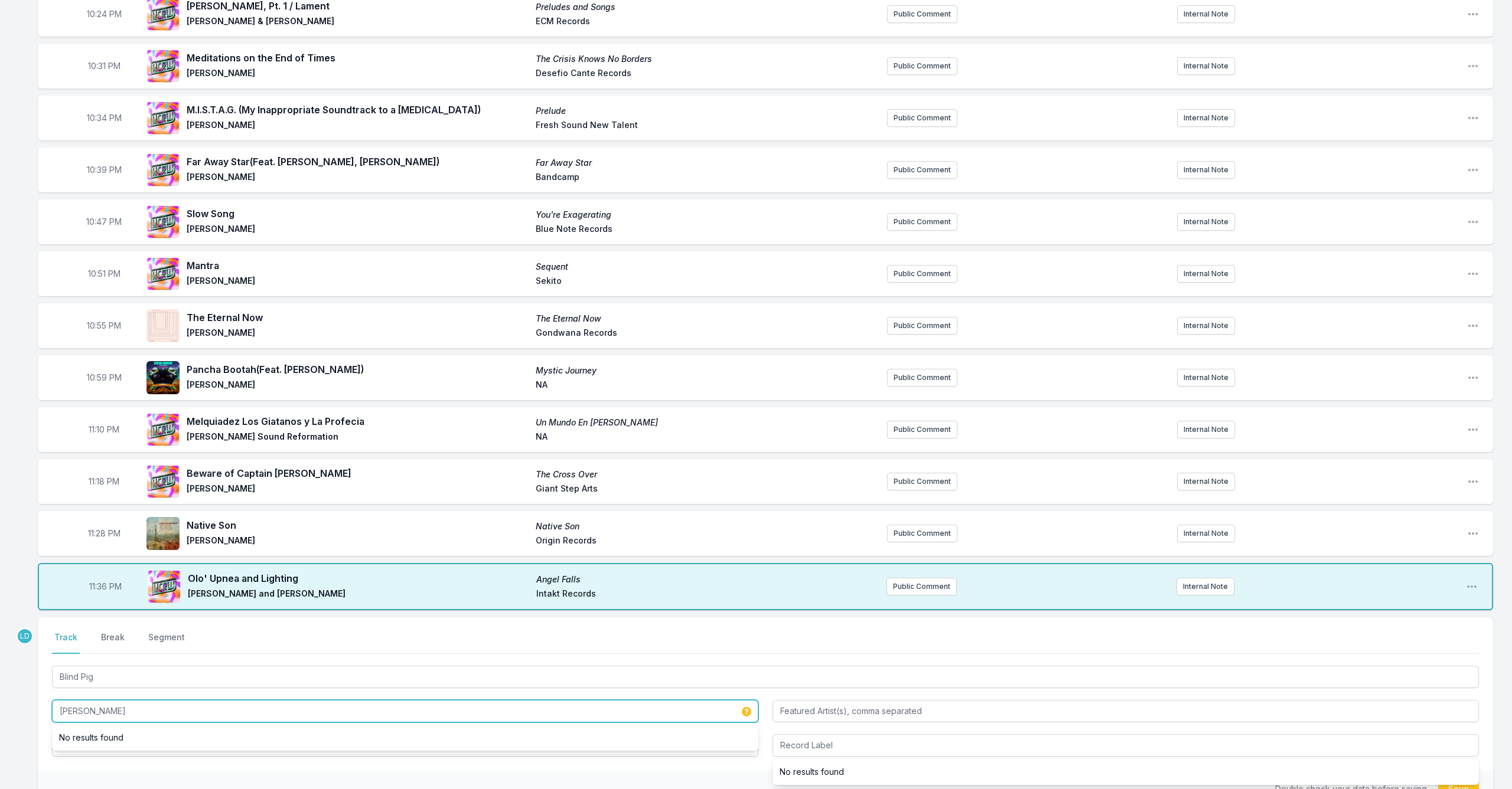
drag, startPoint x: 134, startPoint y: 712, endPoint x: 41, endPoint y: 711, distance: 93.0
click at [41, 711] on div "Select a tab Track Break Segment Track Break Segment Blind Pig [PERSON_NAME] No…" at bounding box center [764, 694] width 1455 height 153
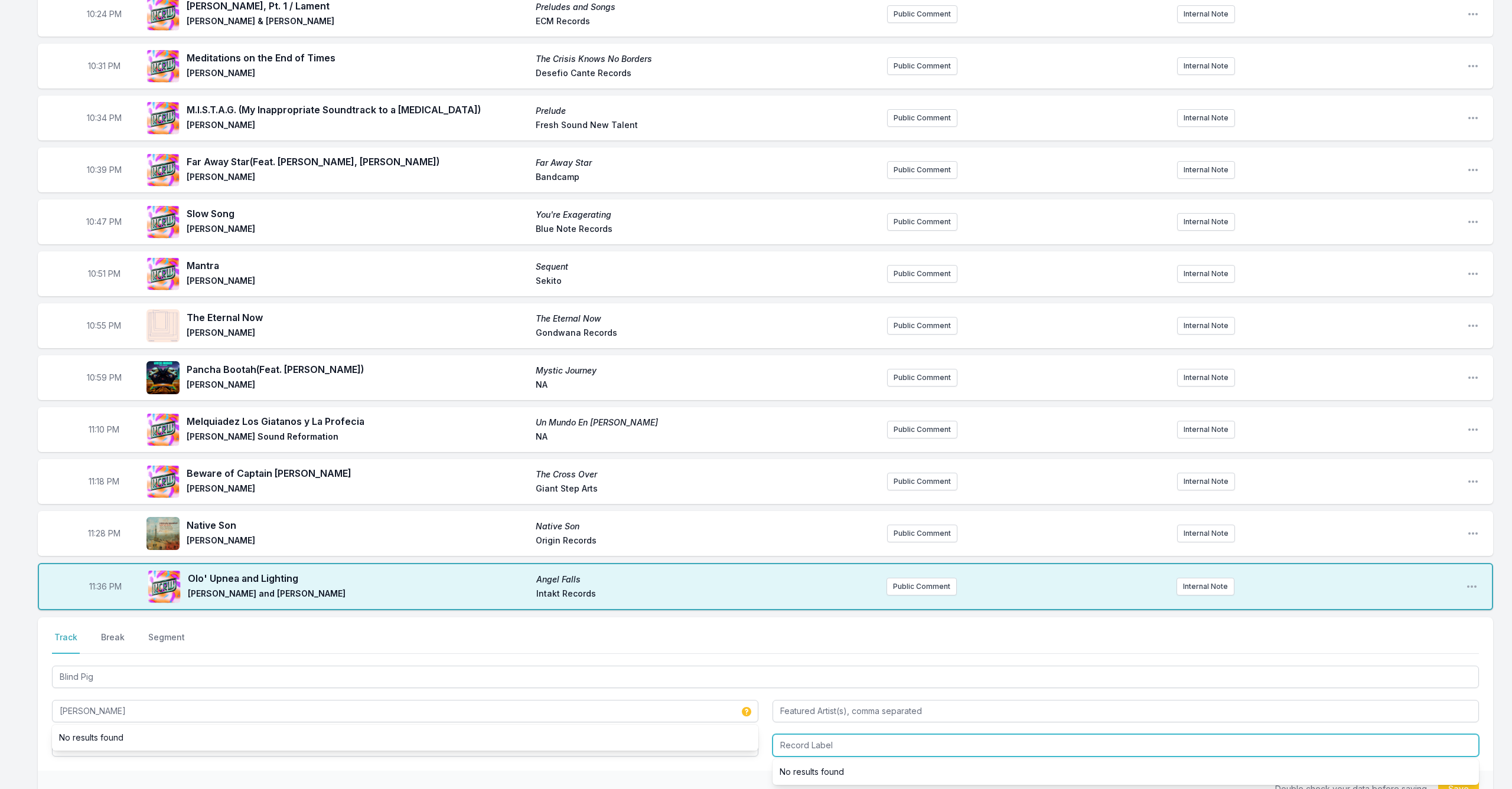
click at [860, 749] on input "Record Label" at bounding box center [1126, 745] width 706 height 22
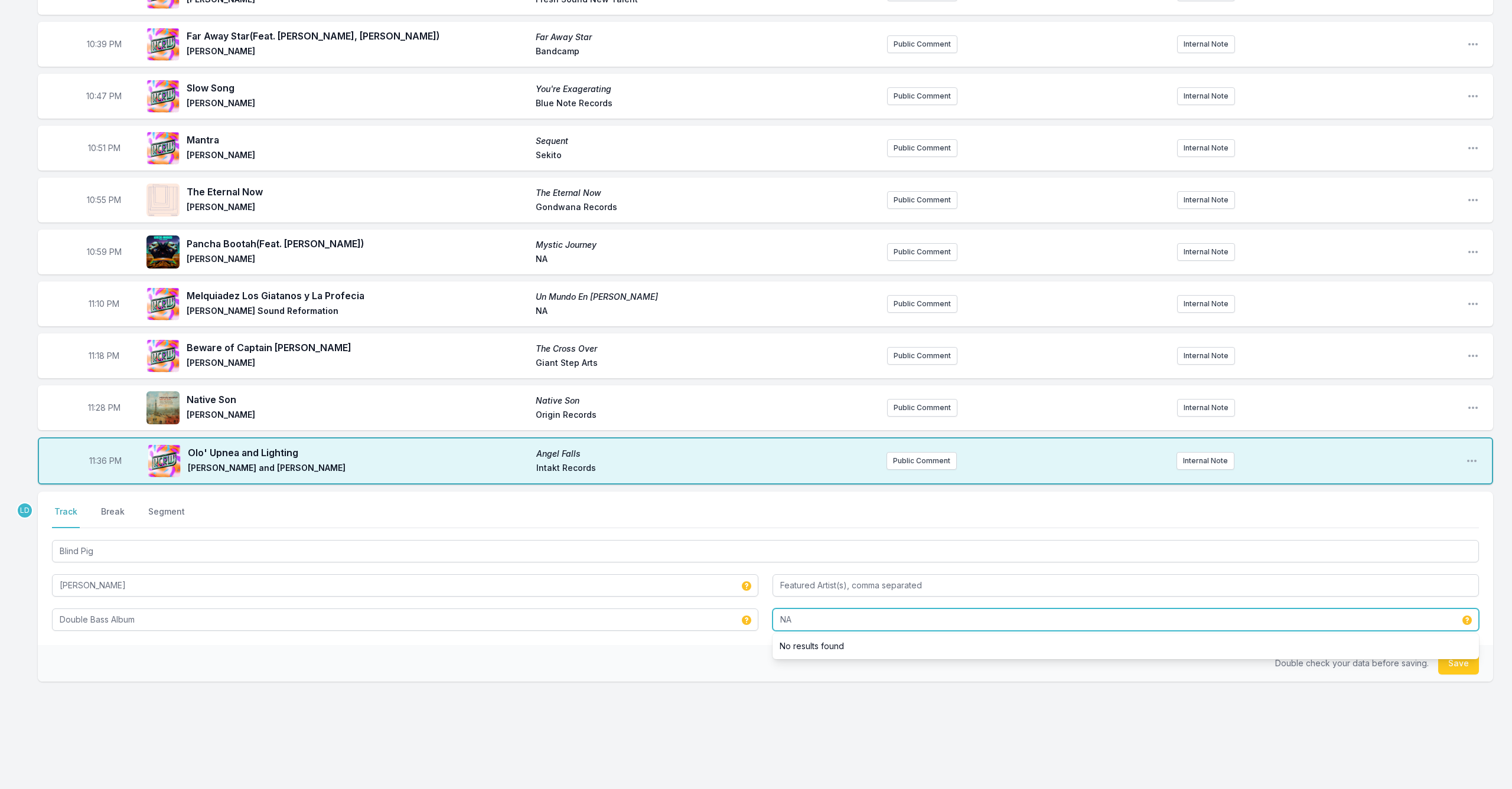
scroll to position [562, 0]
type input "NA"
click at [1468, 668] on button "Save" at bounding box center [1458, 662] width 41 height 22
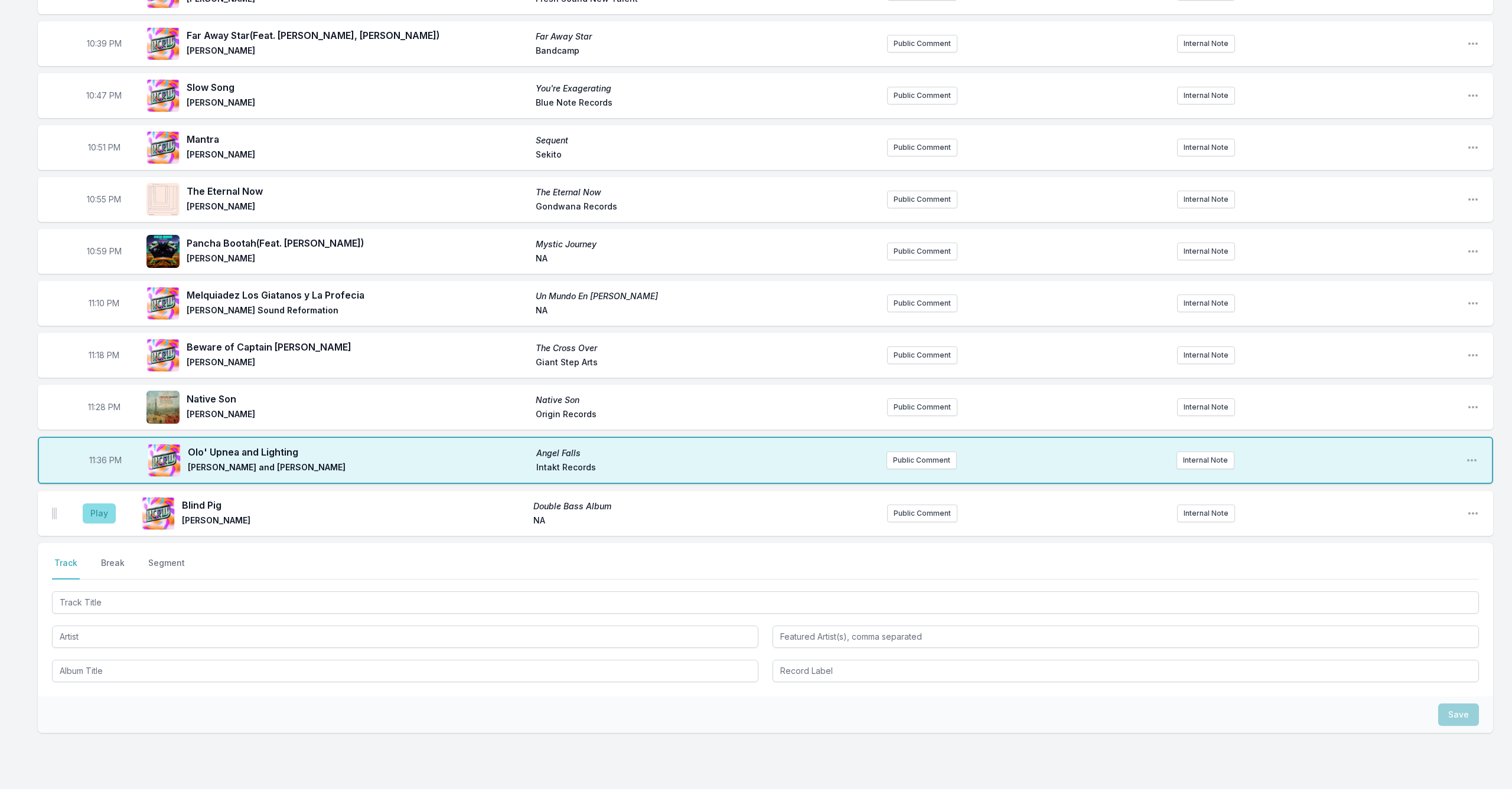
click at [97, 516] on button "Play" at bounding box center [99, 514] width 33 height 21
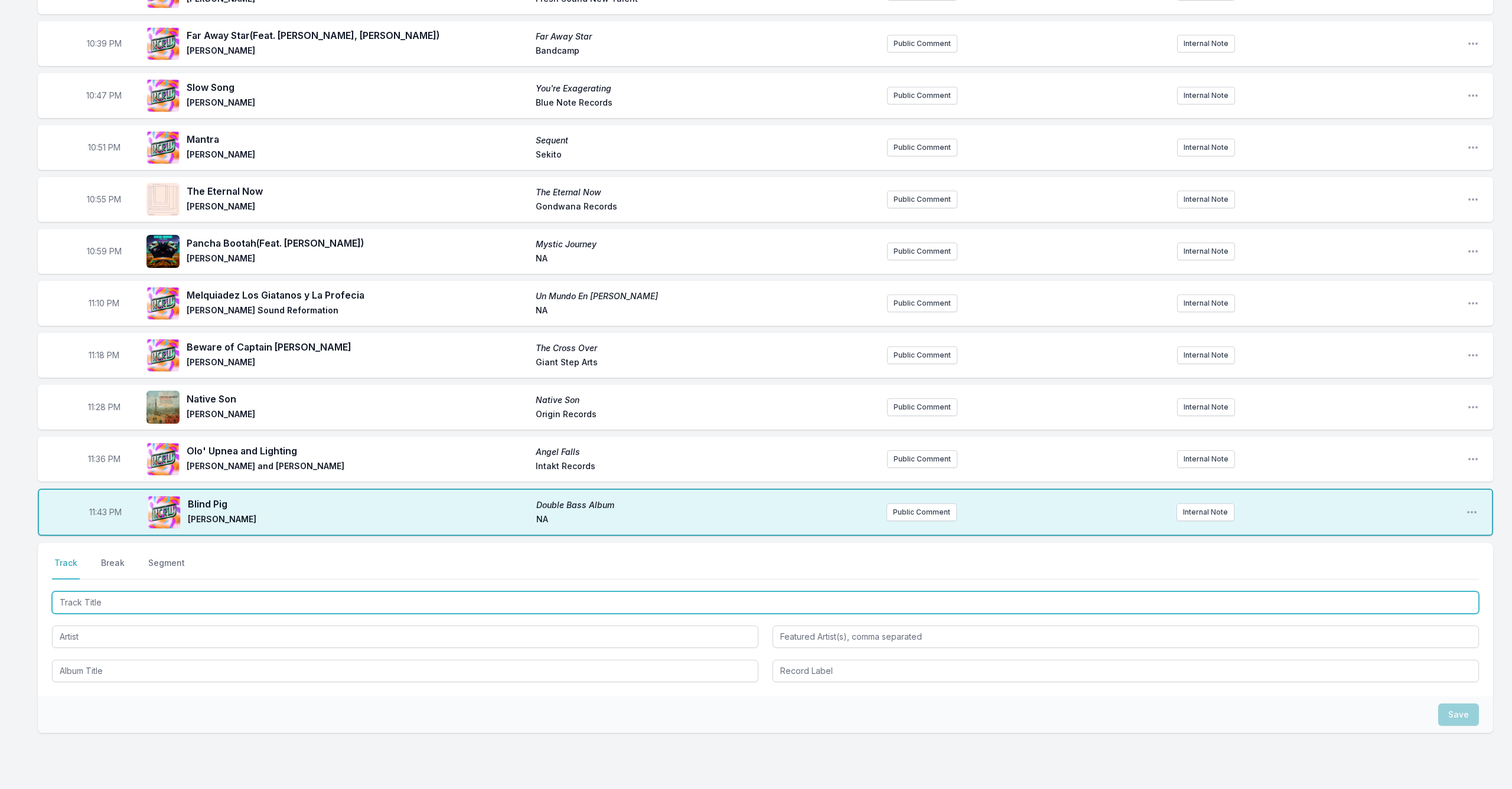
click at [143, 607] on input "Track Title" at bounding box center [764, 602] width 1426 height 22
type input "Chillin' with the Dogs"
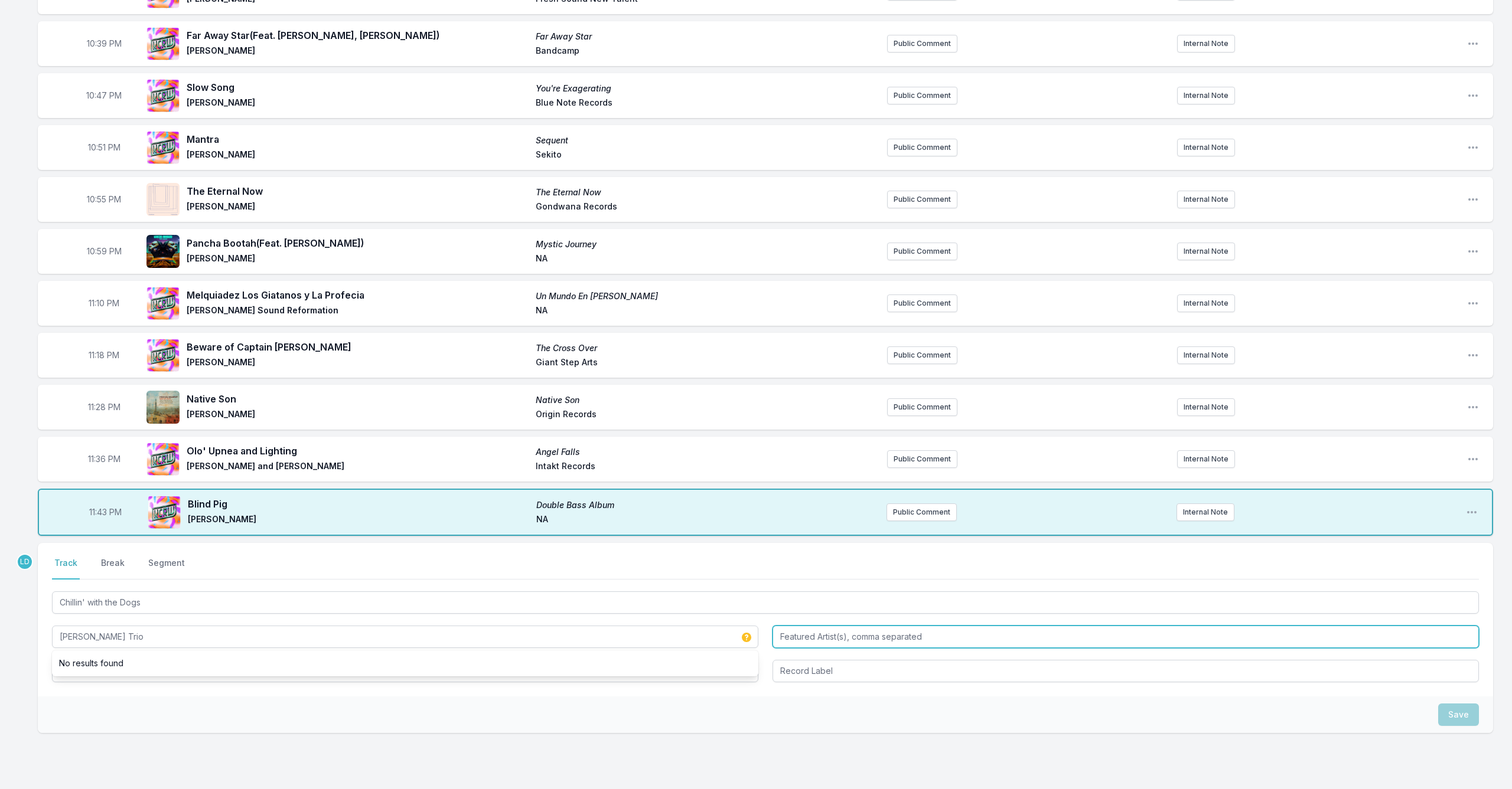
type input "[PERSON_NAME] Trio"
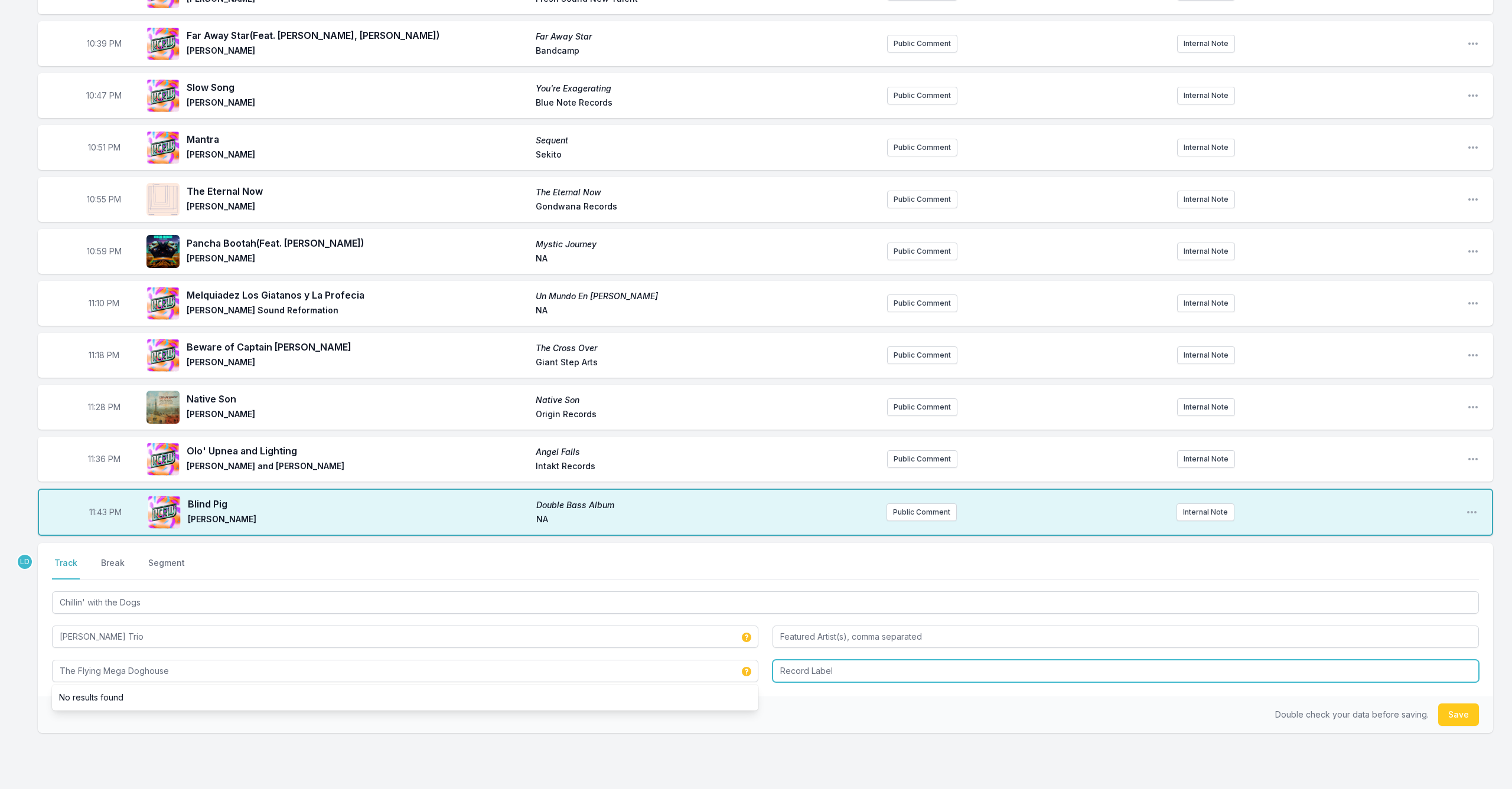
type input "The Flying Mega Doghouse"
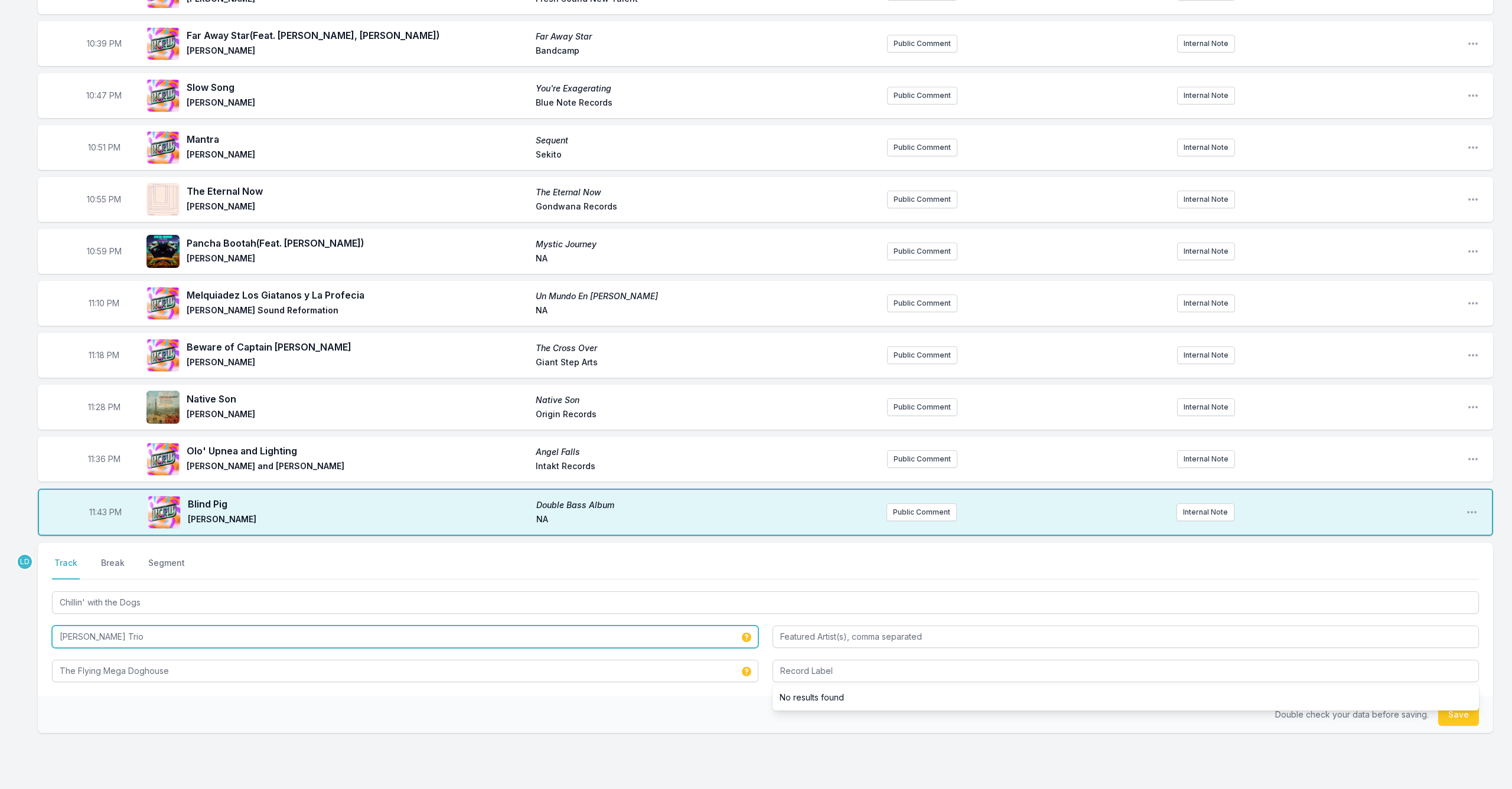
click at [85, 629] on input "[PERSON_NAME] Trio" at bounding box center [405, 637] width 706 height 22
click at [207, 715] on div "Double check your data before saving. Save" at bounding box center [764, 714] width 1455 height 37
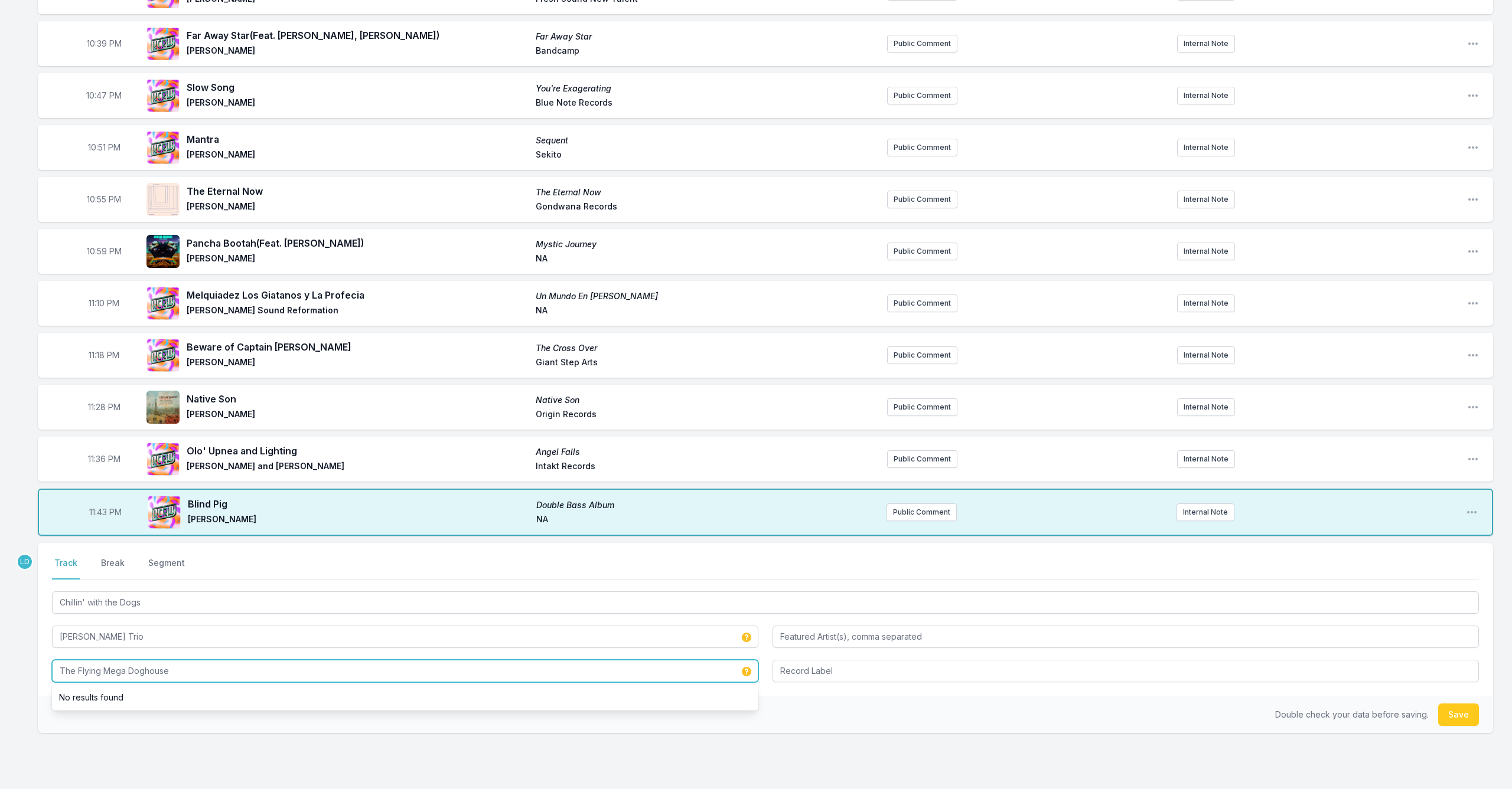
drag, startPoint x: 182, startPoint y: 674, endPoint x: 10, endPoint y: 670, distance: 172.0
click at [10, 670] on div "10:00 PM No Justice , No Peace In Soliditude SLUGish Ensemble Slow and Steady R…" at bounding box center [756, 201] width 1512 height 1293
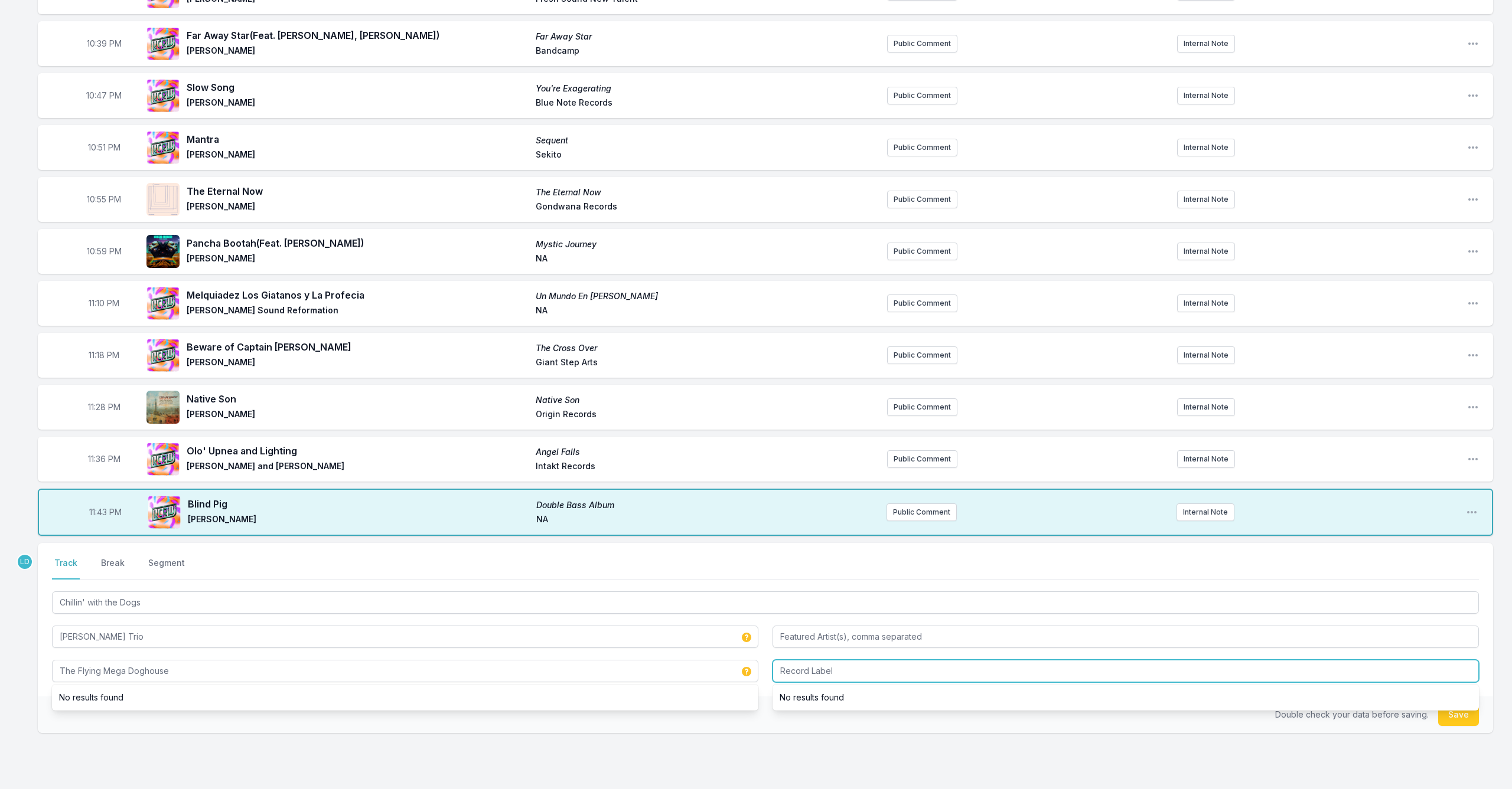
click at [796, 672] on input "Record Label" at bounding box center [1126, 670] width 706 height 22
type input "Bandcamp"
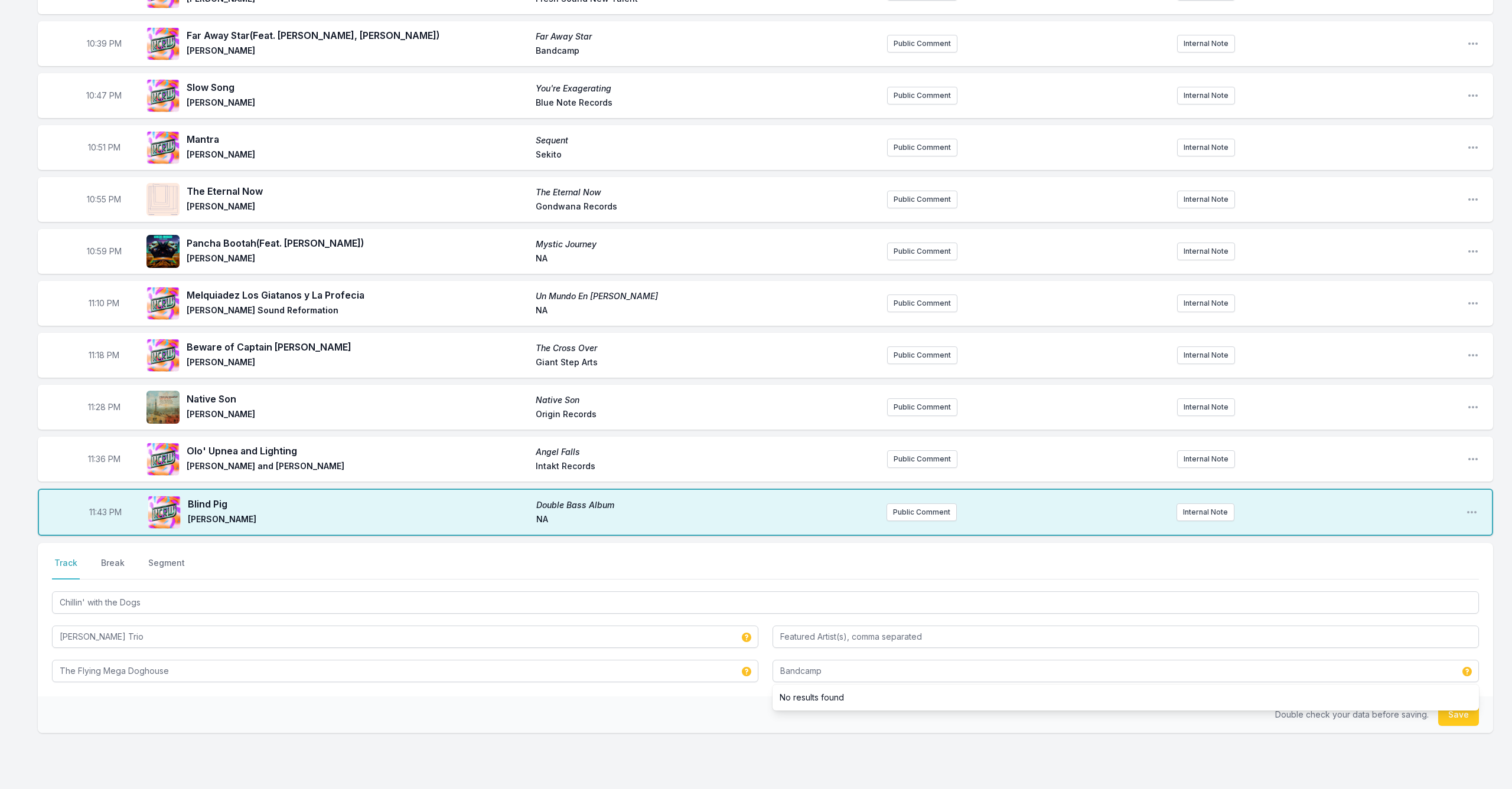
click at [1465, 715] on button "Save" at bounding box center [1458, 714] width 41 height 22
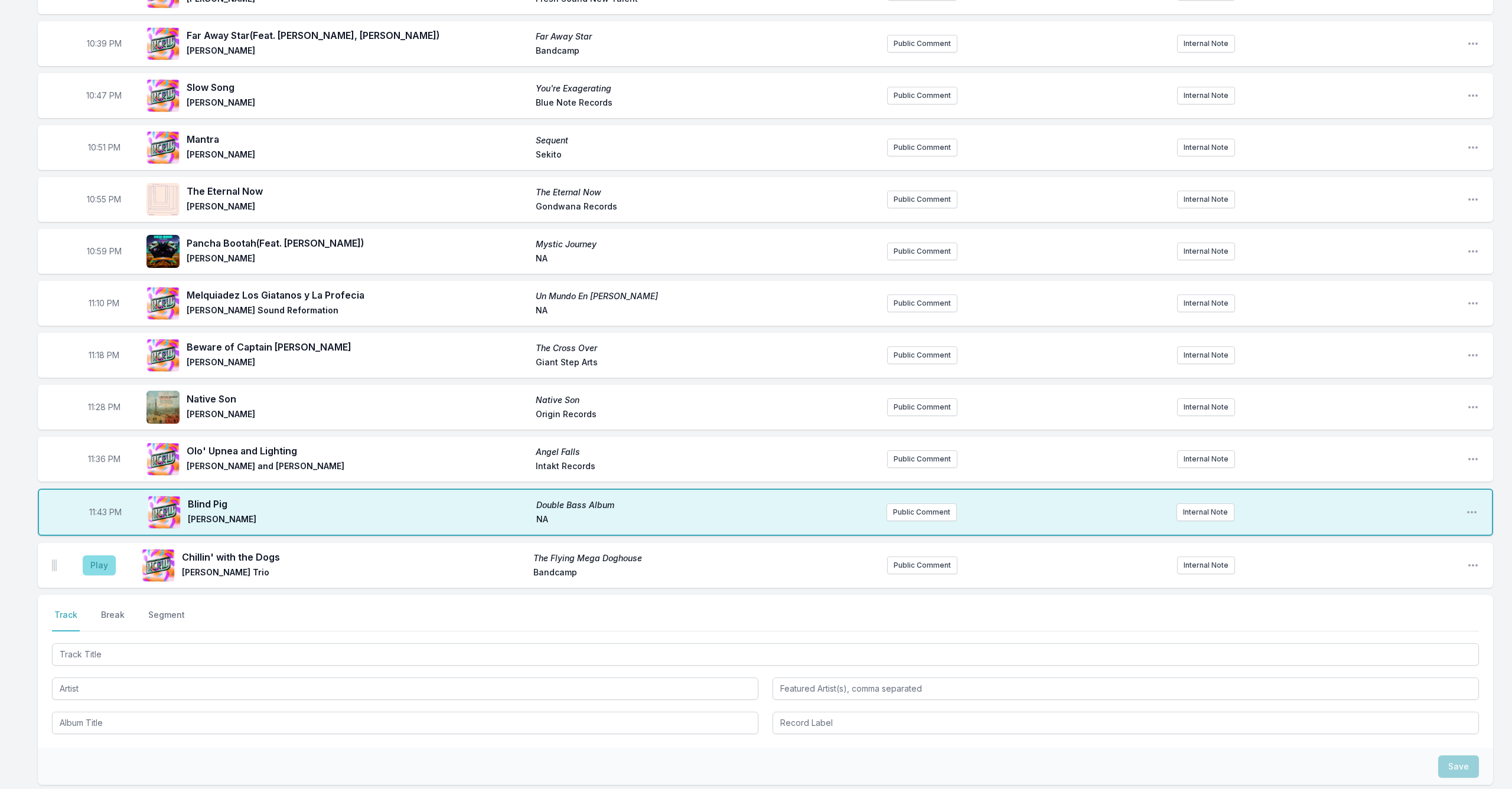
click at [89, 563] on button "Play" at bounding box center [99, 565] width 33 height 21
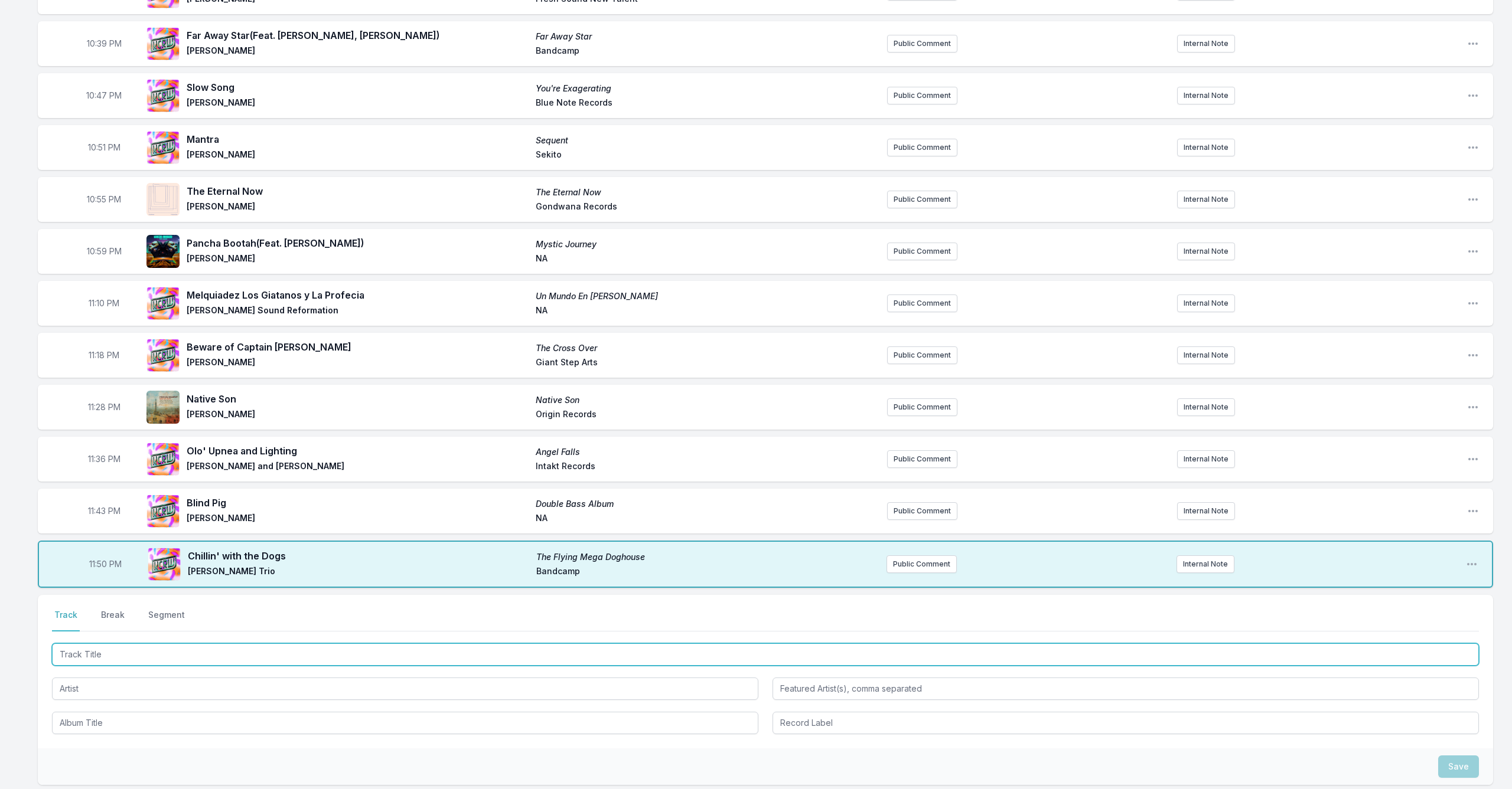
click at [136, 660] on input "Track Title" at bounding box center [764, 654] width 1426 height 22
type input "The Jaunt"
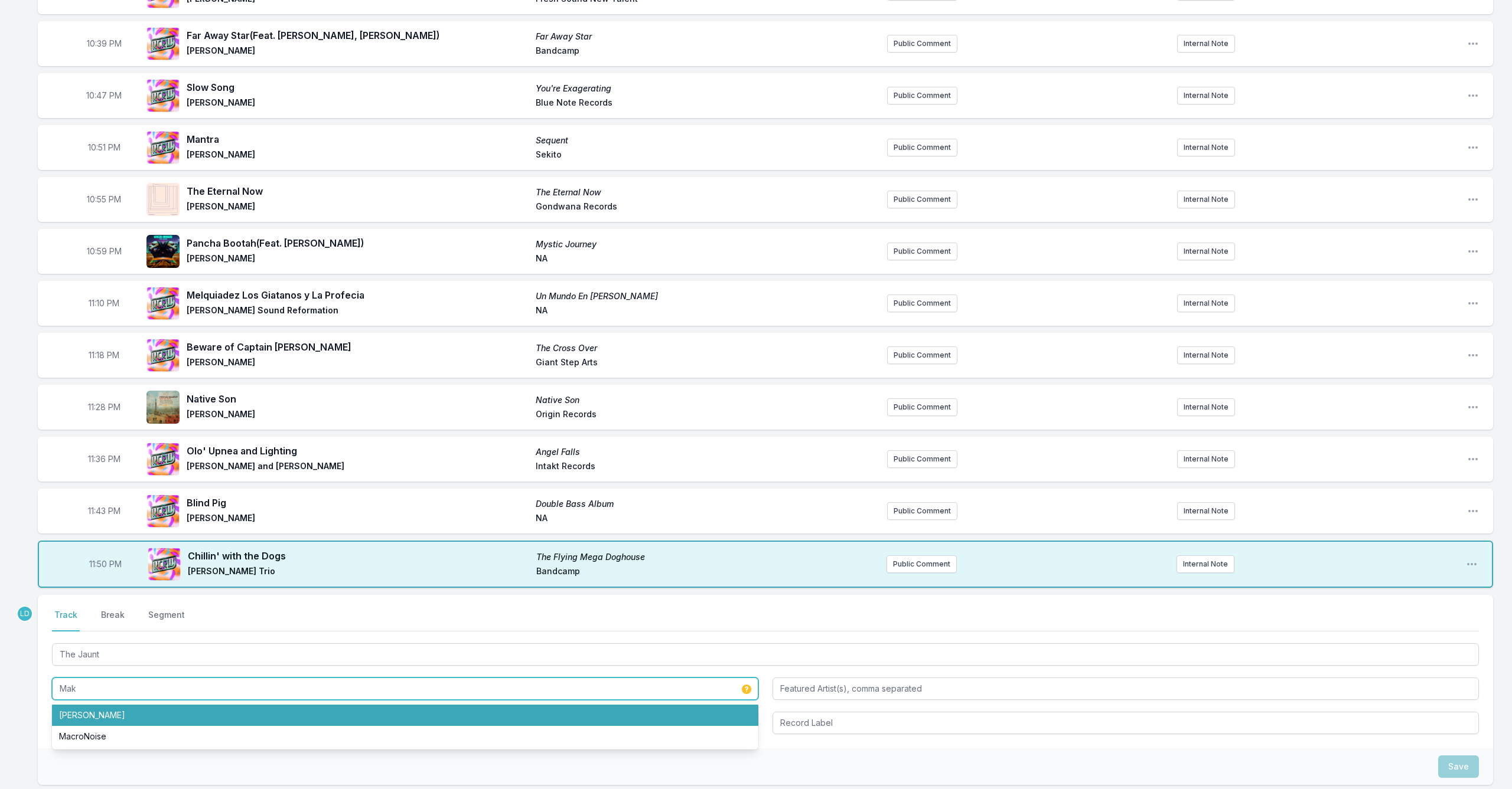
click at [139, 710] on li "[PERSON_NAME]" at bounding box center [405, 715] width 706 height 21
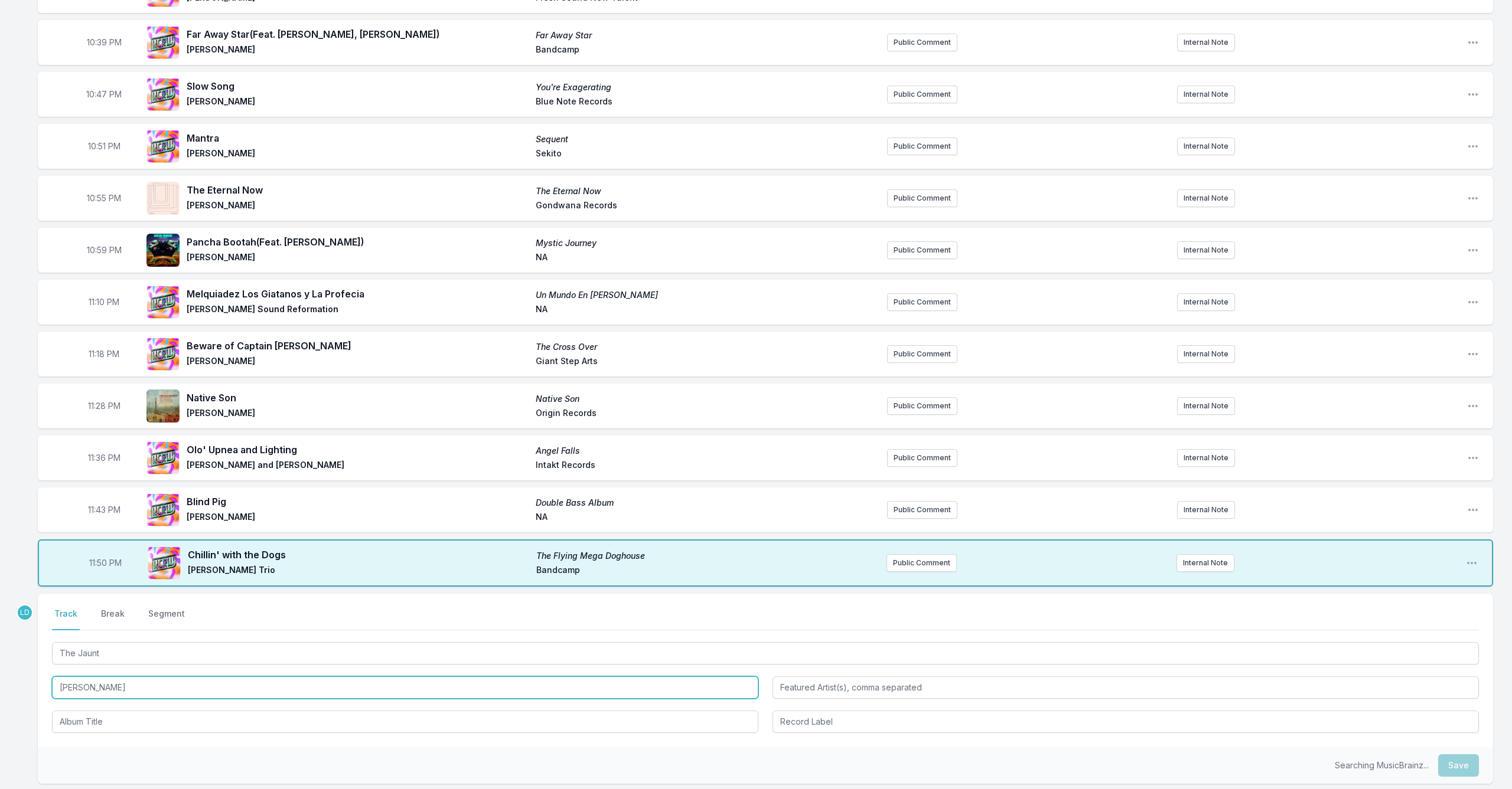
scroll to position [563, 0]
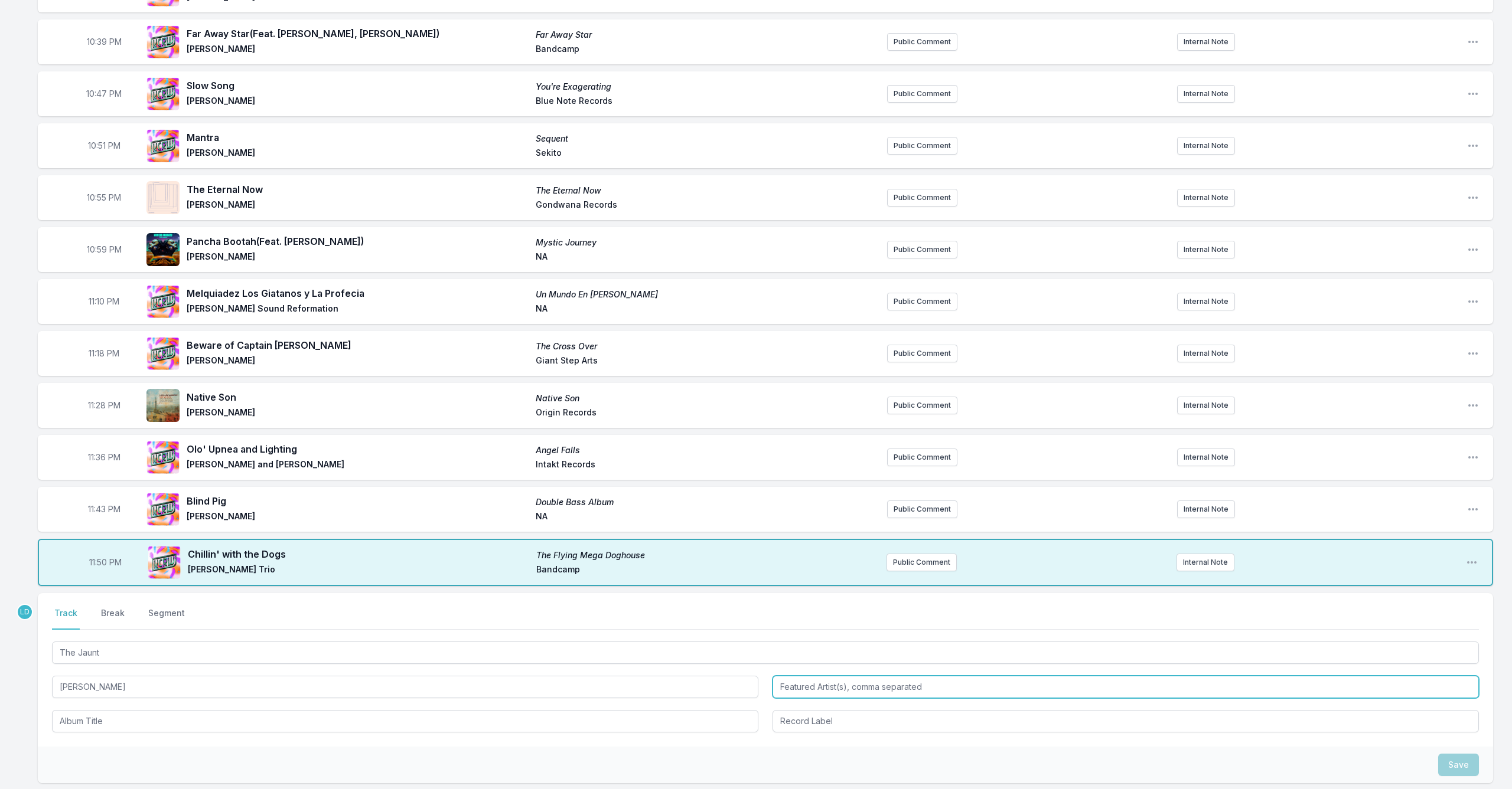
type input "[PERSON_NAME]"
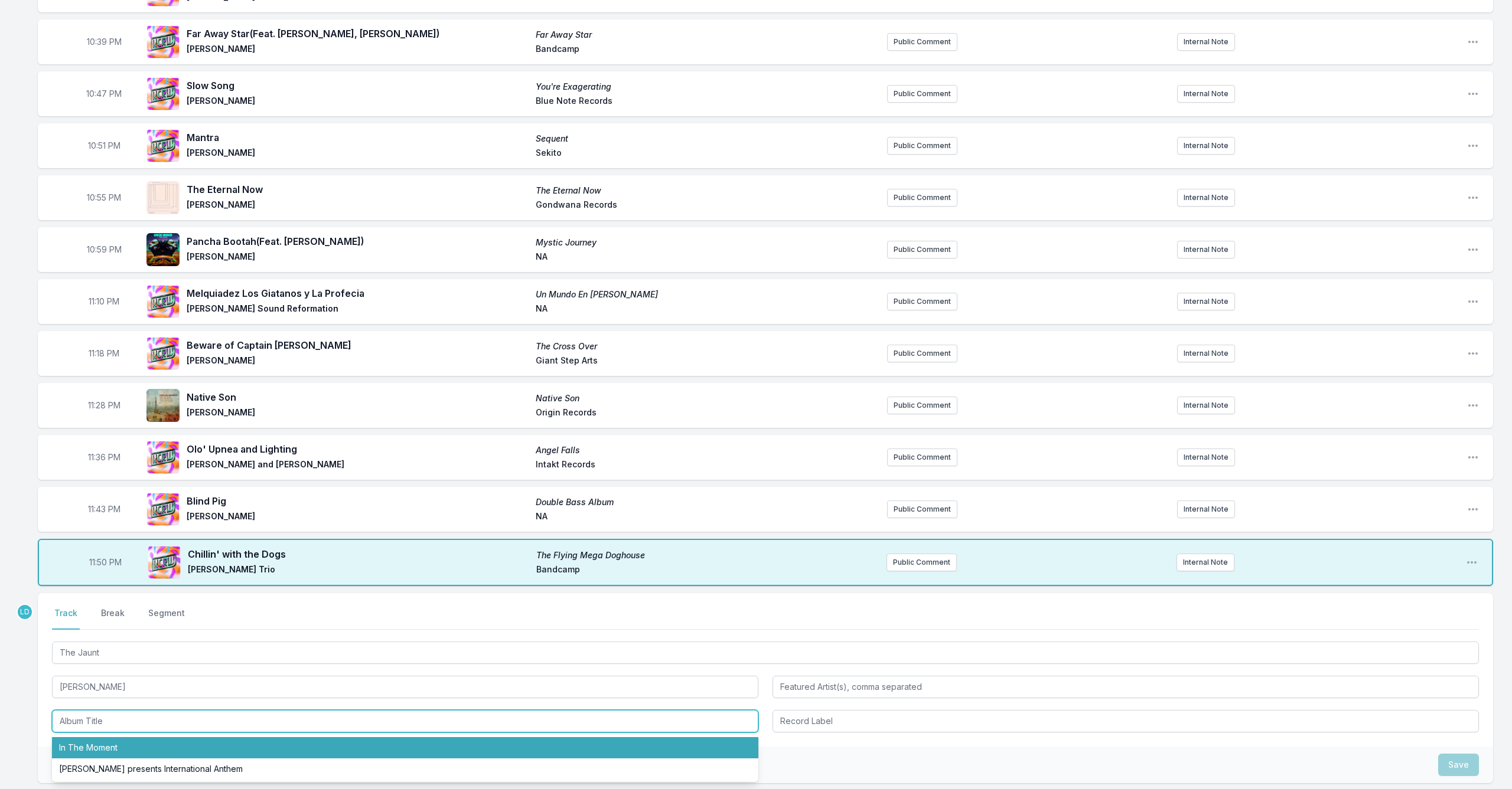
click at [176, 751] on li "In The Moment" at bounding box center [405, 748] width 706 height 21
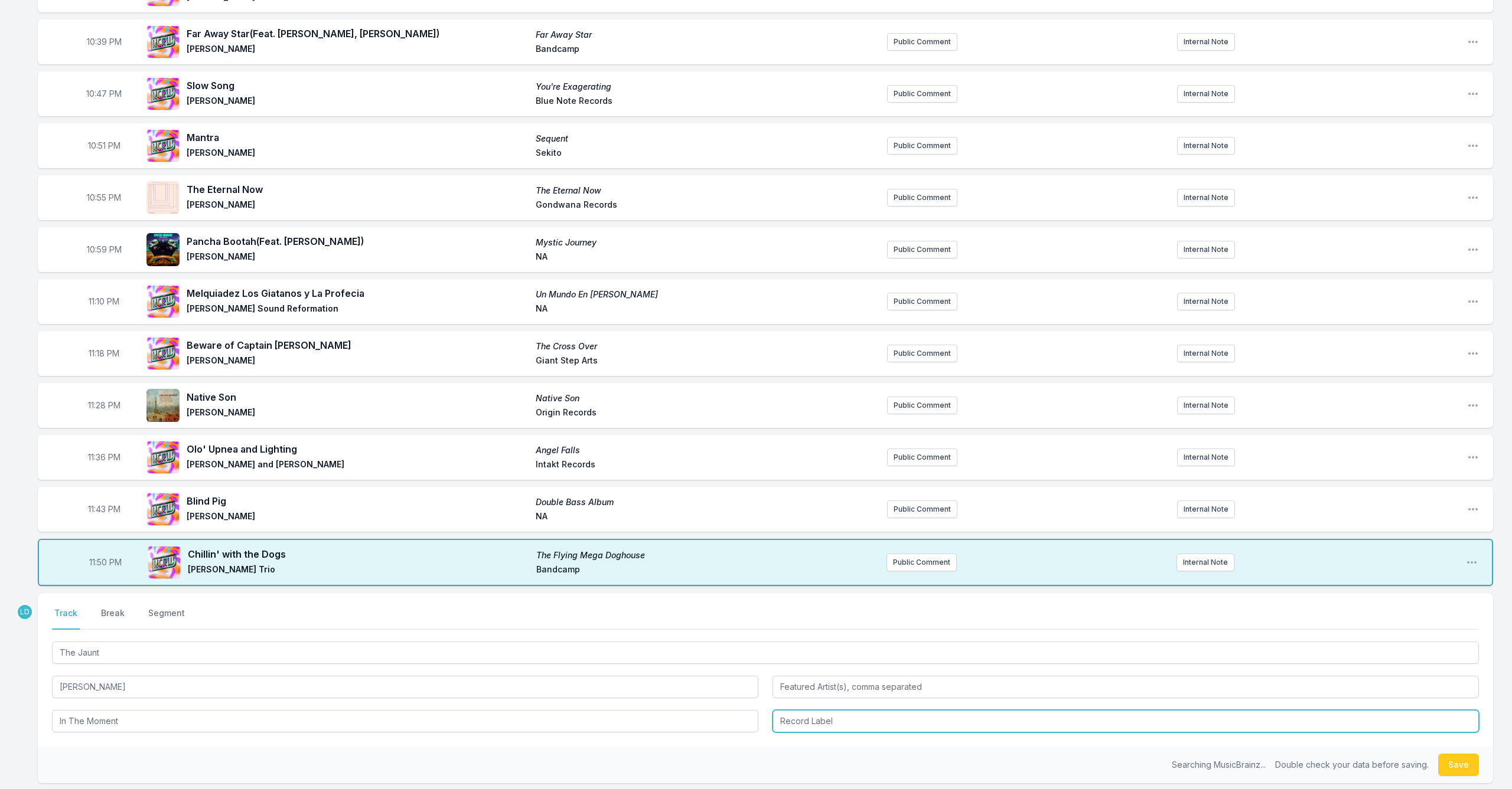
type input "In The Moment"
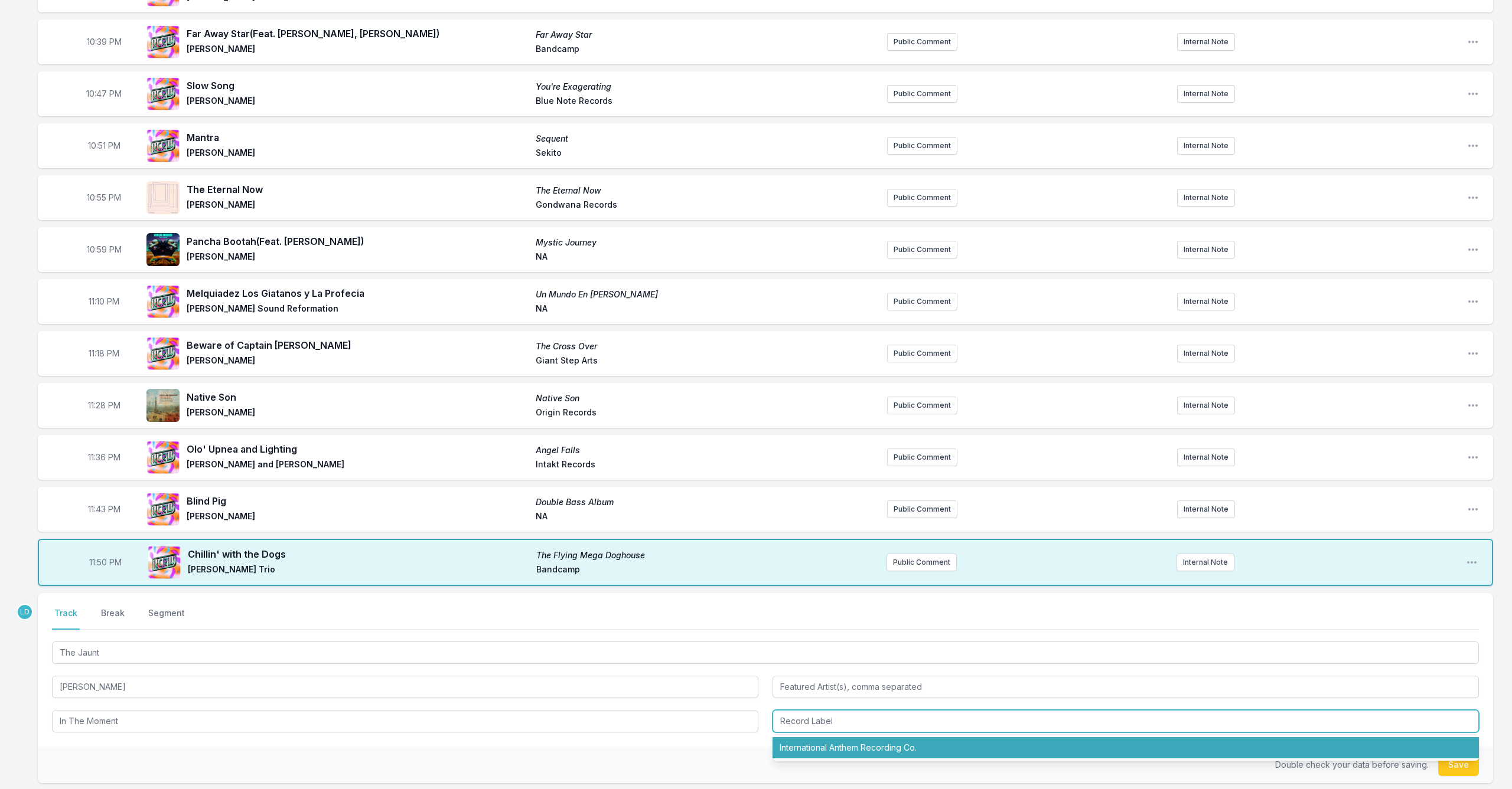
click at [841, 746] on li "International Anthem Recording Co." at bounding box center [1126, 748] width 706 height 21
type input "International Anthem Recording Co."
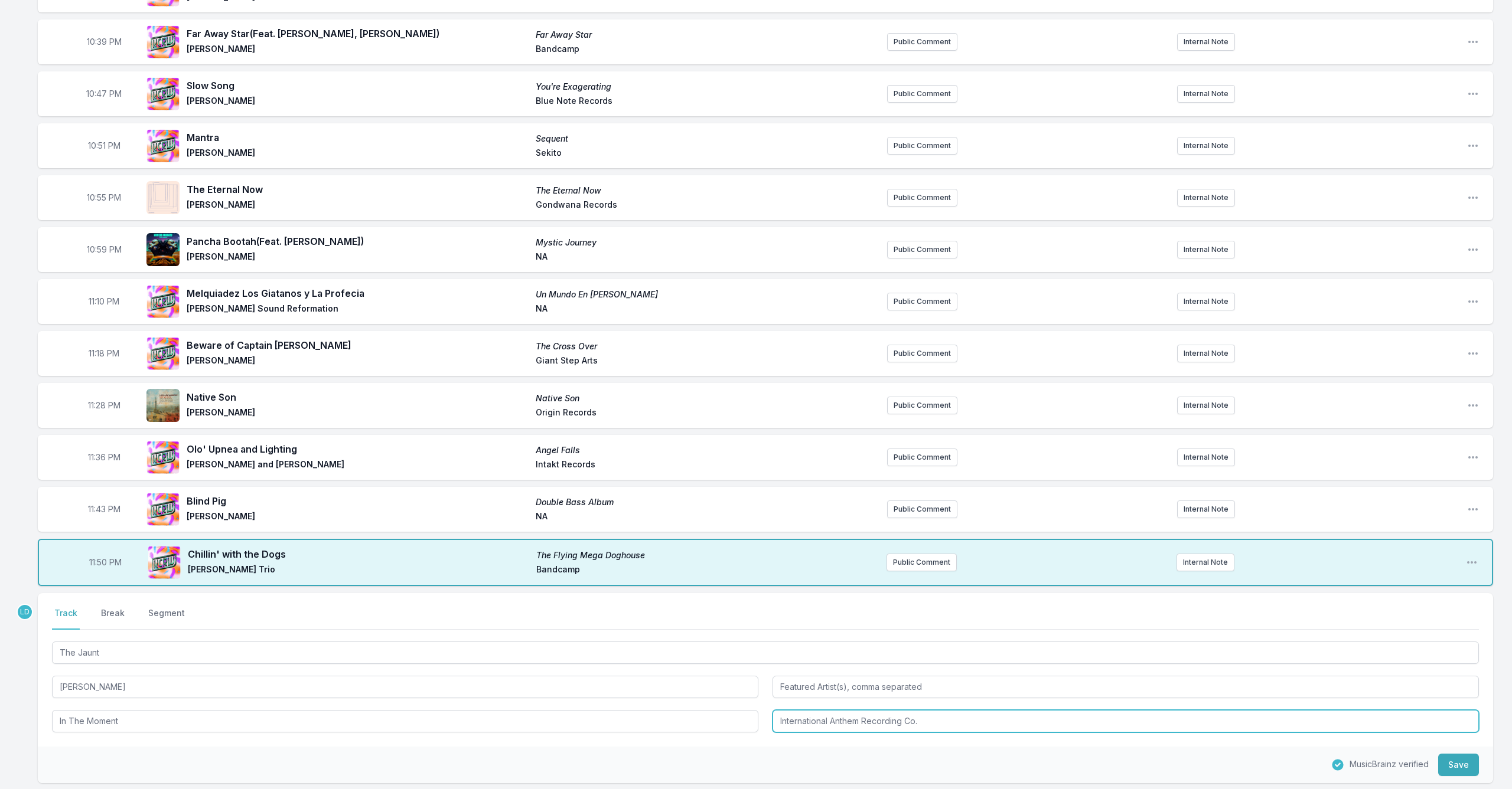
scroll to position [561, 0]
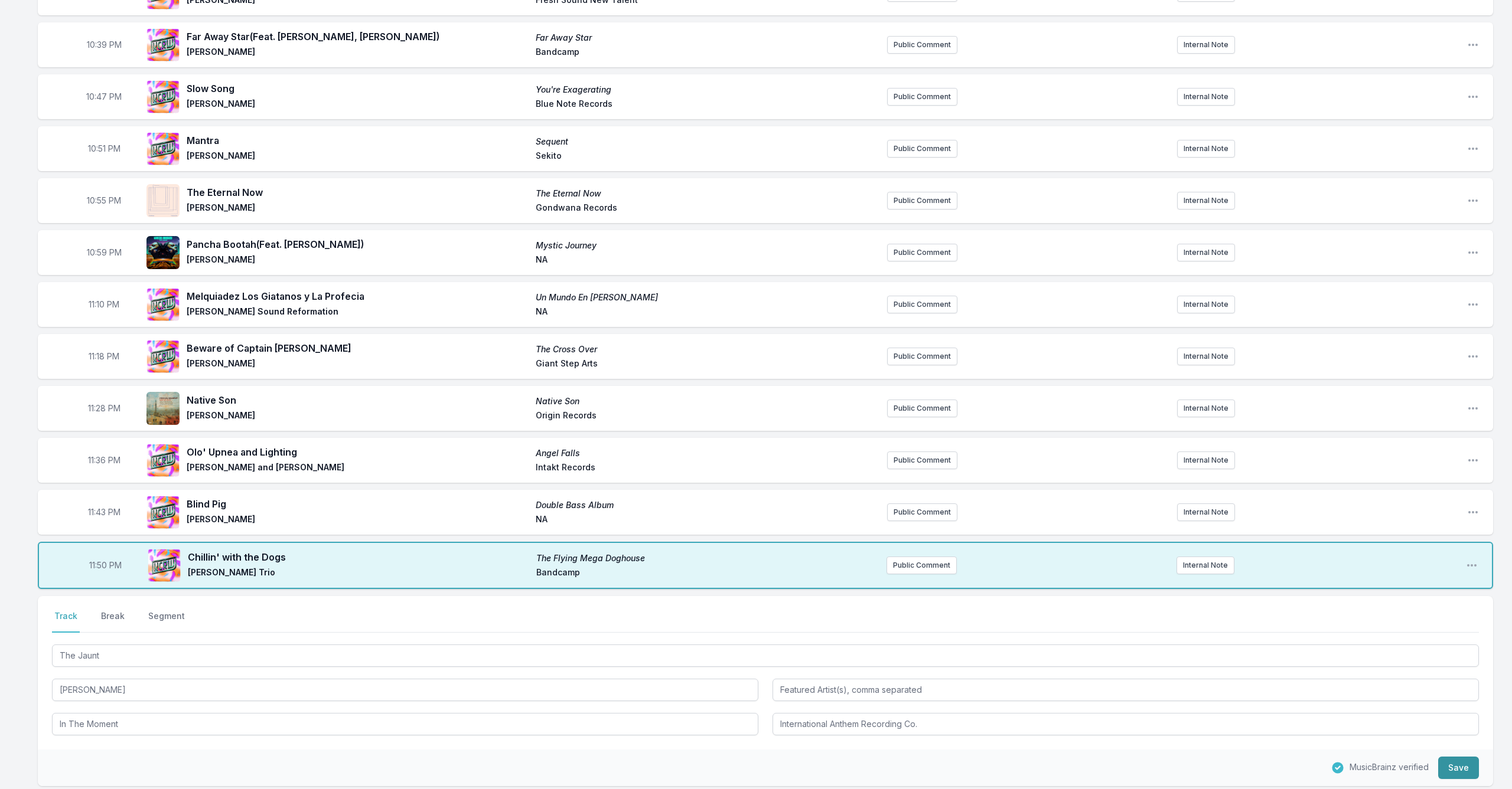
drag, startPoint x: 1460, startPoint y: 765, endPoint x: 1449, endPoint y: 760, distance: 12.1
click at [1458, 763] on button "Save" at bounding box center [1458, 768] width 41 height 22
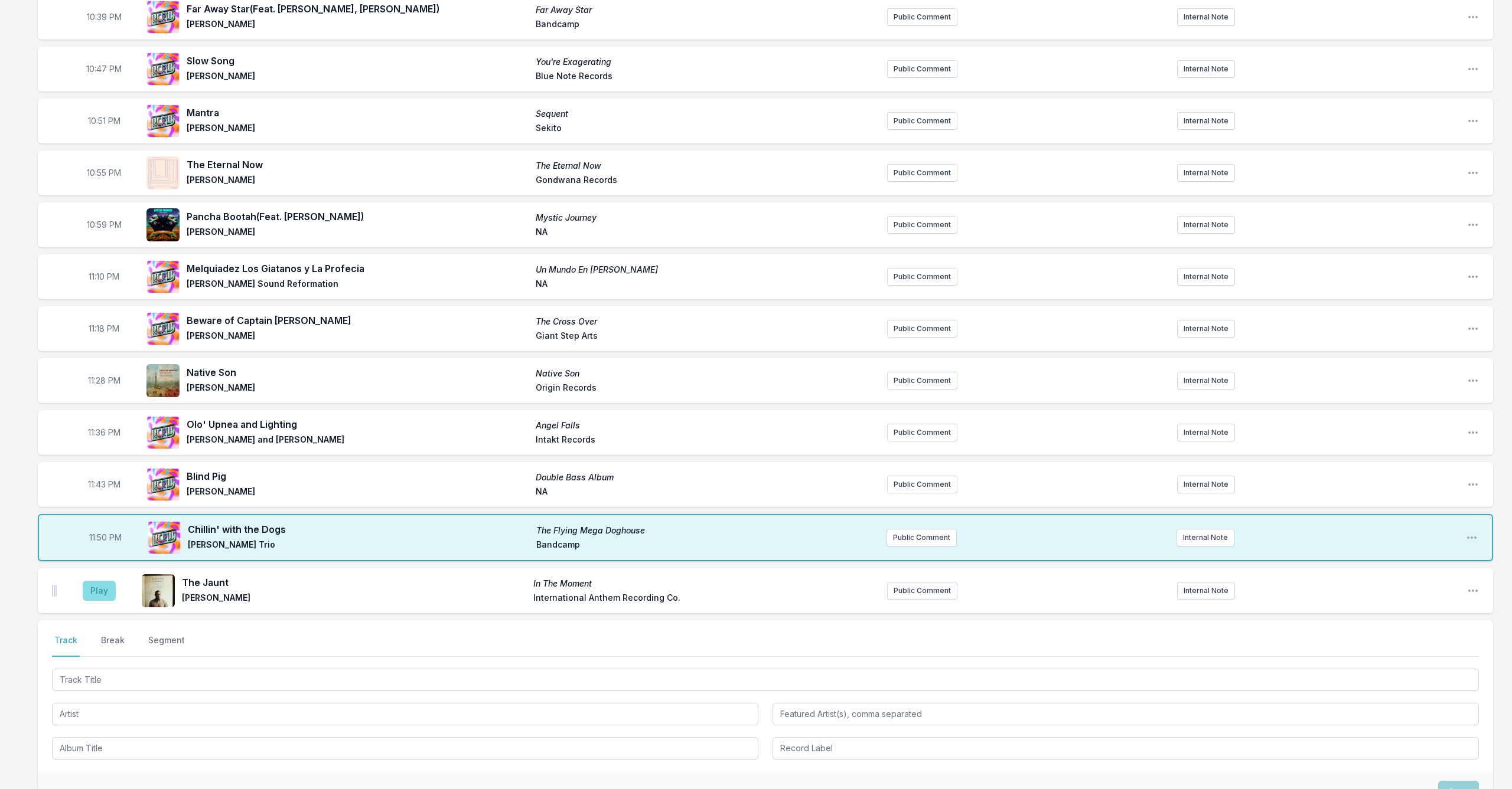
scroll to position [584, 1]
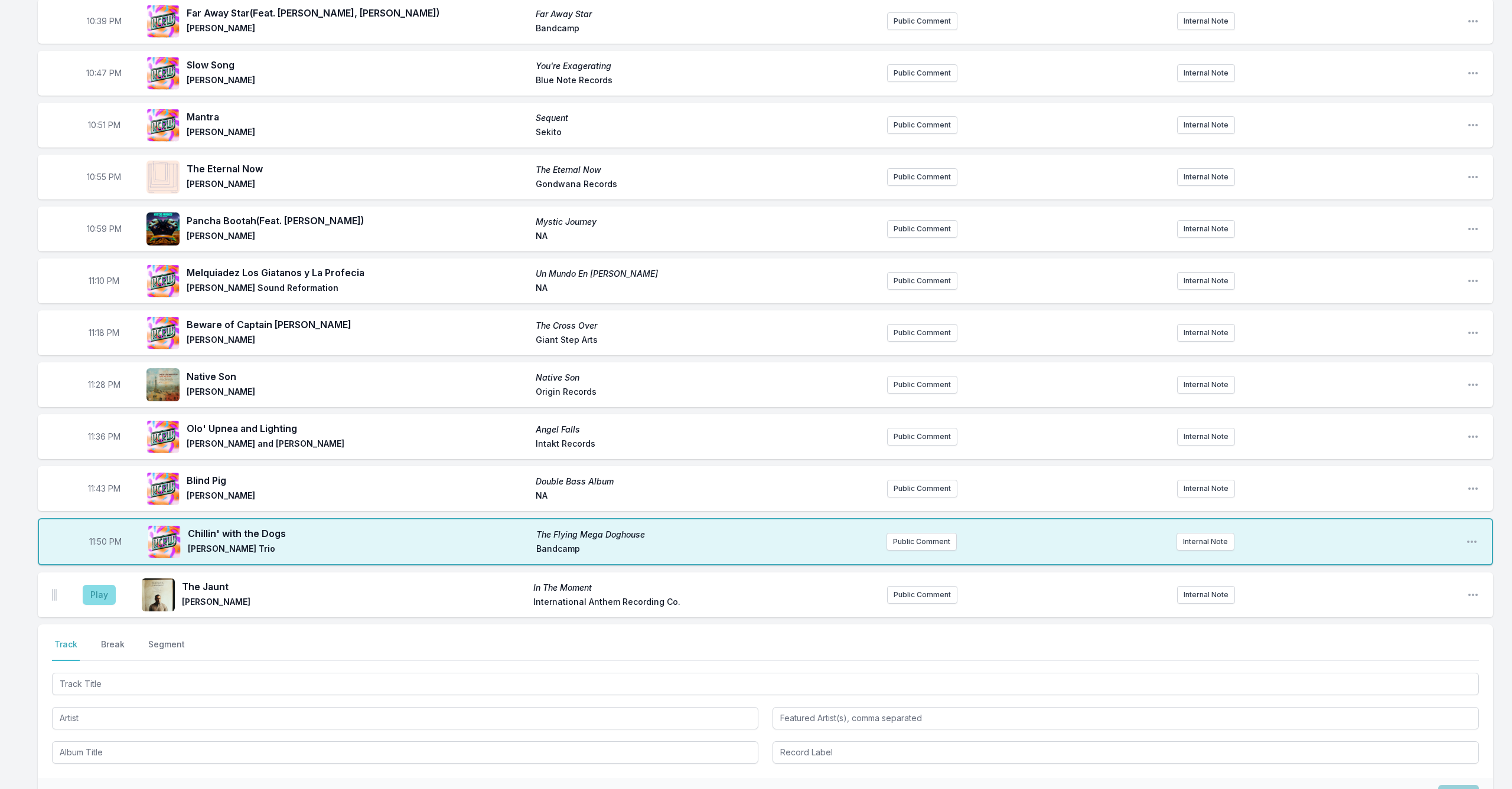
click at [99, 589] on button "Play" at bounding box center [99, 595] width 33 height 21
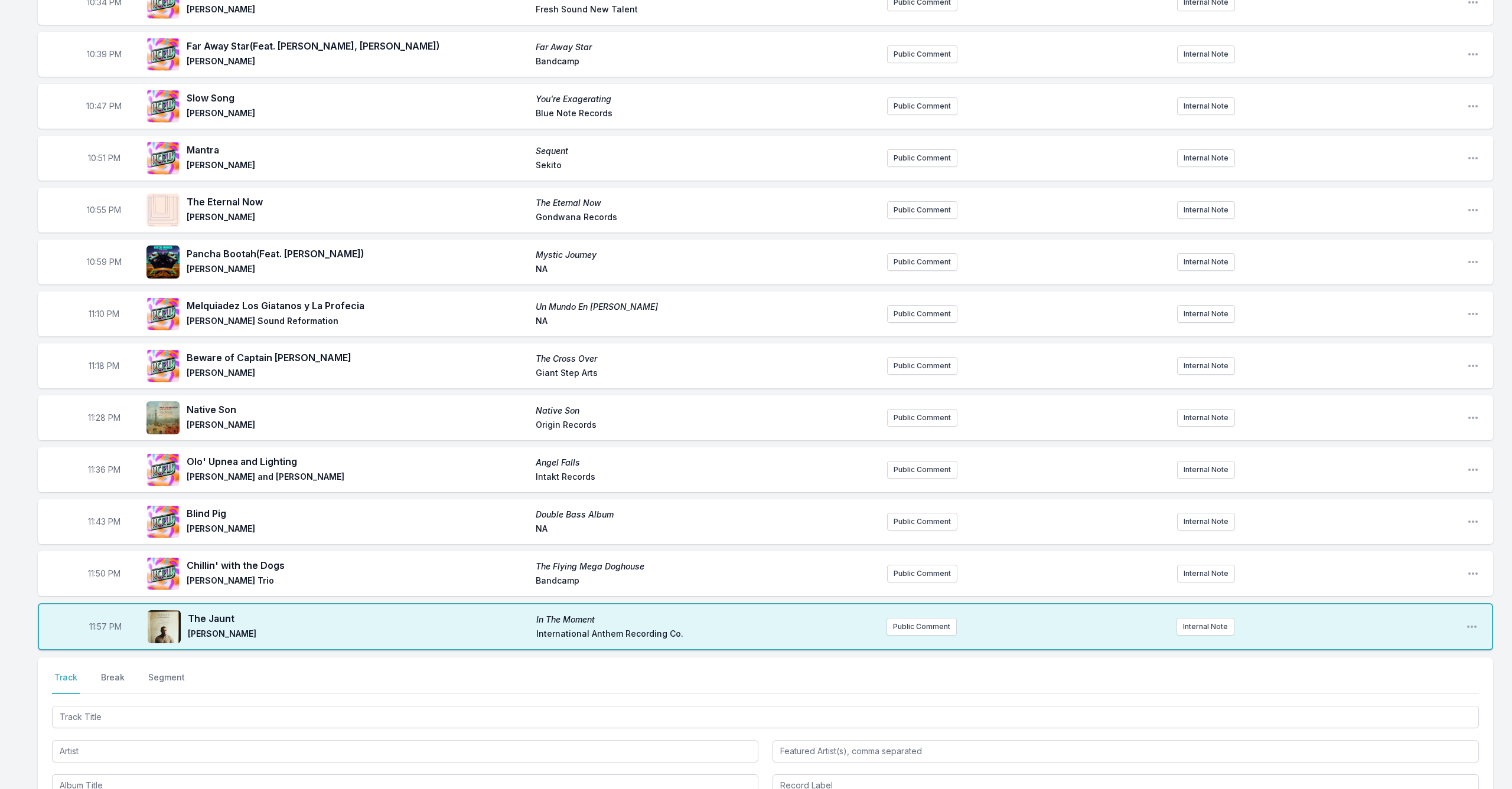
scroll to position [547, 0]
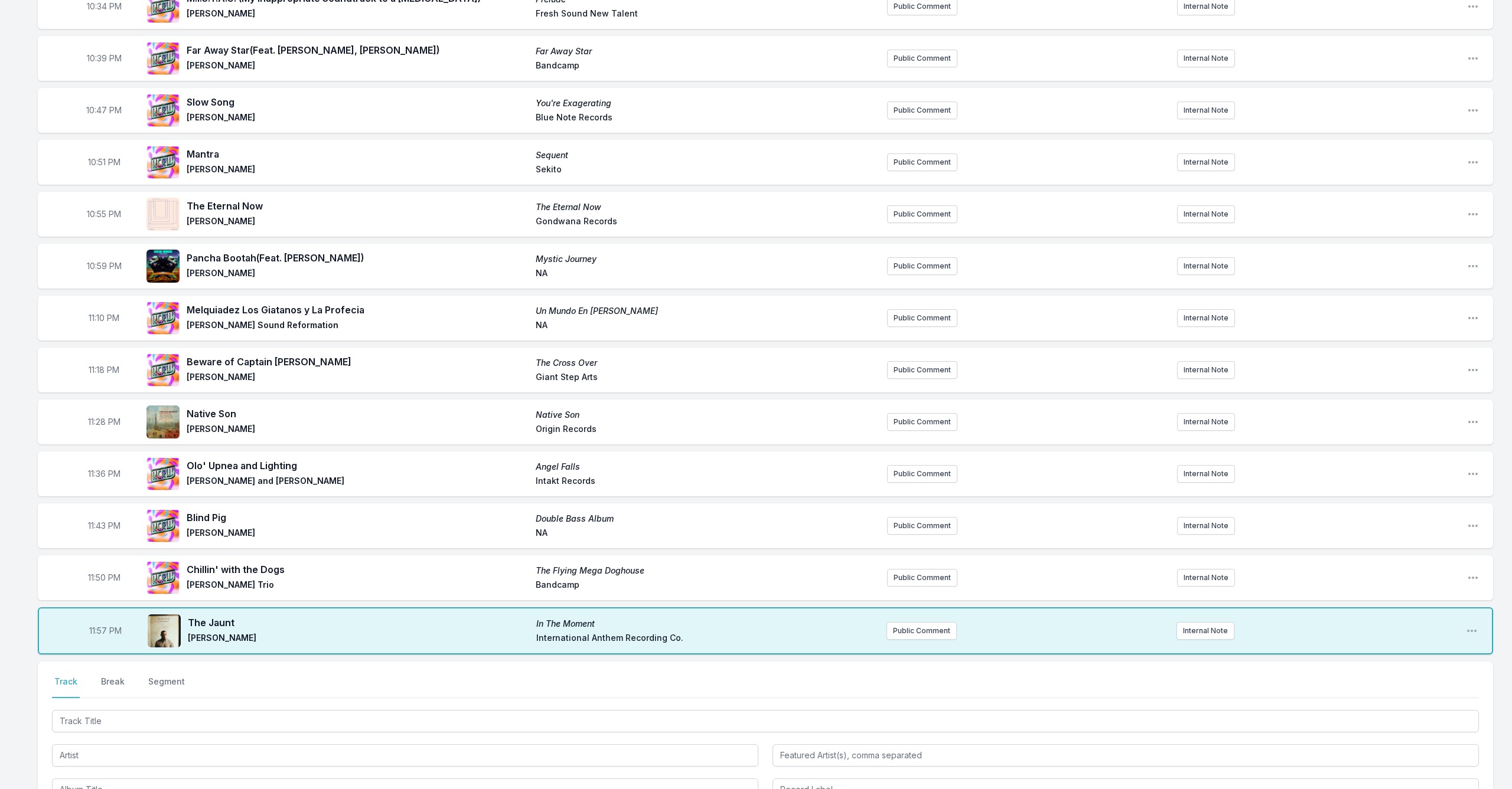
click at [8, 353] on div "10:00 PM No Justice , No Peace In Soliditude SLUGish Ensemble Slow and Steady R…" at bounding box center [756, 267] width 1512 height 1396
